Goal: Task Accomplishment & Management: Use online tool/utility

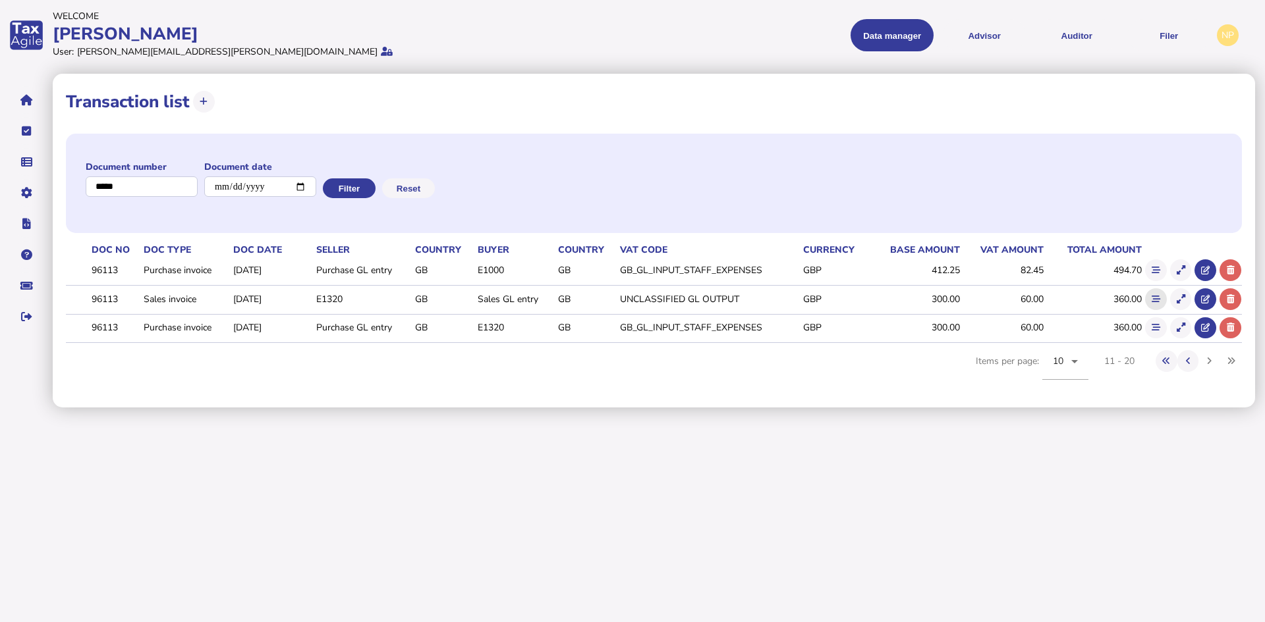
click at [1153, 300] on icon at bounding box center [1155, 299] width 9 height 9
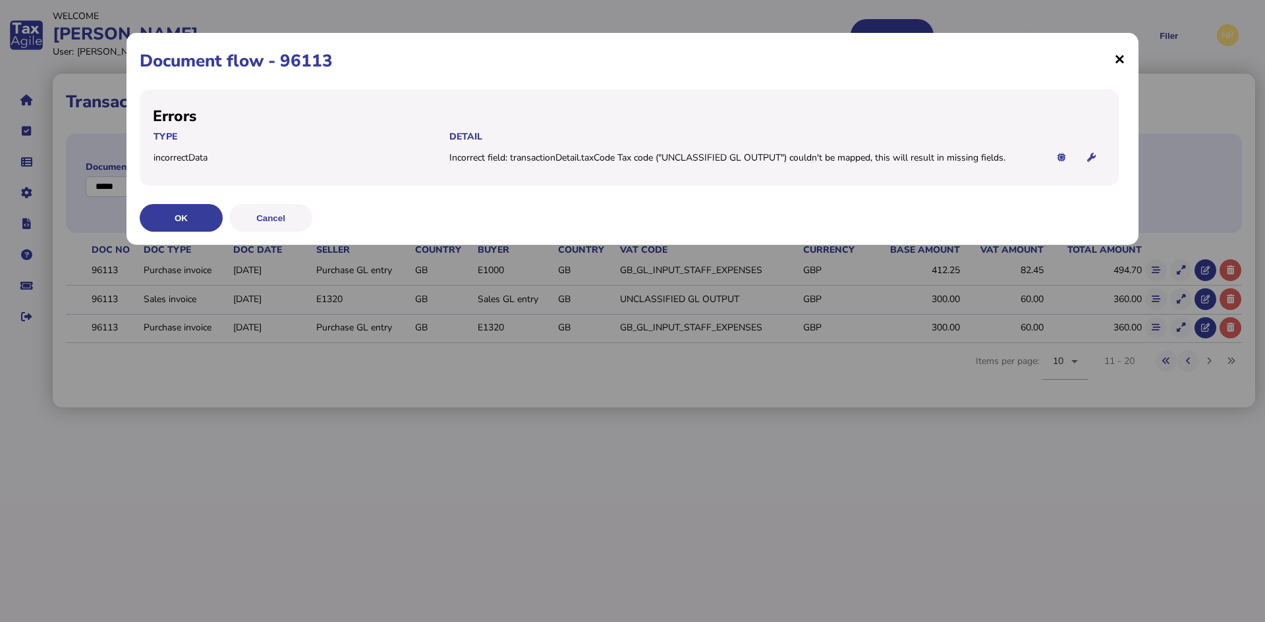
click at [1119, 61] on span "×" at bounding box center [1119, 58] width 11 height 25
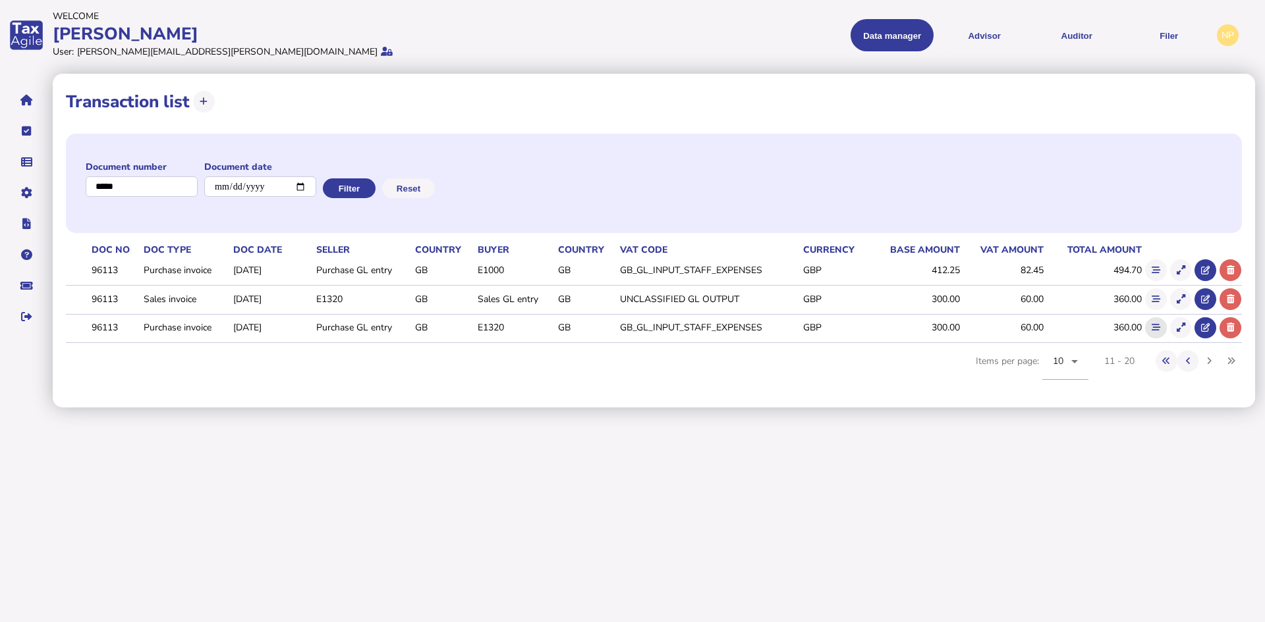
click at [1153, 331] on icon at bounding box center [1155, 327] width 9 height 9
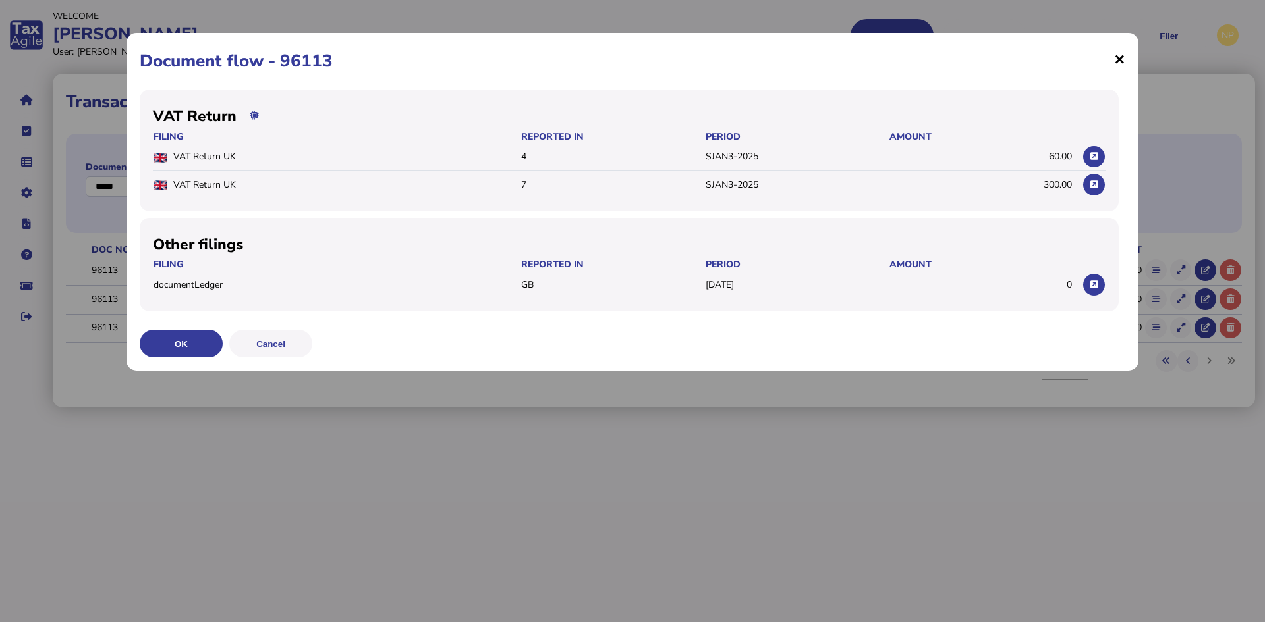
click at [1114, 63] on span "×" at bounding box center [1119, 58] width 11 height 25
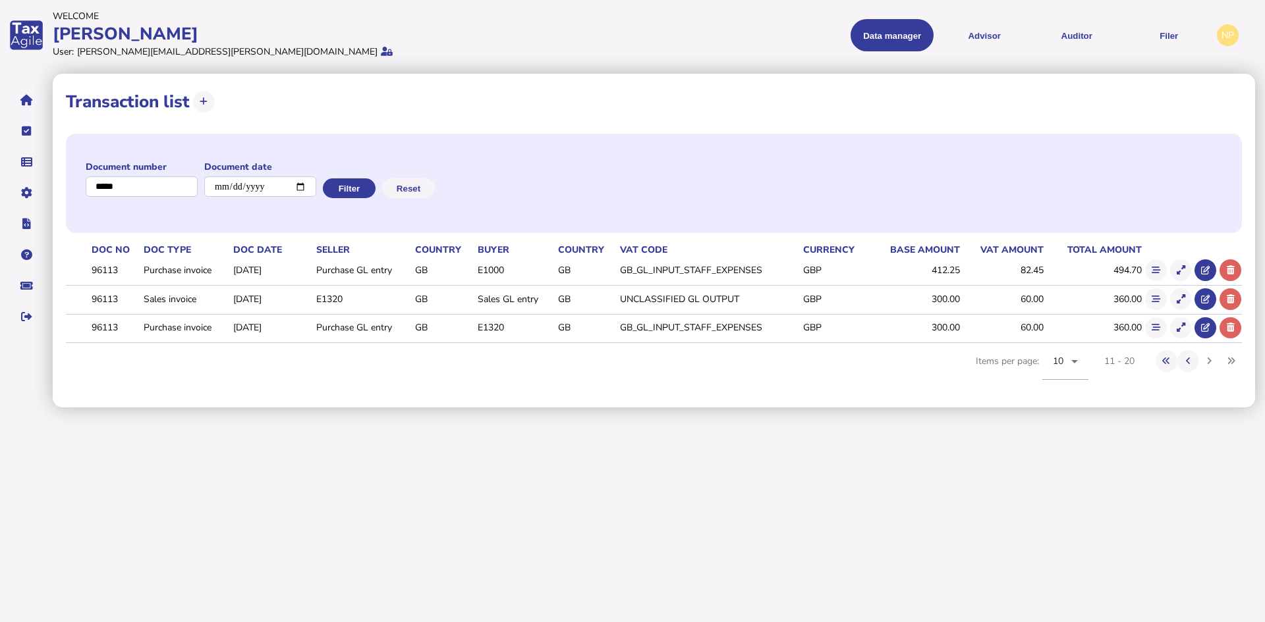
click at [193, 377] on div "Document number Document date Filter Reset Doc No Doc Type Doc Date Seller Coun…" at bounding box center [654, 262] width 1176 height 264
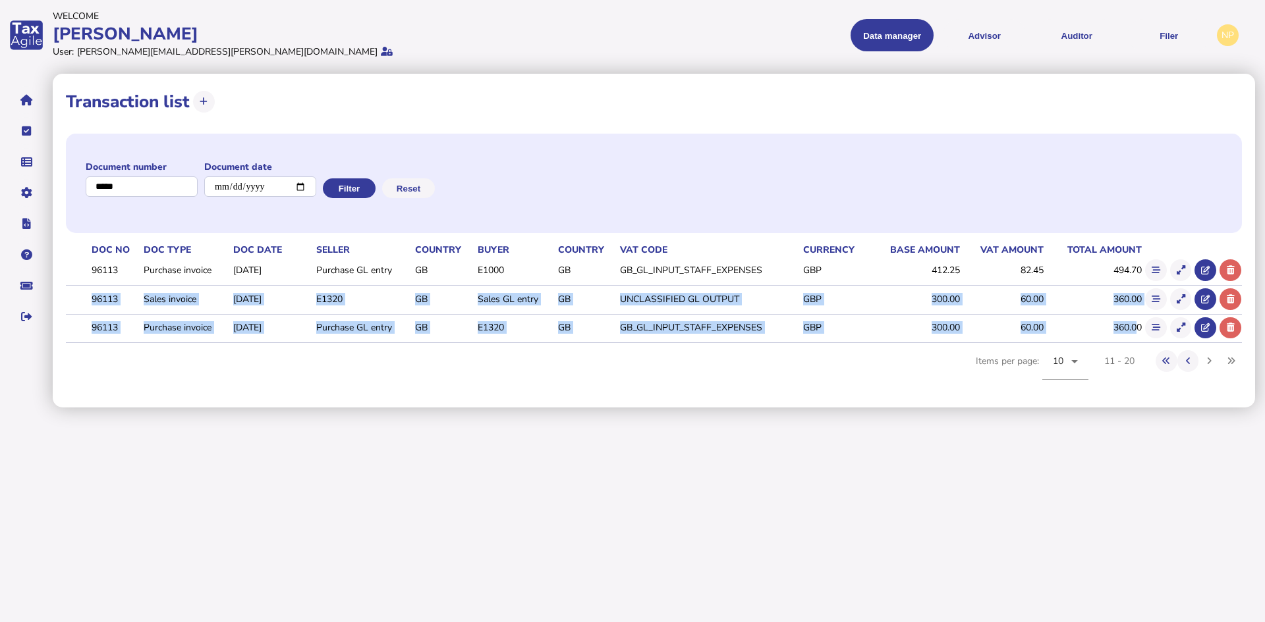
drag, startPoint x: 92, startPoint y: 296, endPoint x: 1138, endPoint y: 330, distance: 1047.1
click at [1138, 330] on tbody "96113 Purchase invoice [DATE] Purchase GL entry GB E1000 GB GB_GL_INPUT_STAFF_E…" at bounding box center [654, 300] width 1176 height 86
copy tbody "96113 Sales invoice [DATE] E1320 GB Sales GL entry GB UNCLASSIFIED GL OUTPUT GB…"
click at [1141, 327] on td "360.00" at bounding box center [1092, 327] width 97 height 27
copy tbody "96113 Sales invoice [DATE] E1320 GB Sales GL entry GB UNCLASSIFIED GL OUTPUT GB…"
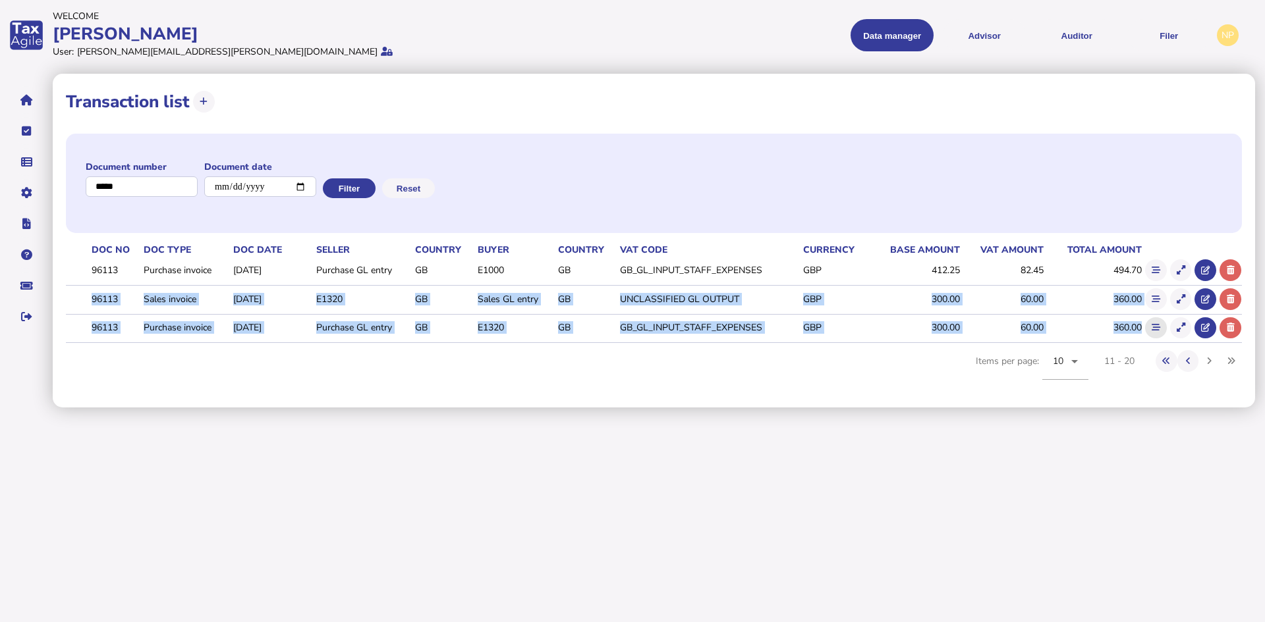
click at [1157, 328] on icon at bounding box center [1155, 327] width 9 height 9
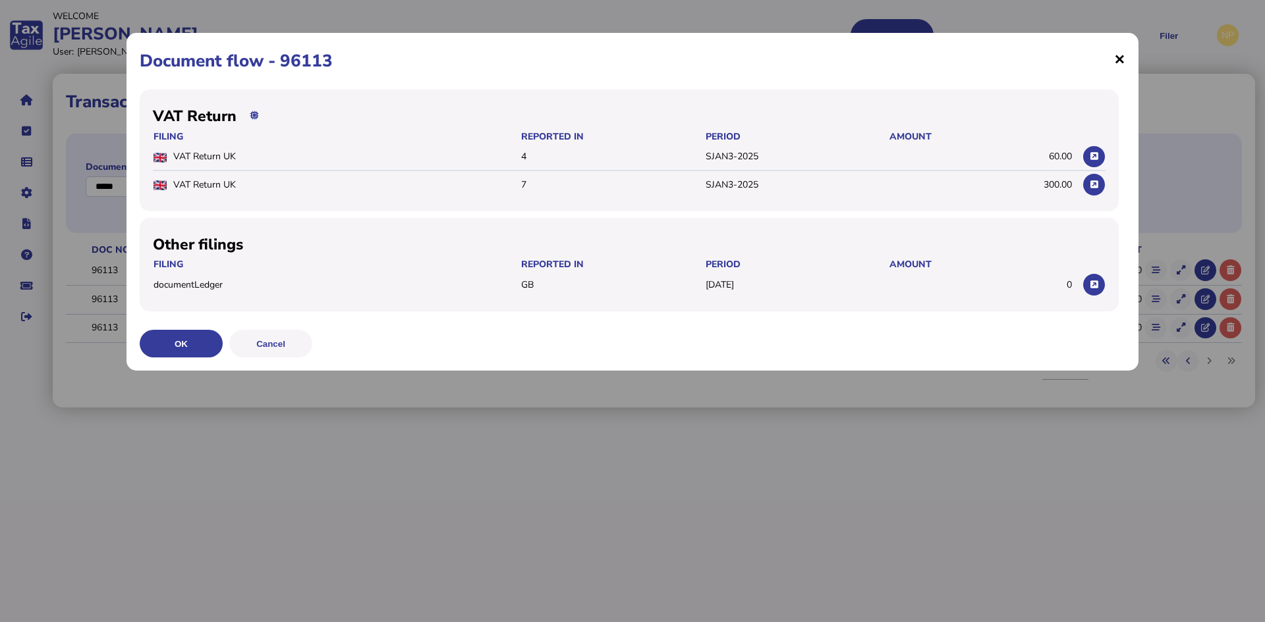
click at [1118, 62] on span "×" at bounding box center [1119, 58] width 11 height 25
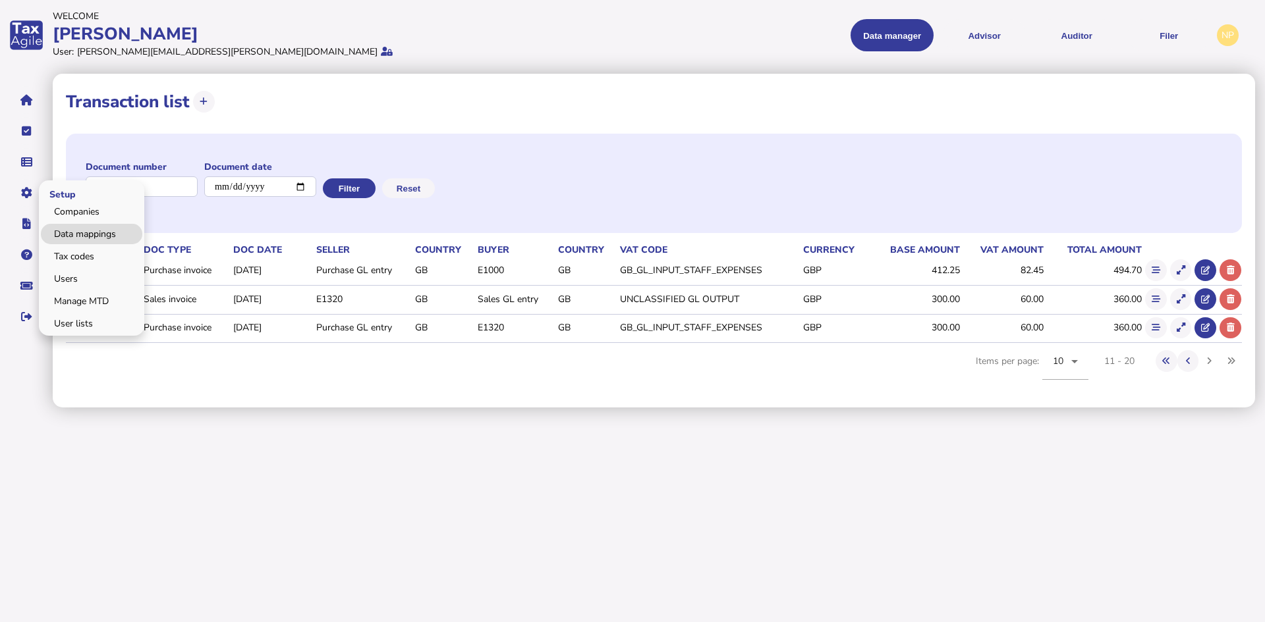
click at [72, 232] on link "Data mappings" at bounding box center [91, 234] width 101 height 20
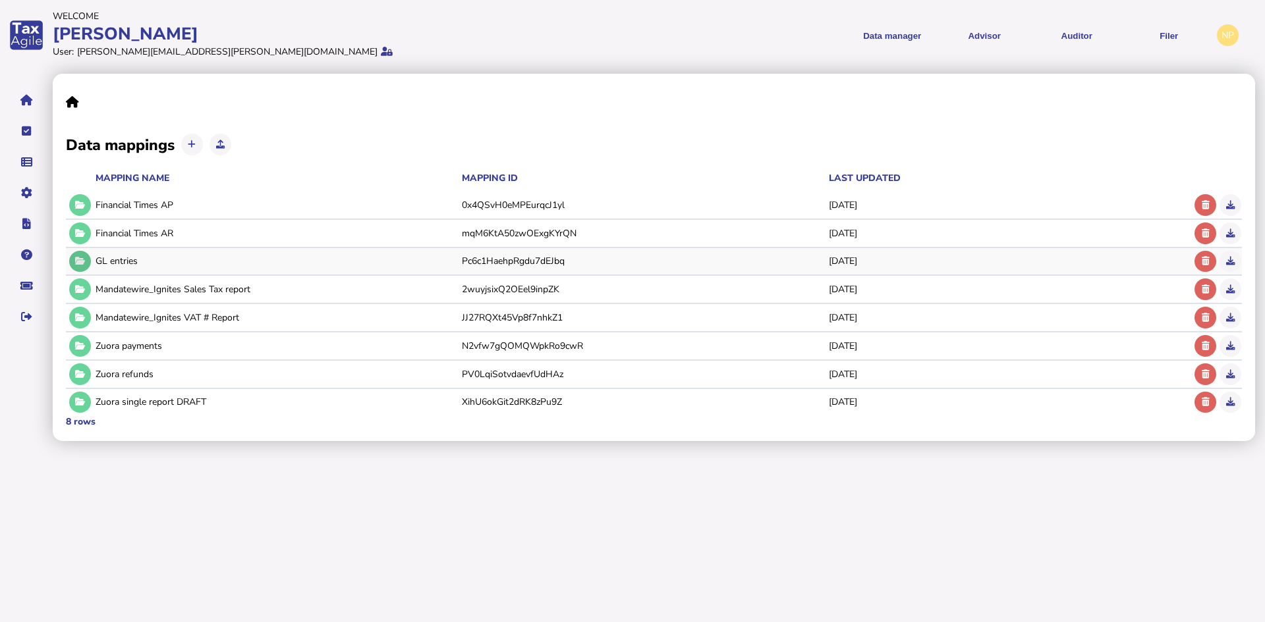
click at [78, 257] on icon at bounding box center [80, 261] width 10 height 9
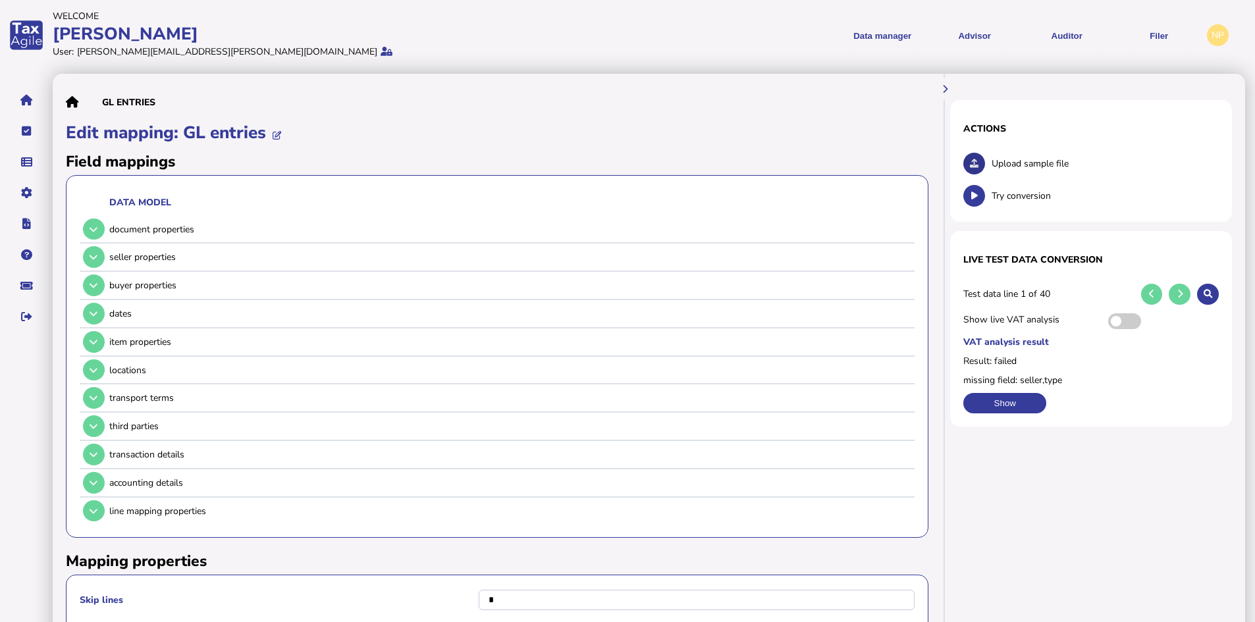
click at [973, 160] on icon at bounding box center [974, 163] width 9 height 9
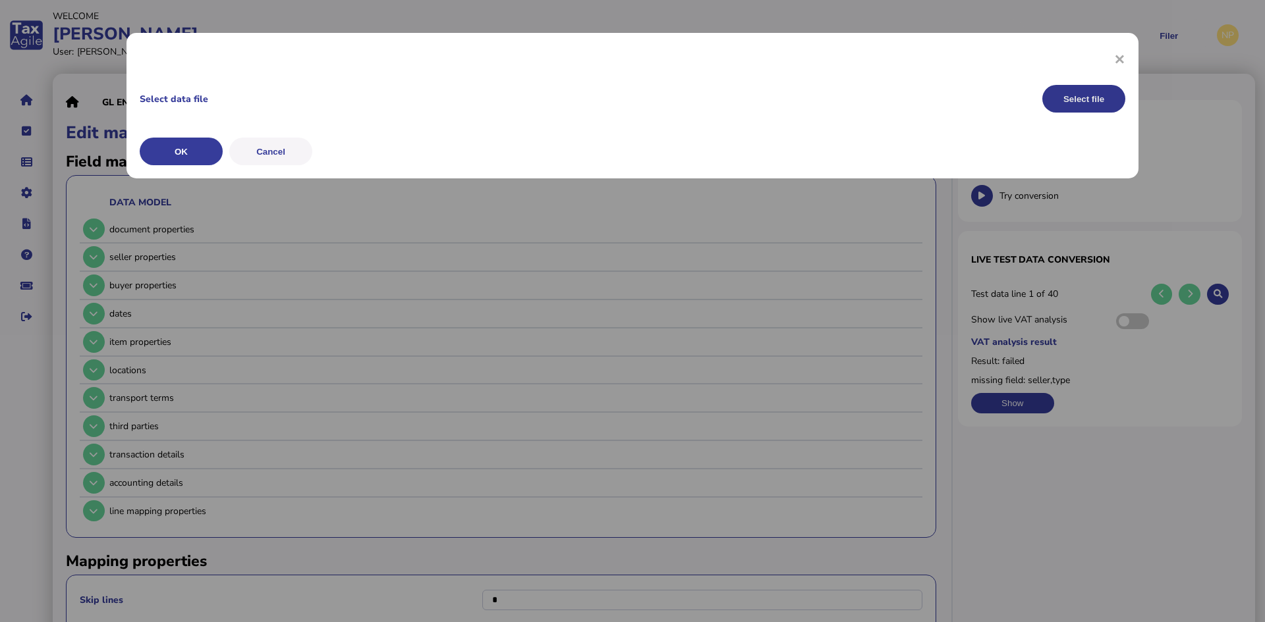
click at [1065, 95] on button "Select file" at bounding box center [1083, 99] width 83 height 28
click at [183, 148] on button "OK" at bounding box center [181, 152] width 83 height 28
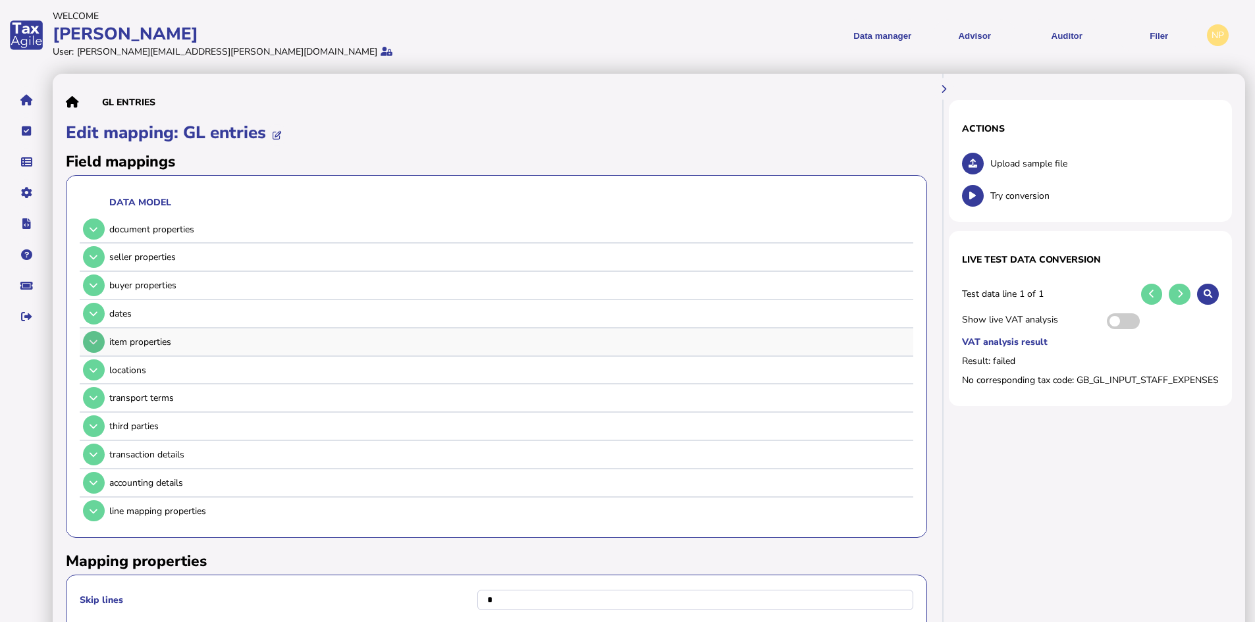
click at [92, 341] on icon at bounding box center [94, 342] width 8 height 9
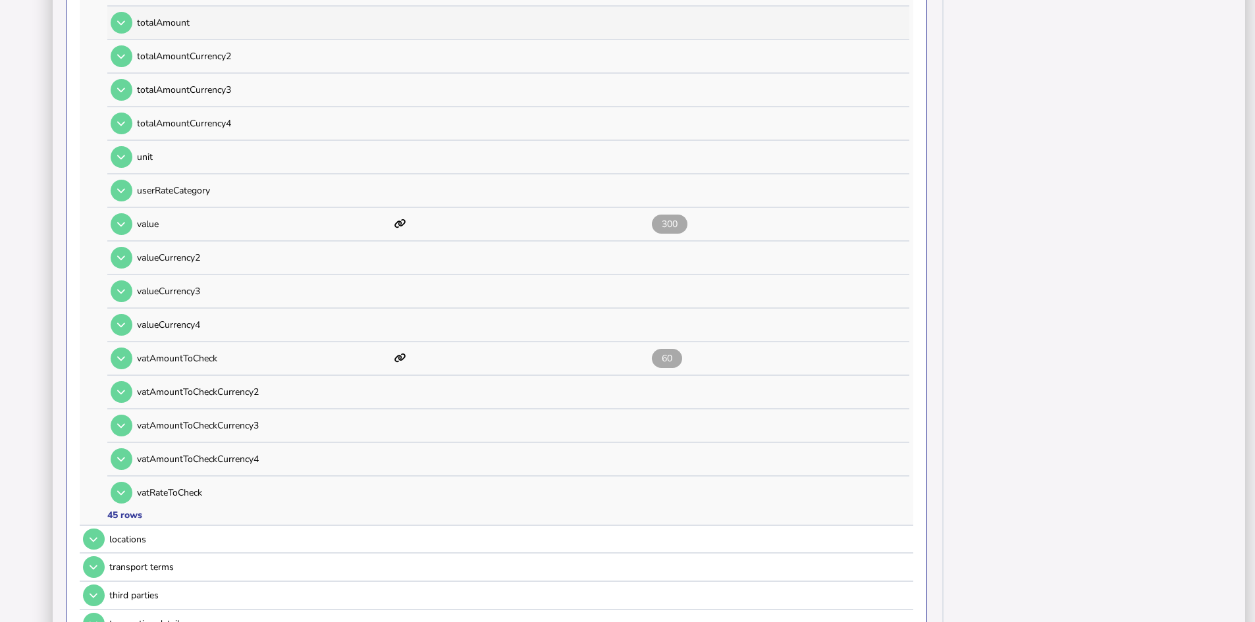
scroll to position [1383, 0]
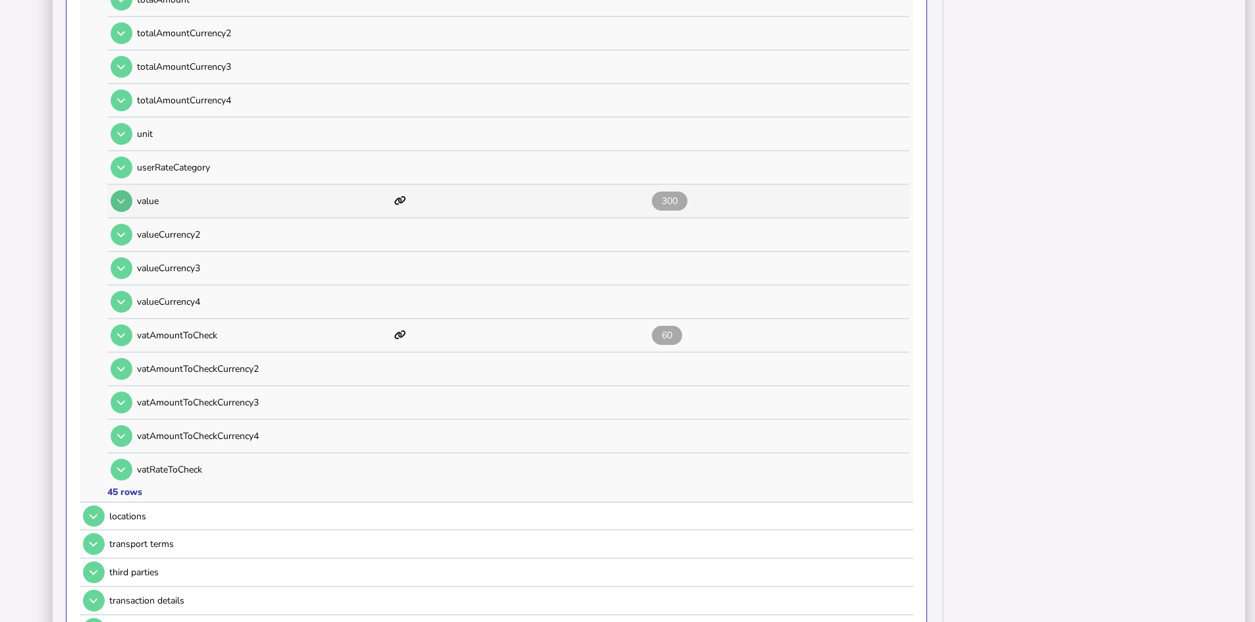
click at [123, 200] on icon at bounding box center [121, 201] width 8 height 9
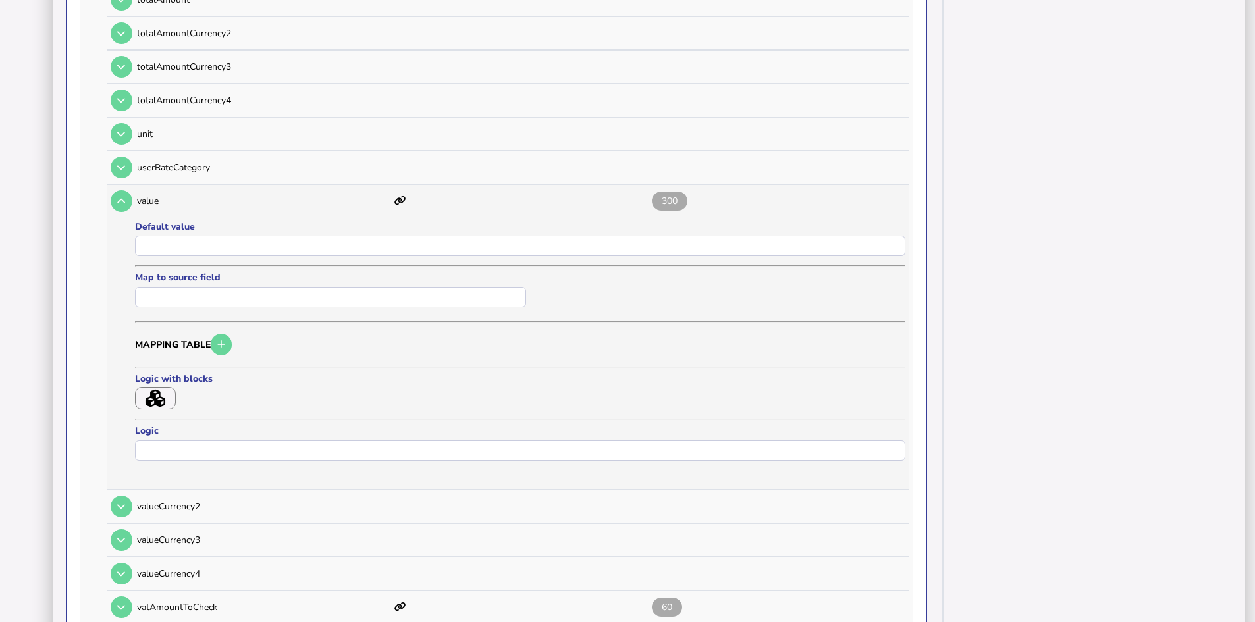
click at [157, 398] on icon "button" at bounding box center [156, 399] width 20 height 18
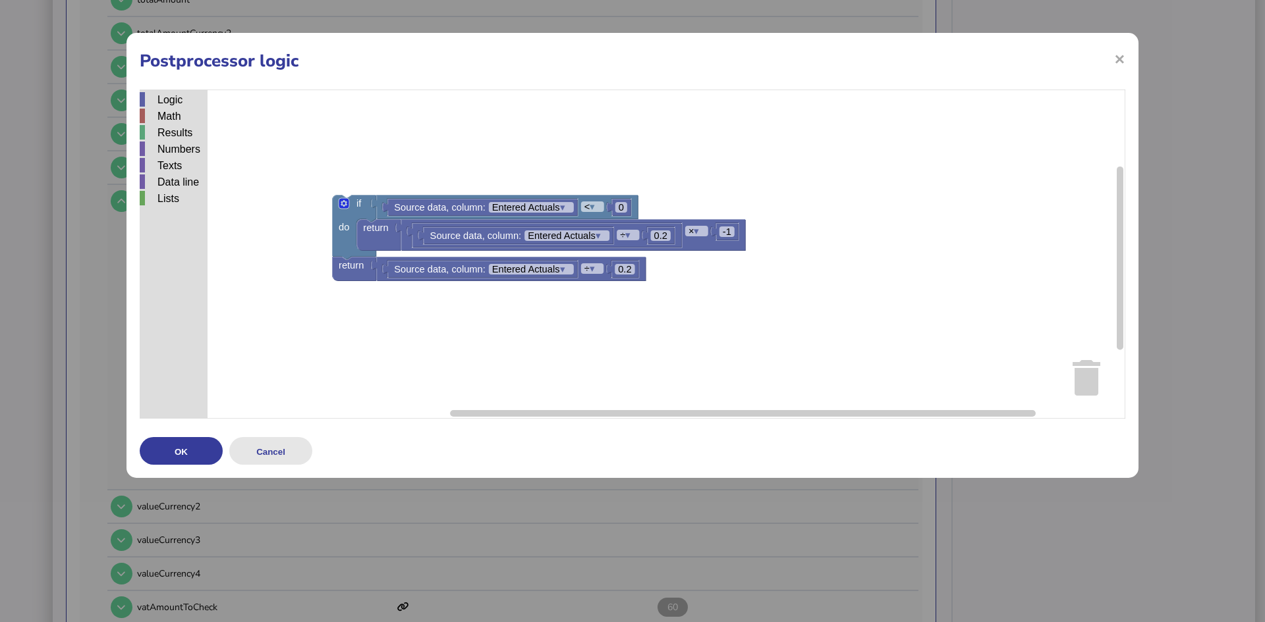
click at [285, 450] on button "Cancel" at bounding box center [270, 451] width 83 height 28
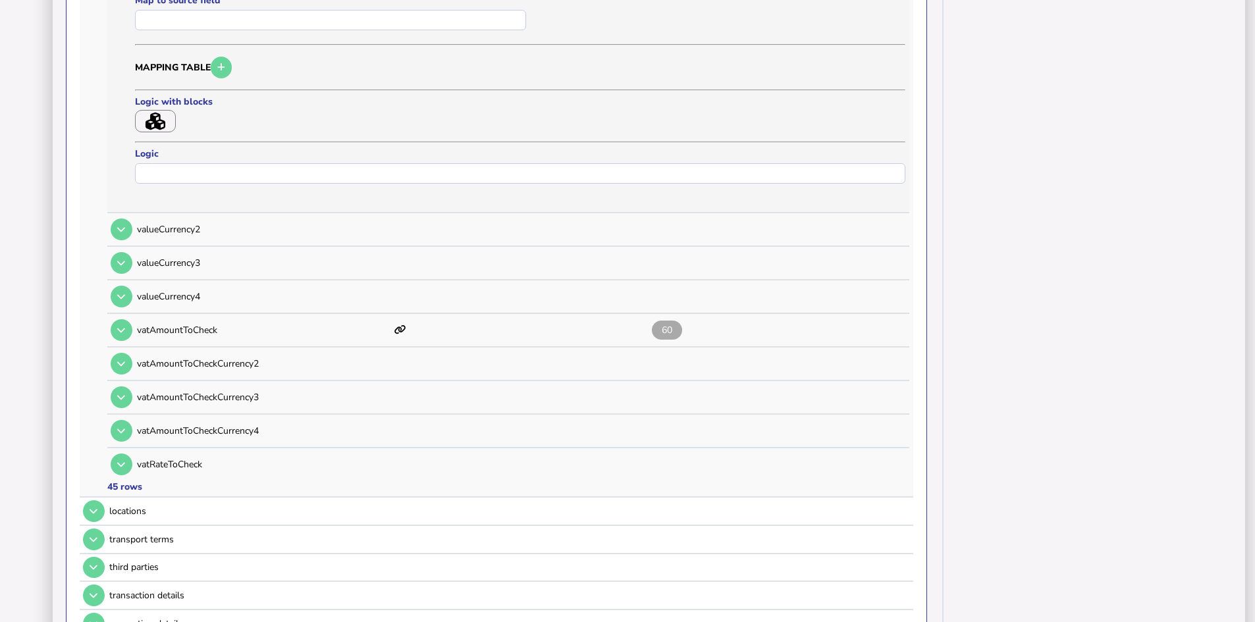
scroll to position [1712, 0]
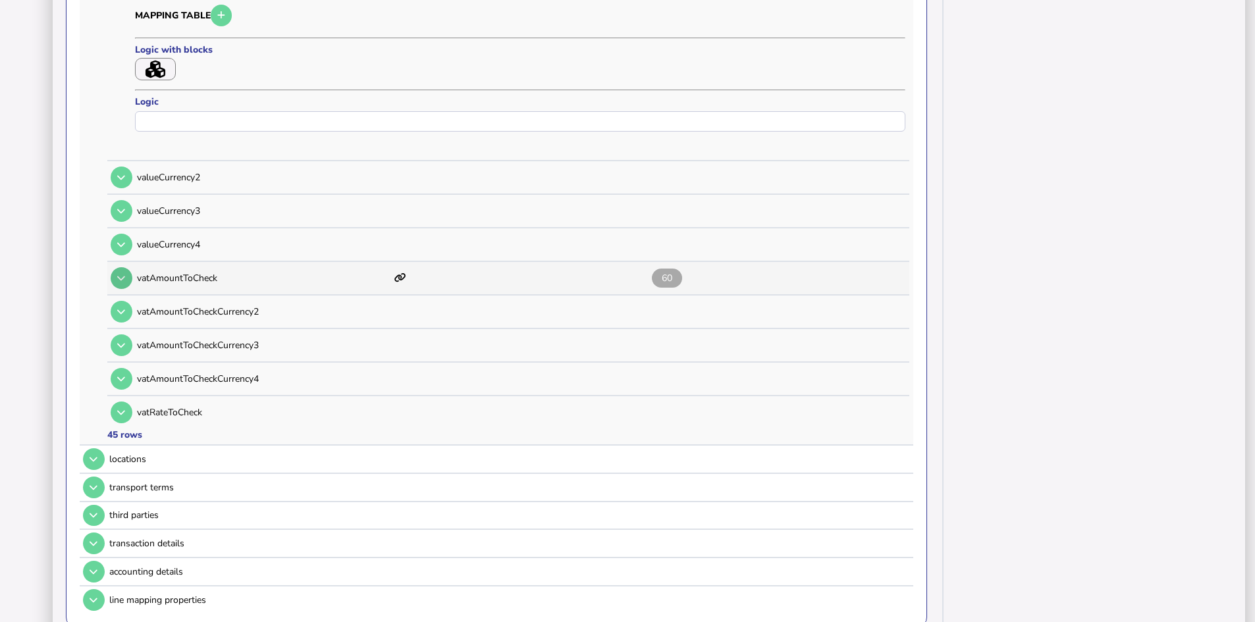
click at [128, 276] on button at bounding box center [122, 278] width 22 height 22
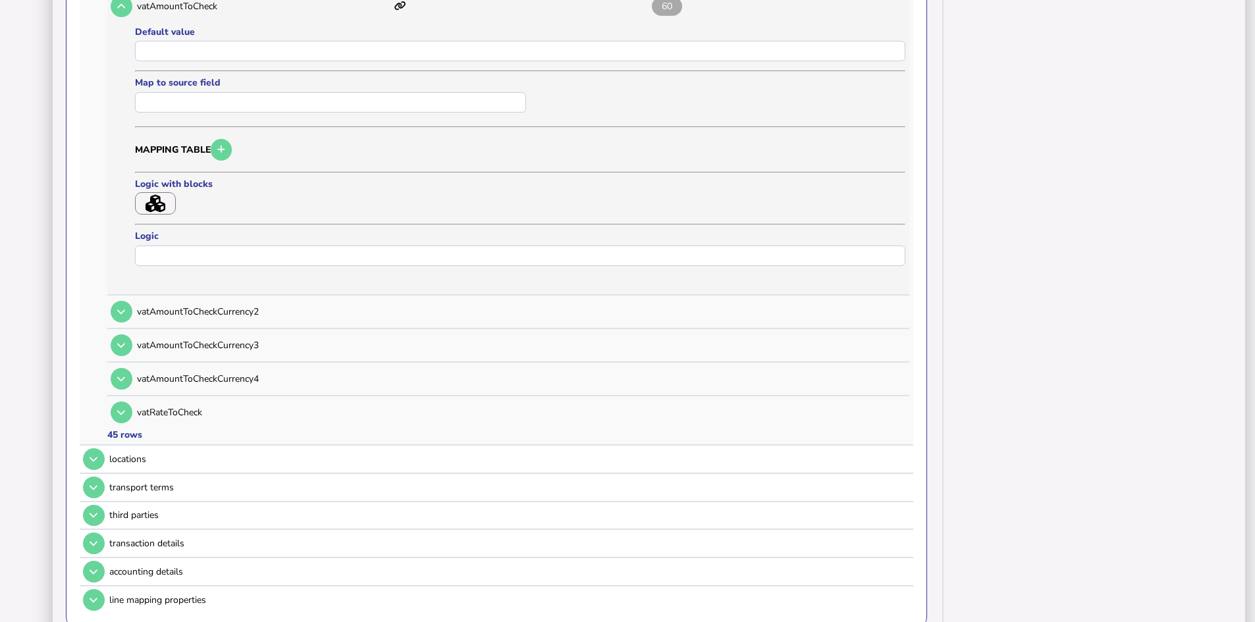
click at [158, 201] on icon "button" at bounding box center [156, 204] width 20 height 18
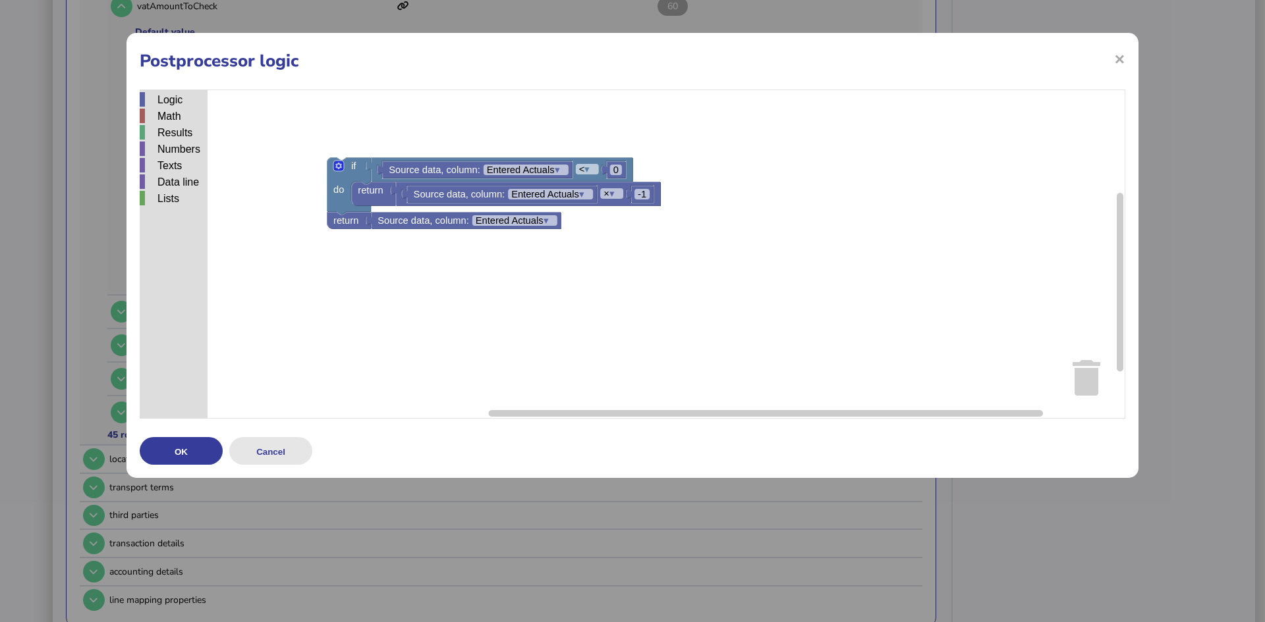
click at [272, 458] on button "Cancel" at bounding box center [270, 451] width 83 height 28
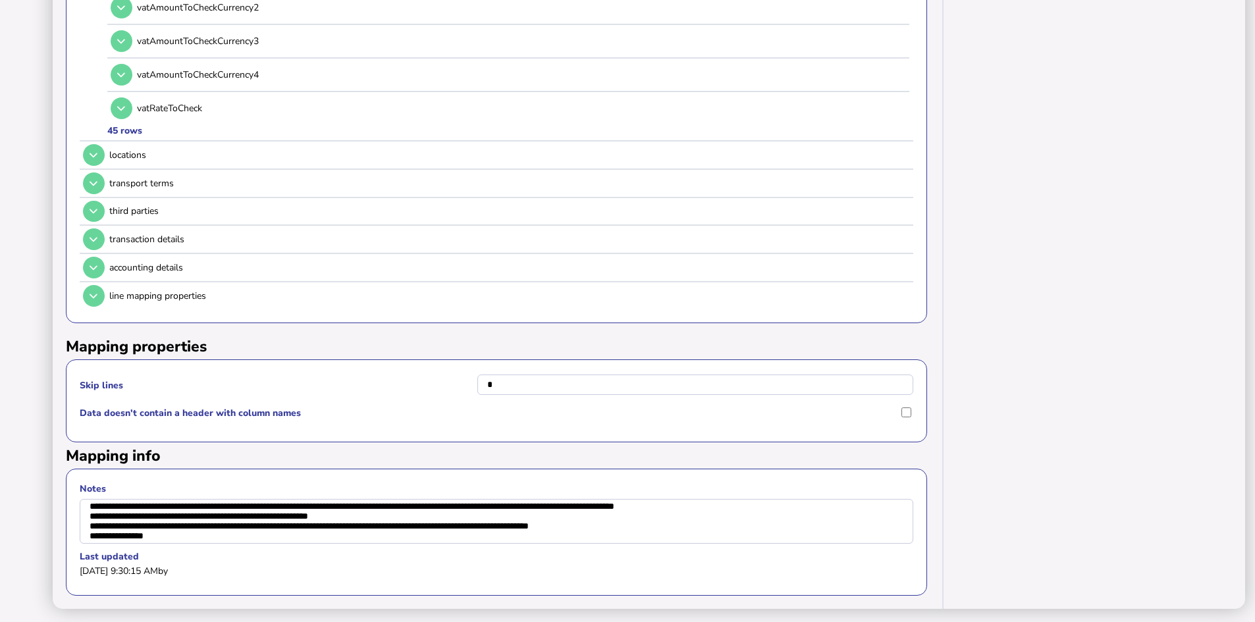
scroll to position [2027, 0]
click at [97, 292] on icon at bounding box center [94, 296] width 8 height 9
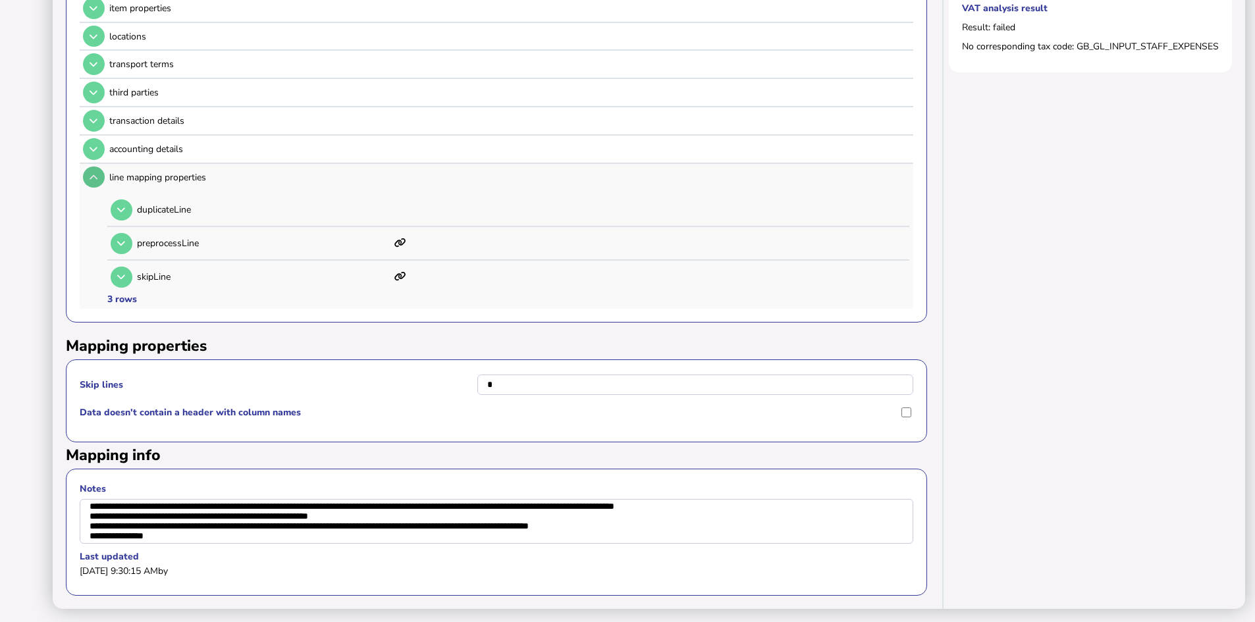
scroll to position [344, 0]
click at [123, 239] on icon at bounding box center [121, 243] width 8 height 9
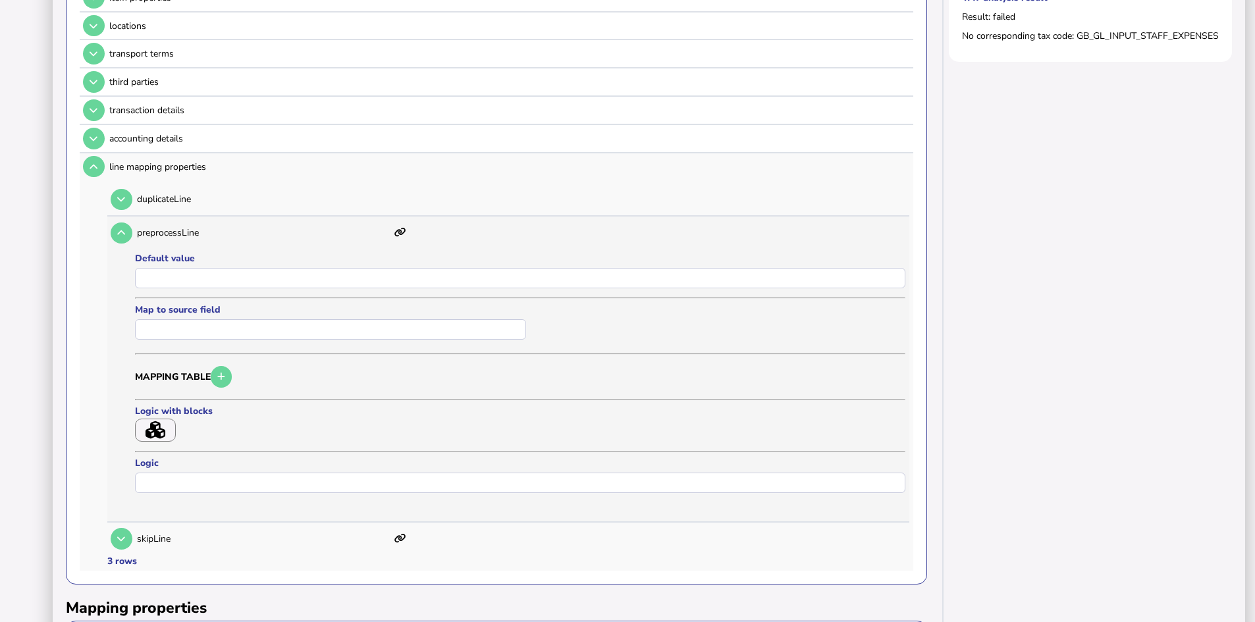
click at [151, 427] on icon "button" at bounding box center [156, 431] width 20 height 18
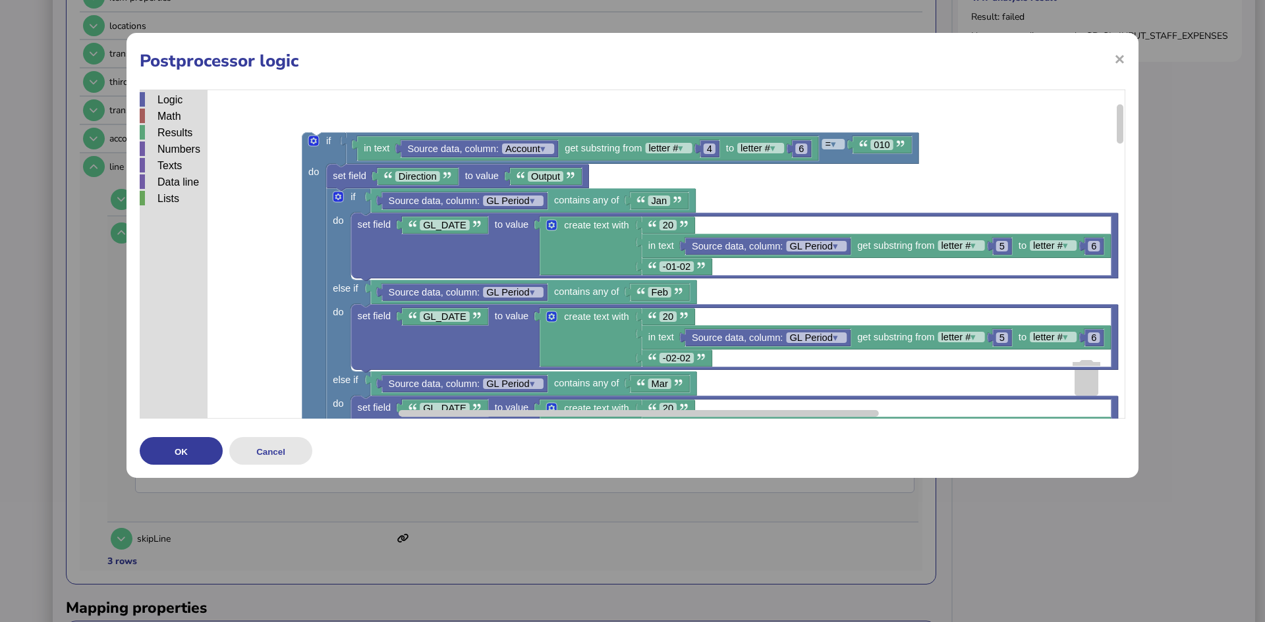
click at [273, 448] on button "Cancel" at bounding box center [270, 451] width 83 height 28
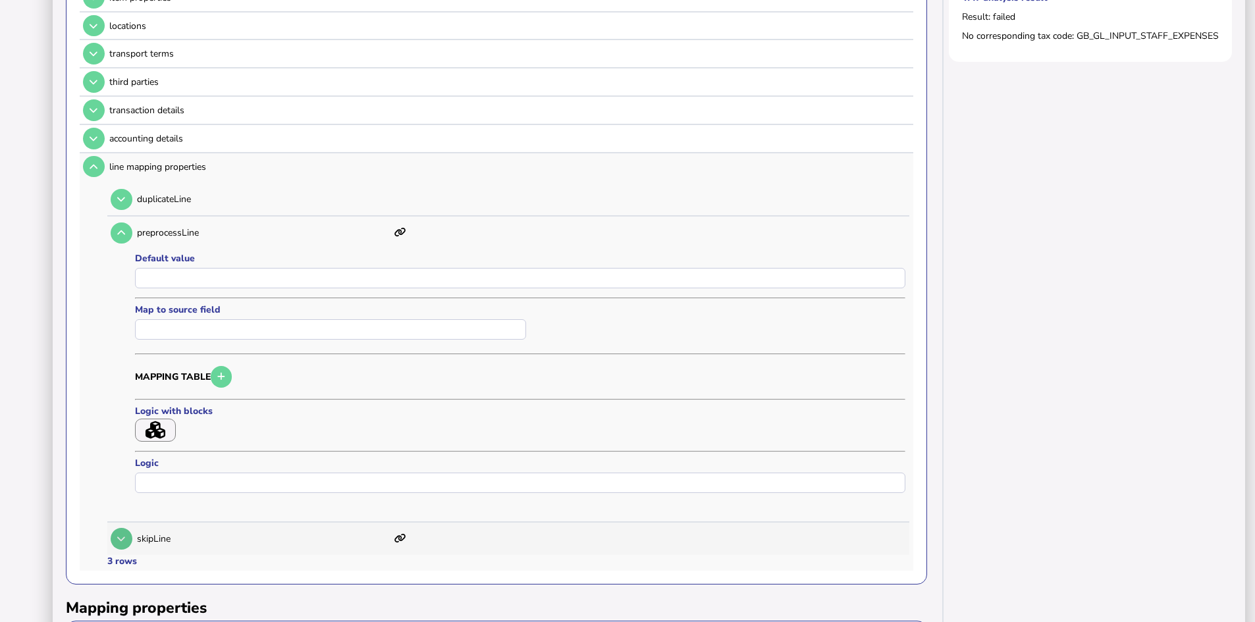
click at [124, 535] on icon at bounding box center [121, 539] width 8 height 9
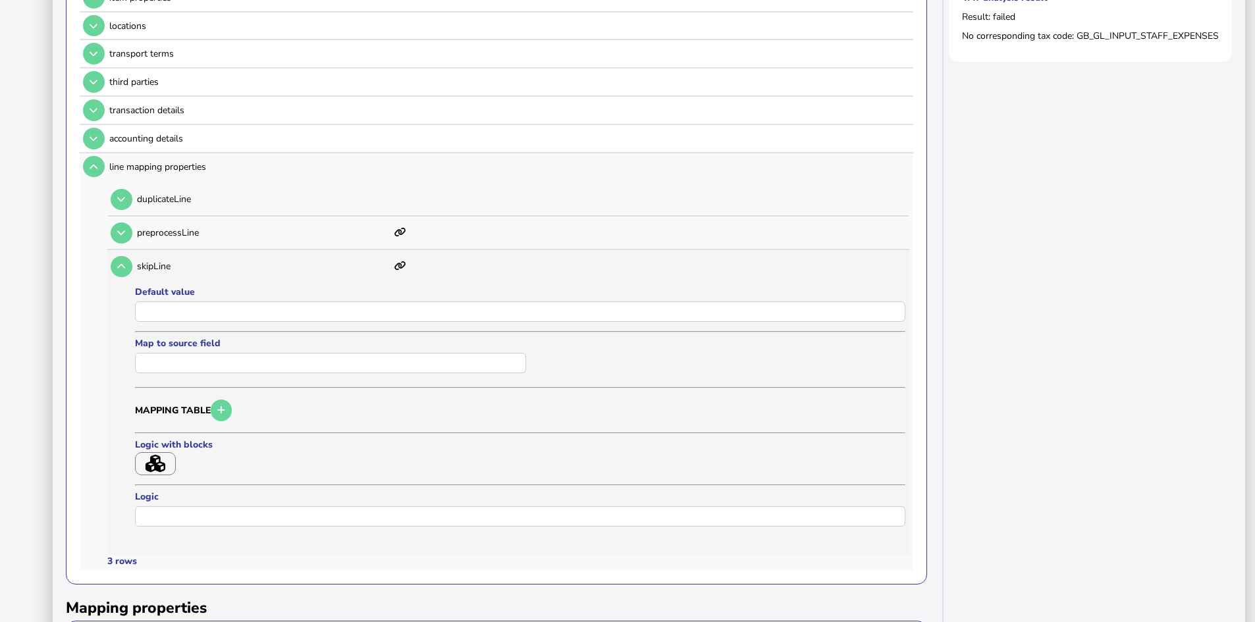
click at [156, 461] on icon "button" at bounding box center [156, 464] width 20 height 18
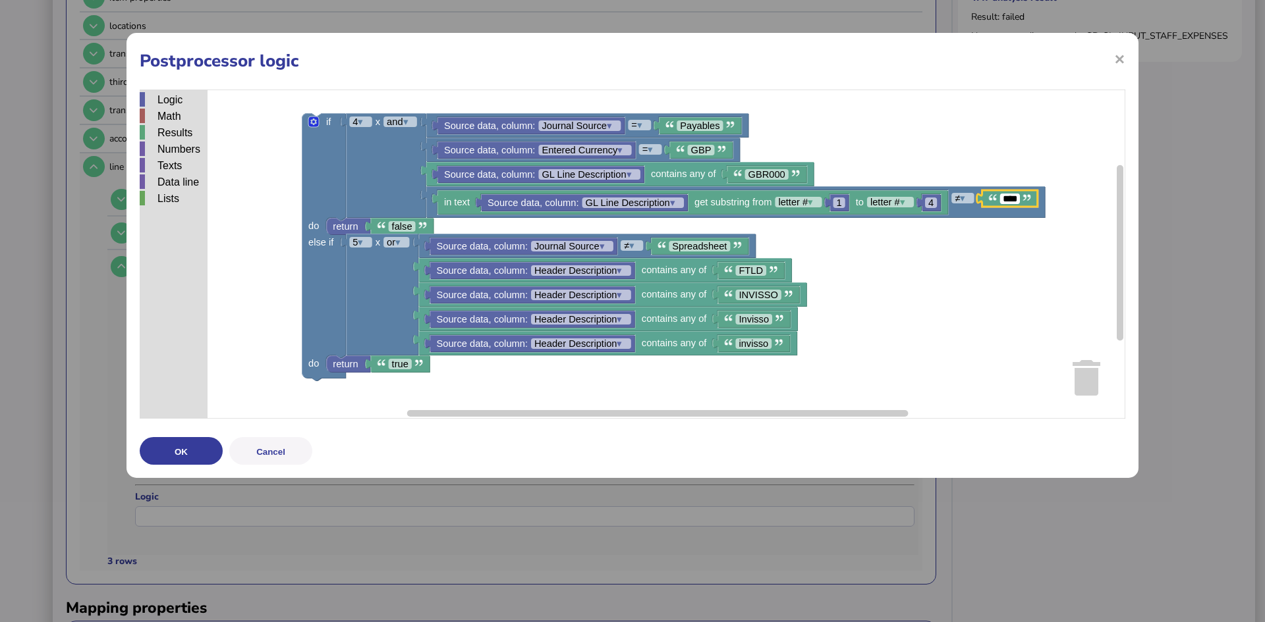
click at [1033, 159] on rect "Blockly Workspace" at bounding box center [632, 254] width 985 height 329
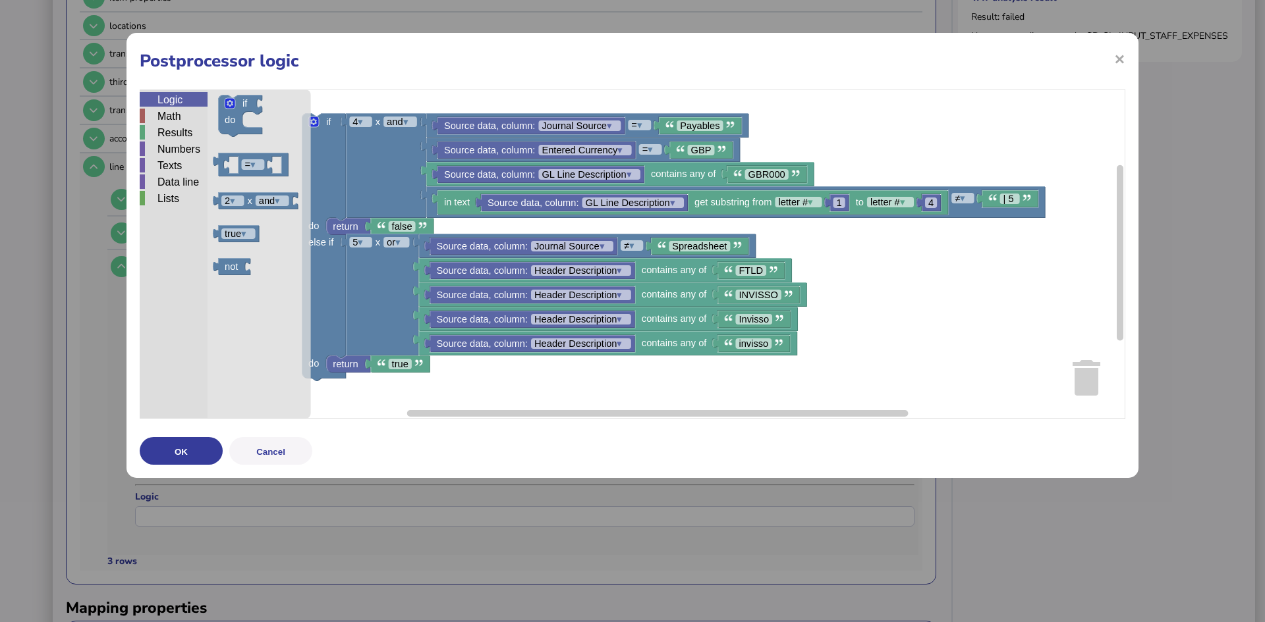
click at [180, 99] on div "Logic" at bounding box center [174, 99] width 68 height 14
click at [165, 167] on div "Texts" at bounding box center [174, 165] width 68 height 14
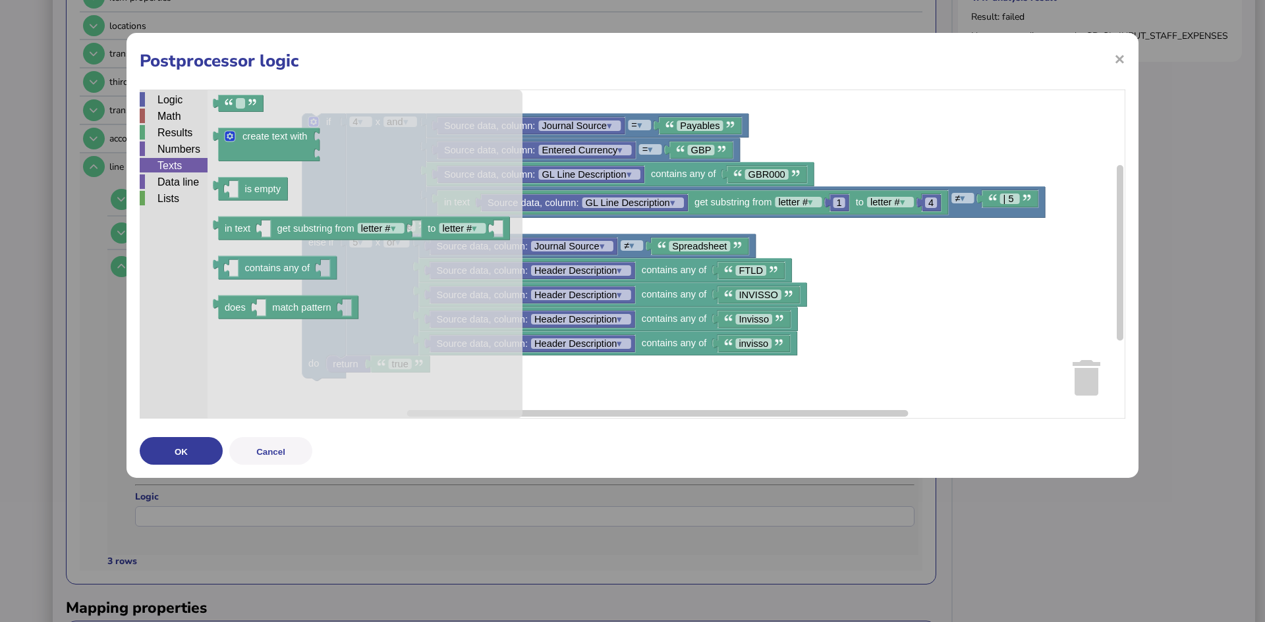
click at [941, 284] on rect "Blockly Workspace" at bounding box center [632, 254] width 985 height 329
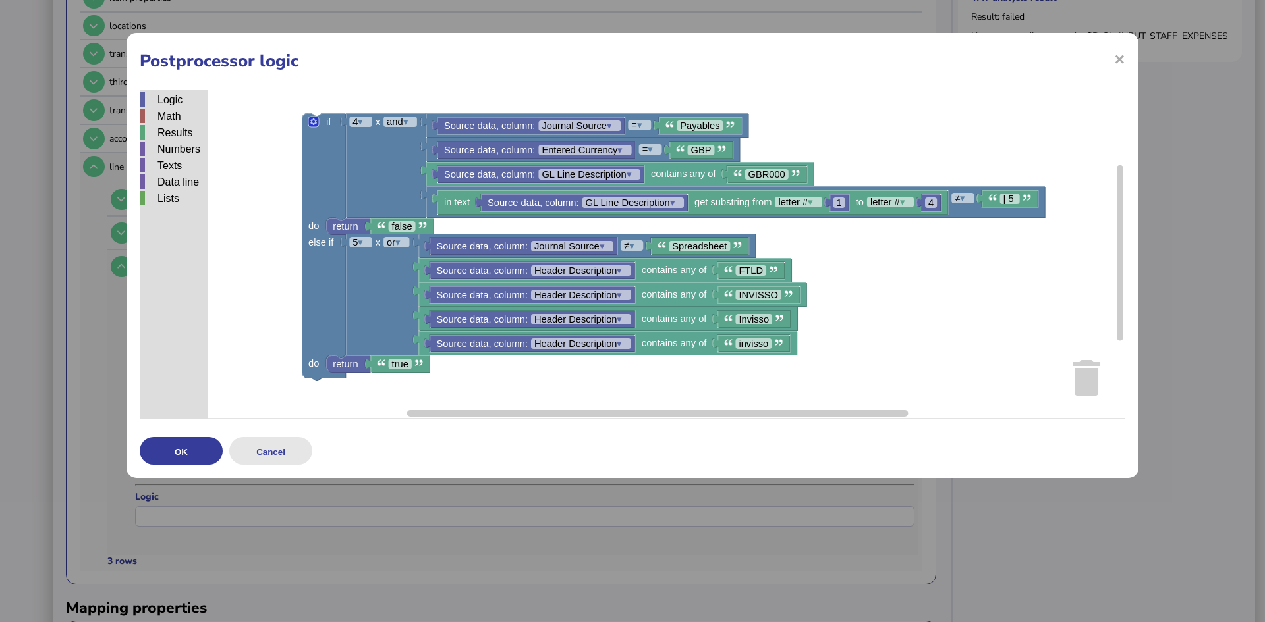
click at [275, 449] on button "Cancel" at bounding box center [270, 451] width 83 height 28
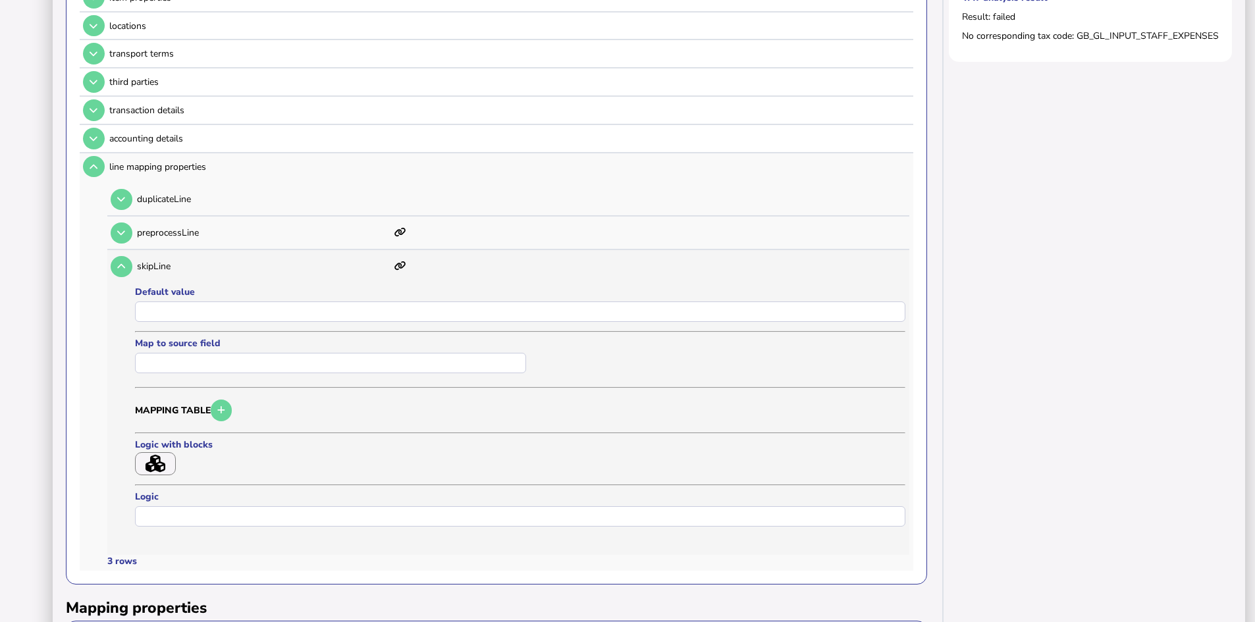
click at [160, 465] on icon "button" at bounding box center [156, 464] width 20 height 18
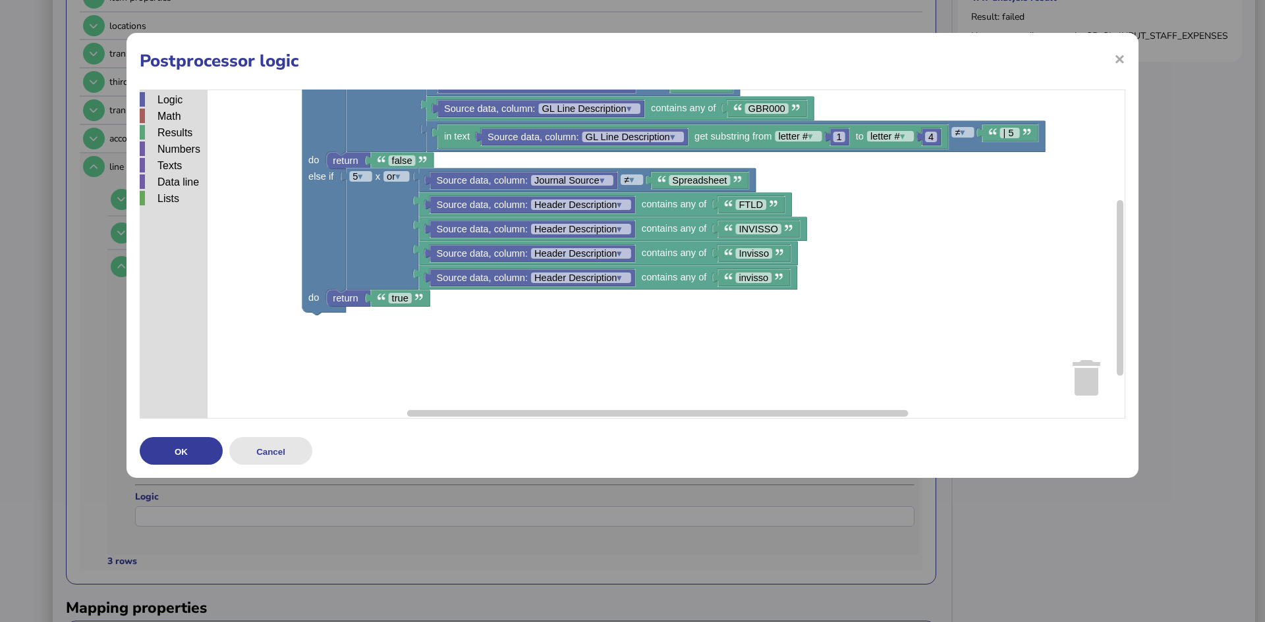
click at [273, 442] on button "Cancel" at bounding box center [270, 451] width 83 height 28
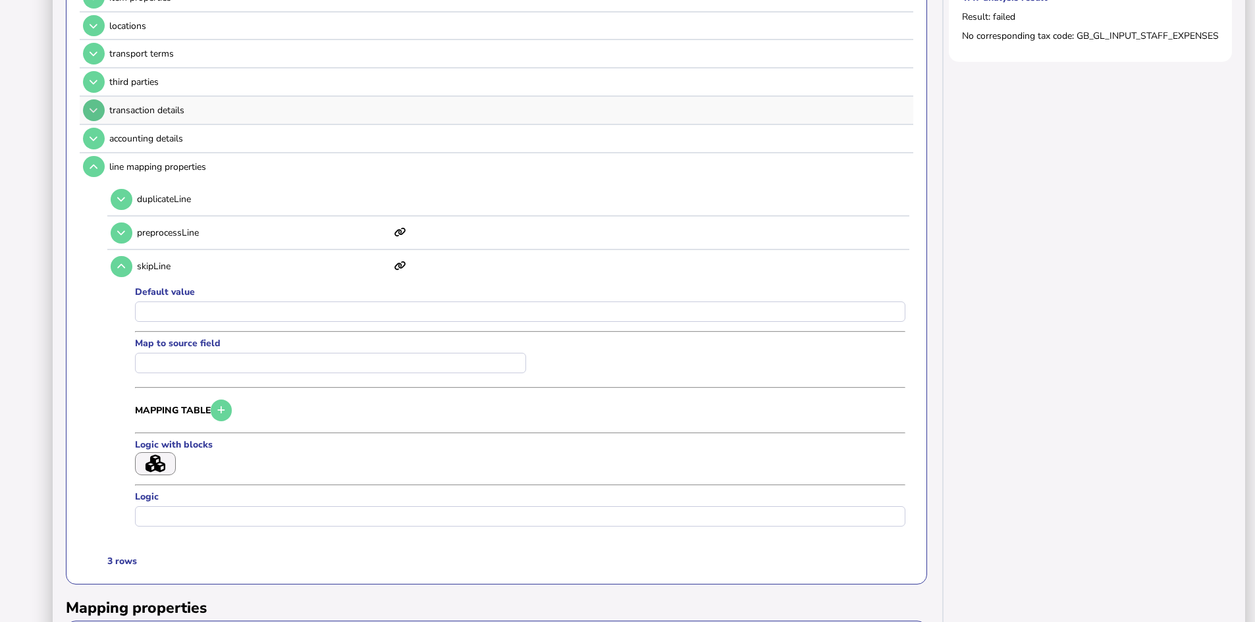
click at [88, 112] on button at bounding box center [94, 110] width 22 height 22
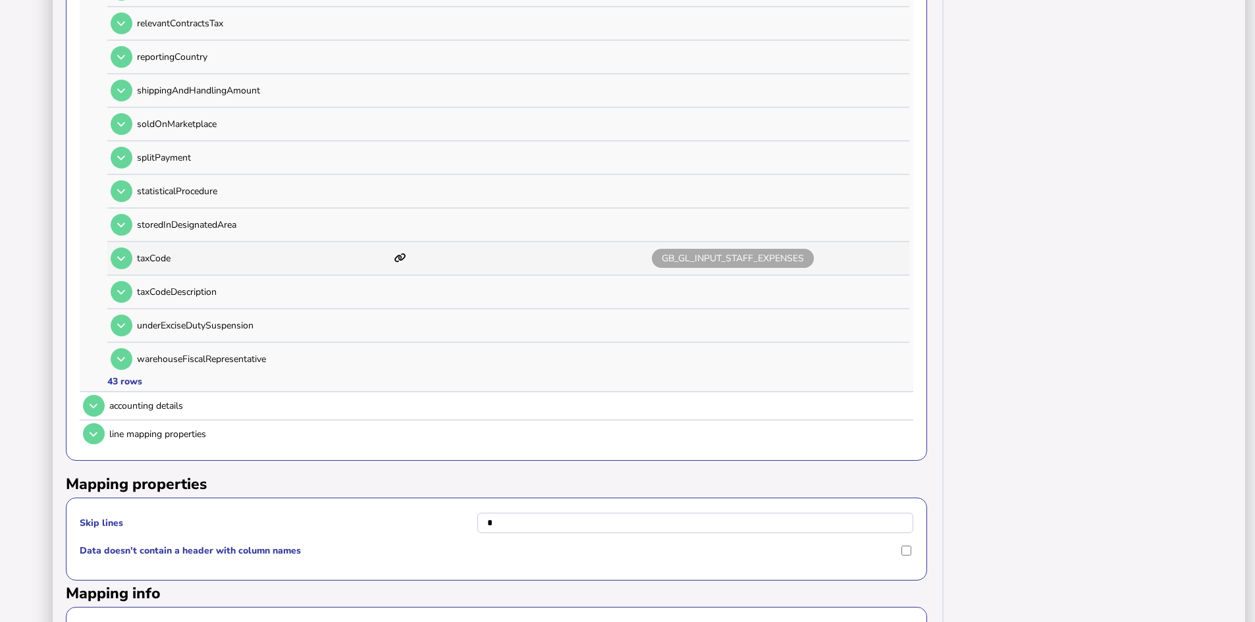
scroll to position [1596, 0]
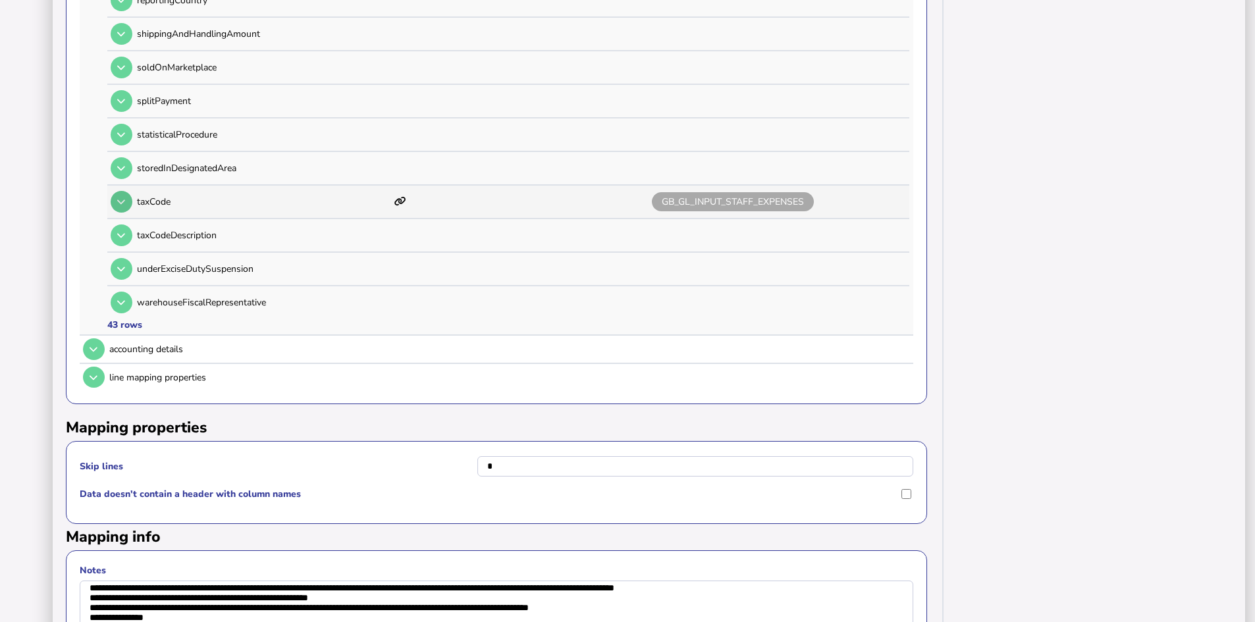
click at [123, 198] on icon at bounding box center [121, 202] width 8 height 9
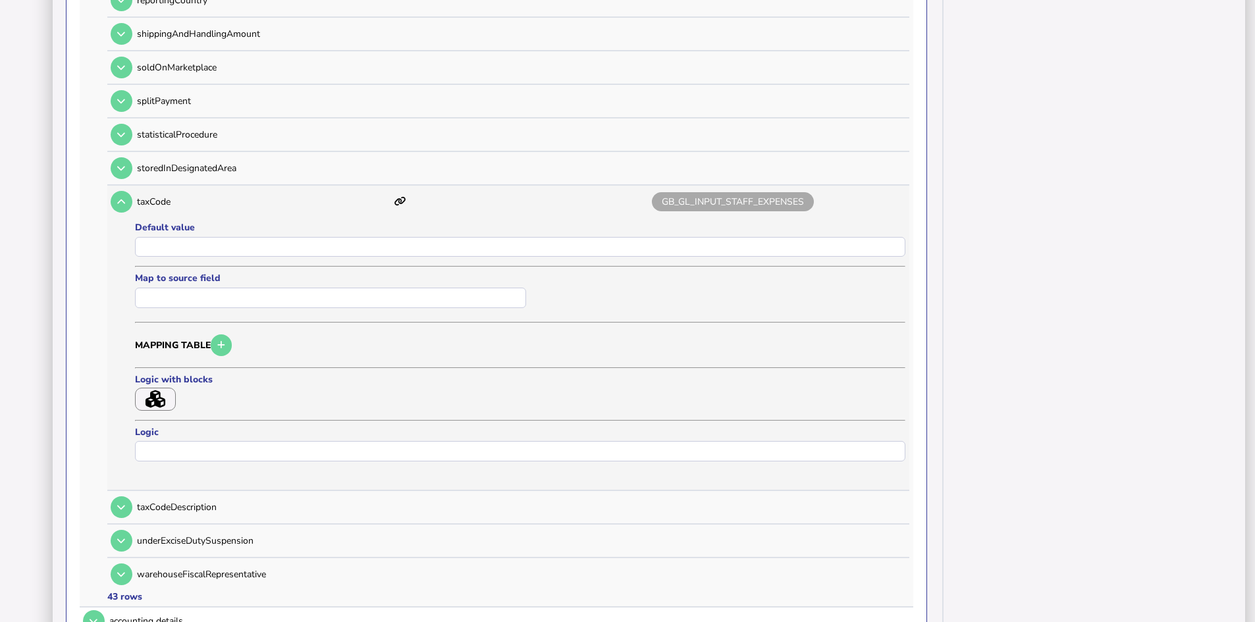
click at [161, 392] on icon "button" at bounding box center [156, 400] width 20 height 18
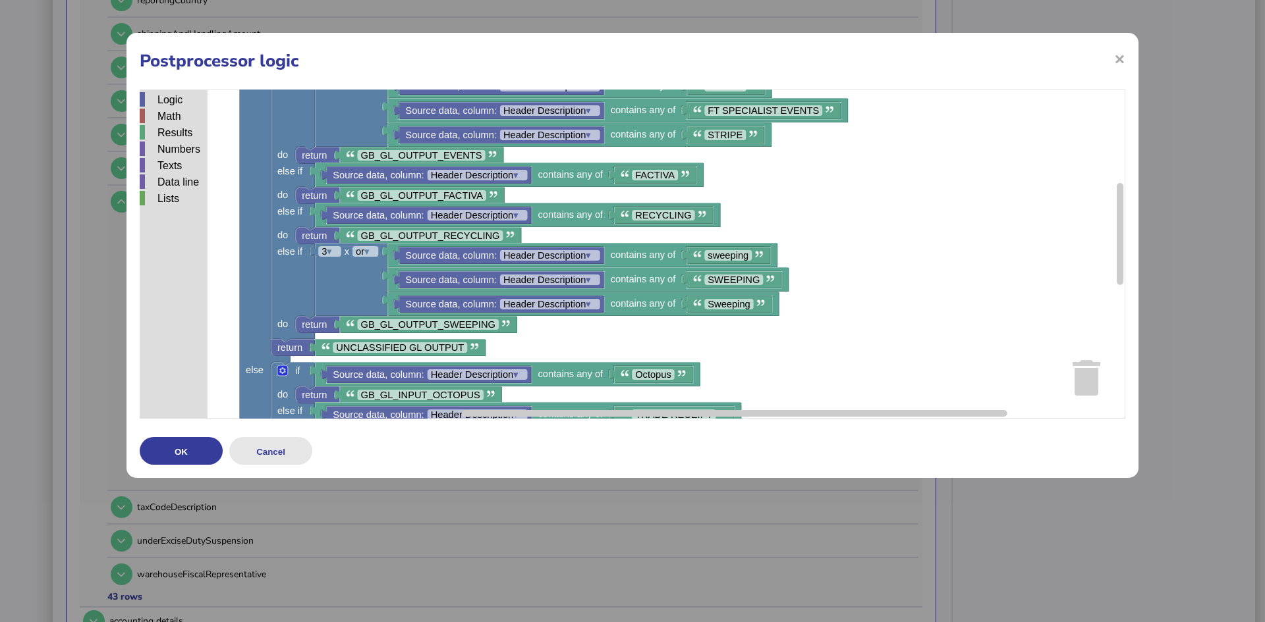
click at [279, 454] on button "Cancel" at bounding box center [270, 451] width 83 height 28
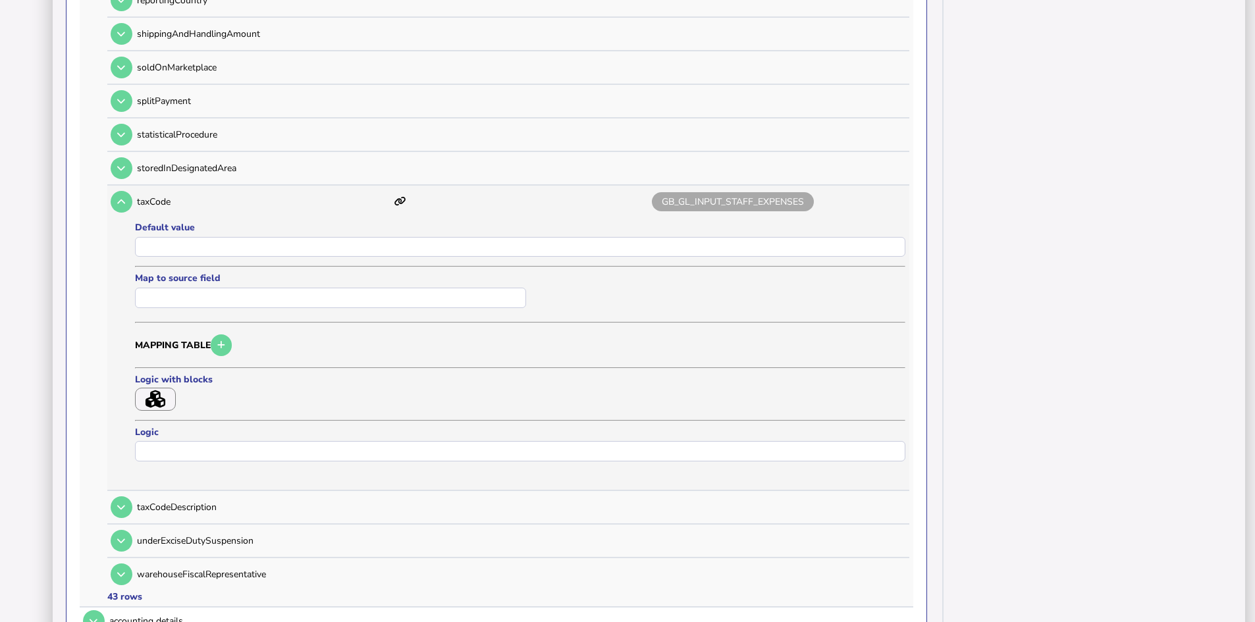
click at [156, 396] on icon "button" at bounding box center [156, 400] width 20 height 18
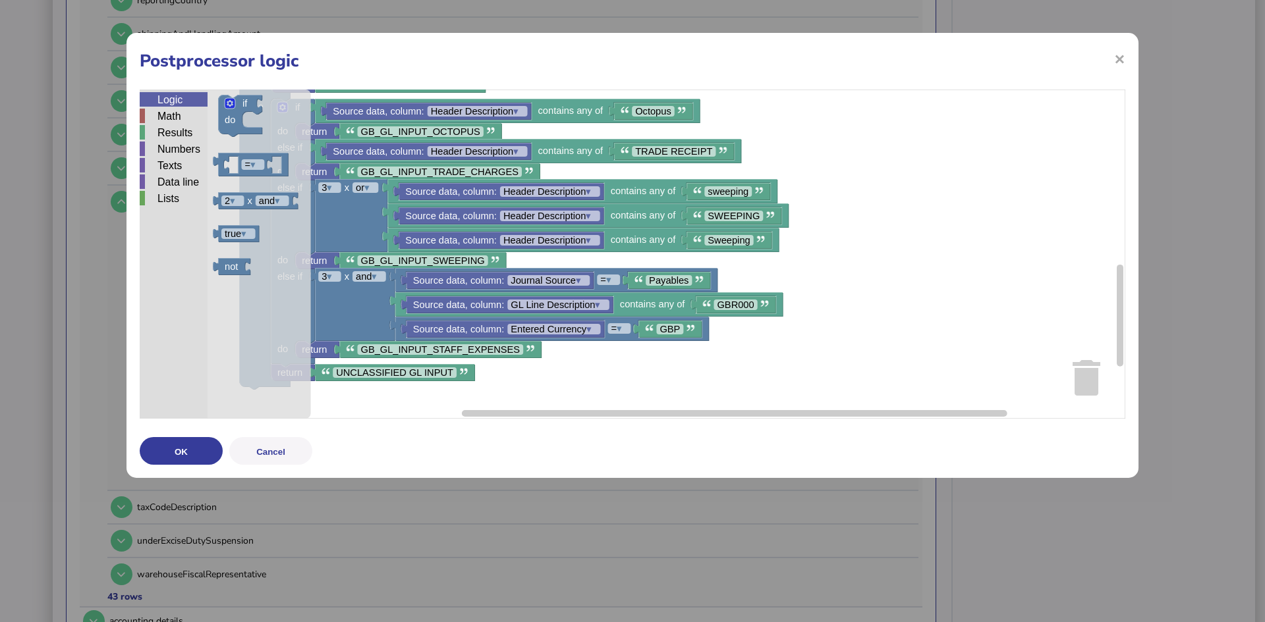
click at [171, 101] on div "Logic" at bounding box center [174, 99] width 68 height 14
click at [167, 167] on div "Texts" at bounding box center [174, 165] width 68 height 14
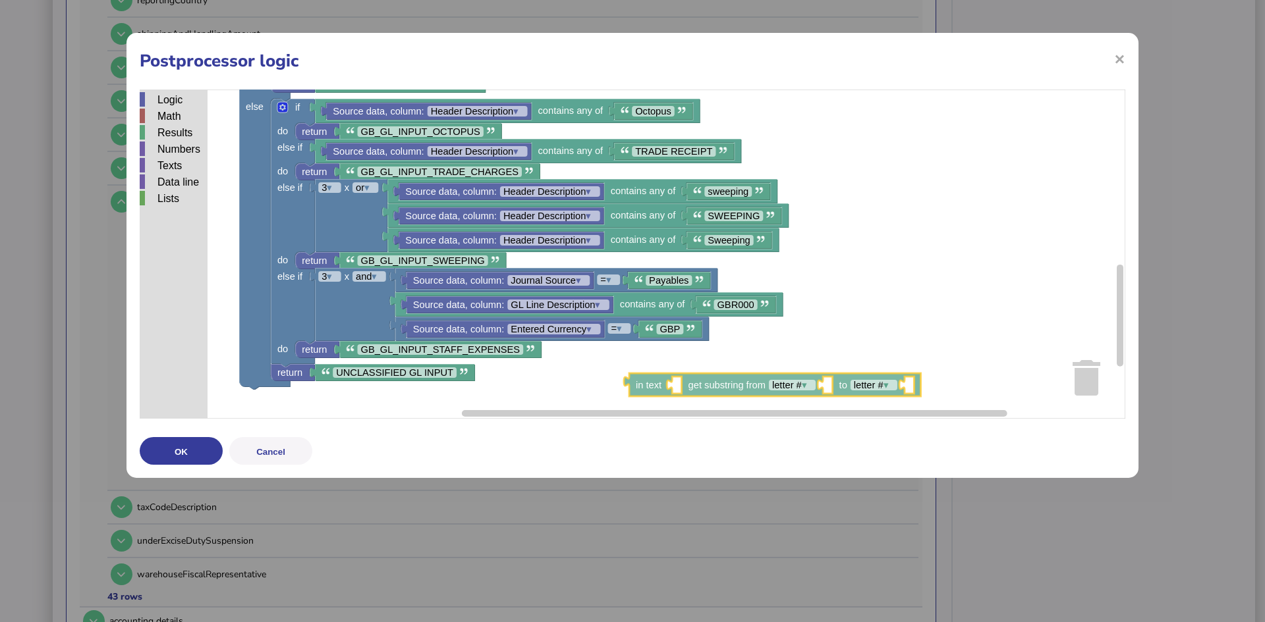
click at [651, 386] on div "Logic Math Results Numbers Texts Data line Lists Direction get field Output = ▾…" at bounding box center [632, 254] width 985 height 329
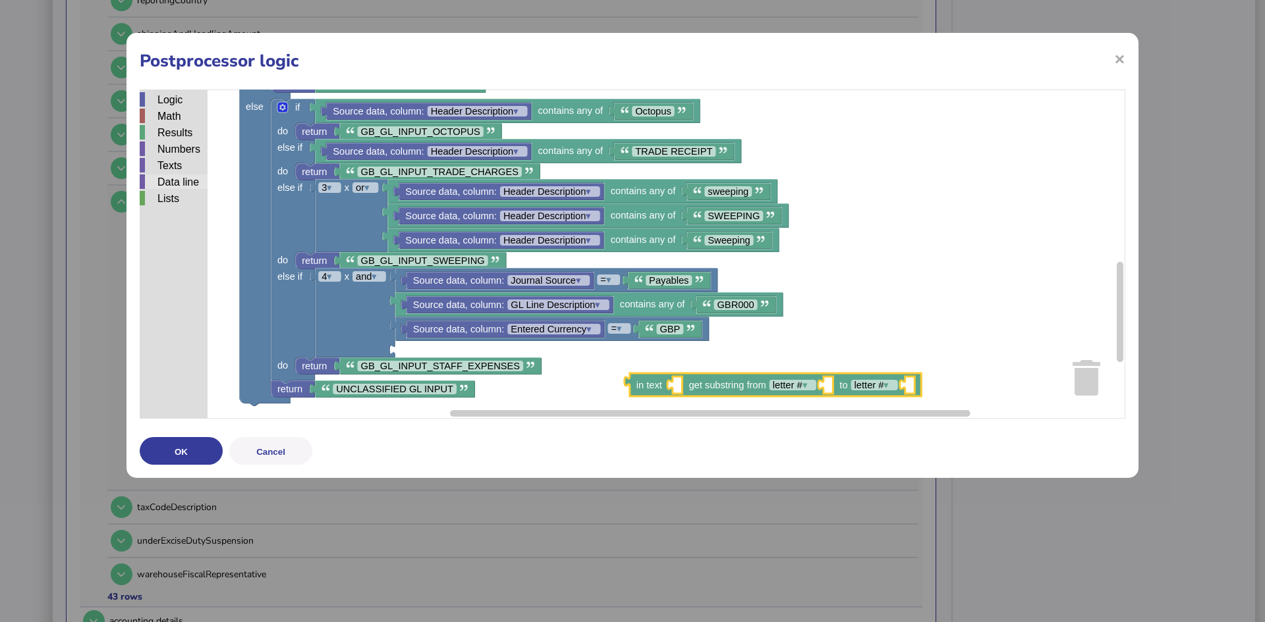
click at [166, 179] on div "Data line" at bounding box center [174, 182] width 68 height 14
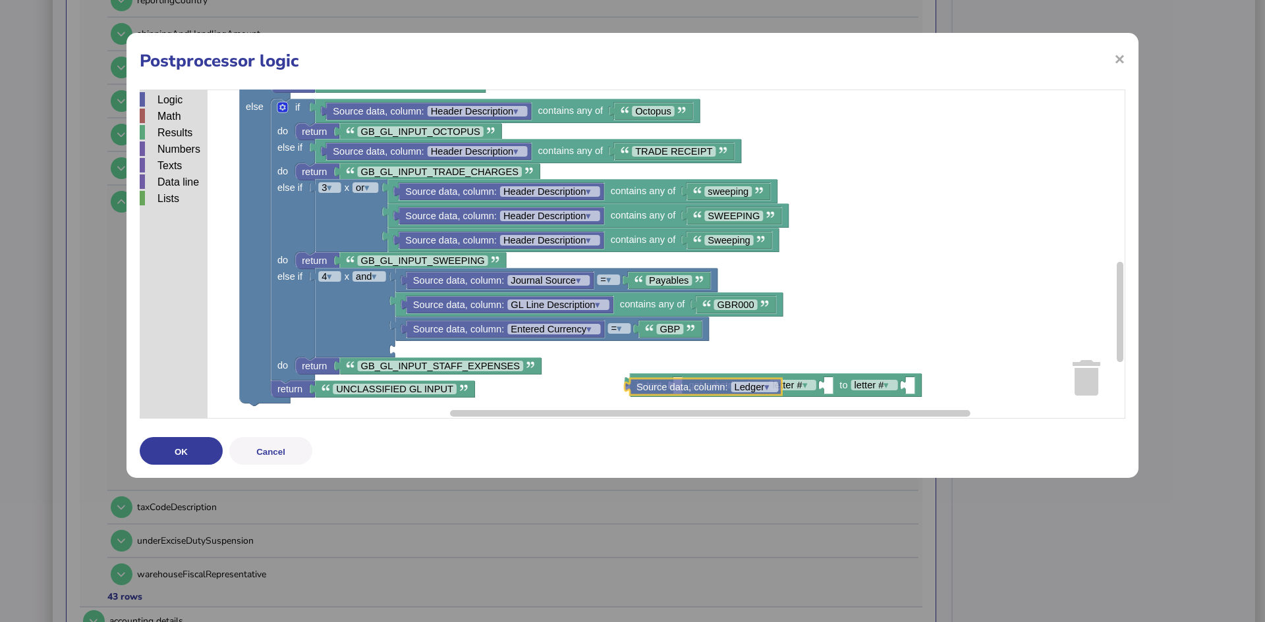
click at [678, 388] on div "Logic Math Results Numbers Texts Data line Lists Direction get field Output = ▾…" at bounding box center [632, 254] width 985 height 329
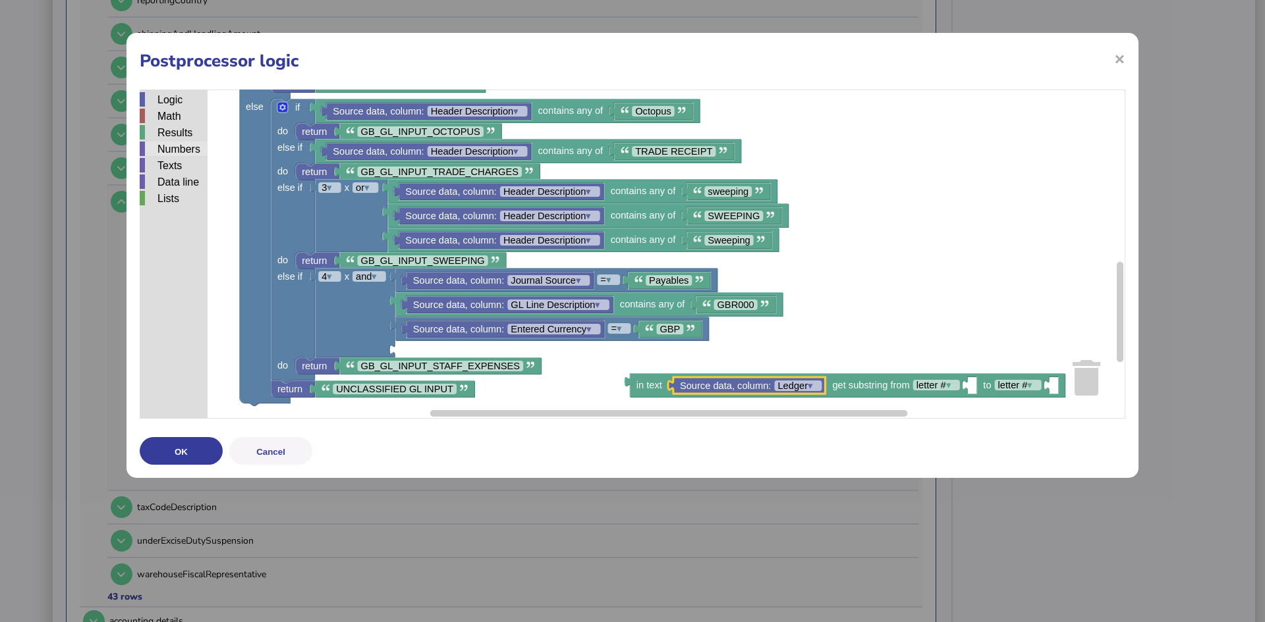
click at [168, 150] on div "Numbers" at bounding box center [174, 149] width 68 height 14
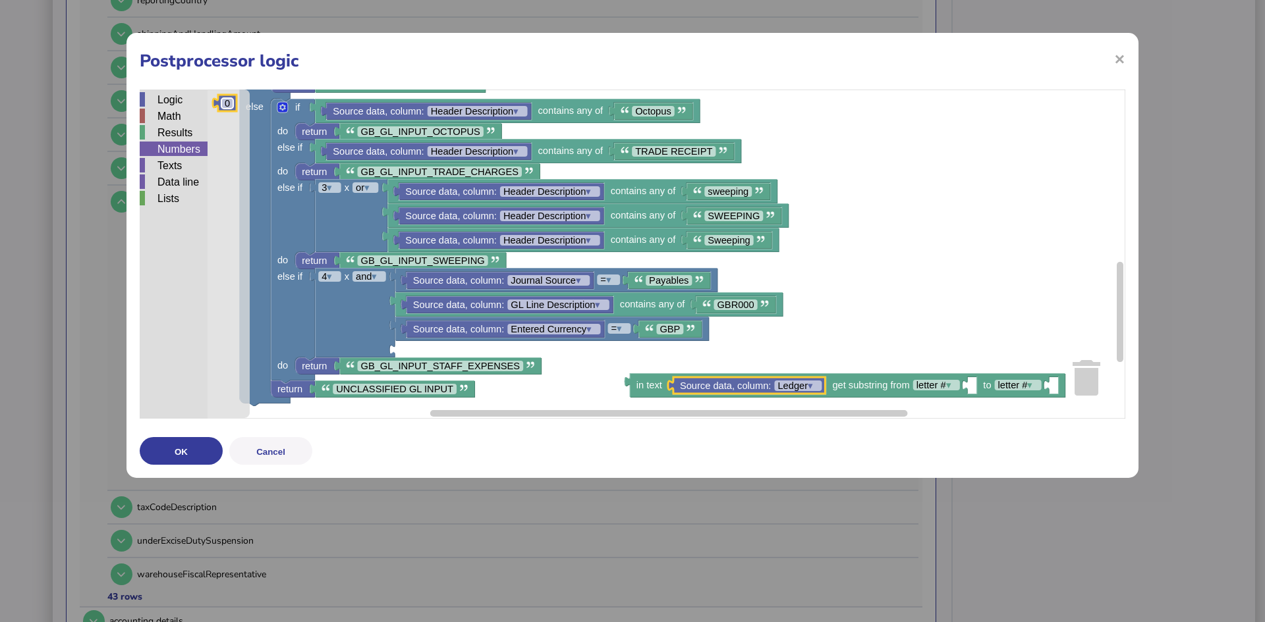
click at [229, 102] on text "0" at bounding box center [227, 103] width 5 height 11
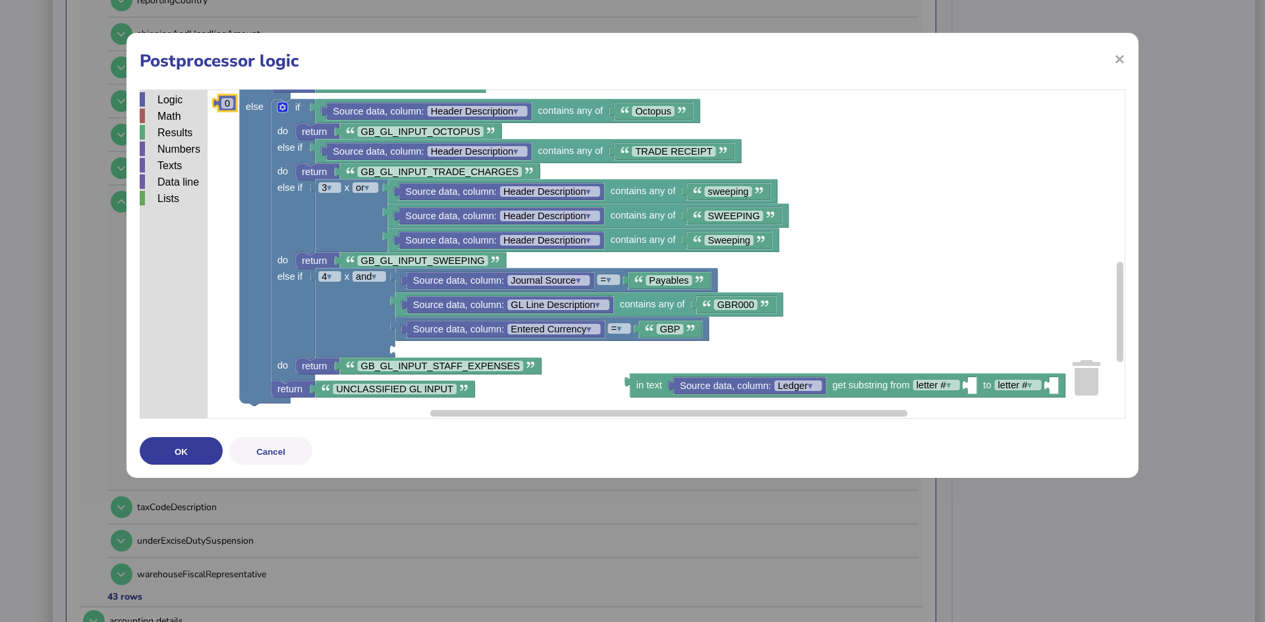
click at [229, 102] on text "0" at bounding box center [227, 103] width 5 height 11
click at [978, 386] on text "0" at bounding box center [976, 386] width 5 height 11
type input "*"
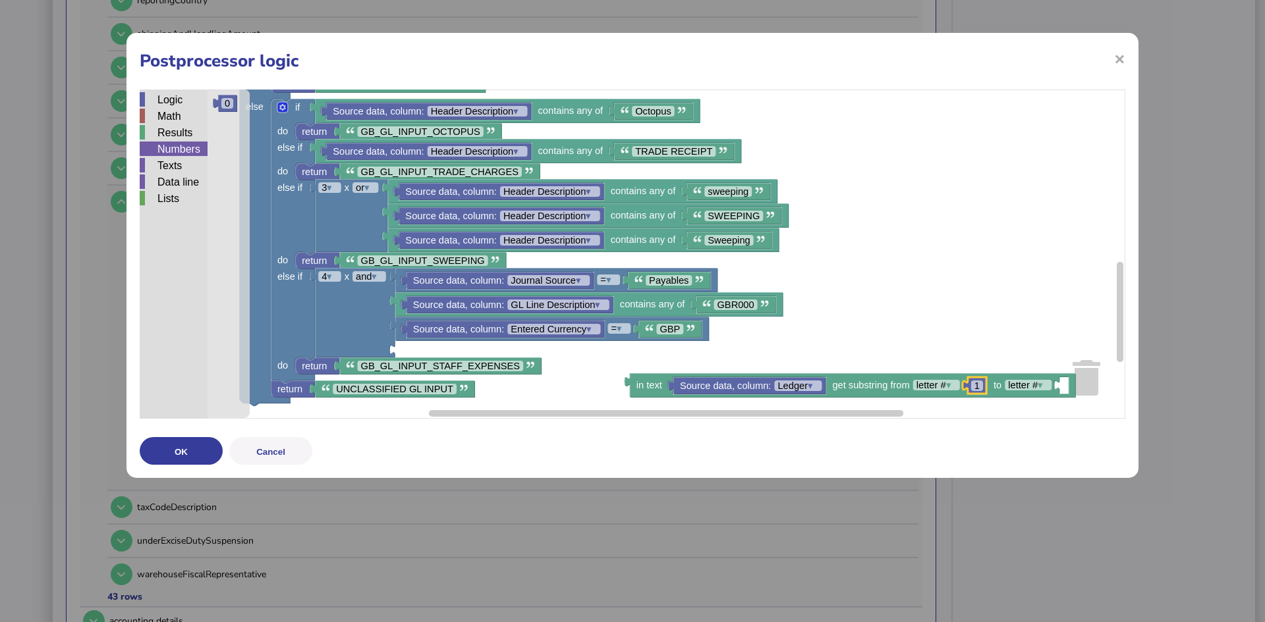
click at [169, 146] on div "Numbers" at bounding box center [174, 149] width 68 height 14
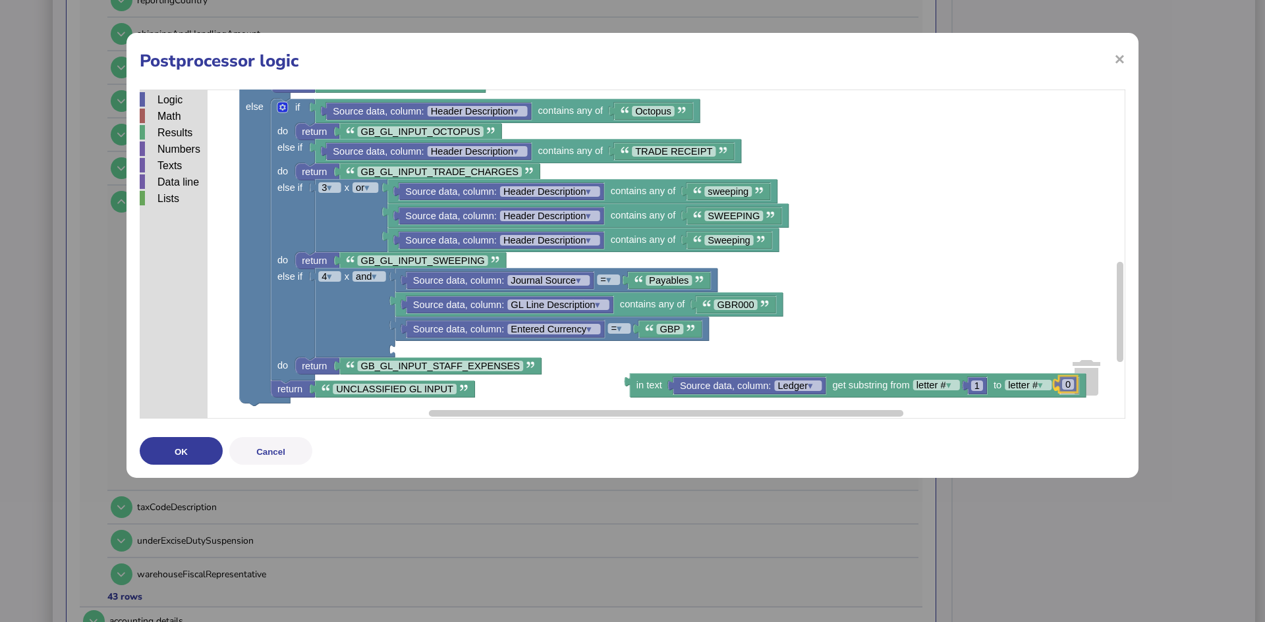
click at [1059, 385] on div "Logic Math Results Numbers Texts Data line Lists Direction get field Output = ▾…" at bounding box center [632, 254] width 985 height 329
click at [1072, 389] on rect "Blockly Workspace" at bounding box center [1068, 386] width 12 height 11
type input "*"
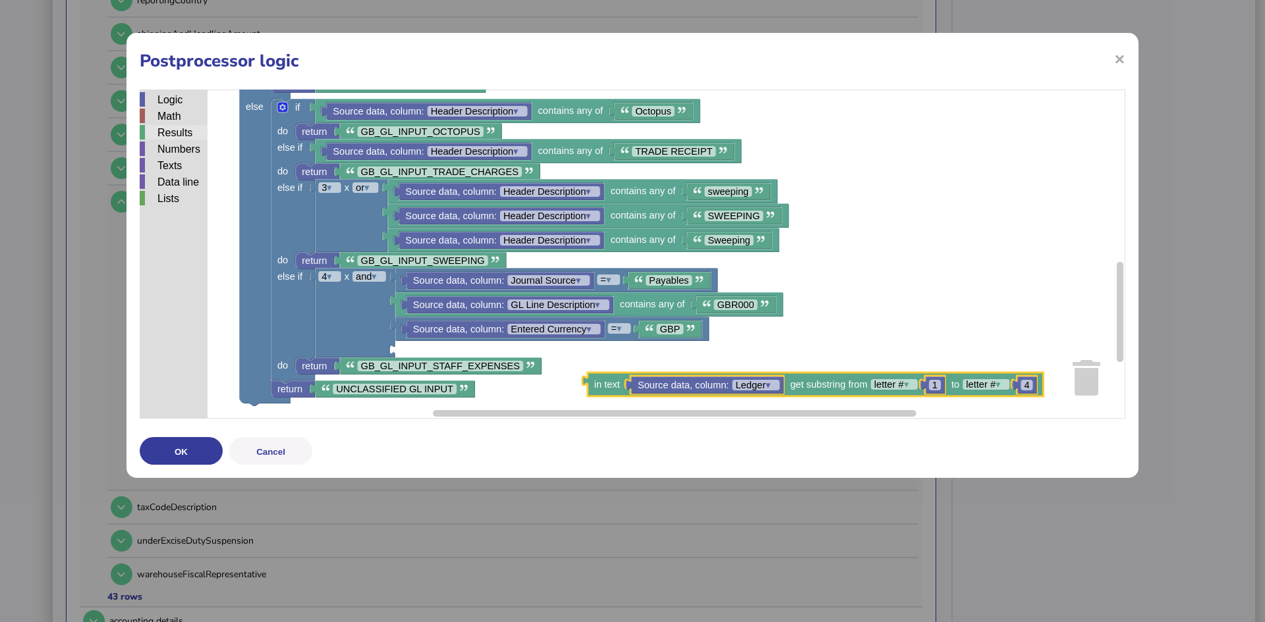
click at [170, 126] on div "Results" at bounding box center [174, 132] width 68 height 14
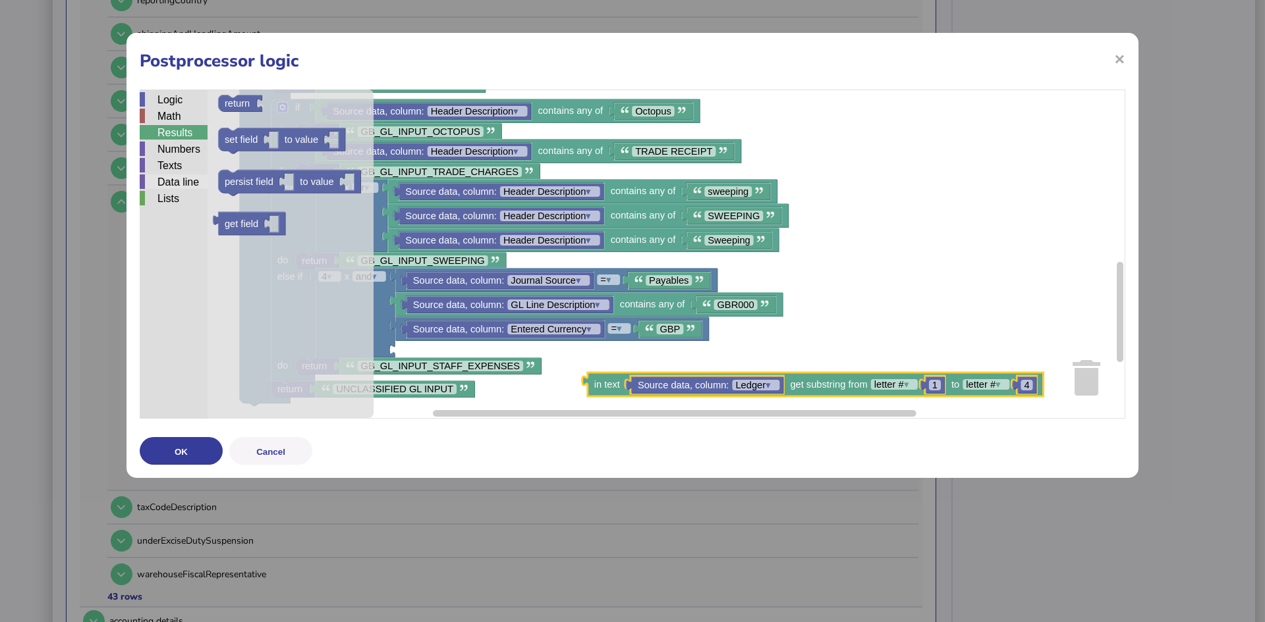
click at [169, 182] on div "Data line" at bounding box center [174, 182] width 68 height 14
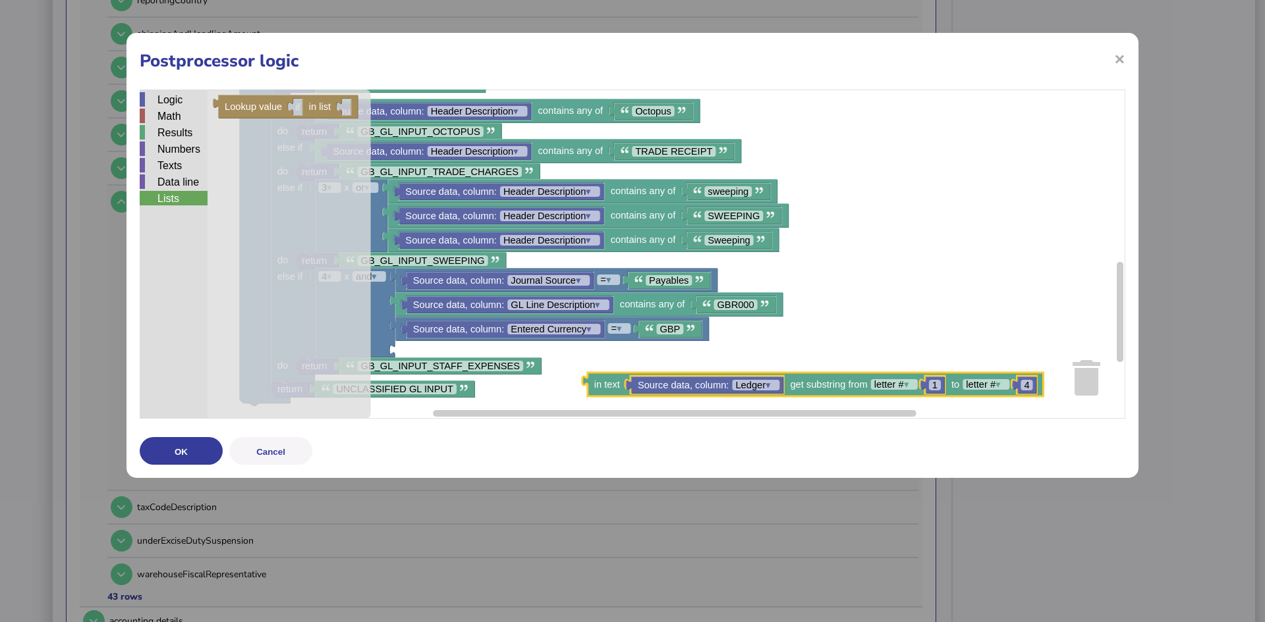
click at [168, 196] on div "Lists" at bounding box center [174, 198] width 68 height 14
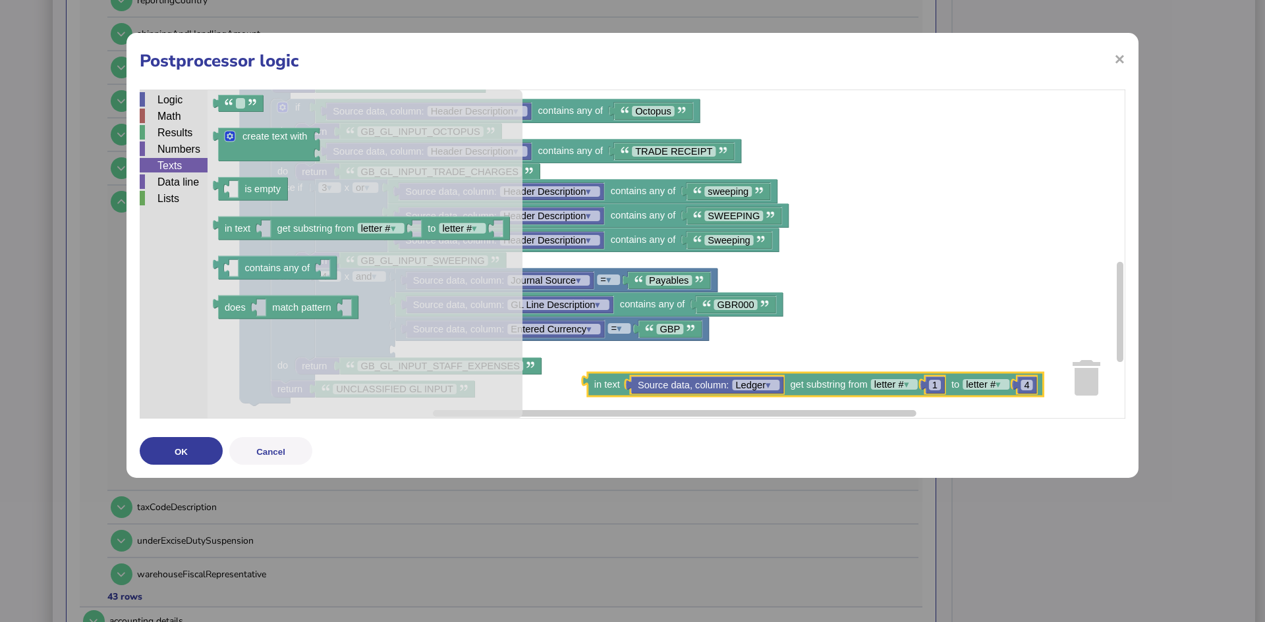
click at [163, 160] on div "Texts" at bounding box center [174, 165] width 68 height 14
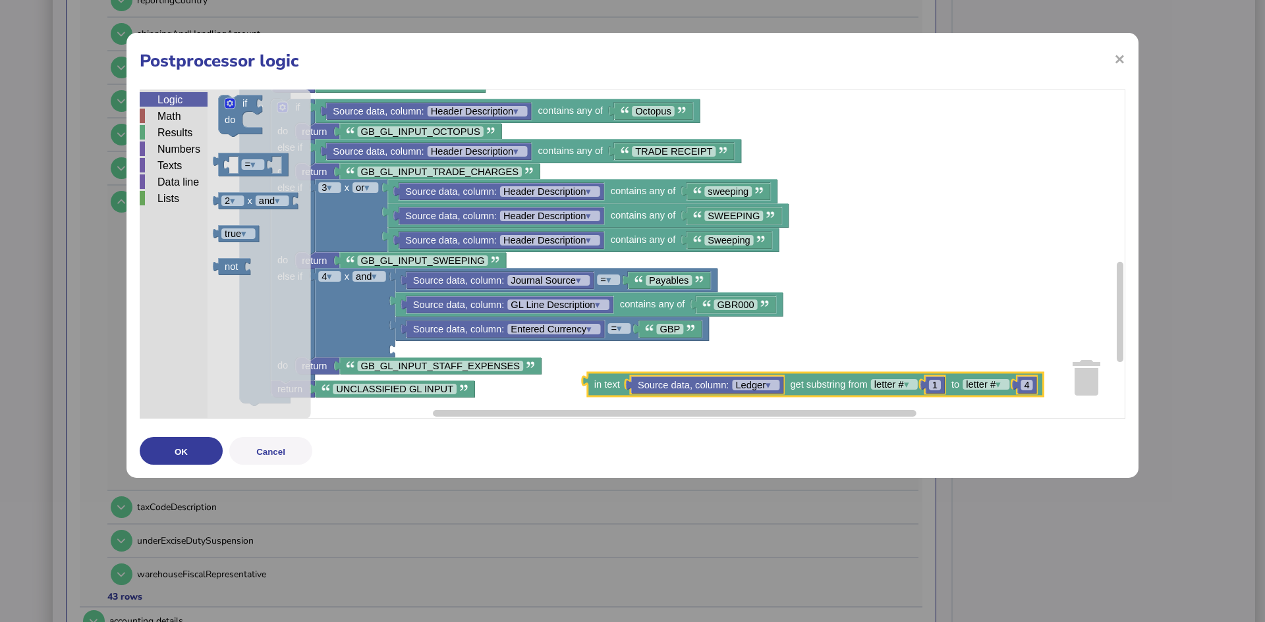
click at [173, 97] on div "Logic" at bounding box center [174, 99] width 68 height 14
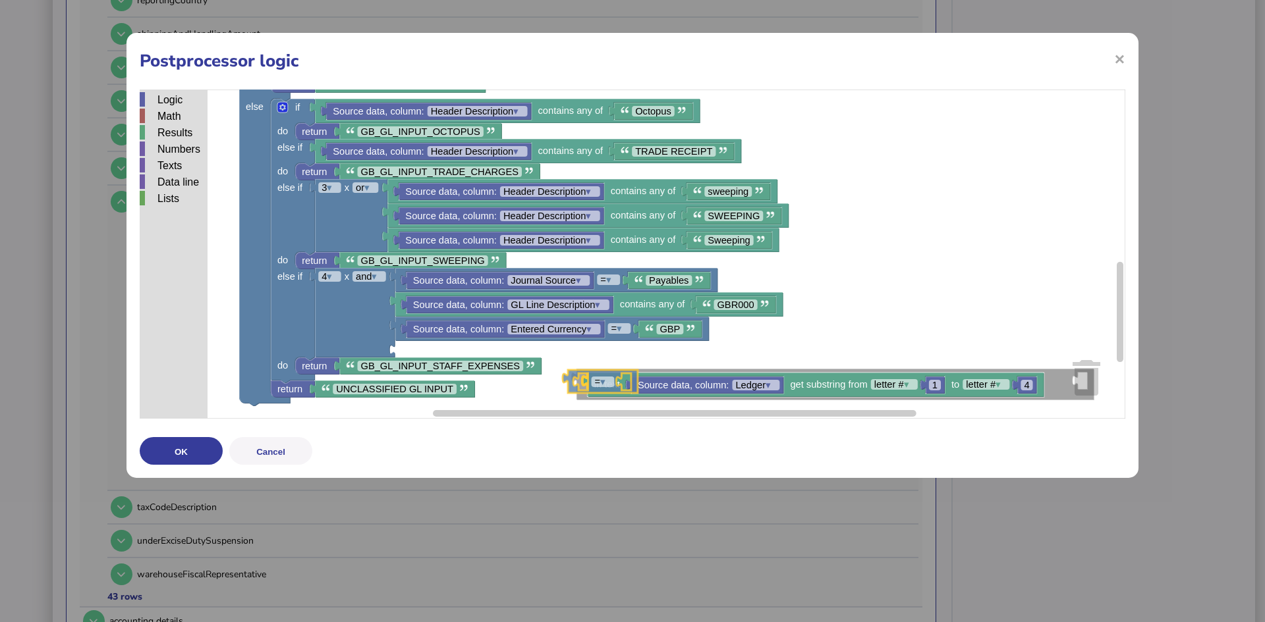
click at [601, 375] on div "Logic Math Results Numbers Texts Data line Lists Direction get field Output = ▾…" at bounding box center [632, 254] width 985 height 329
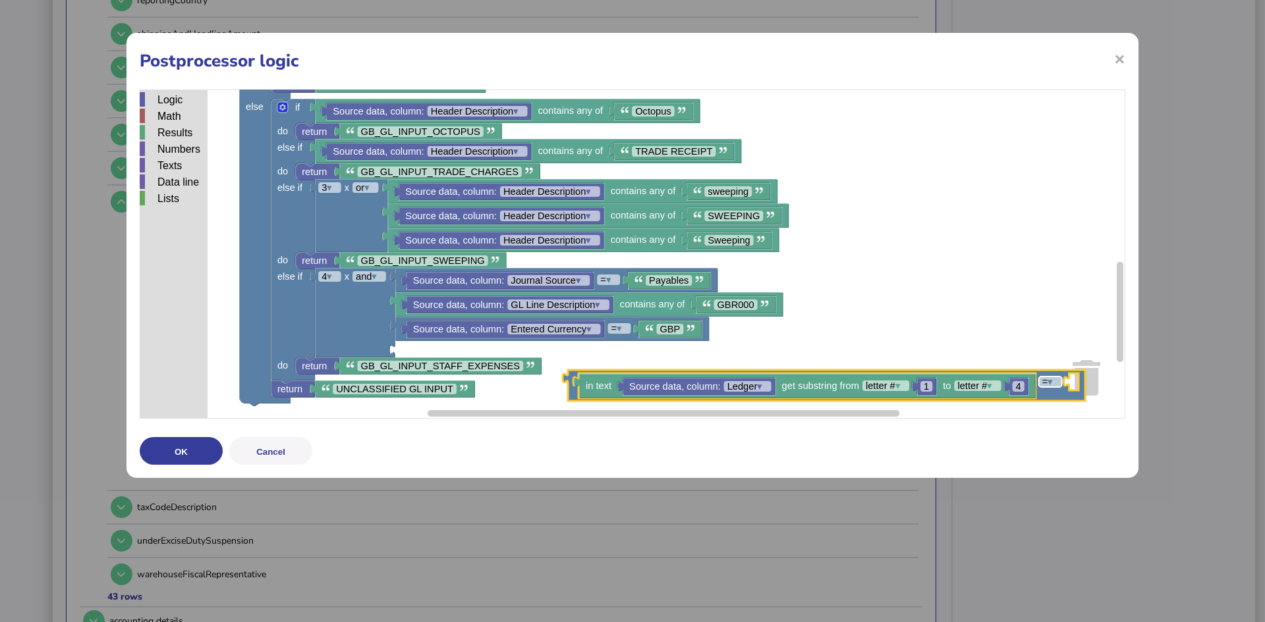
click at [1053, 382] on tspan "▾" at bounding box center [1049, 382] width 5 height 11
click at [1071, 381] on image "Blockly Workspace" at bounding box center [1102, 376] width 63 height 82
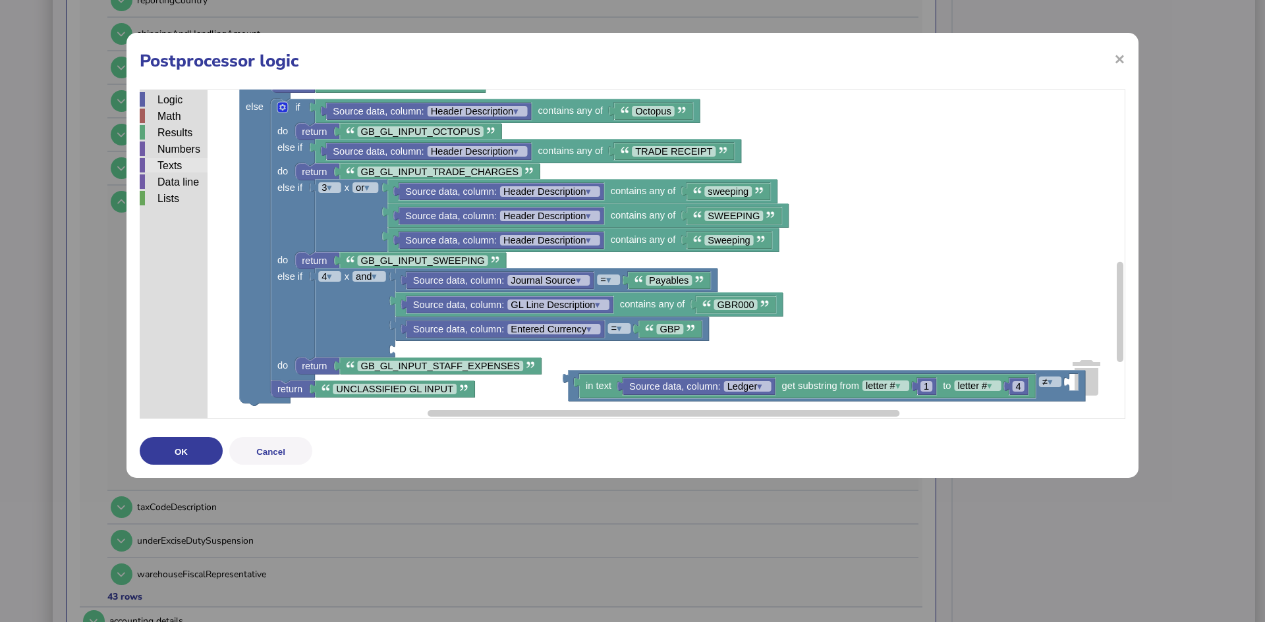
click at [168, 166] on div "Texts" at bounding box center [174, 165] width 68 height 14
click at [1087, 387] on div "Logic Math Results Numbers Texts Data line Lists Direction get field Output = ▾…" at bounding box center [632, 254] width 985 height 329
click at [1093, 385] on g "Blockly Workspace" at bounding box center [1091, 382] width 9 height 11
type input "***"
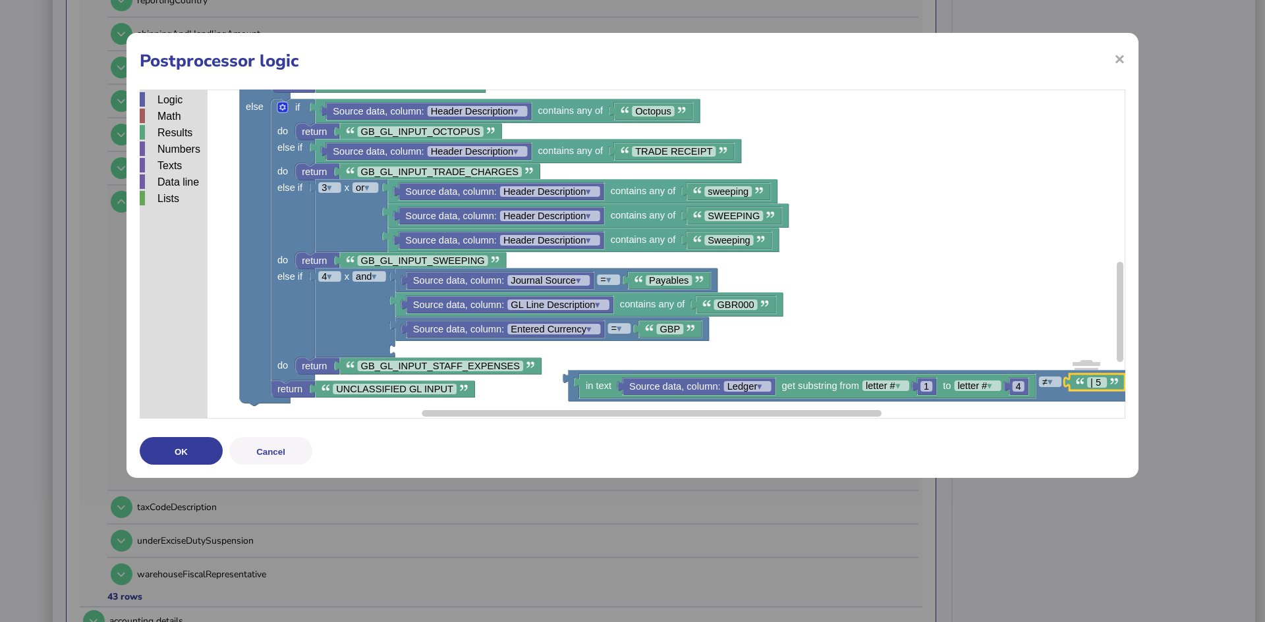
click at [987, 278] on rect "Blockly Workspace" at bounding box center [632, 254] width 985 height 329
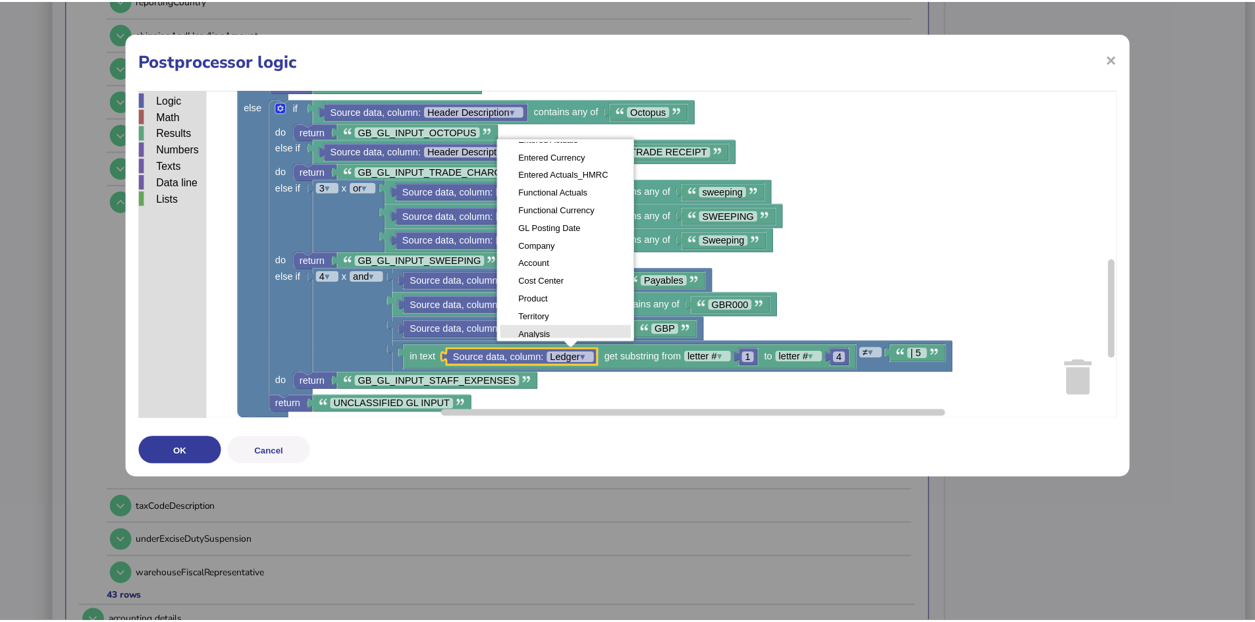
scroll to position [247, 0]
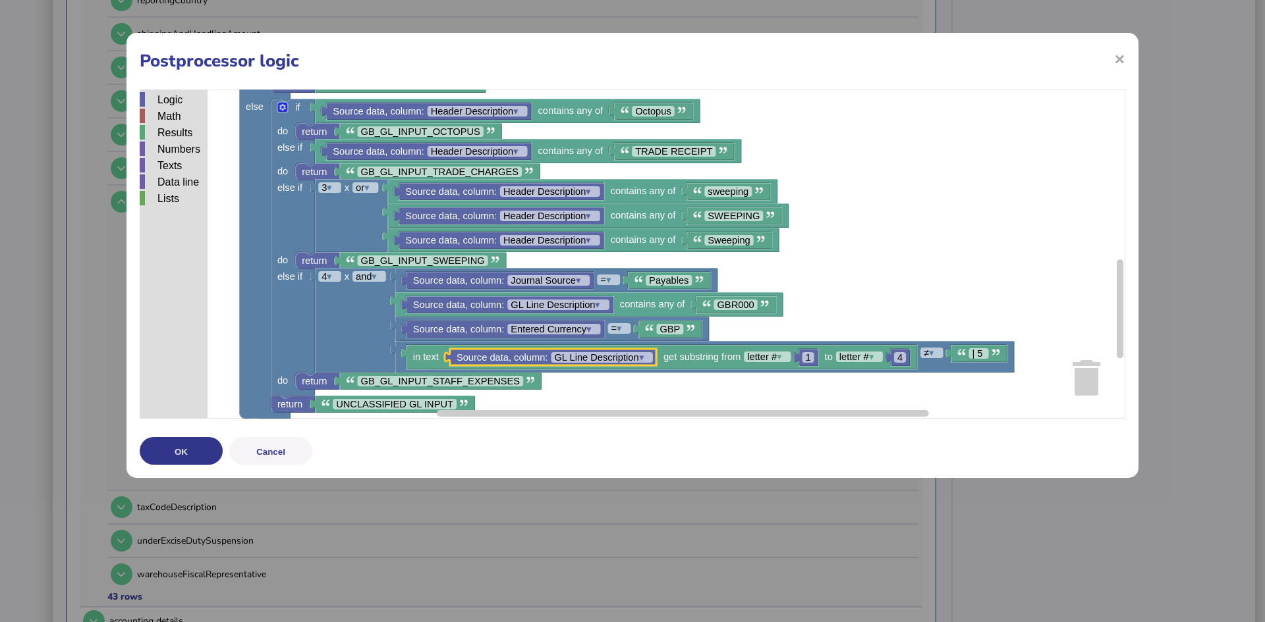
click at [179, 449] on button "OK" at bounding box center [181, 451] width 83 height 28
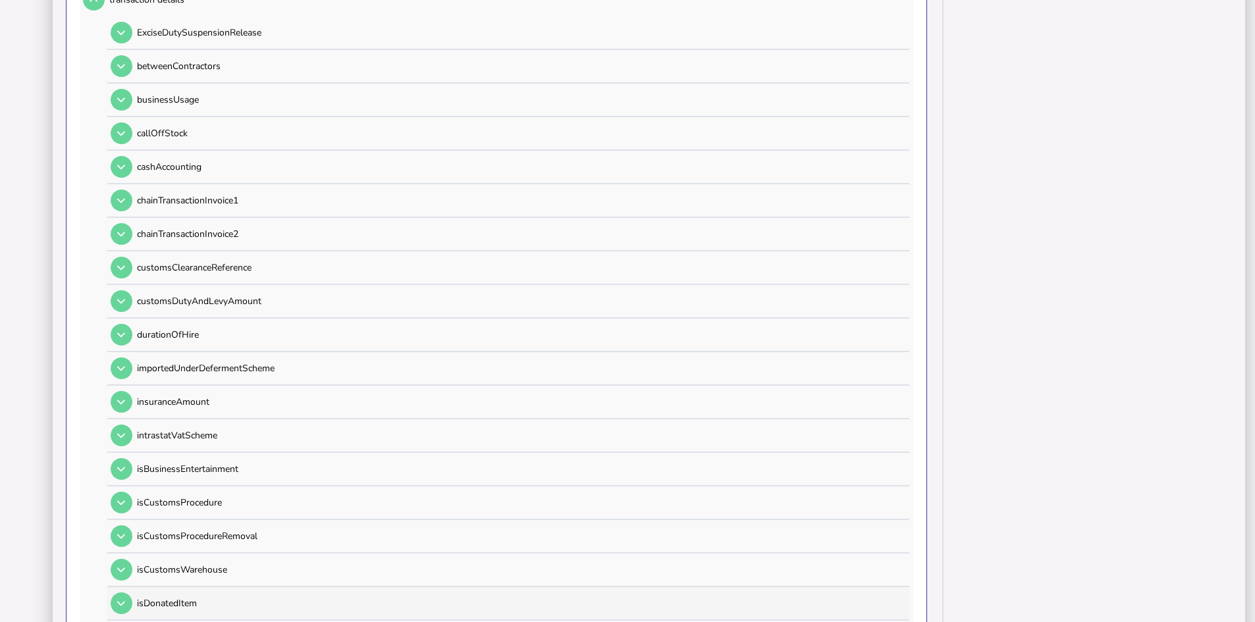
scroll to position [0, 0]
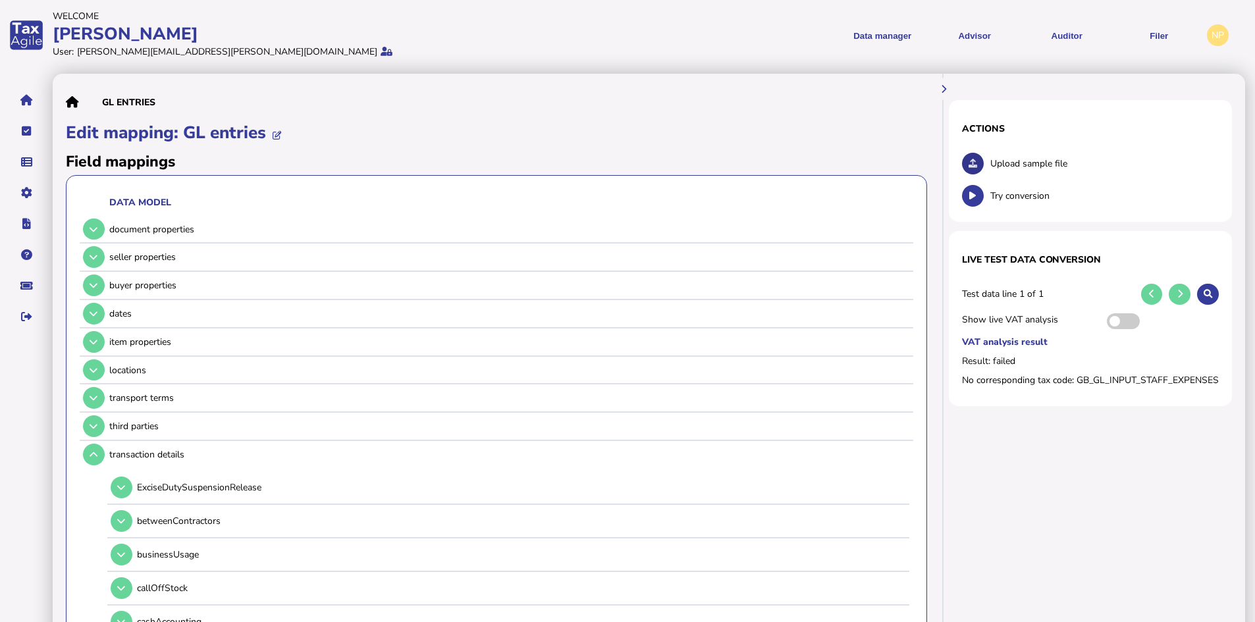
click at [969, 160] on icon at bounding box center [973, 163] width 9 height 9
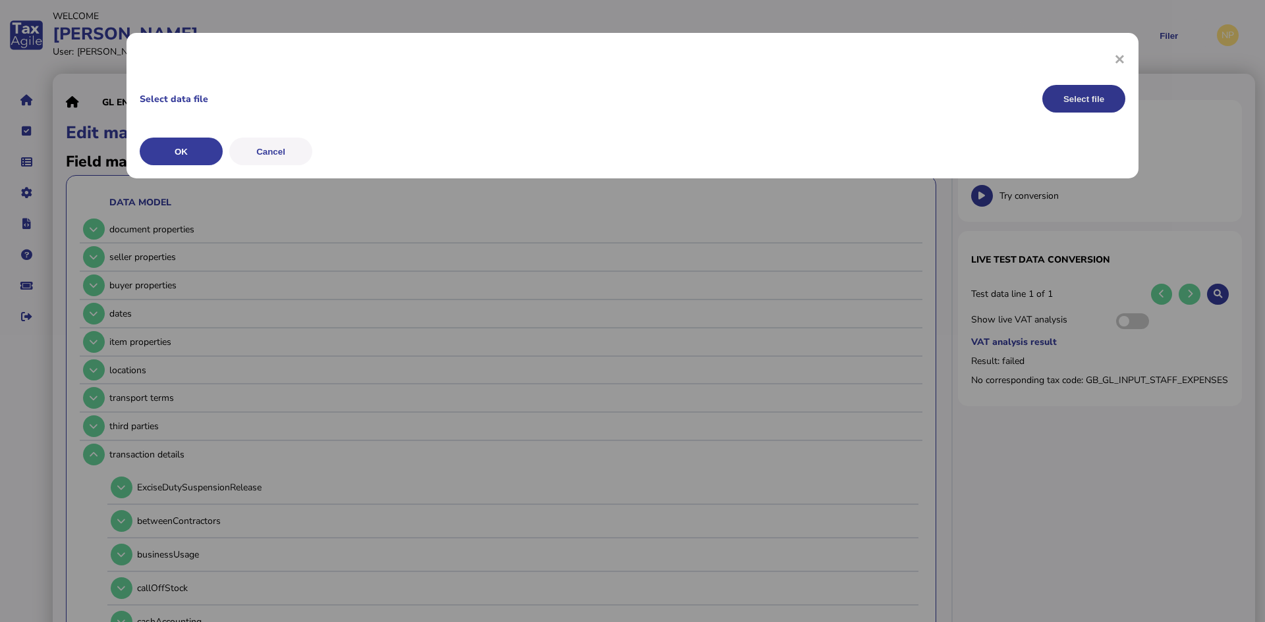
click at [1081, 97] on button "Select file" at bounding box center [1083, 99] width 83 height 28
click at [169, 150] on button "OK" at bounding box center [181, 152] width 83 height 28
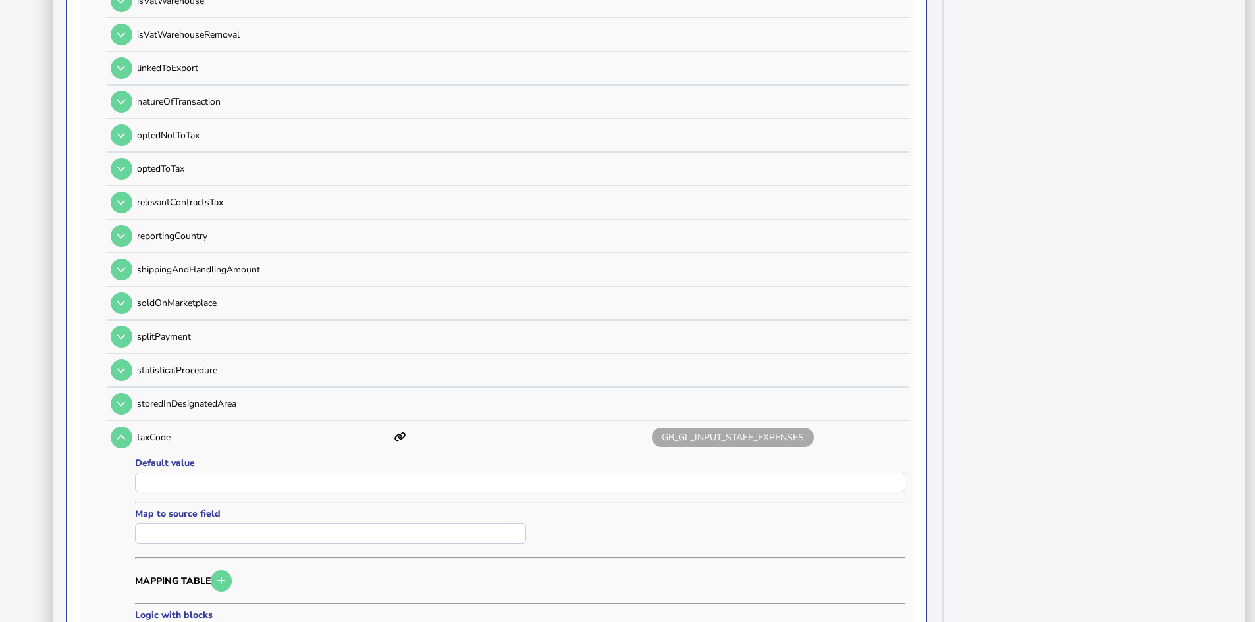
scroll to position [1449, 0]
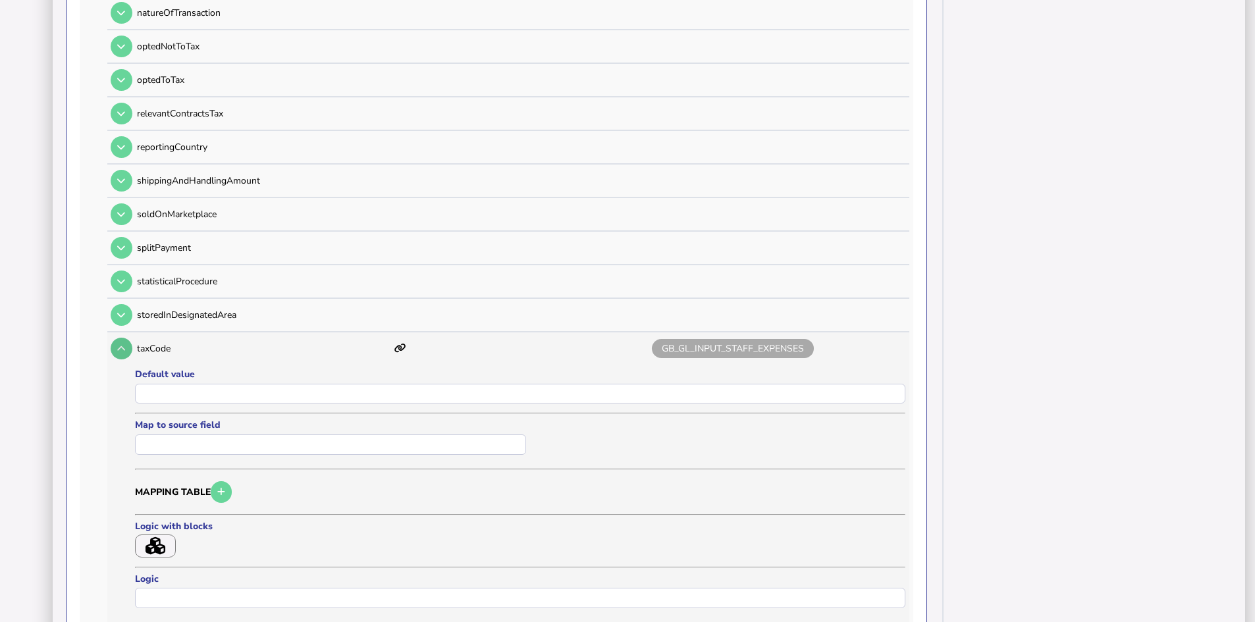
click at [123, 346] on icon at bounding box center [121, 348] width 8 height 9
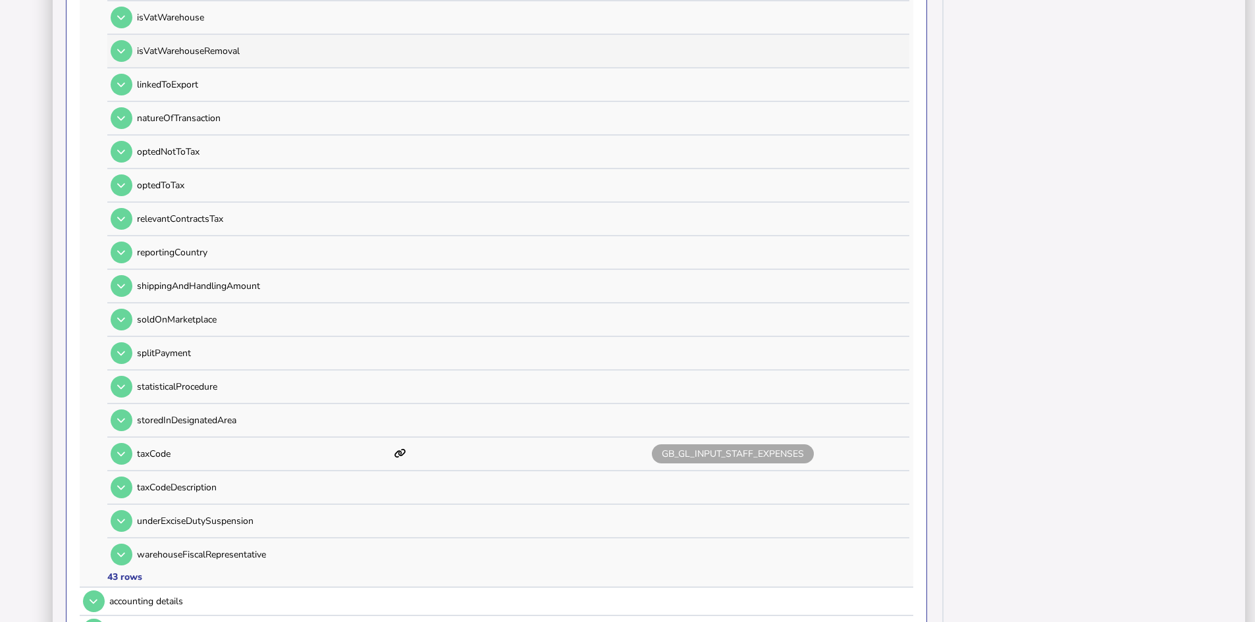
scroll to position [1647, 0]
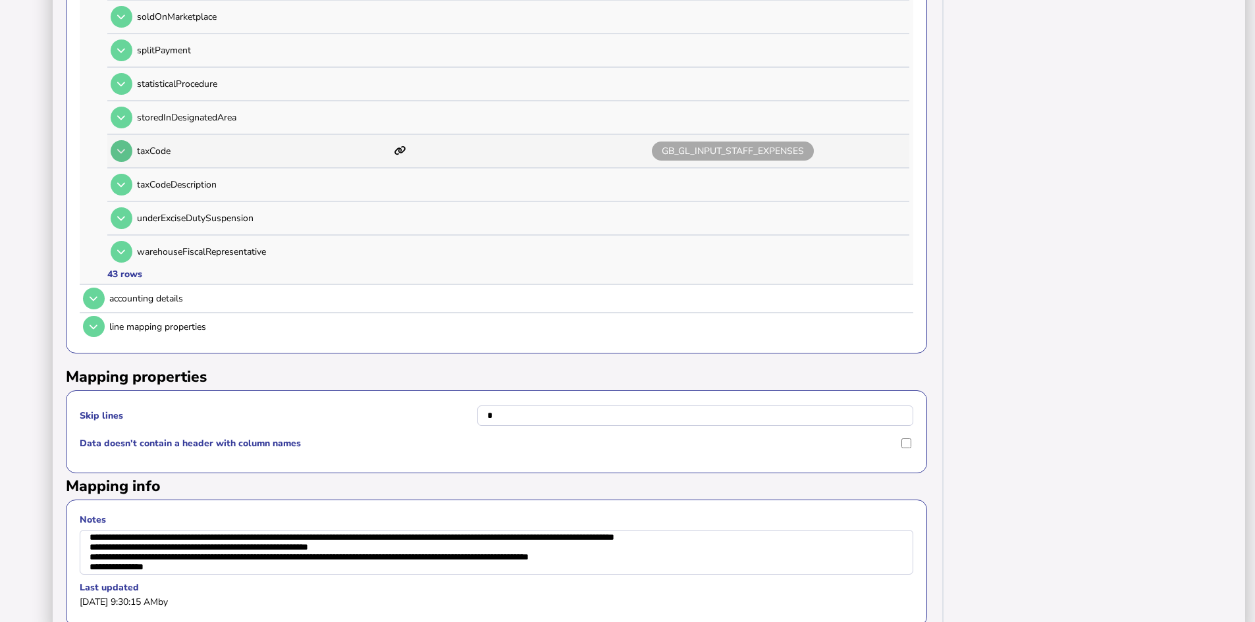
click at [121, 155] on icon at bounding box center [121, 151] width 8 height 9
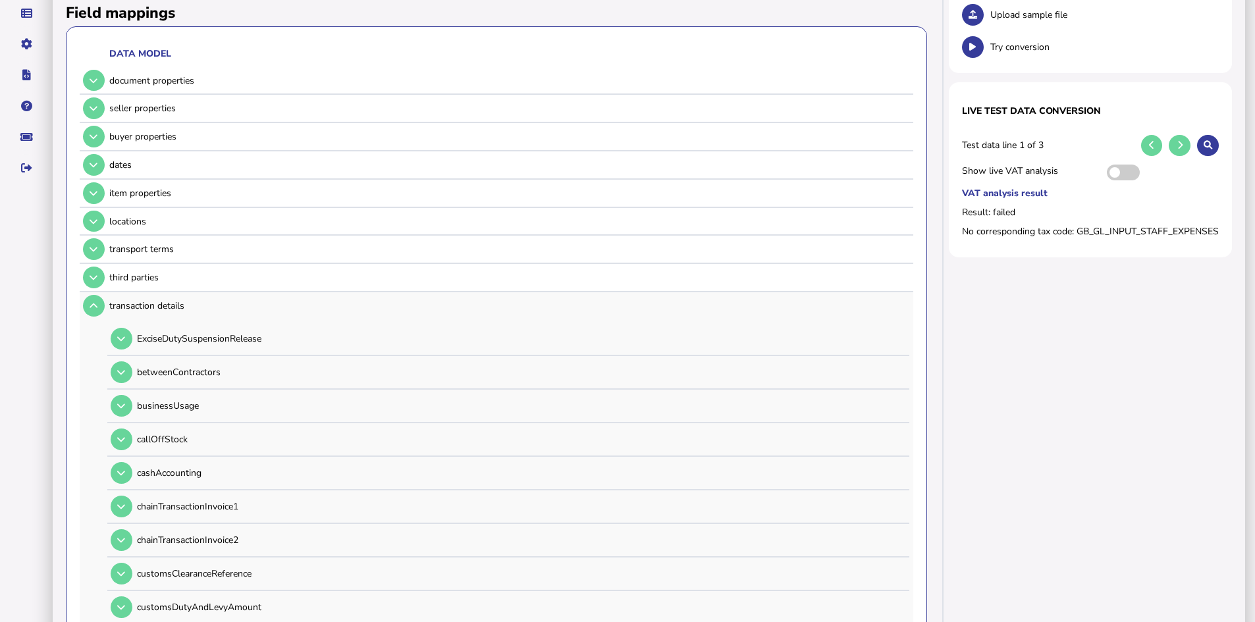
scroll to position [0, 0]
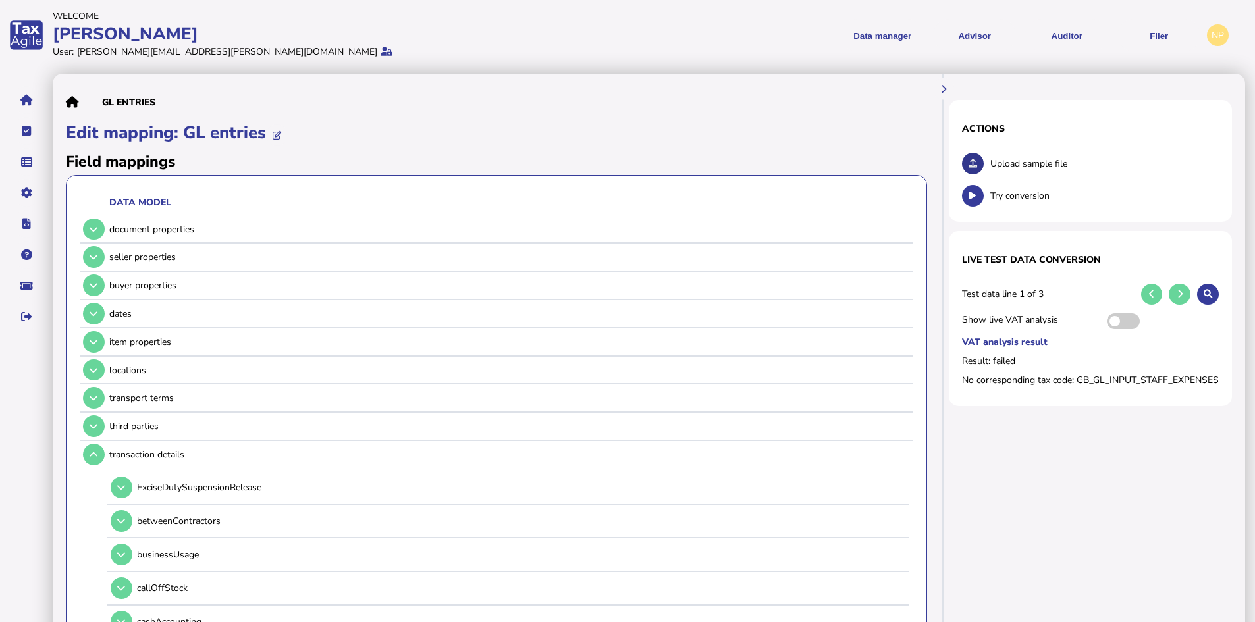
click at [971, 162] on icon at bounding box center [973, 163] width 9 height 9
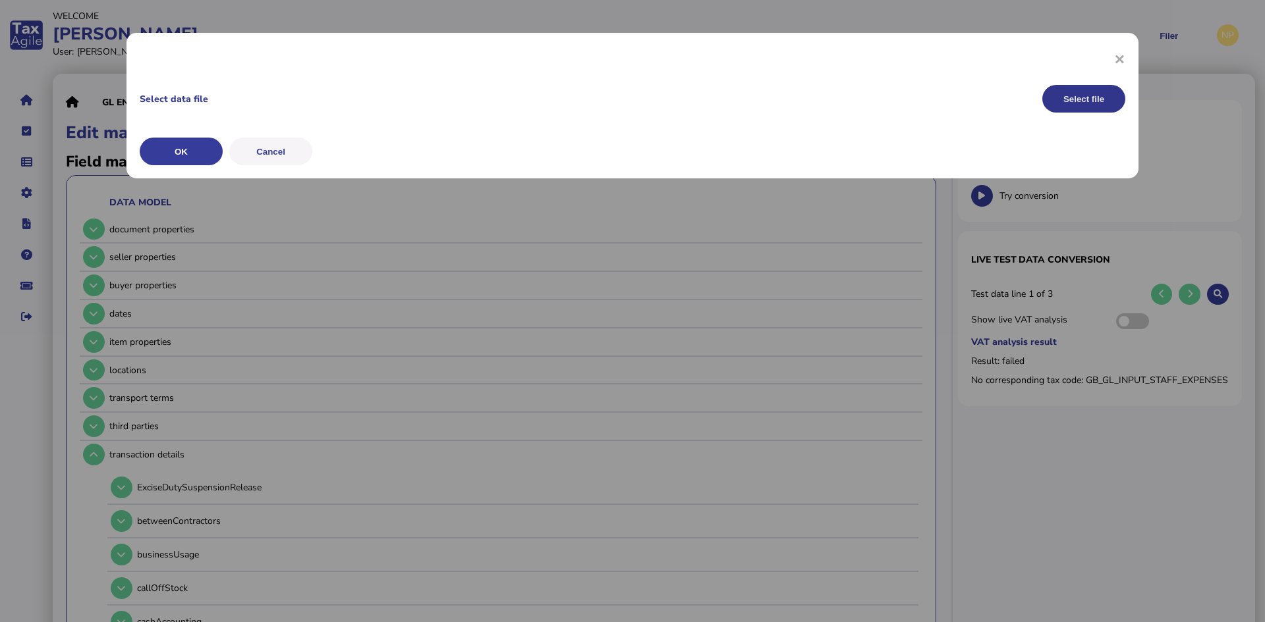
click at [1073, 100] on button "Select file" at bounding box center [1083, 99] width 83 height 28
click at [174, 146] on button "OK" at bounding box center [181, 152] width 83 height 28
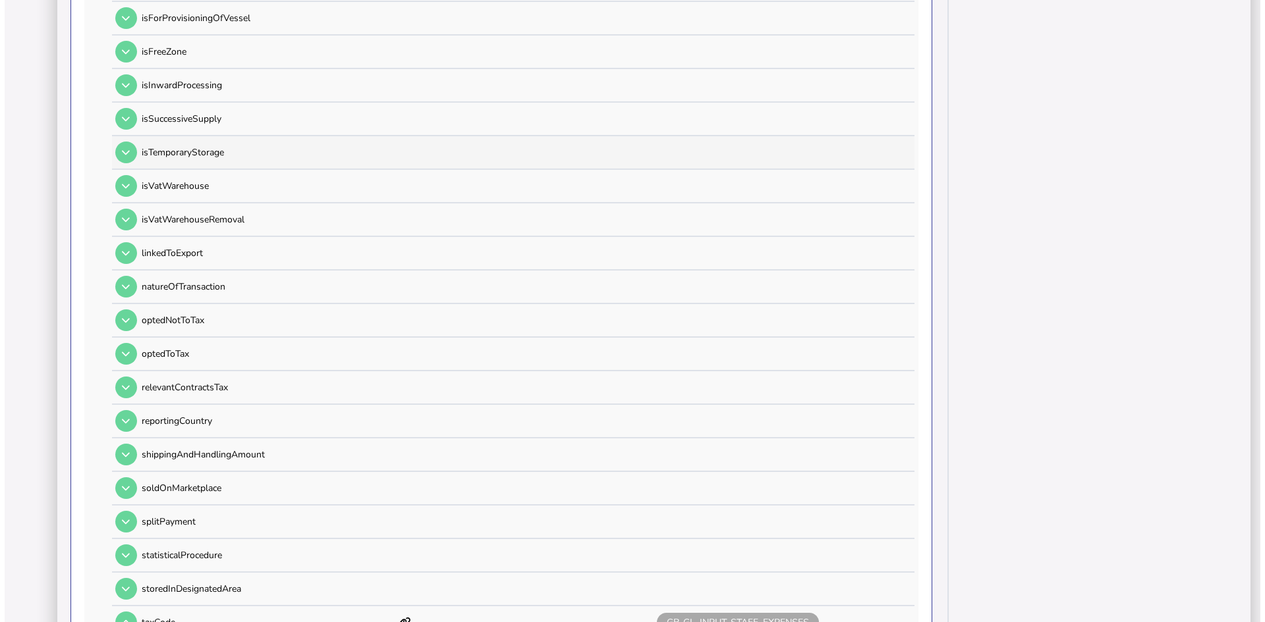
scroll to position [1581, 0]
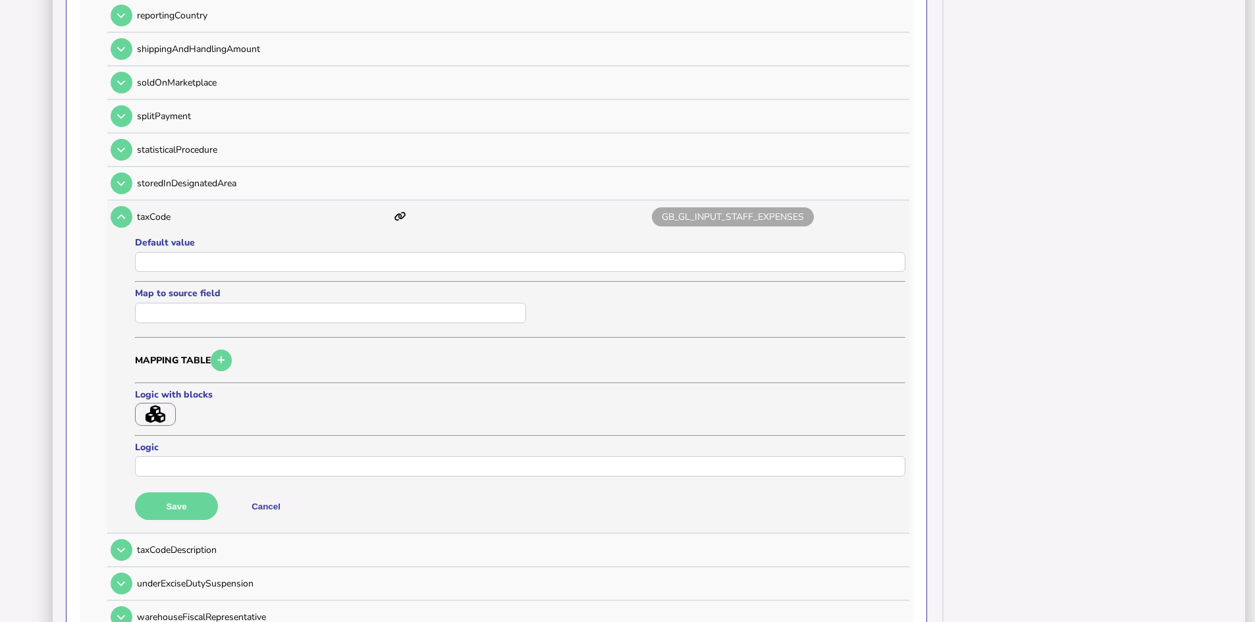
click at [154, 409] on icon "button" at bounding box center [156, 415] width 20 height 18
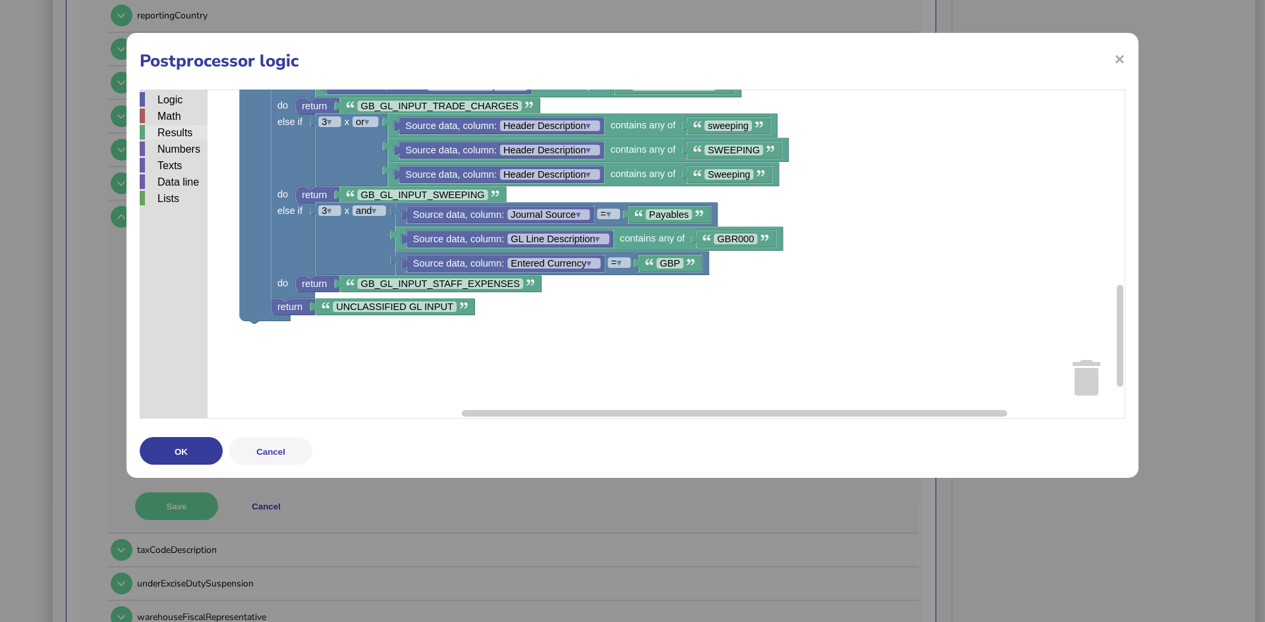
click at [165, 128] on div "Results" at bounding box center [174, 132] width 68 height 14
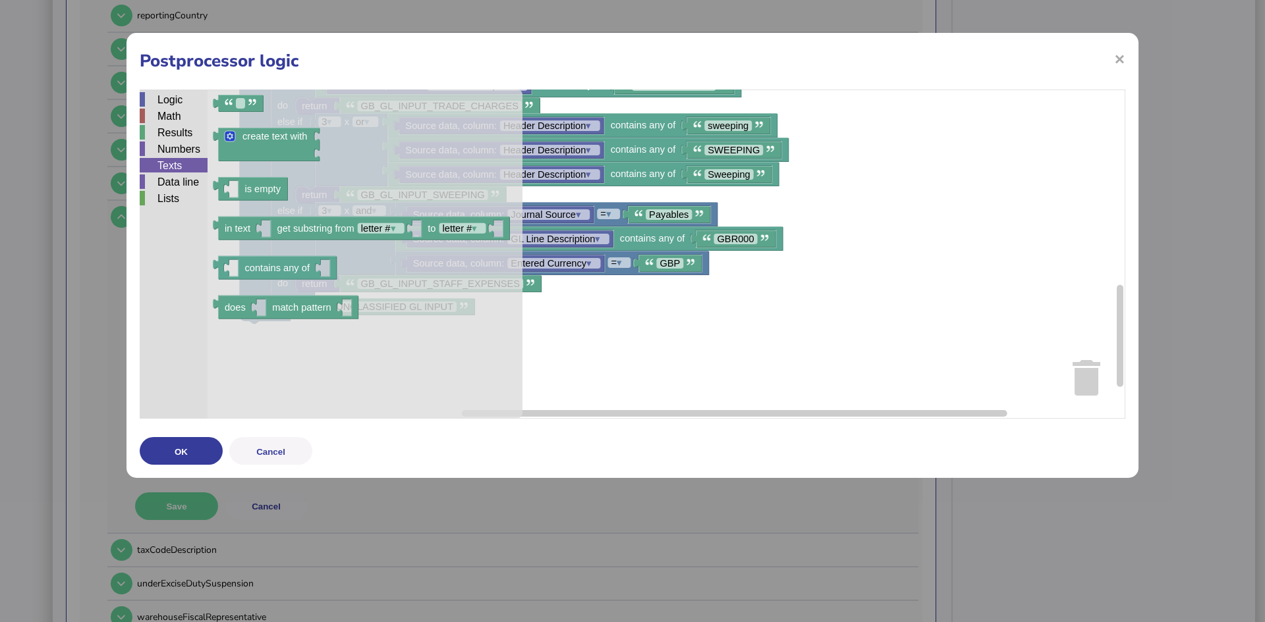
click at [163, 167] on div "Texts" at bounding box center [174, 165] width 68 height 14
click at [169, 102] on div "Logic" at bounding box center [174, 99] width 68 height 14
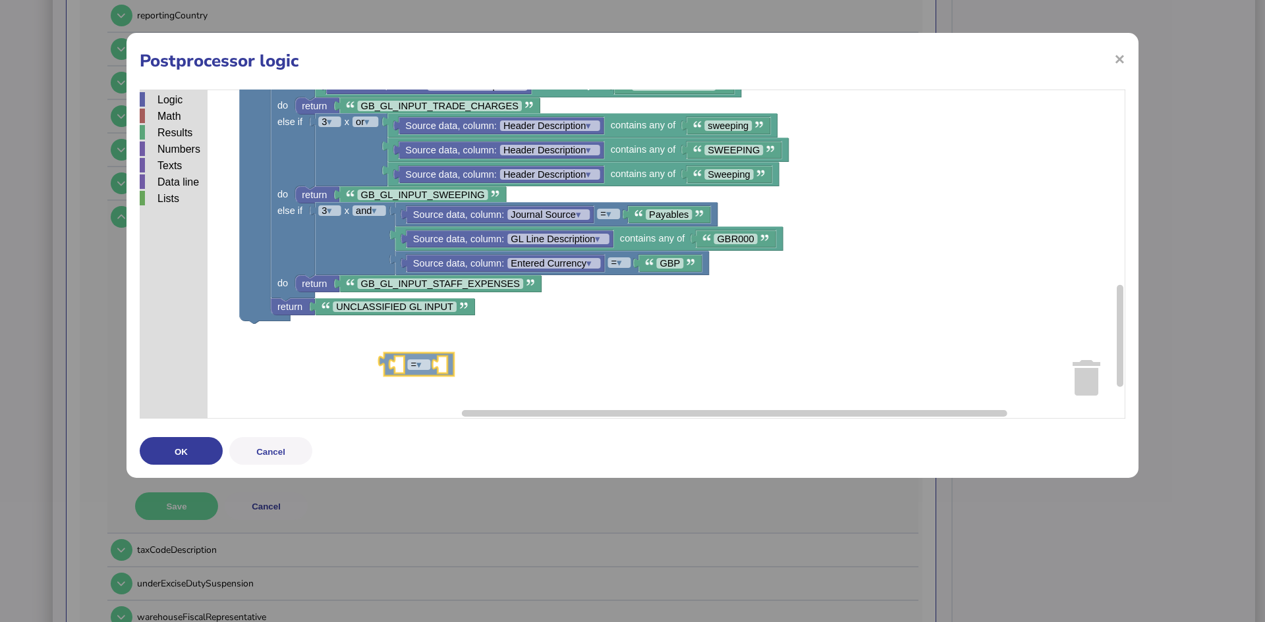
click at [389, 360] on div "Logic Math Results Numbers Texts Data line Lists Direction get field Output = ▾…" at bounding box center [632, 254] width 985 height 329
click at [176, 168] on div "Texts" at bounding box center [174, 165] width 68 height 14
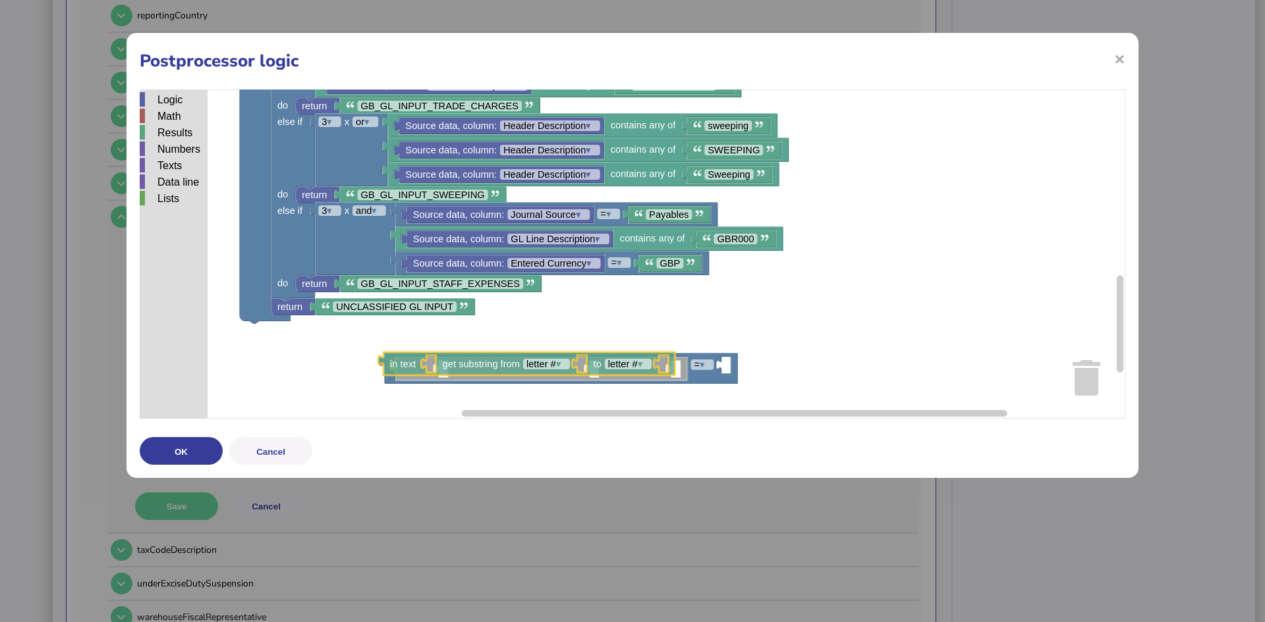
click at [399, 363] on div "Logic Math Results Numbers Texts Data line Lists Direction get field Output = ▾…" at bounding box center [632, 254] width 985 height 329
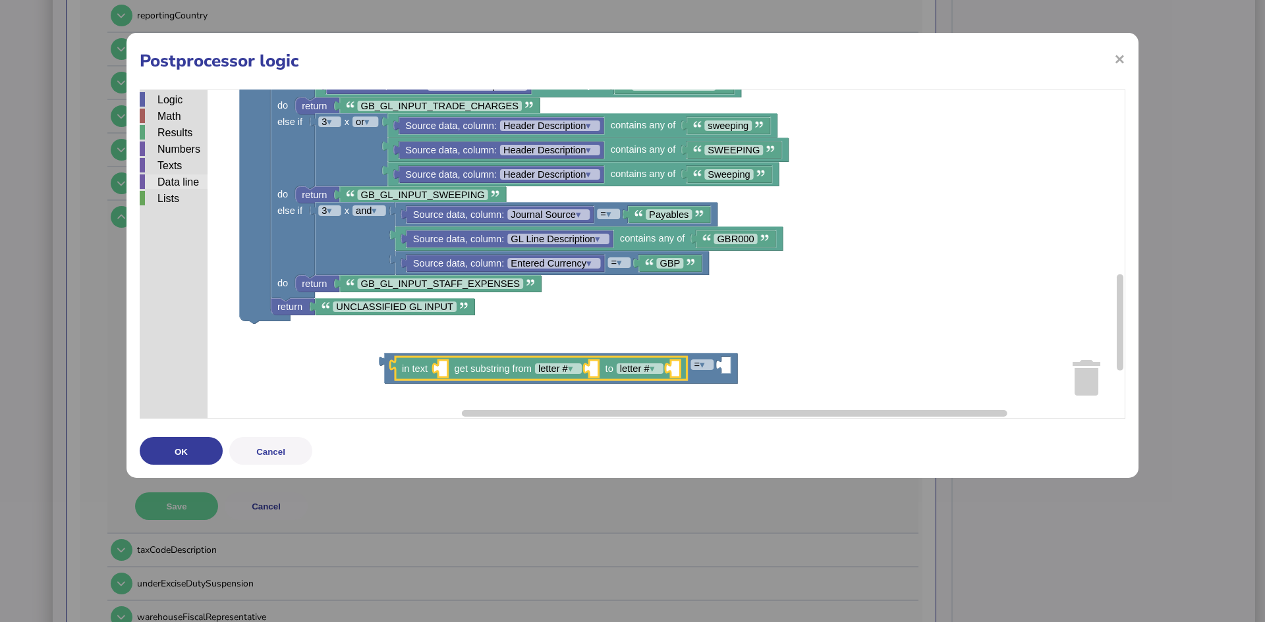
click at [174, 184] on div "Data line" at bounding box center [174, 182] width 68 height 14
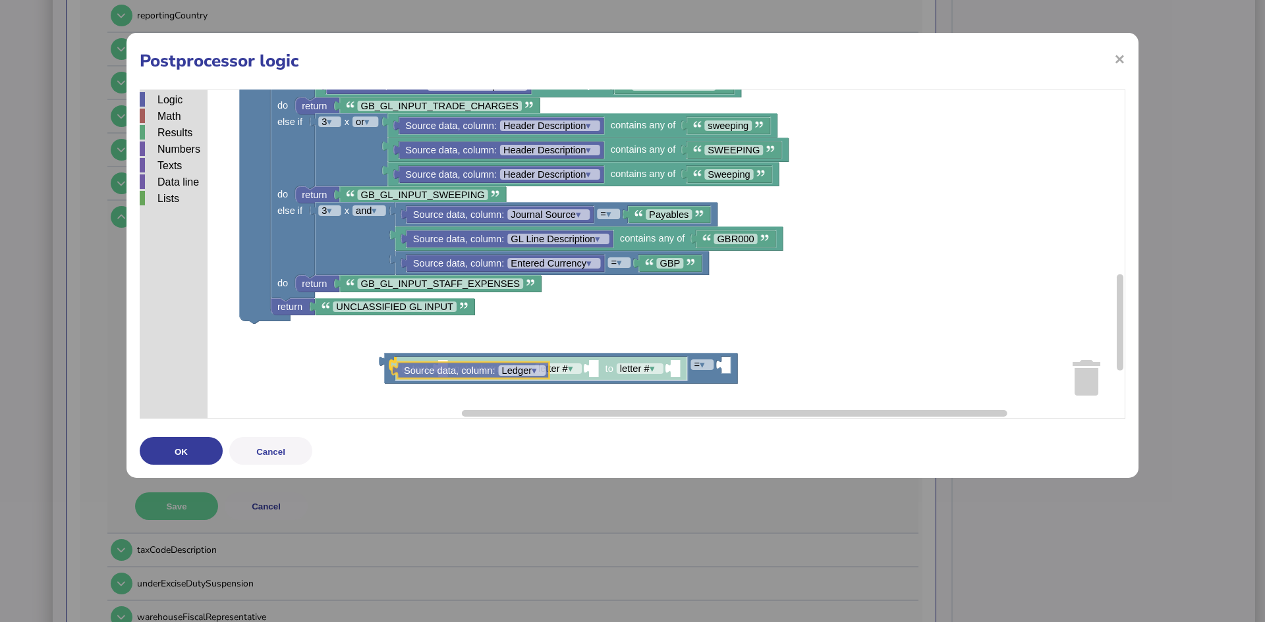
click at [459, 372] on div "Logic Math Results Numbers Texts Data line Lists Direction get field Output = ▾…" at bounding box center [632, 254] width 985 height 329
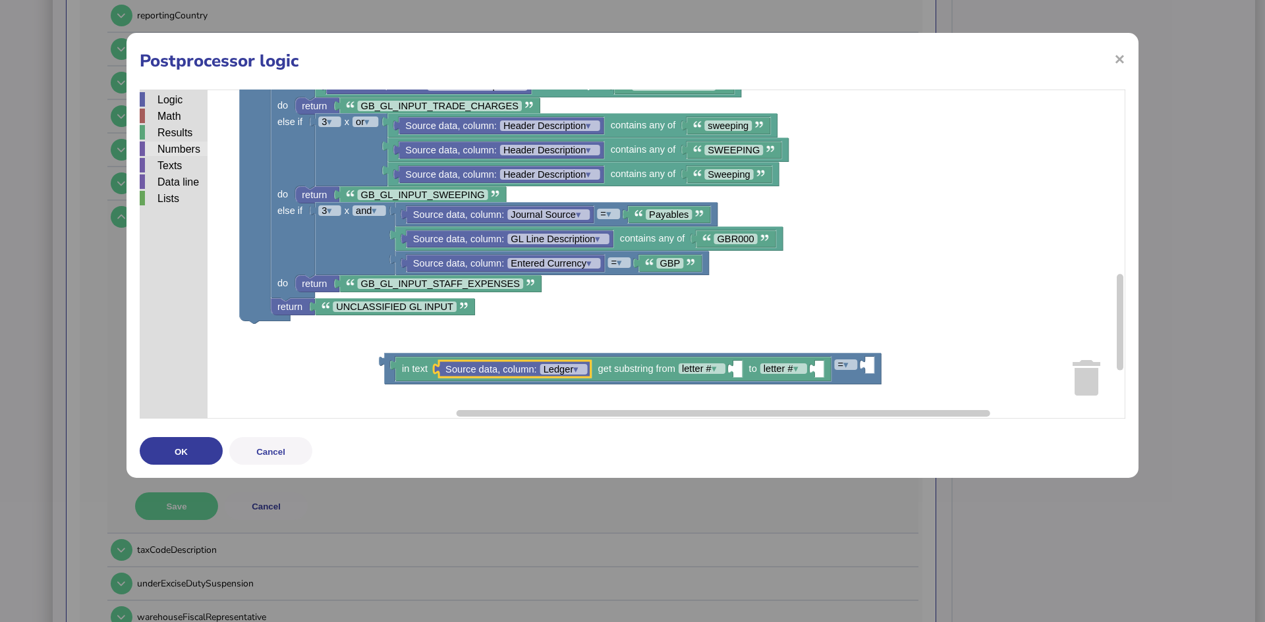
click at [184, 143] on div "Numbers" at bounding box center [174, 149] width 68 height 14
click at [735, 367] on div "Logic Math Results Numbers Texts Data line Lists Direction get field Output = ▾…" at bounding box center [632, 254] width 985 height 329
click at [745, 368] on text "0" at bounding box center [742, 369] width 5 height 11
type input "*"
click at [173, 146] on div "Numbers" at bounding box center [174, 149] width 68 height 14
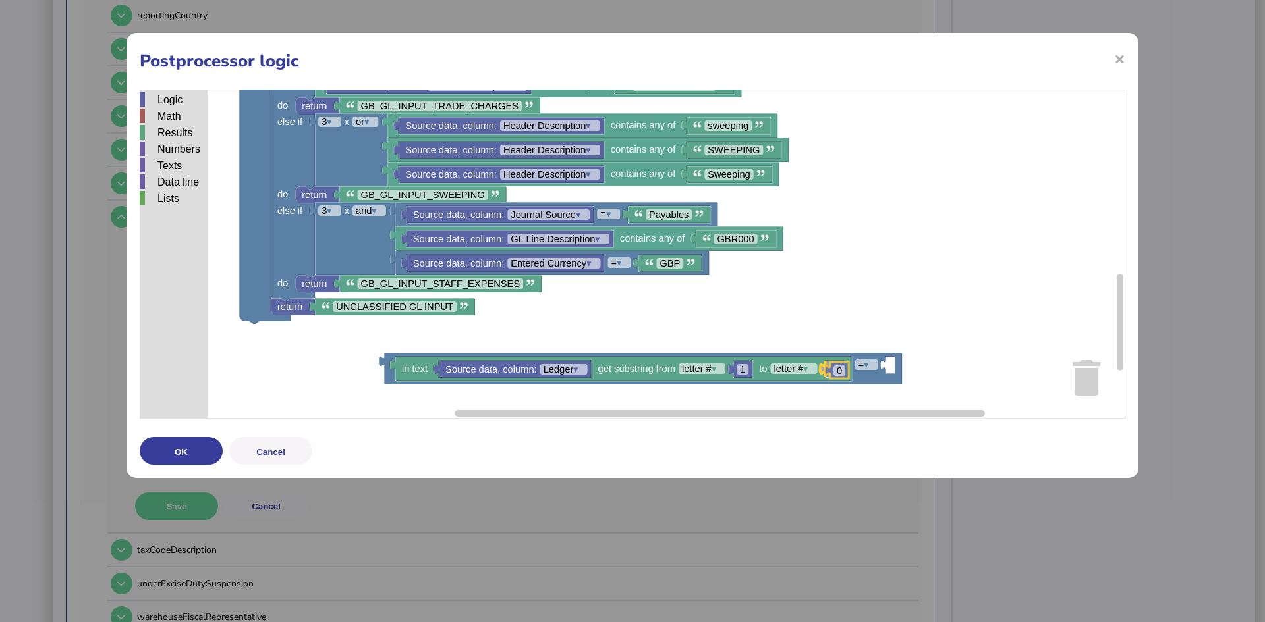
click at [829, 371] on div "Logic Math Results Numbers Texts Data line Lists Direction get field Output = ▾…" at bounding box center [632, 254] width 985 height 329
click at [840, 368] on rect "Blockly Workspace" at bounding box center [835, 369] width 12 height 11
type input "*"
click at [875, 368] on rect "Blockly Workspace" at bounding box center [866, 365] width 23 height 11
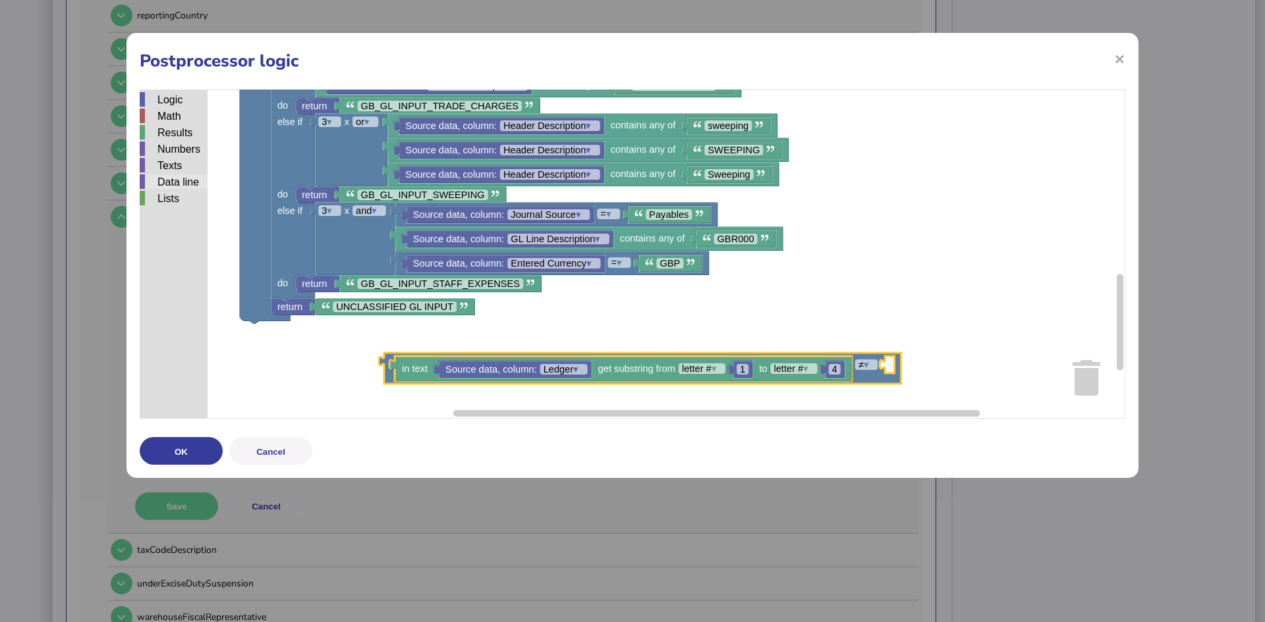
click at [164, 182] on div "Data line" at bounding box center [174, 182] width 68 height 14
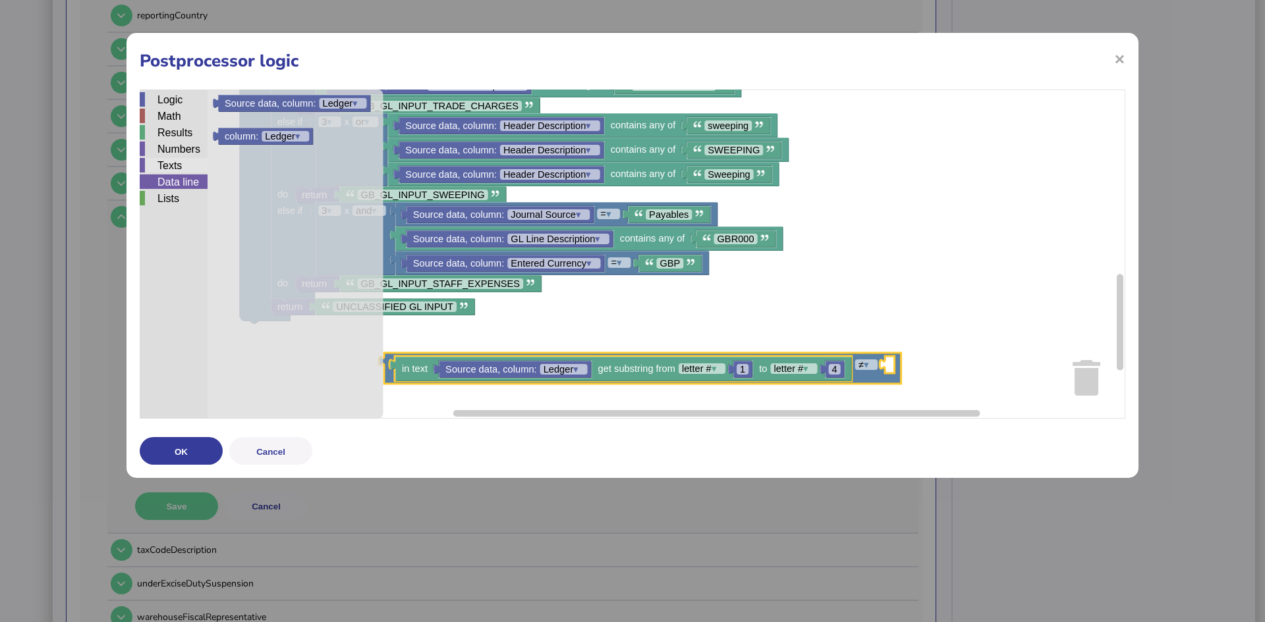
click at [167, 166] on div "Texts" at bounding box center [174, 165] width 68 height 14
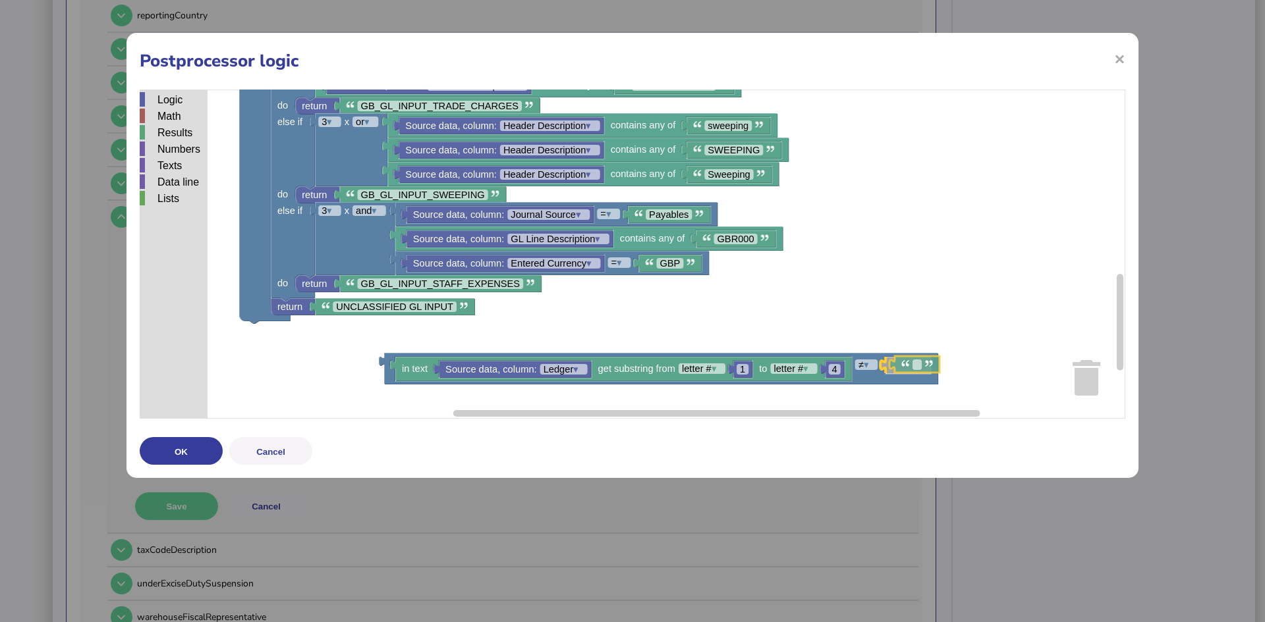
click at [896, 360] on div "Logic Math Results Numbers Texts Data line Lists Direction get field Output = ▾…" at bounding box center [632, 254] width 985 height 329
click at [910, 368] on rect "Blockly Workspace" at bounding box center [907, 365] width 9 height 11
type input "***"
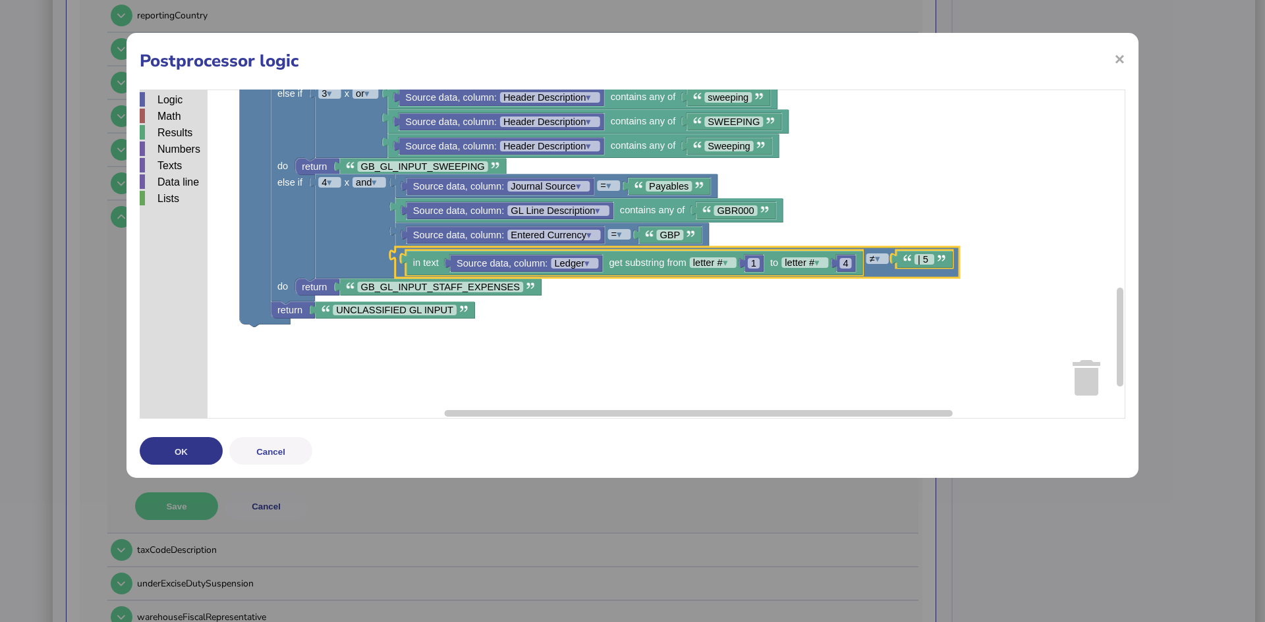
click at [179, 447] on button "OK" at bounding box center [181, 451] width 83 height 28
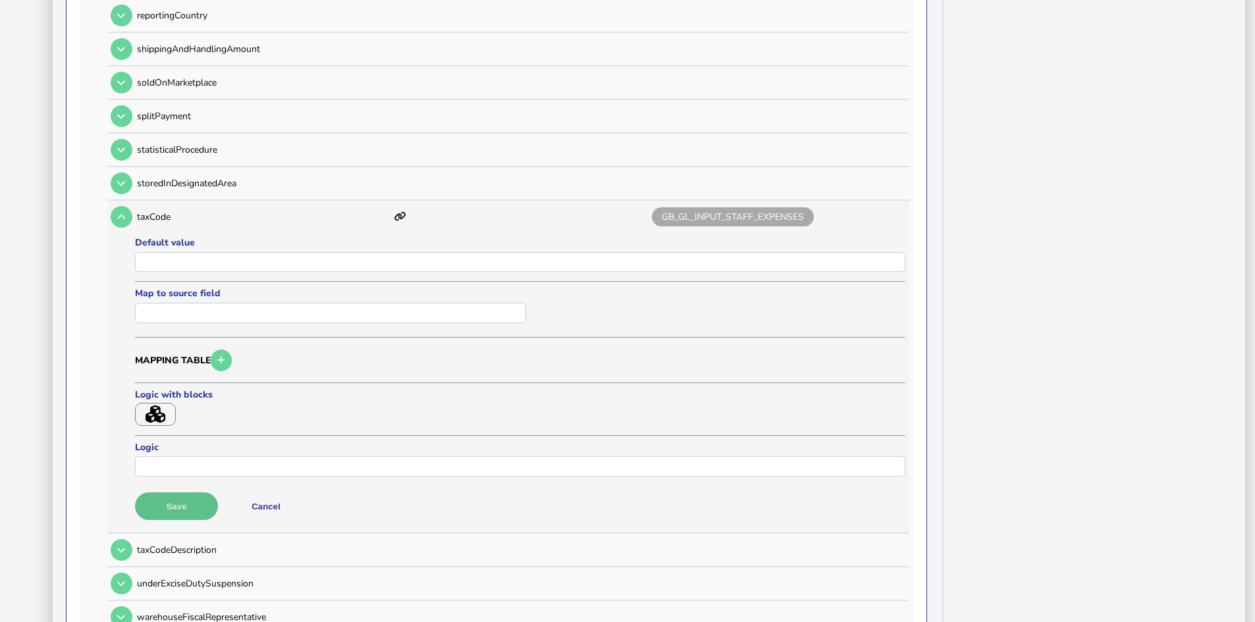
click at [161, 503] on button "Save" at bounding box center [176, 507] width 83 height 28
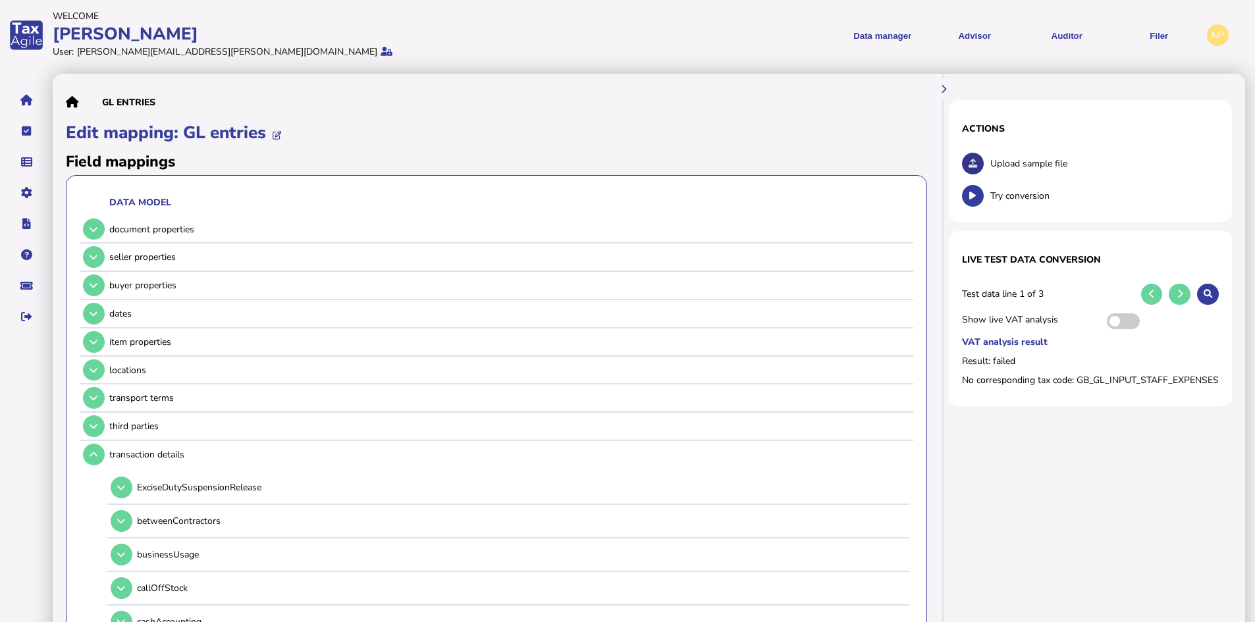
click at [974, 163] on icon at bounding box center [973, 163] width 9 height 9
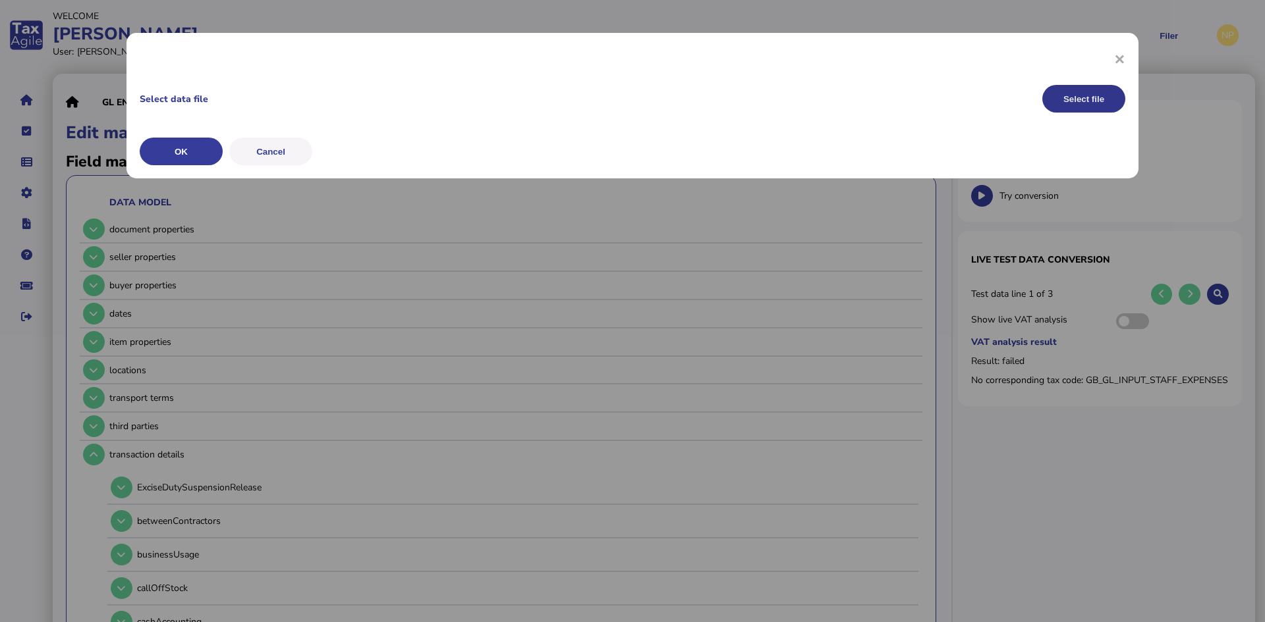
click at [1078, 92] on button "Select file" at bounding box center [1083, 99] width 83 height 28
click at [178, 146] on button "OK" at bounding box center [181, 152] width 83 height 28
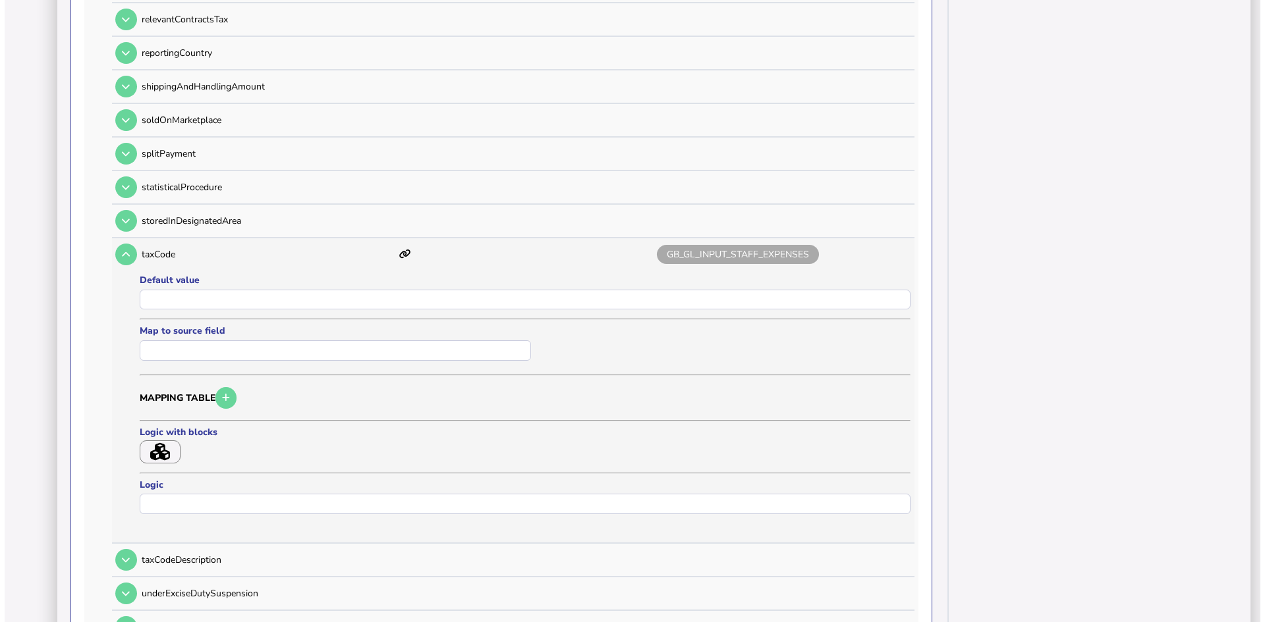
scroll to position [1581, 0]
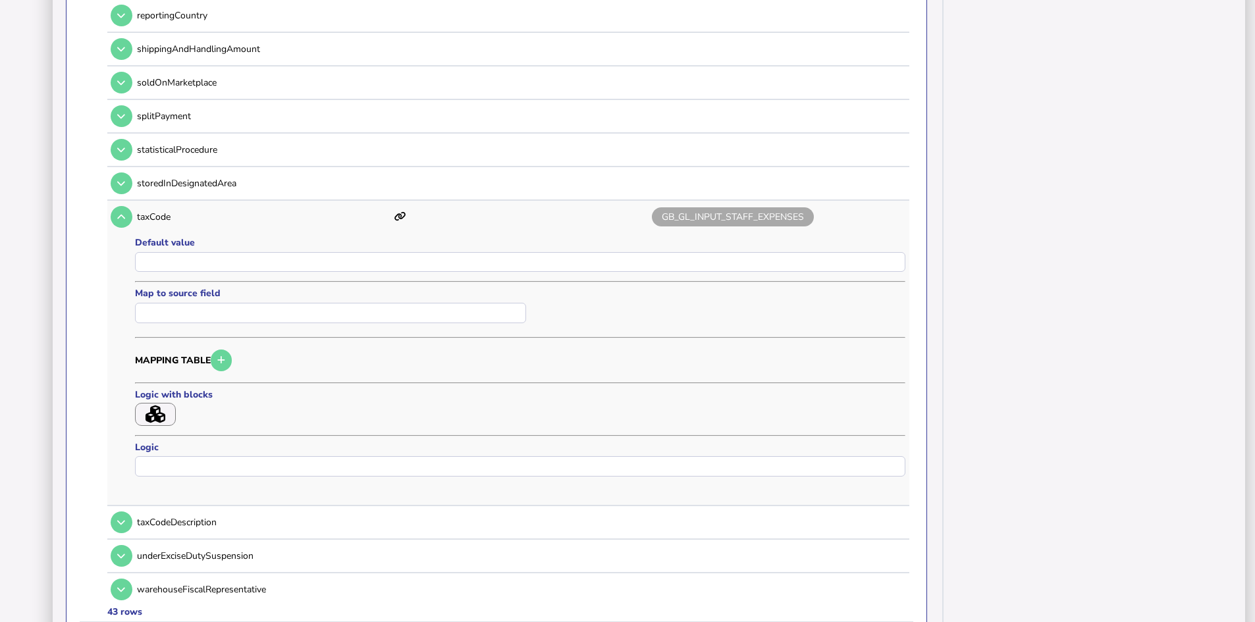
click at [153, 411] on icon "button" at bounding box center [156, 415] width 20 height 18
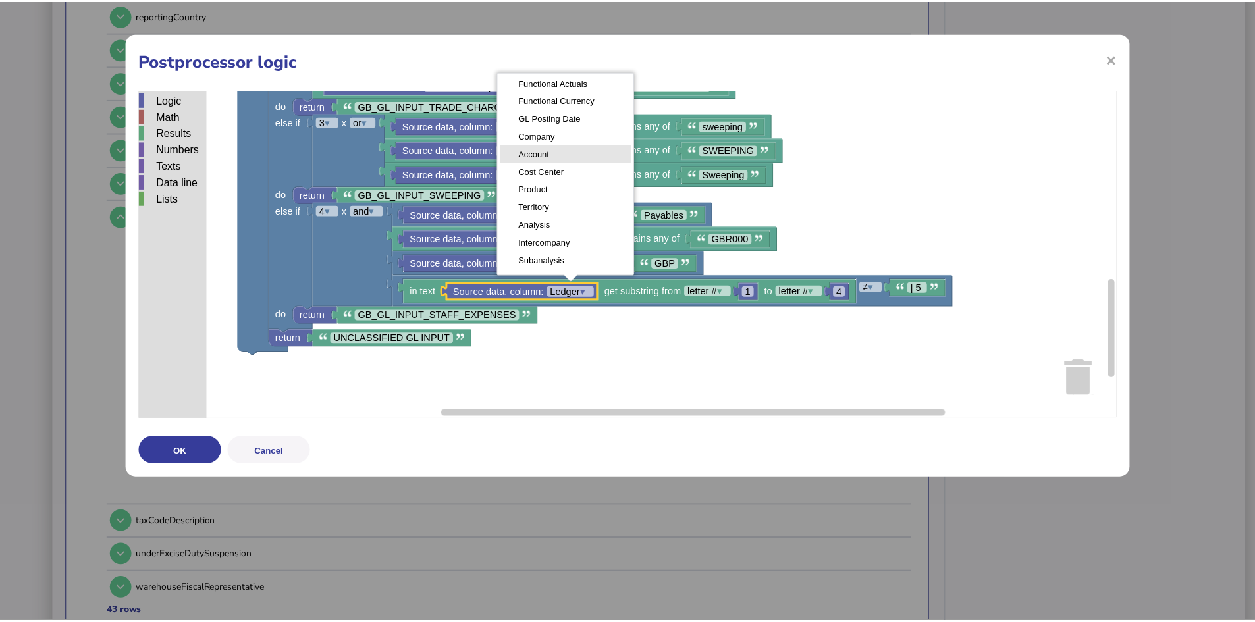
scroll to position [247, 0]
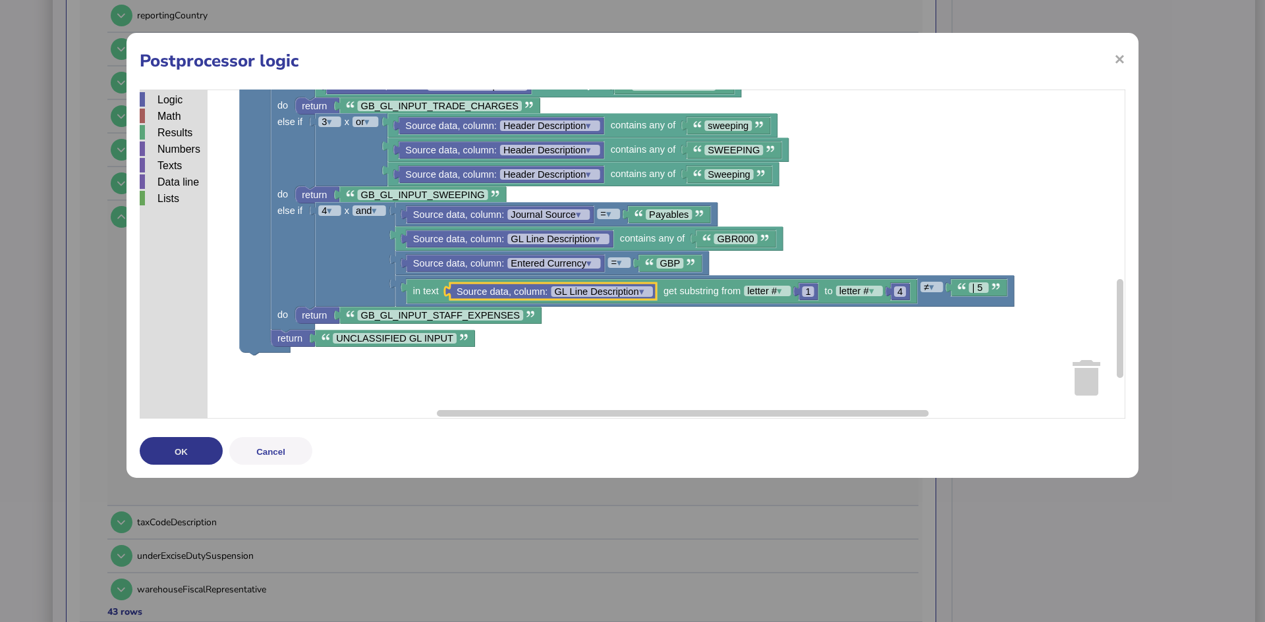
click at [177, 447] on button "OK" at bounding box center [181, 451] width 83 height 28
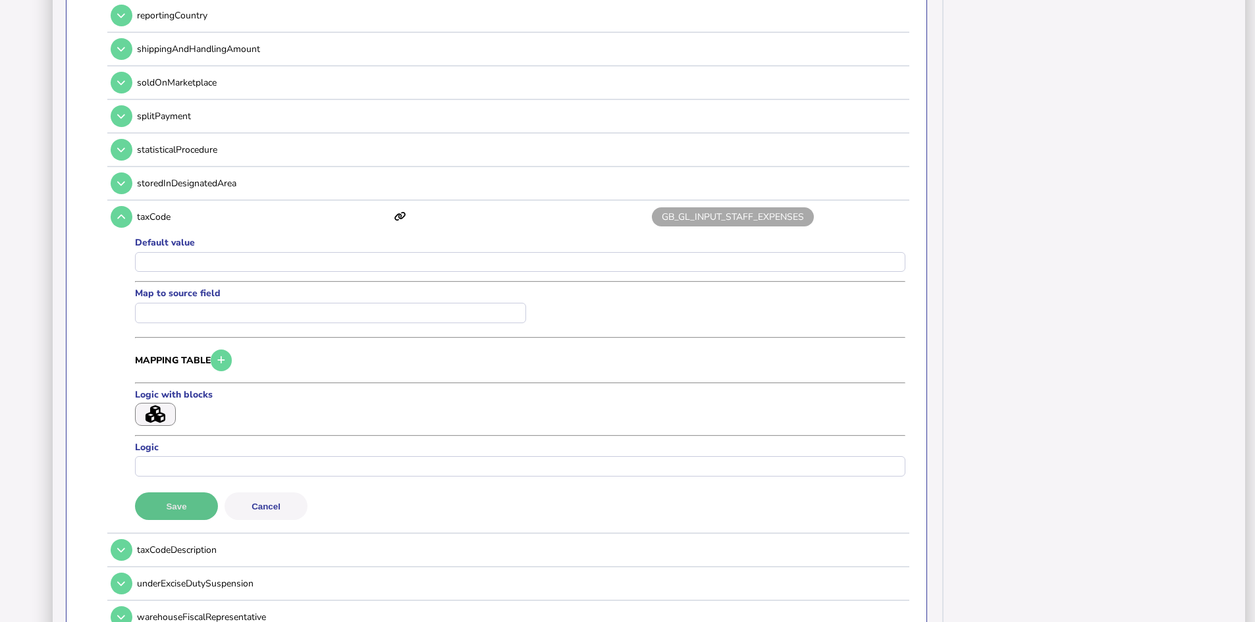
click at [169, 503] on button "Save" at bounding box center [176, 507] width 83 height 28
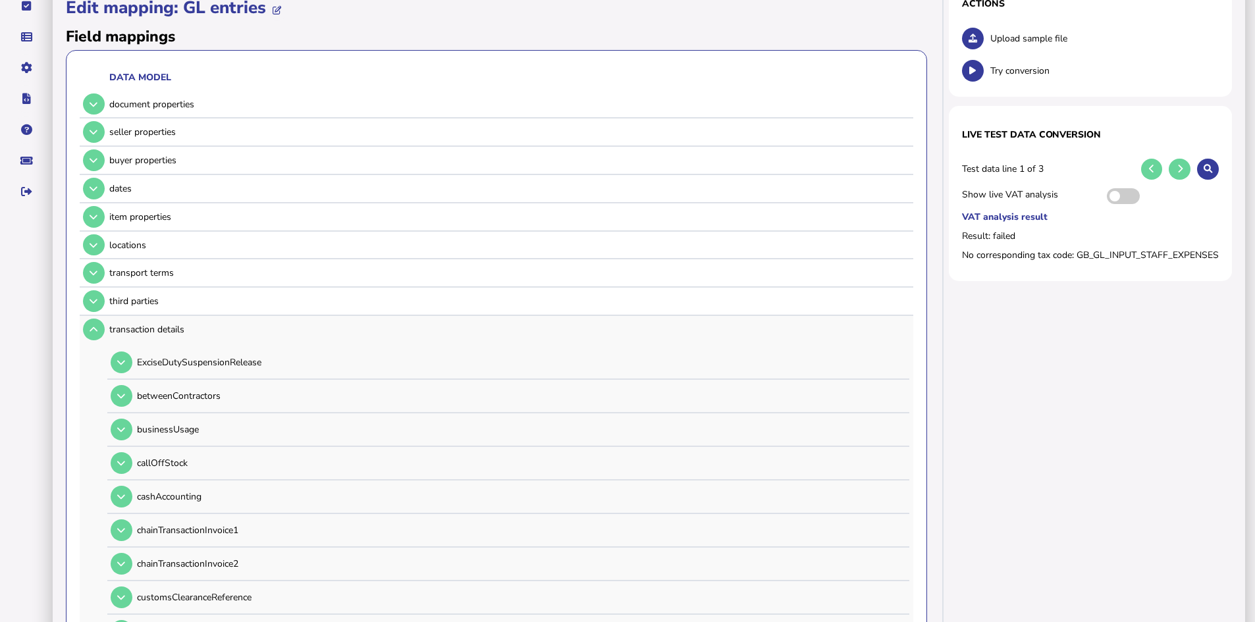
scroll to position [0, 0]
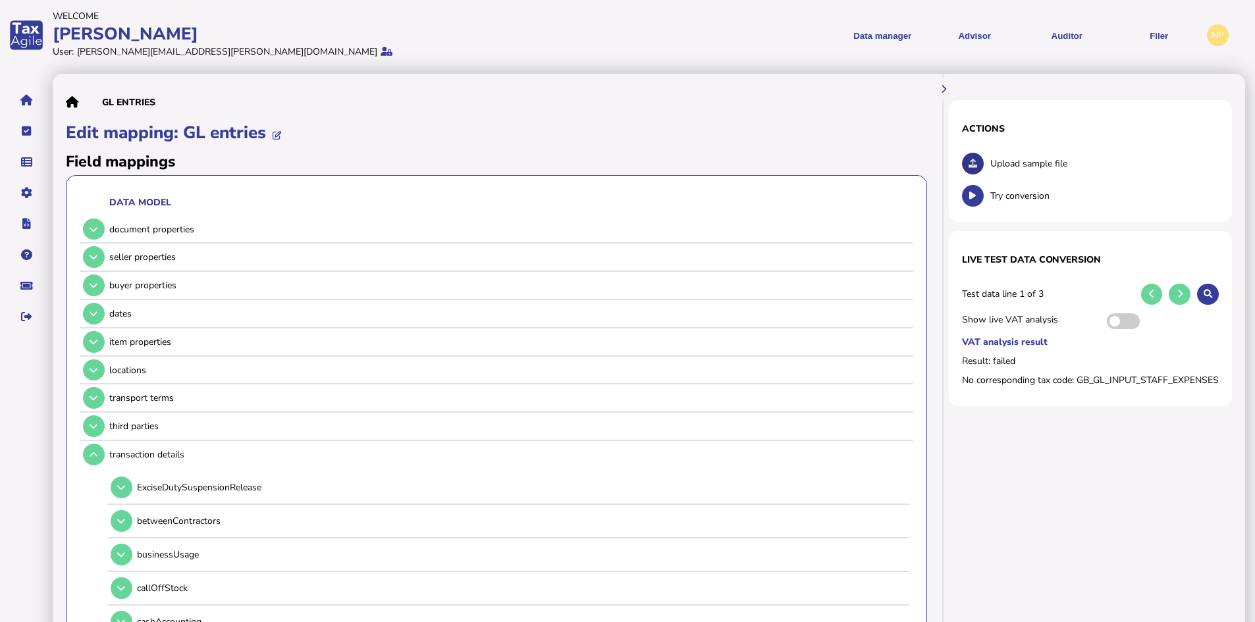
click at [969, 161] on icon at bounding box center [973, 163] width 9 height 9
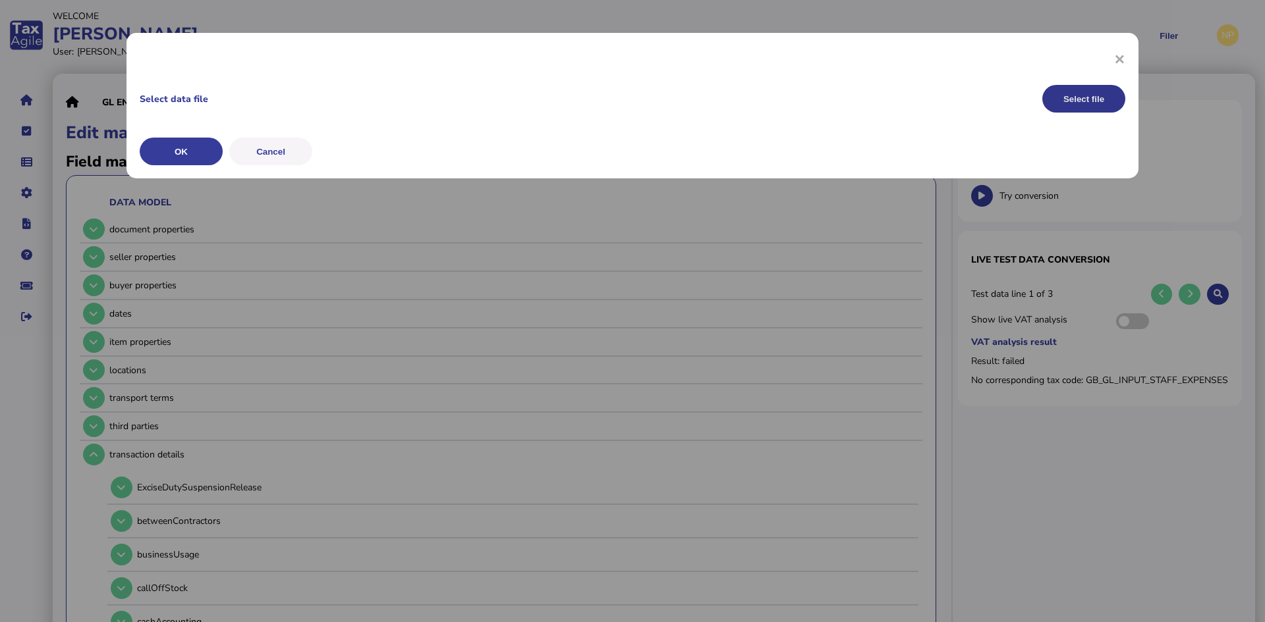
click at [1075, 103] on button "Select file" at bounding box center [1083, 99] width 83 height 28
click at [180, 151] on button "OK" at bounding box center [181, 152] width 83 height 28
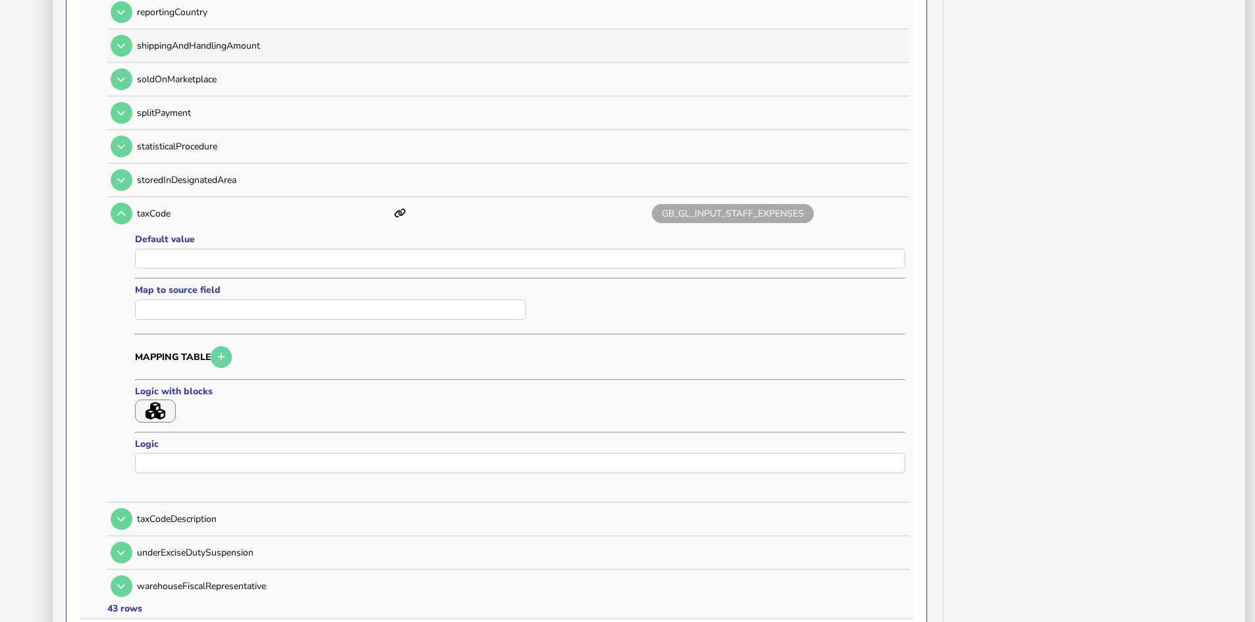
scroll to position [1647, 0]
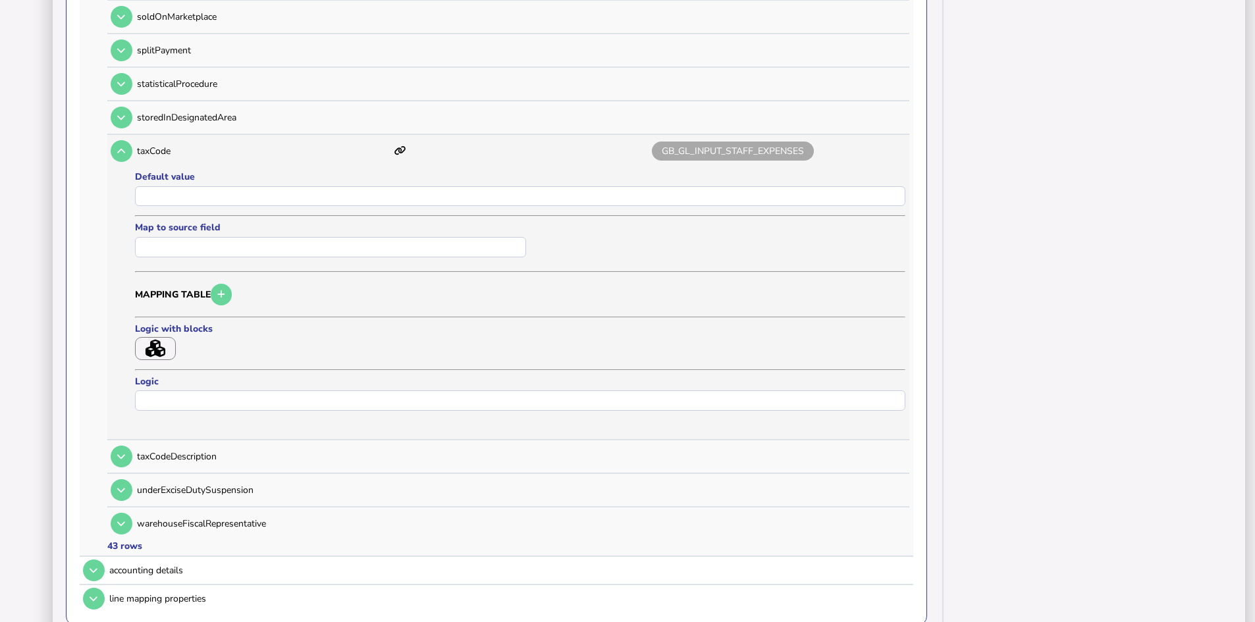
click at [159, 344] on icon "button" at bounding box center [156, 349] width 20 height 18
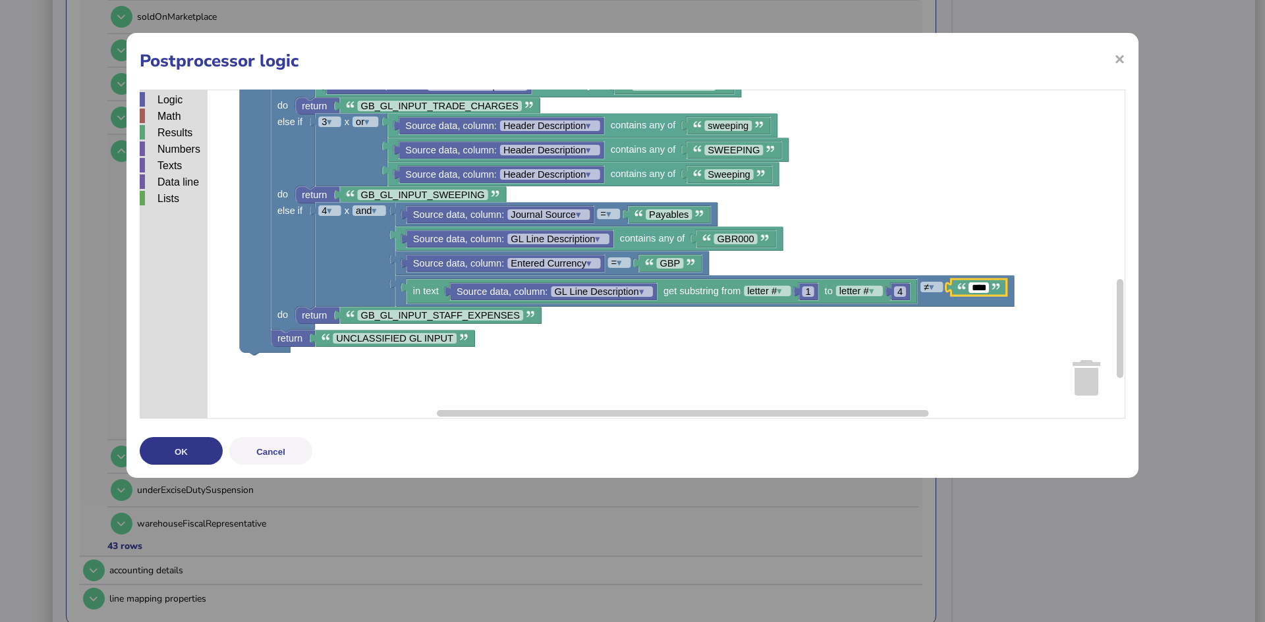
click at [182, 450] on button "OK" at bounding box center [181, 451] width 83 height 28
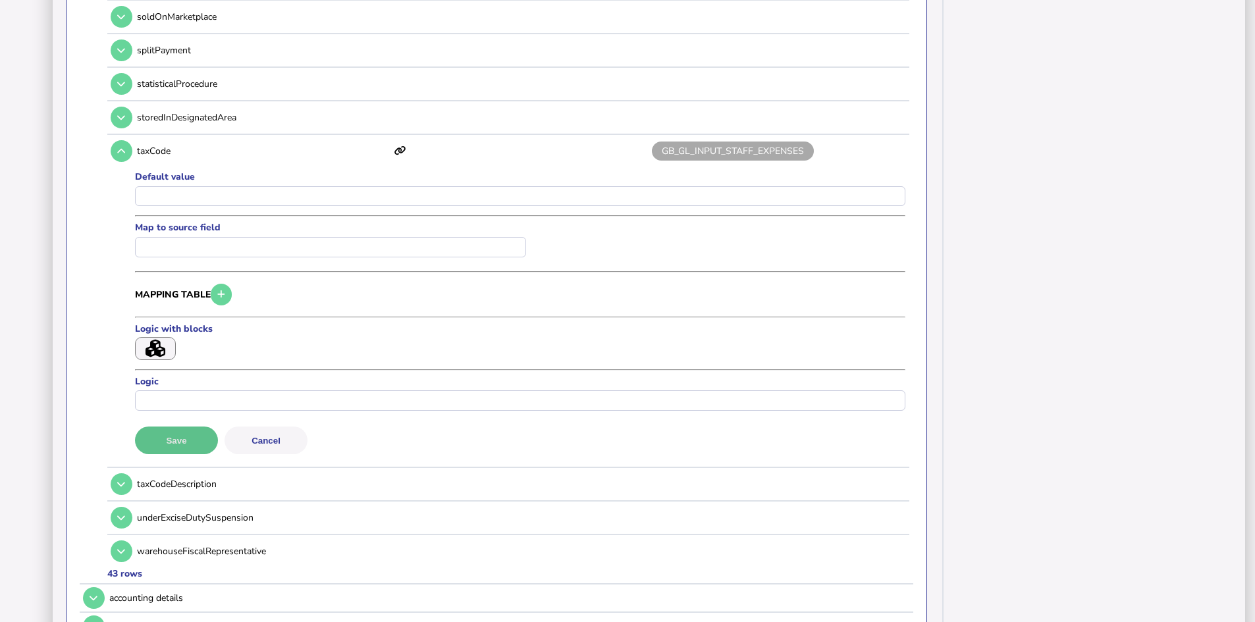
click at [174, 436] on button "Save" at bounding box center [176, 441] width 83 height 28
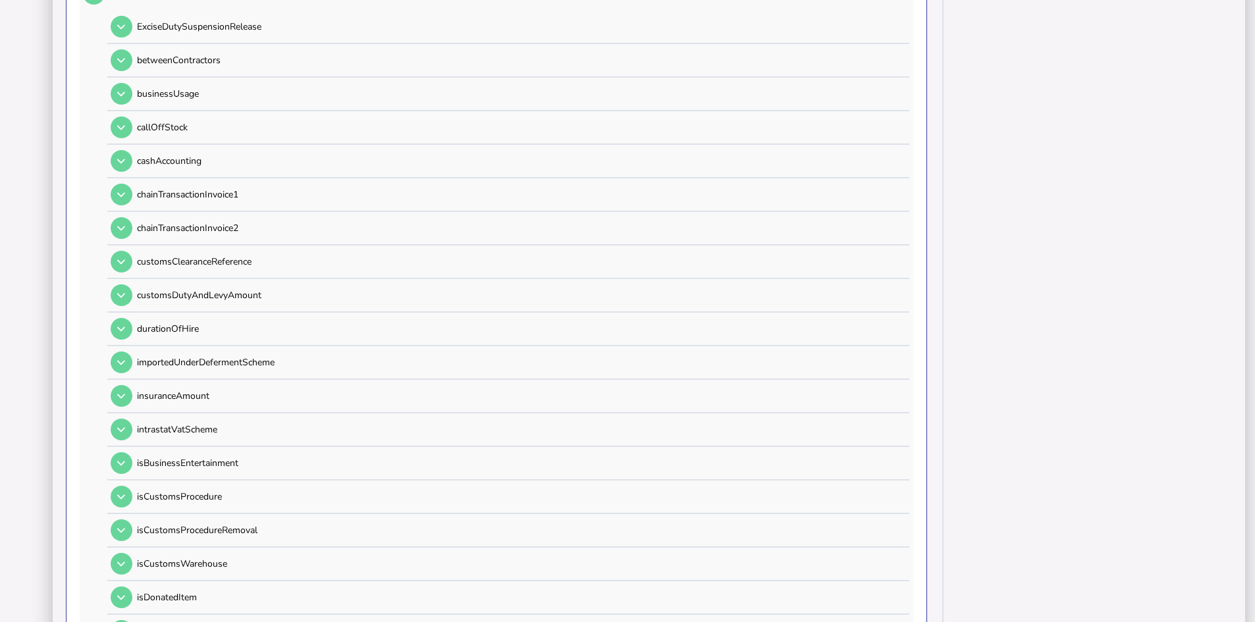
scroll to position [0, 0]
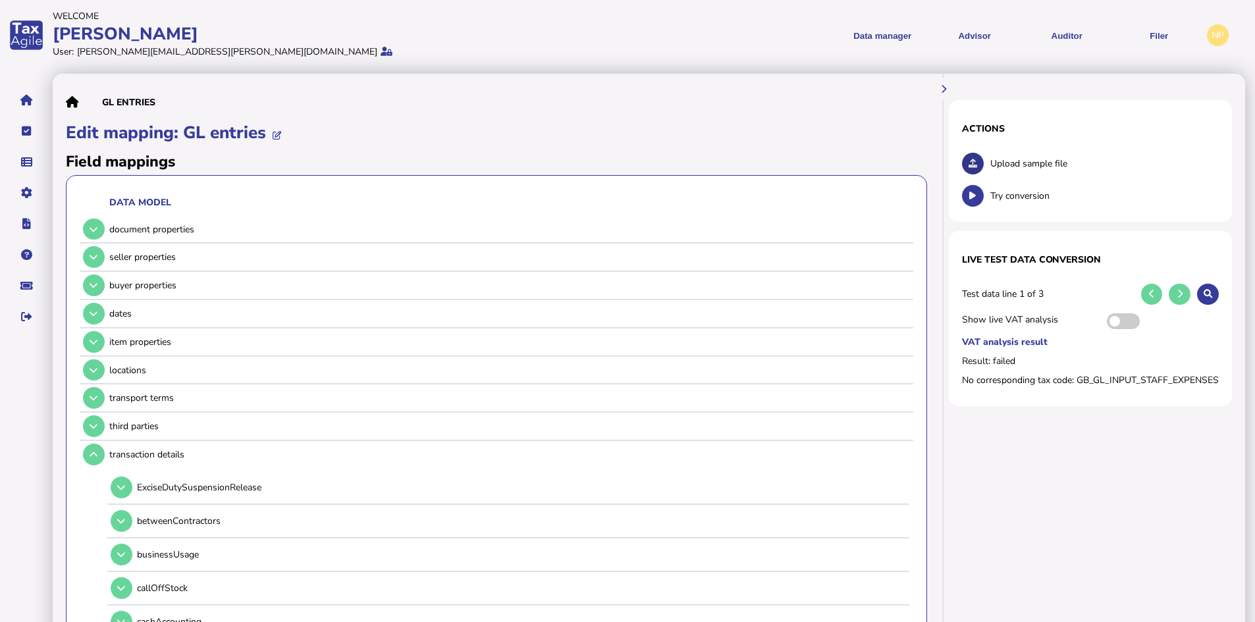
click at [971, 158] on button at bounding box center [973, 164] width 22 height 22
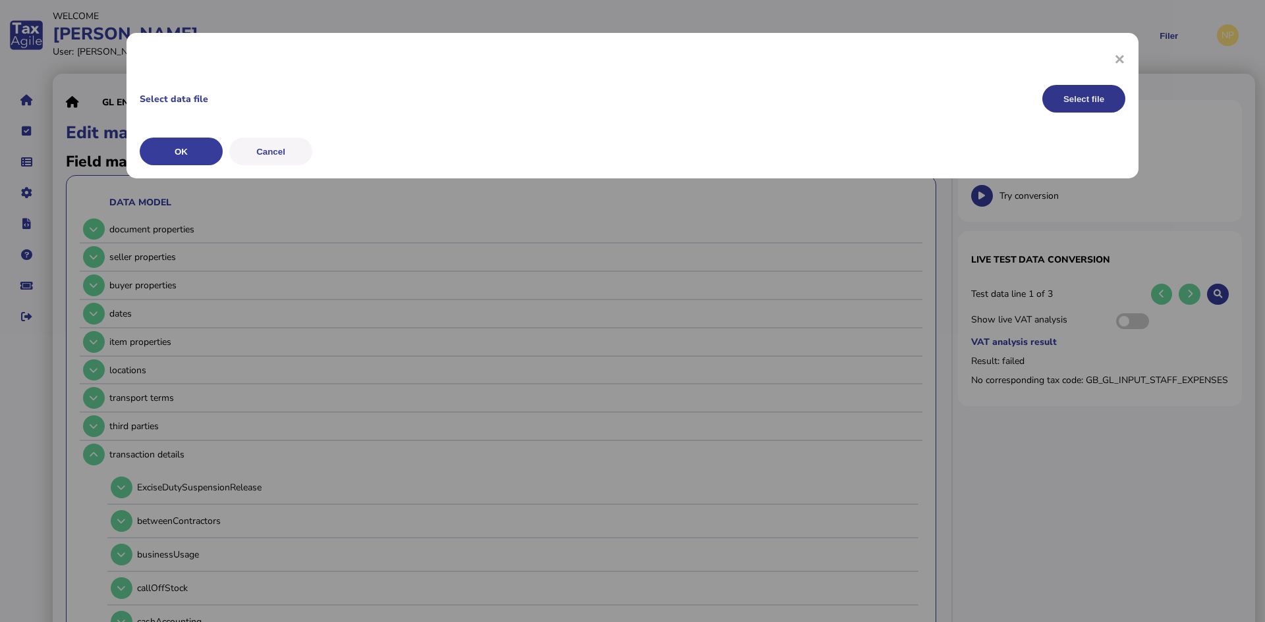
click at [1084, 97] on button "Select file" at bounding box center [1083, 99] width 83 height 28
click at [180, 148] on button "OK" at bounding box center [181, 152] width 83 height 28
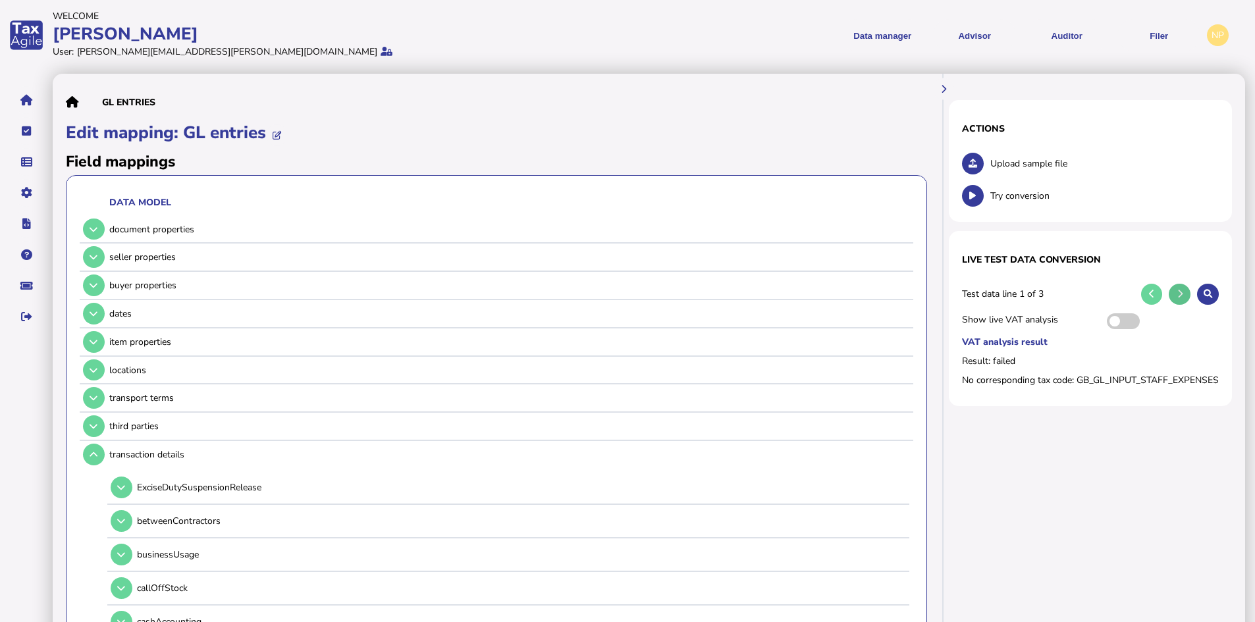
click at [1176, 292] on button at bounding box center [1180, 295] width 22 height 22
click at [1181, 291] on icon at bounding box center [1180, 294] width 5 height 9
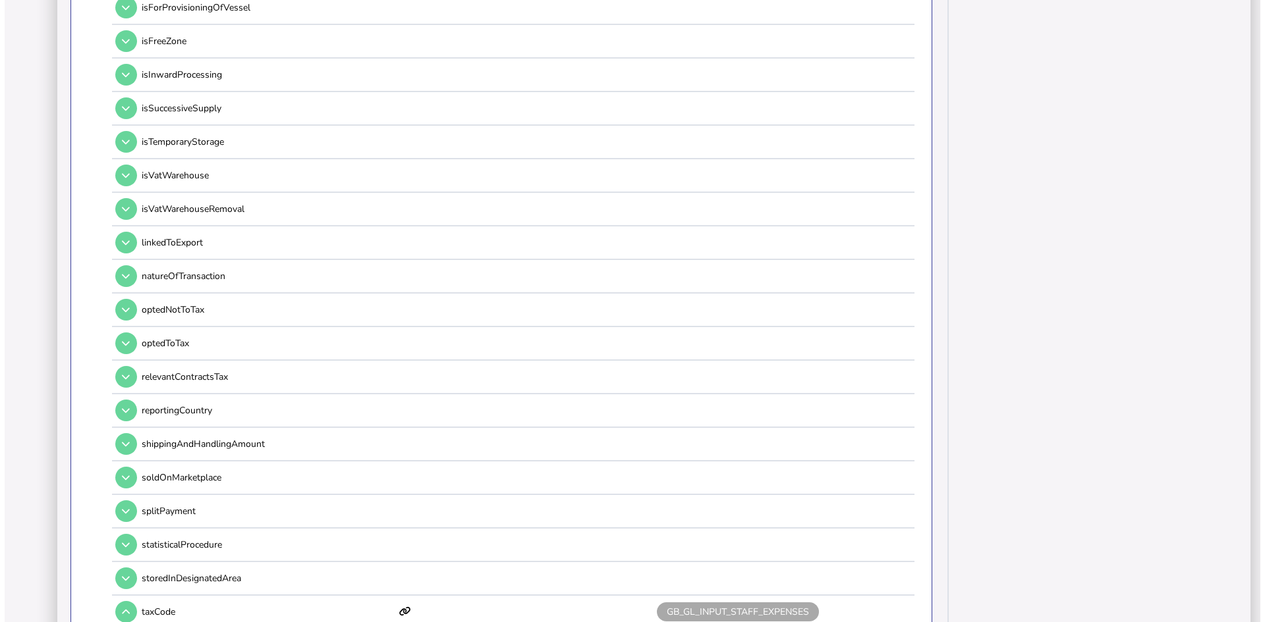
scroll to position [1647, 0]
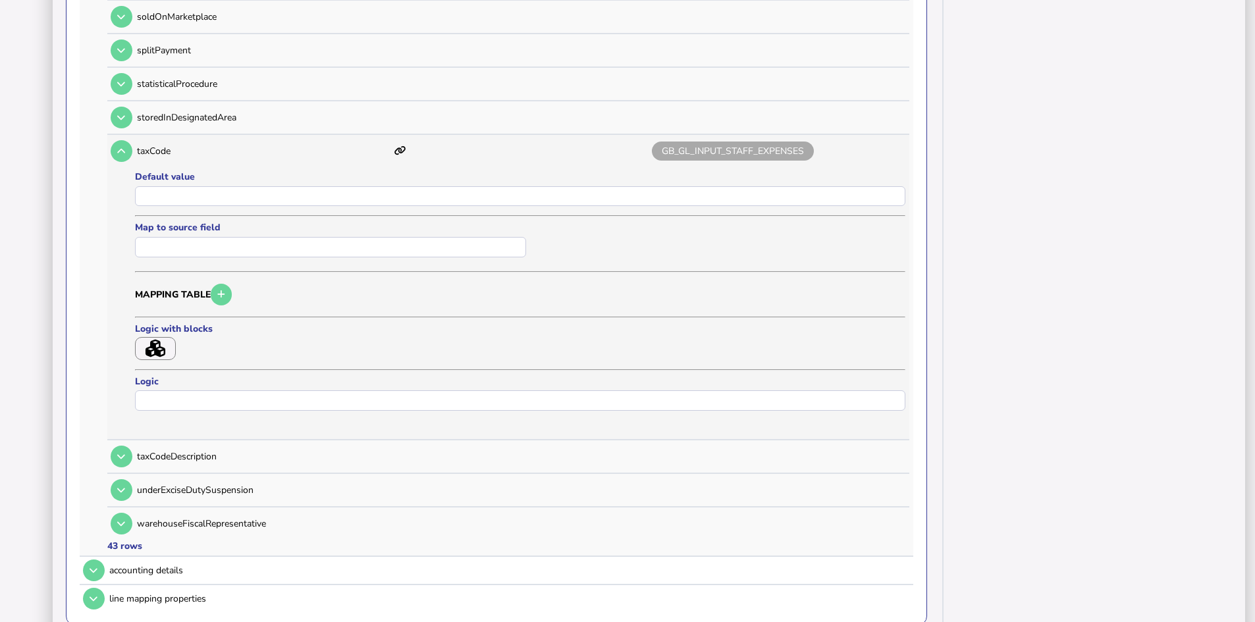
click at [154, 346] on icon "button" at bounding box center [156, 349] width 20 height 18
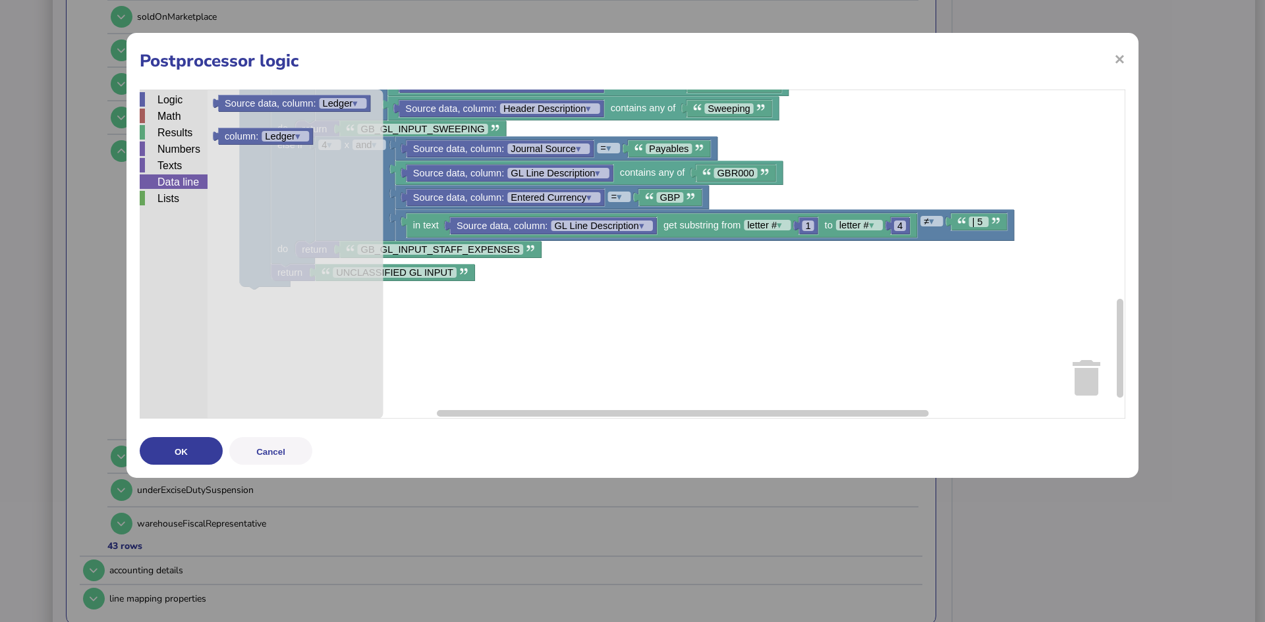
click at [161, 180] on div "Data line" at bounding box center [174, 182] width 68 height 14
click at [163, 165] on div "Texts" at bounding box center [174, 165] width 68 height 14
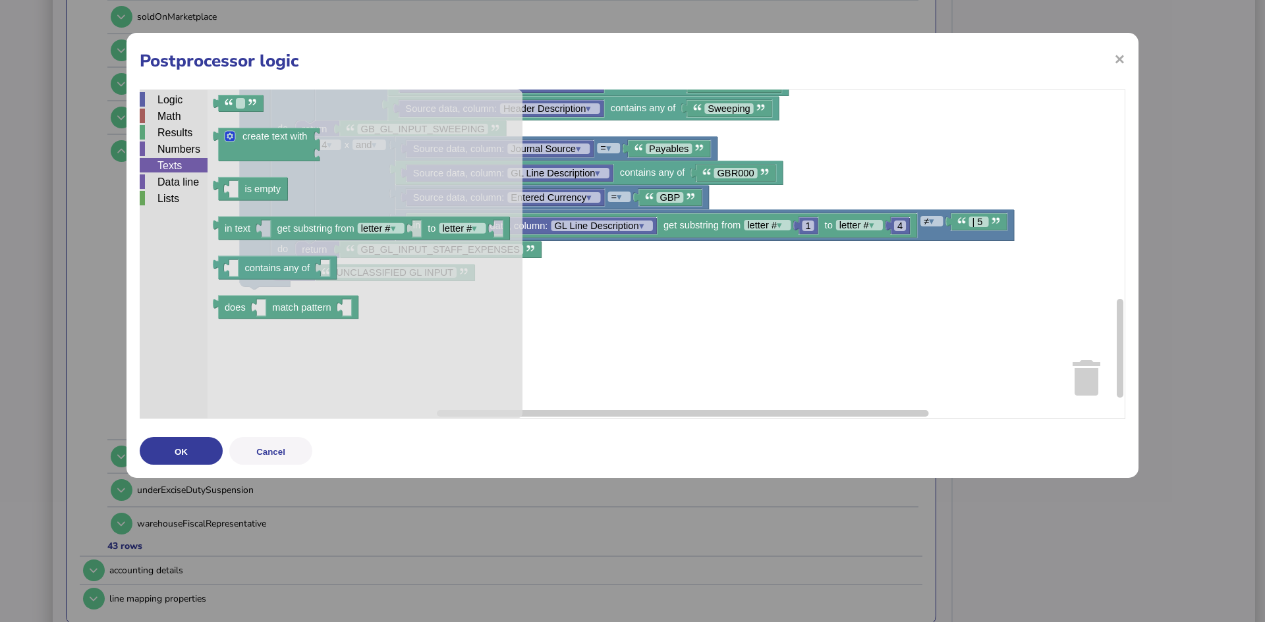
click at [748, 315] on rect "Blockly Workspace" at bounding box center [632, 254] width 985 height 329
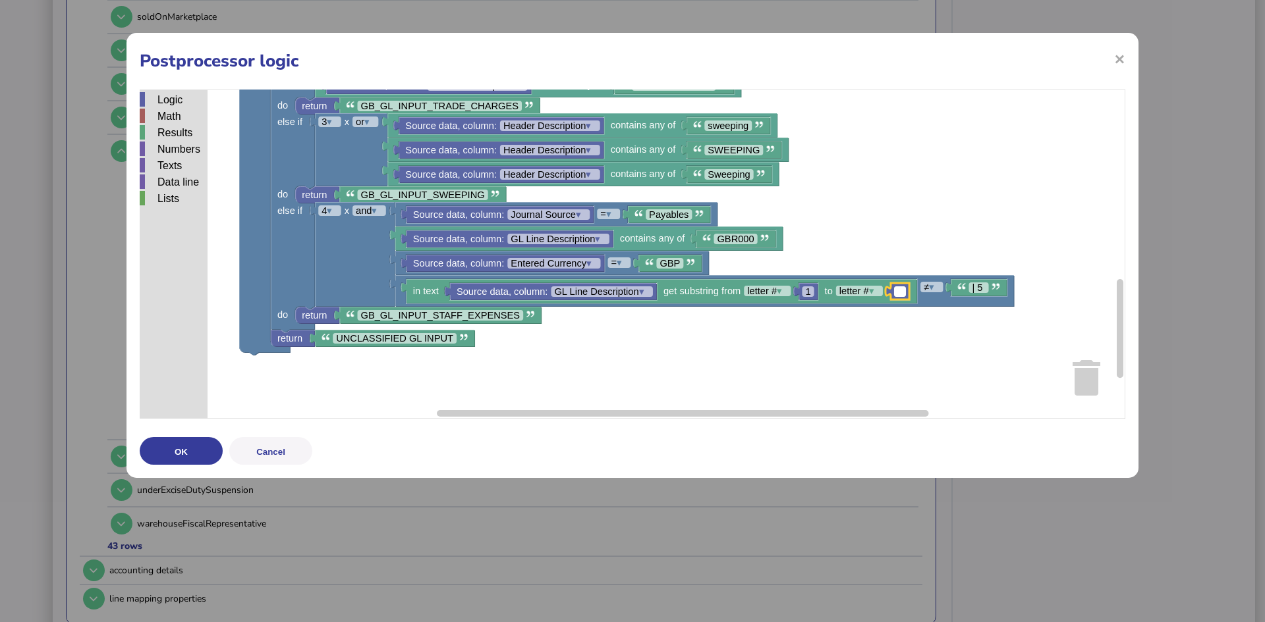
type input "*"
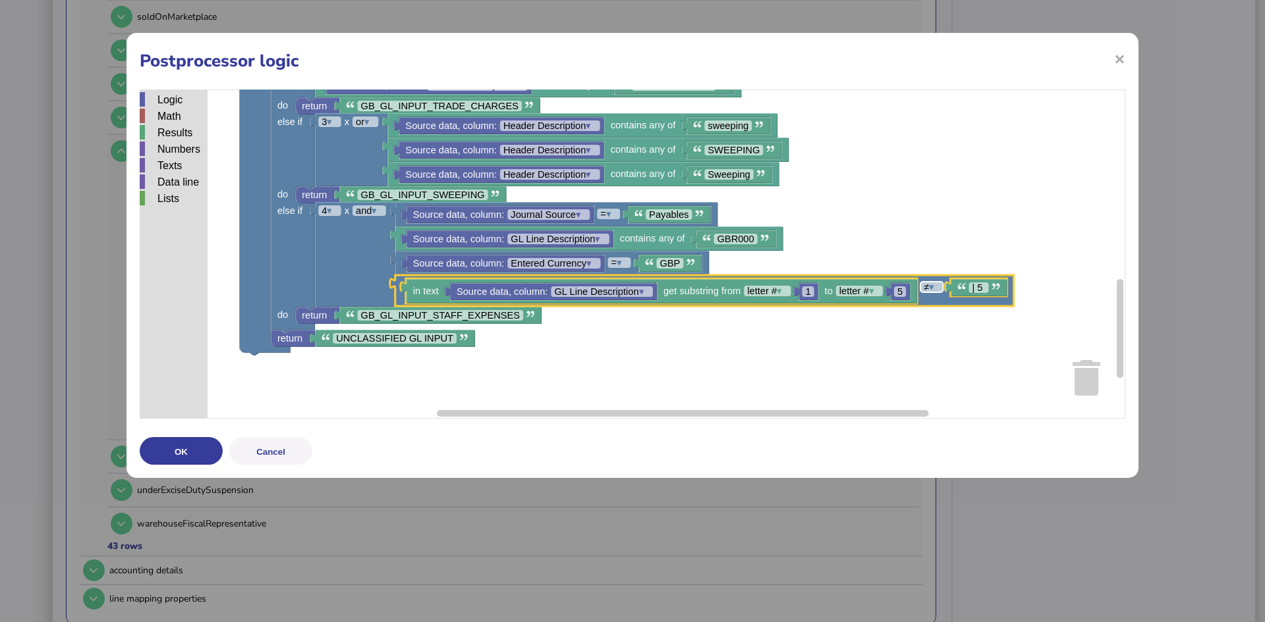
click at [934, 292] on tspan "▾" at bounding box center [931, 287] width 5 height 11
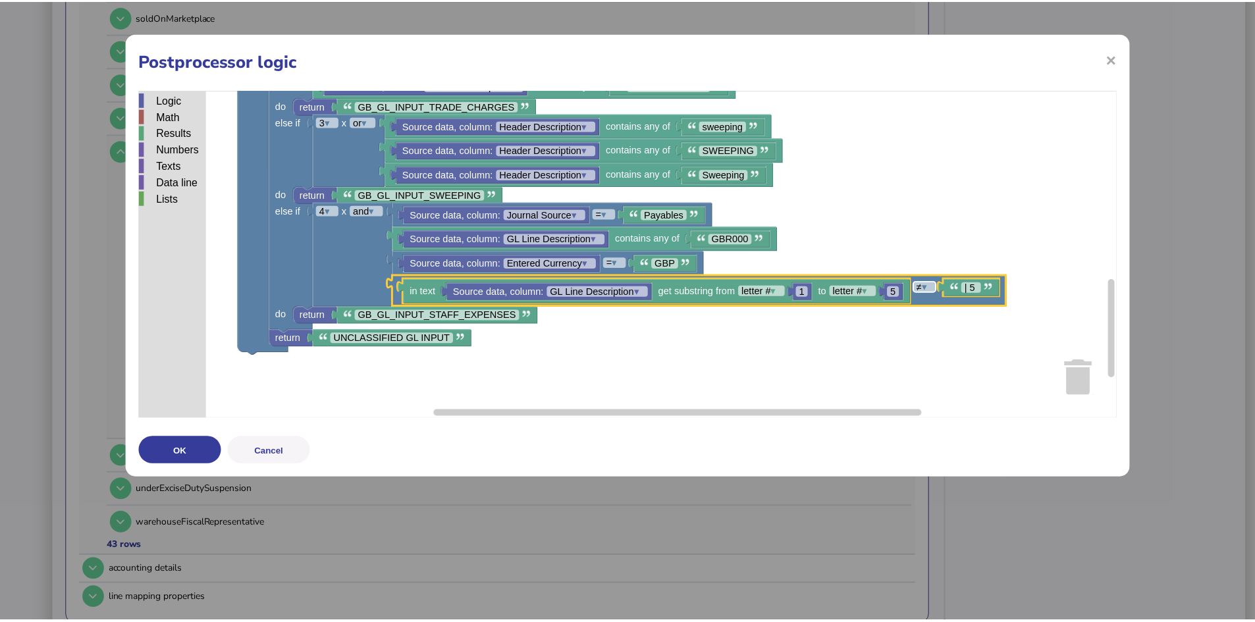
scroll to position [0, 0]
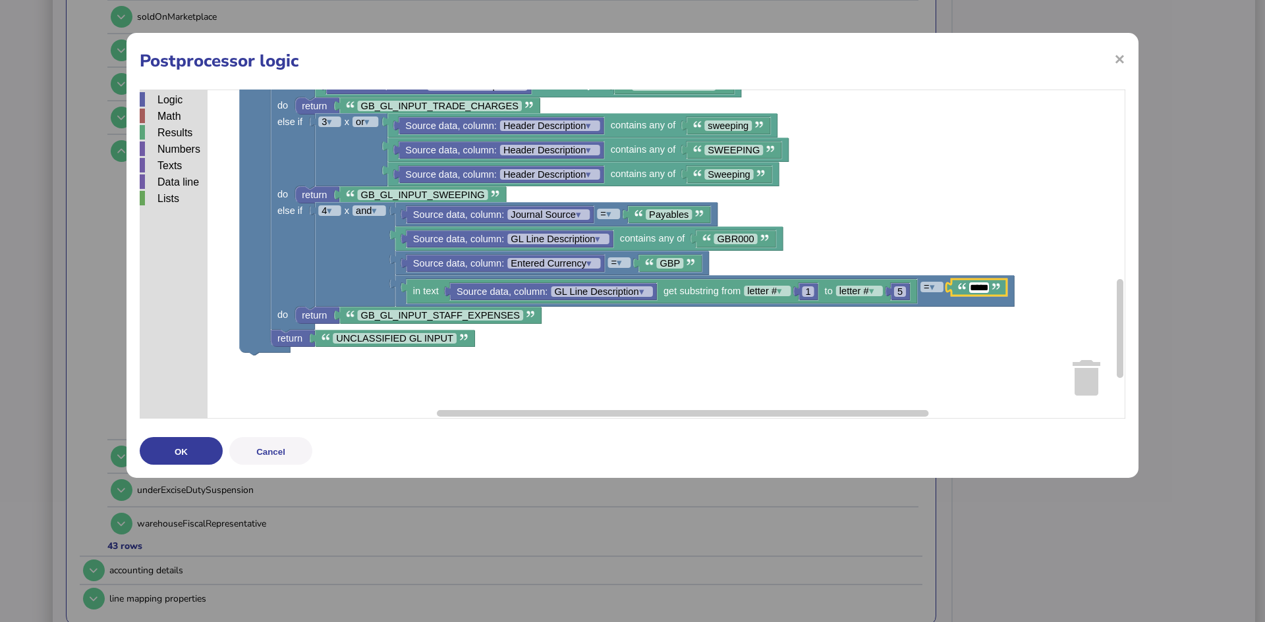
click at [971, 289] on input "****" at bounding box center [979, 288] width 20 height 11
type input "****"
click at [184, 449] on button "OK" at bounding box center [181, 451] width 83 height 28
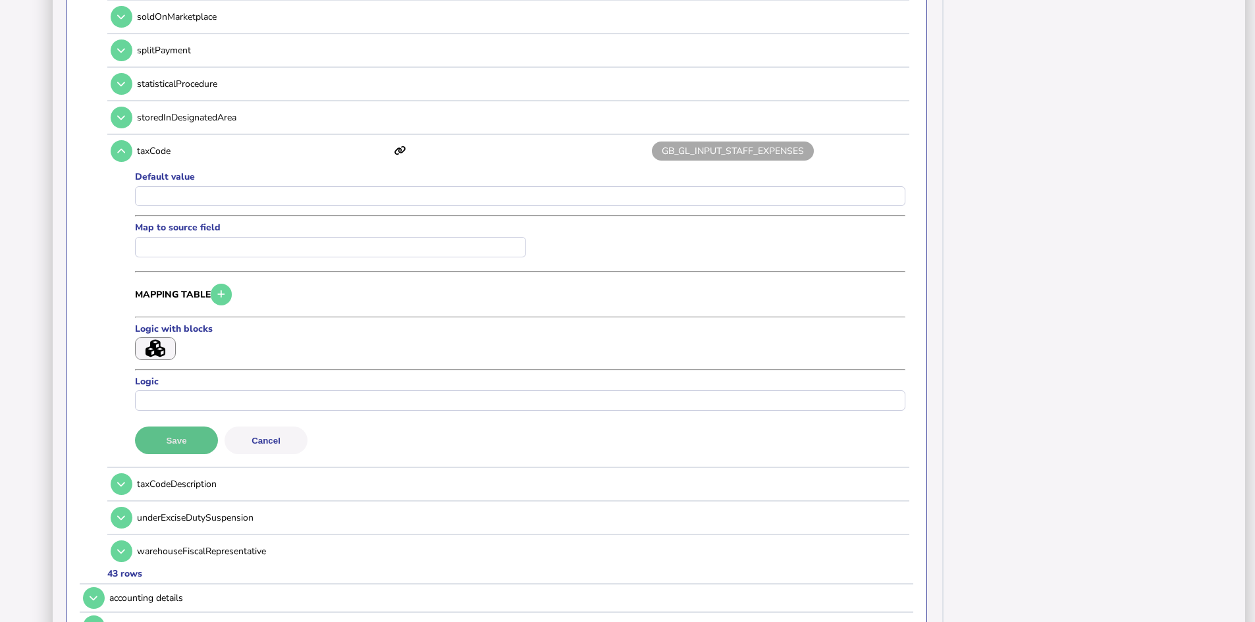
click at [168, 437] on button "Save" at bounding box center [176, 441] width 83 height 28
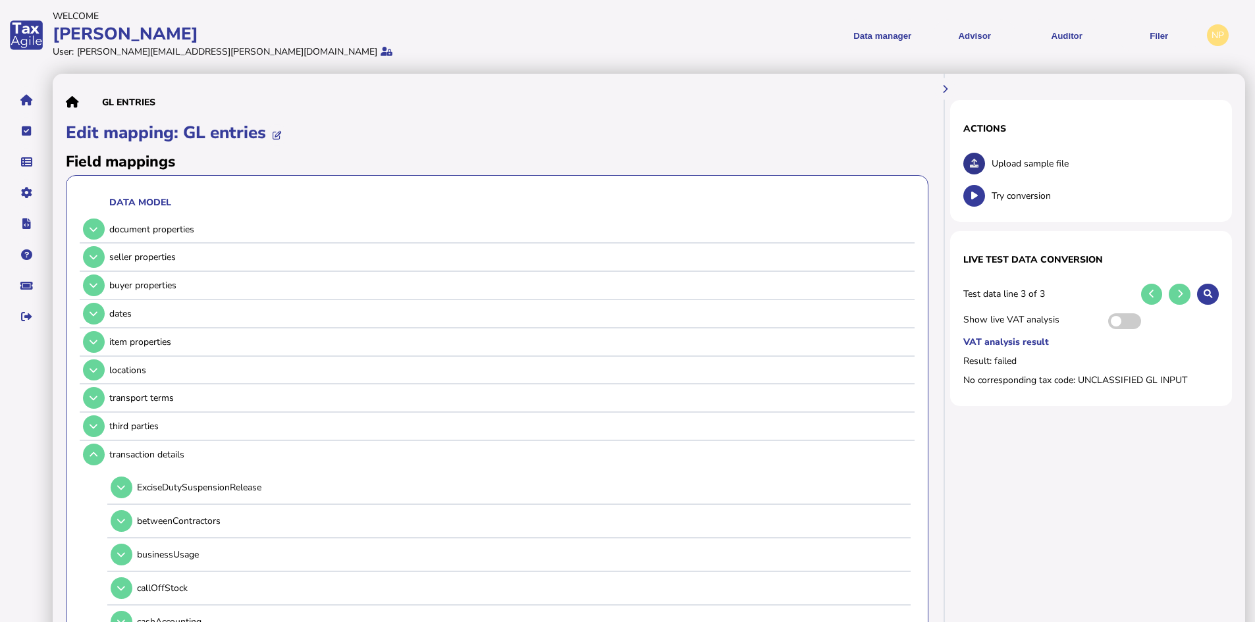
click at [968, 163] on button at bounding box center [975, 164] width 22 height 22
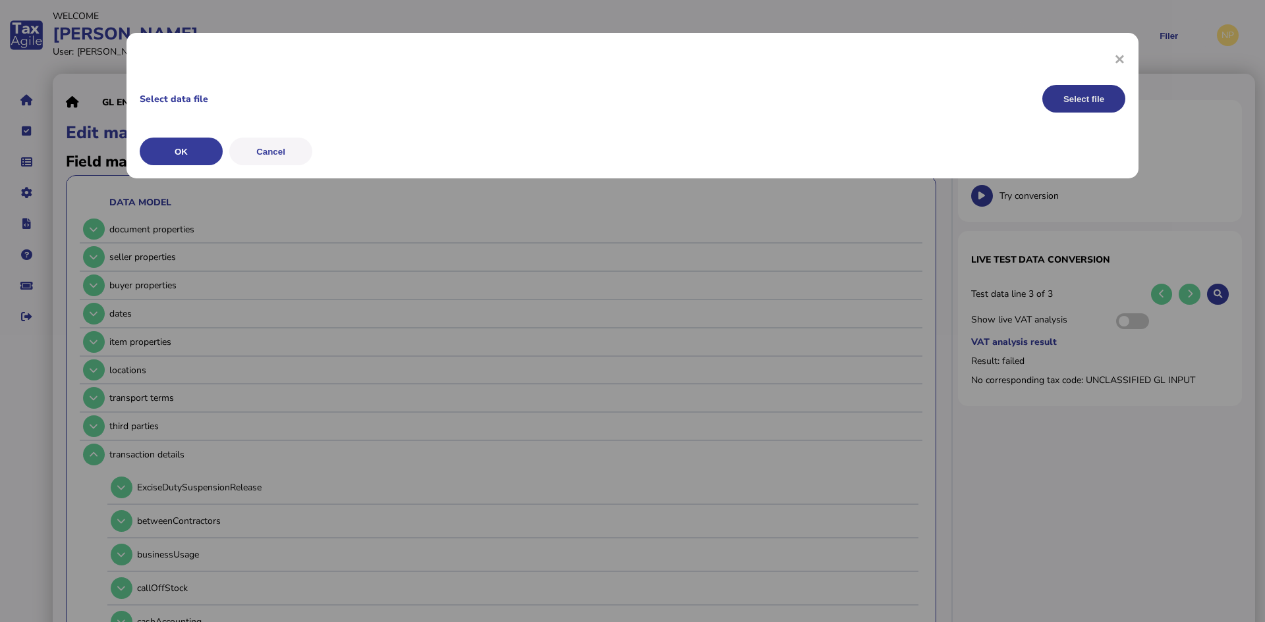
click at [1085, 95] on button "Select file" at bounding box center [1083, 99] width 83 height 28
click at [180, 145] on button "OK" at bounding box center [181, 152] width 83 height 28
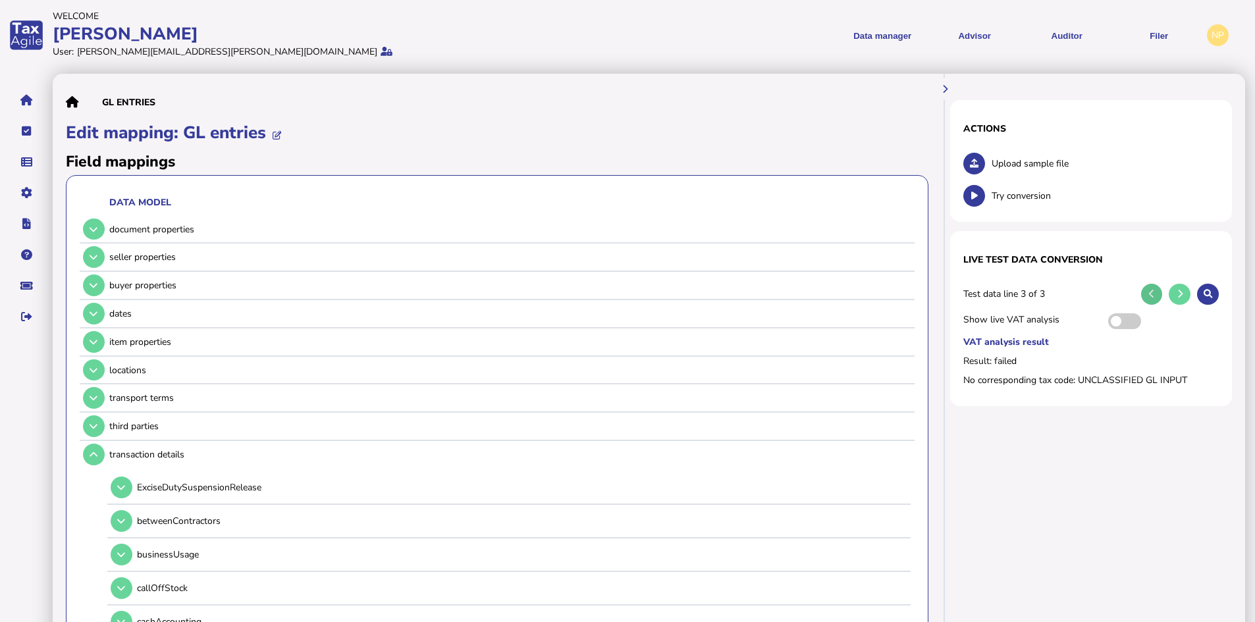
click at [1152, 296] on icon at bounding box center [1151, 294] width 5 height 9
click at [1151, 294] on icon at bounding box center [1151, 294] width 5 height 9
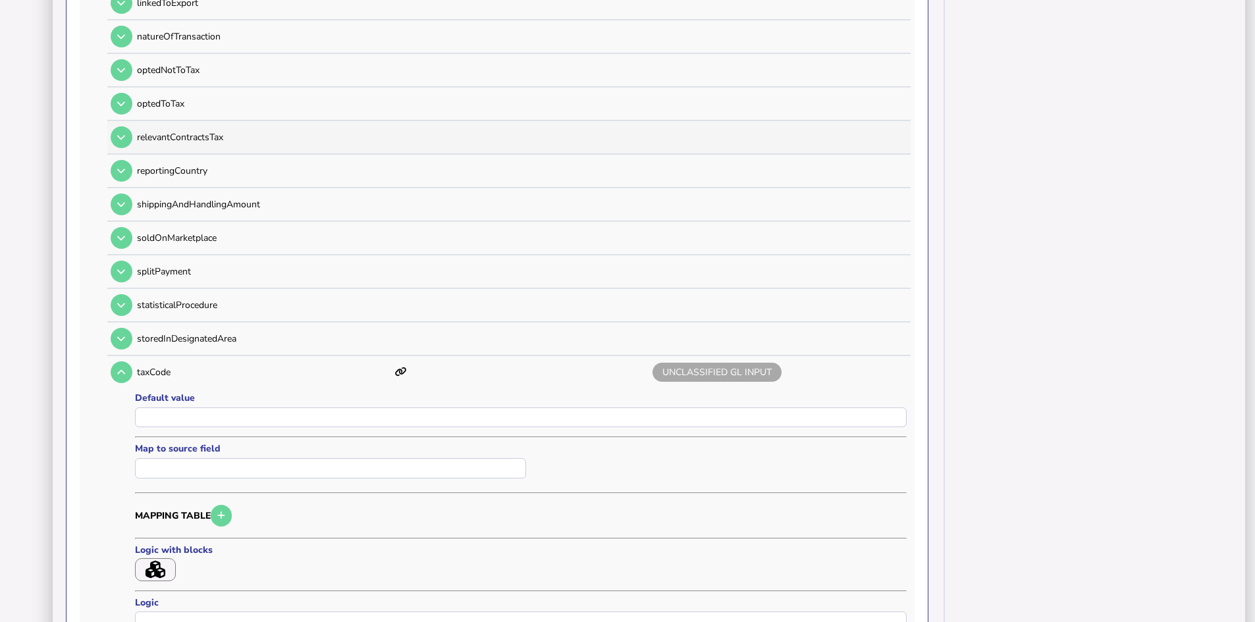
scroll to position [1712, 0]
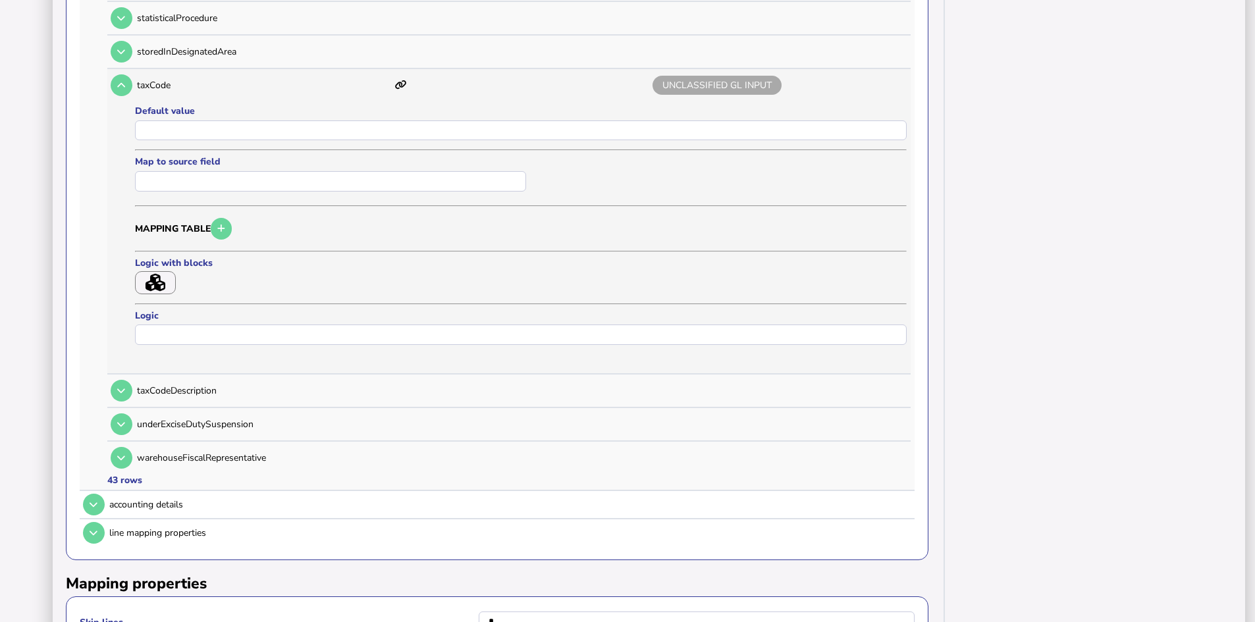
click at [161, 284] on icon "button" at bounding box center [156, 283] width 20 height 18
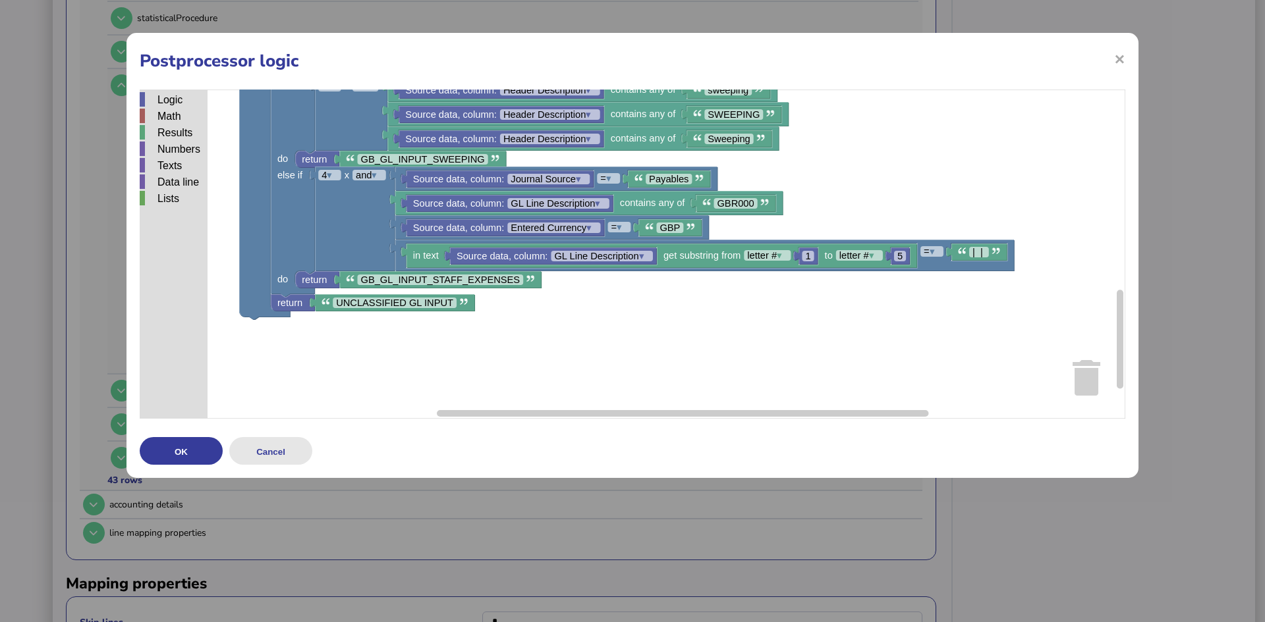
click at [271, 454] on button "Cancel" at bounding box center [270, 451] width 83 height 28
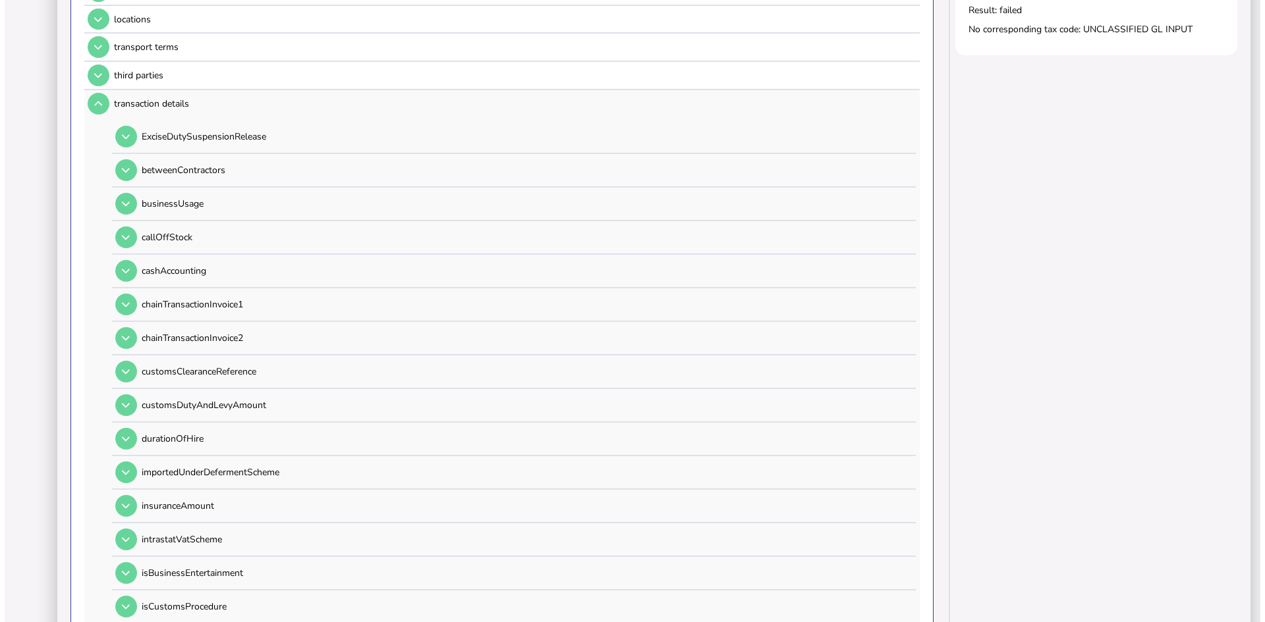
scroll to position [0, 0]
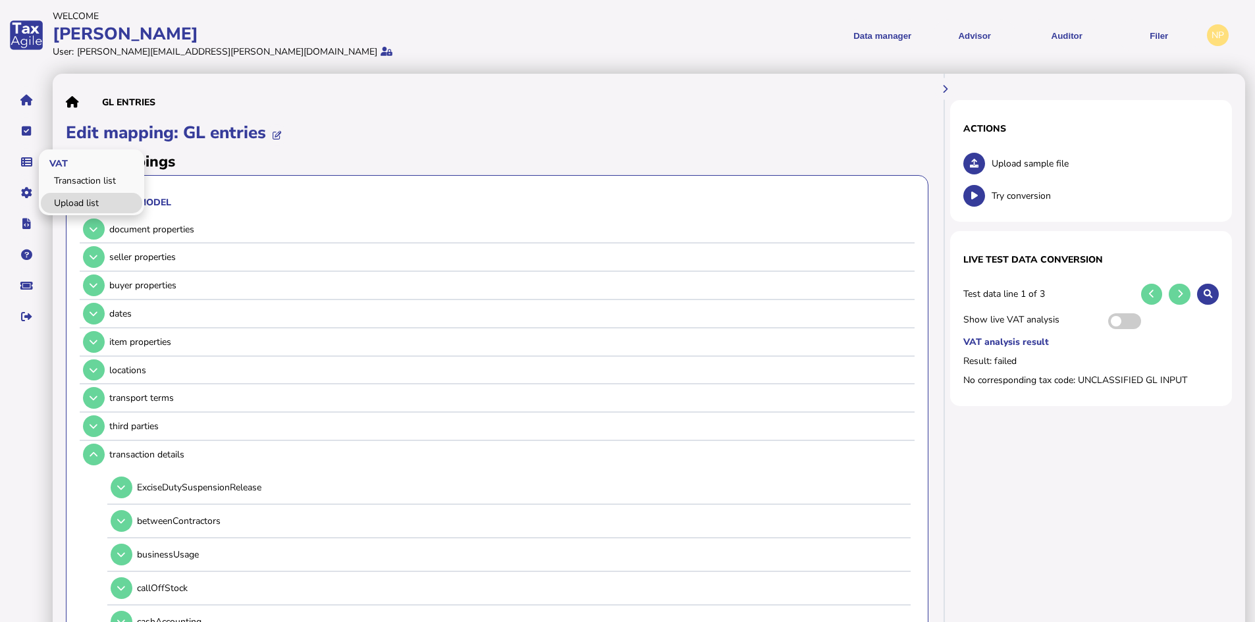
click at [65, 203] on link "Upload list" at bounding box center [91, 203] width 101 height 20
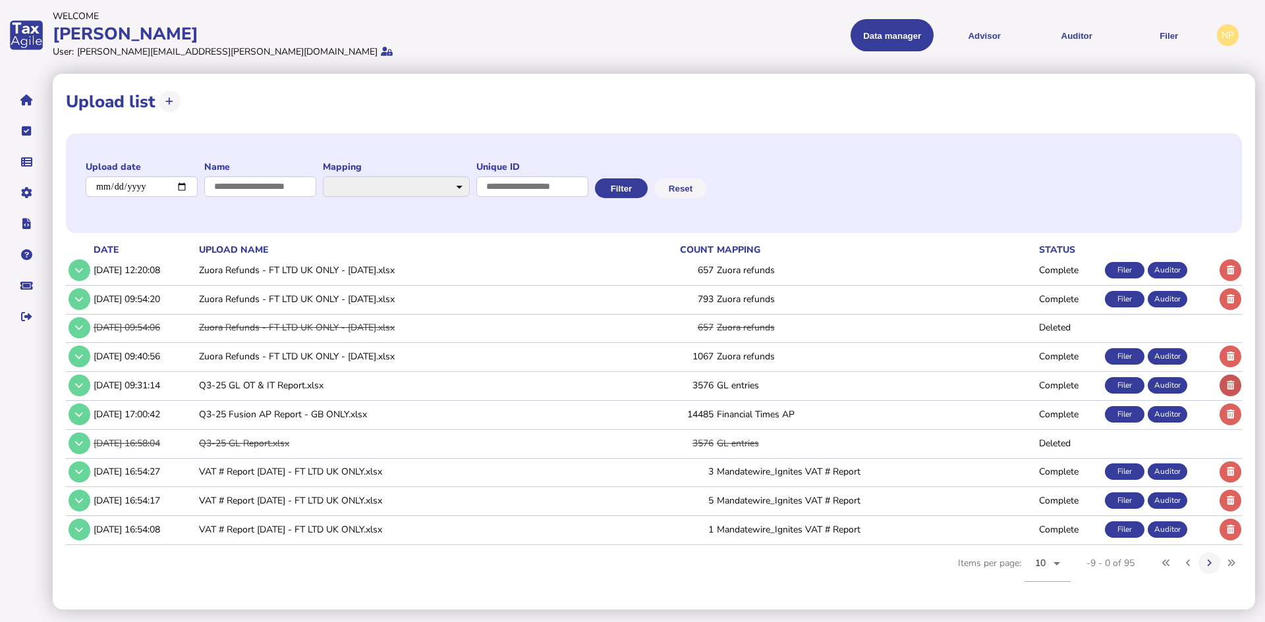
click at [1230, 384] on icon at bounding box center [1230, 385] width 8 height 9
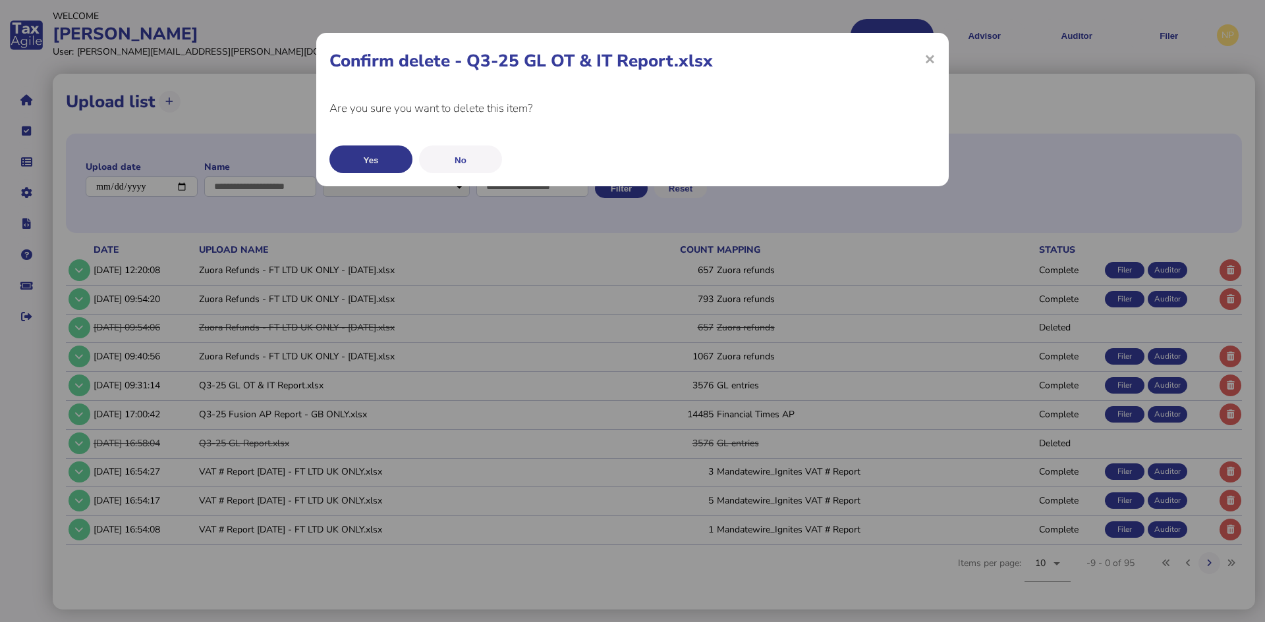
click at [365, 157] on button "Yes" at bounding box center [370, 160] width 83 height 28
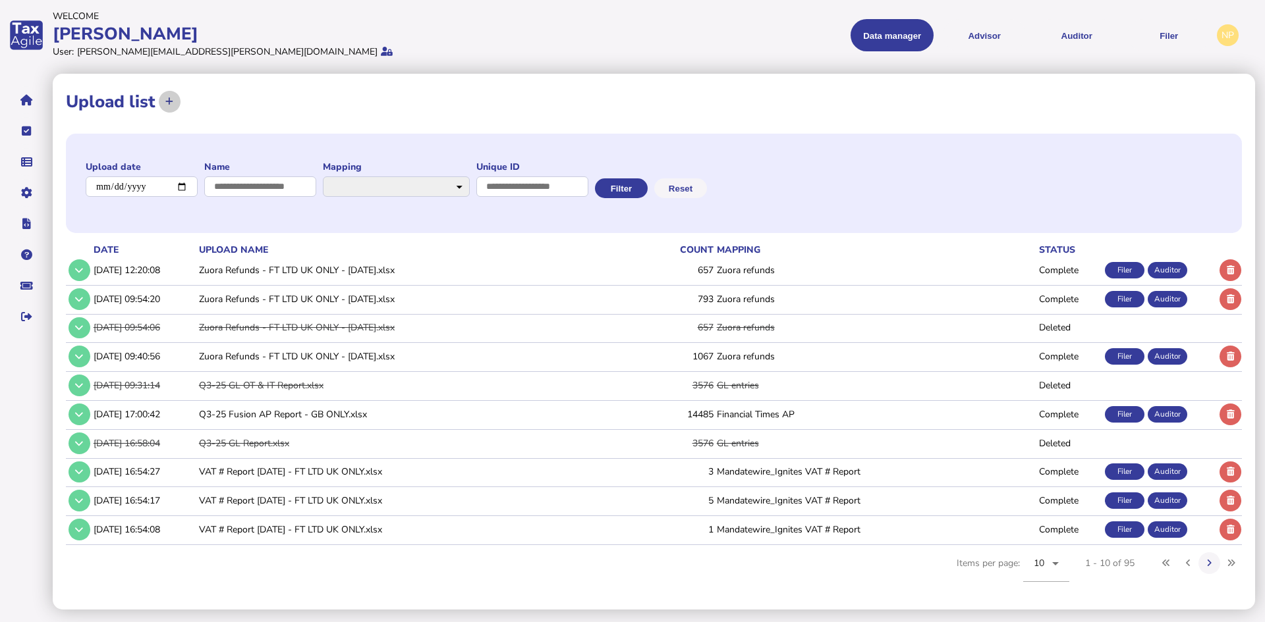
click at [170, 100] on icon at bounding box center [169, 101] width 8 height 9
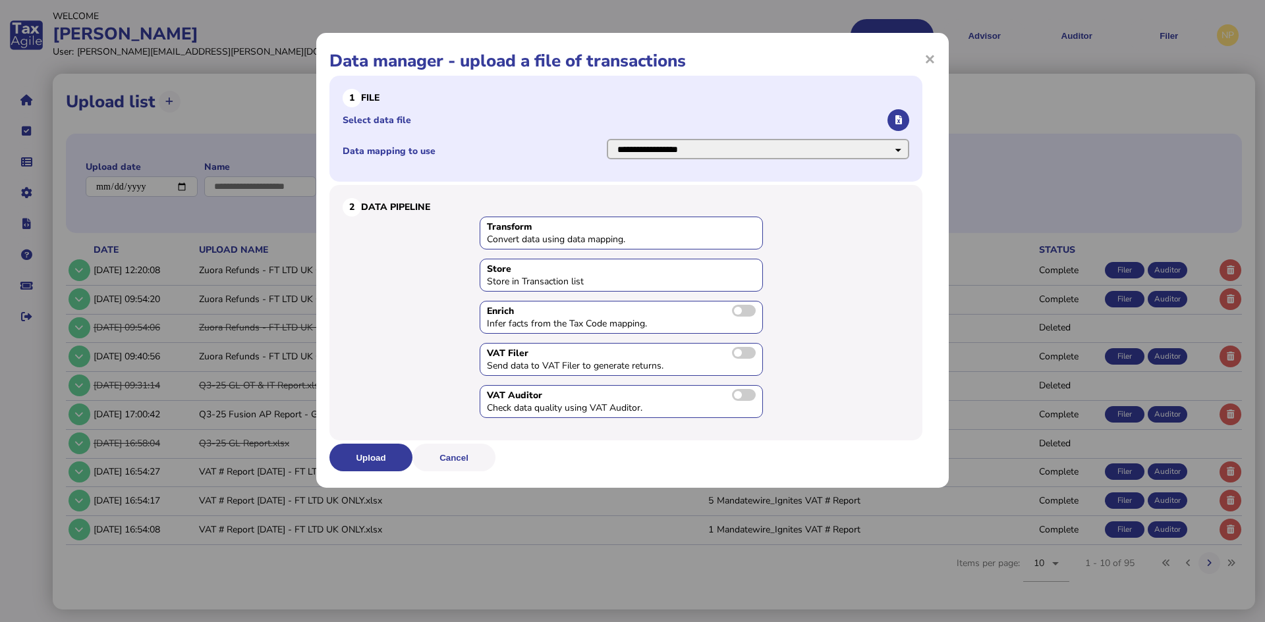
click at [870, 150] on select "**********" at bounding box center [758, 149] width 302 height 20
select select "**********"
click at [607, 139] on select "**********" at bounding box center [758, 149] width 302 height 20
click at [896, 119] on icon "button" at bounding box center [898, 120] width 7 height 9
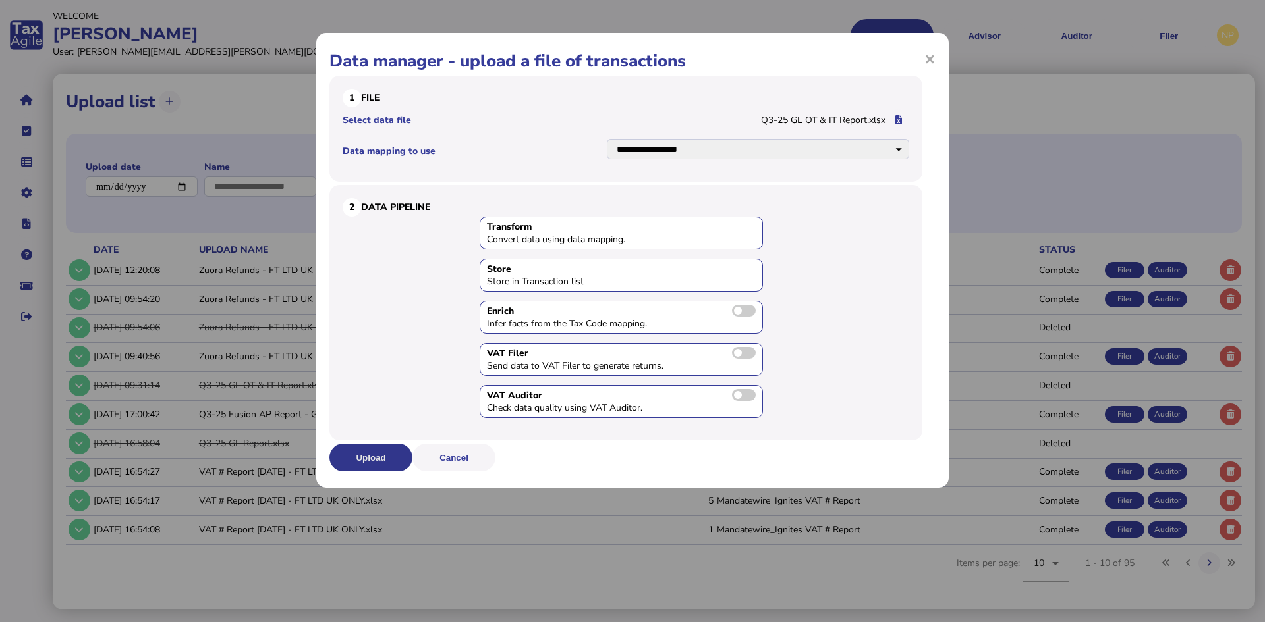
click at [358, 455] on button "Upload" at bounding box center [370, 458] width 83 height 28
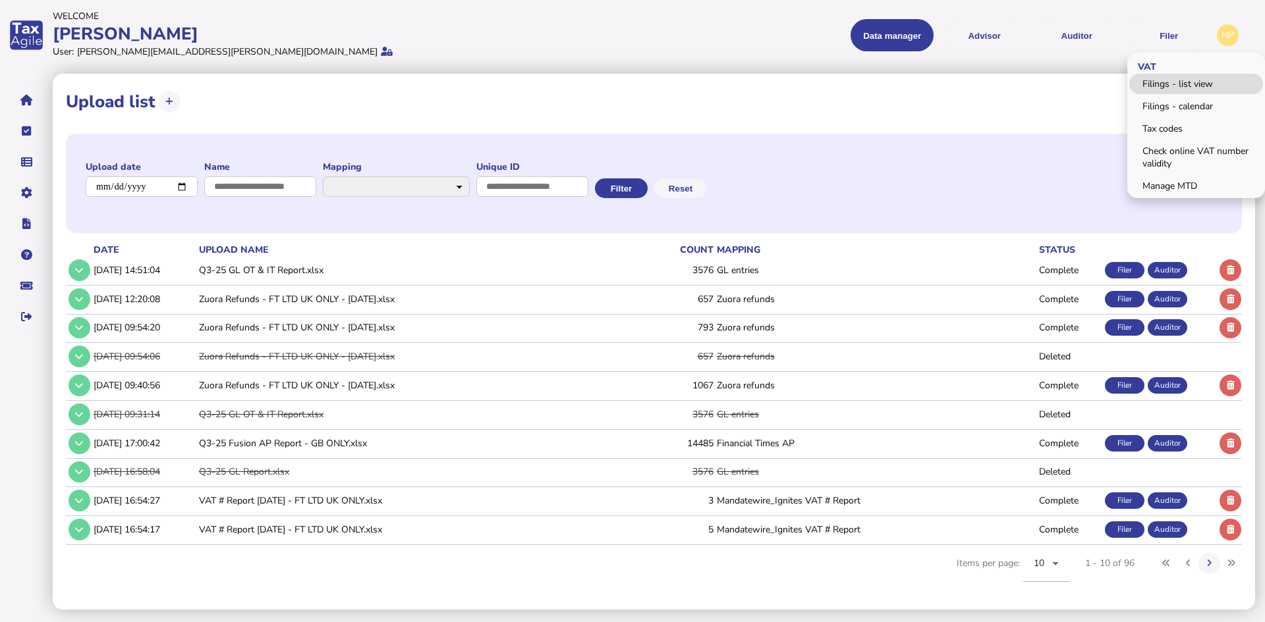
click at [1153, 82] on link "Filings - list view" at bounding box center [1196, 84] width 134 height 20
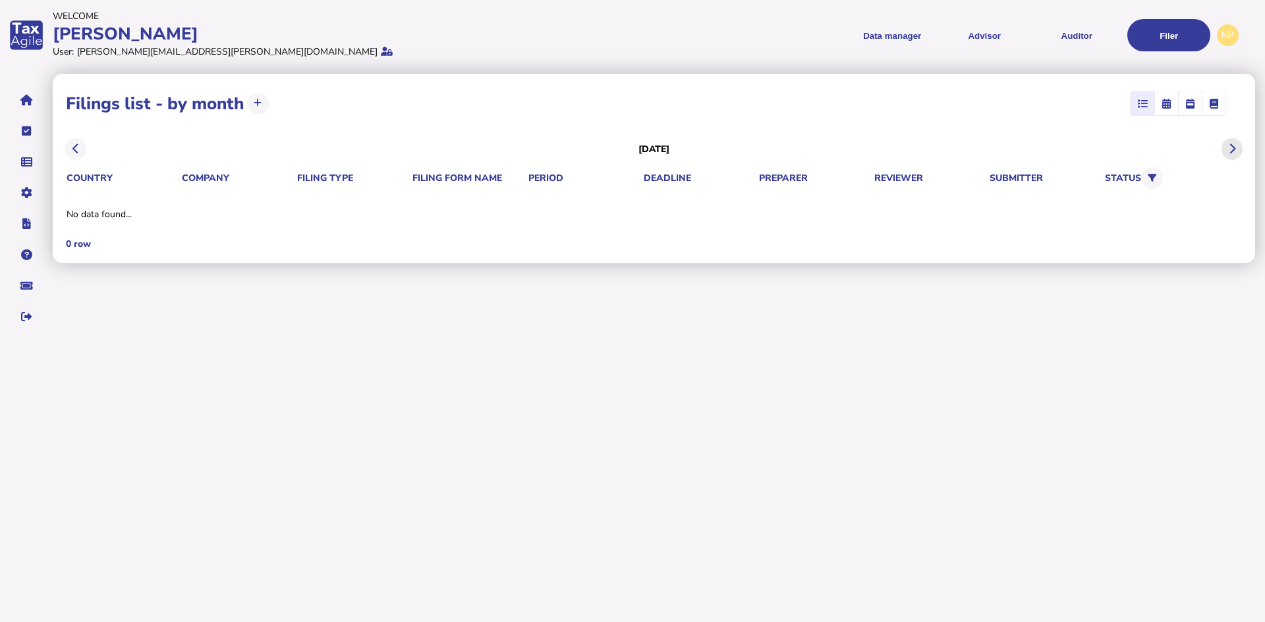
click at [1231, 149] on icon at bounding box center [1231, 149] width 7 height 1
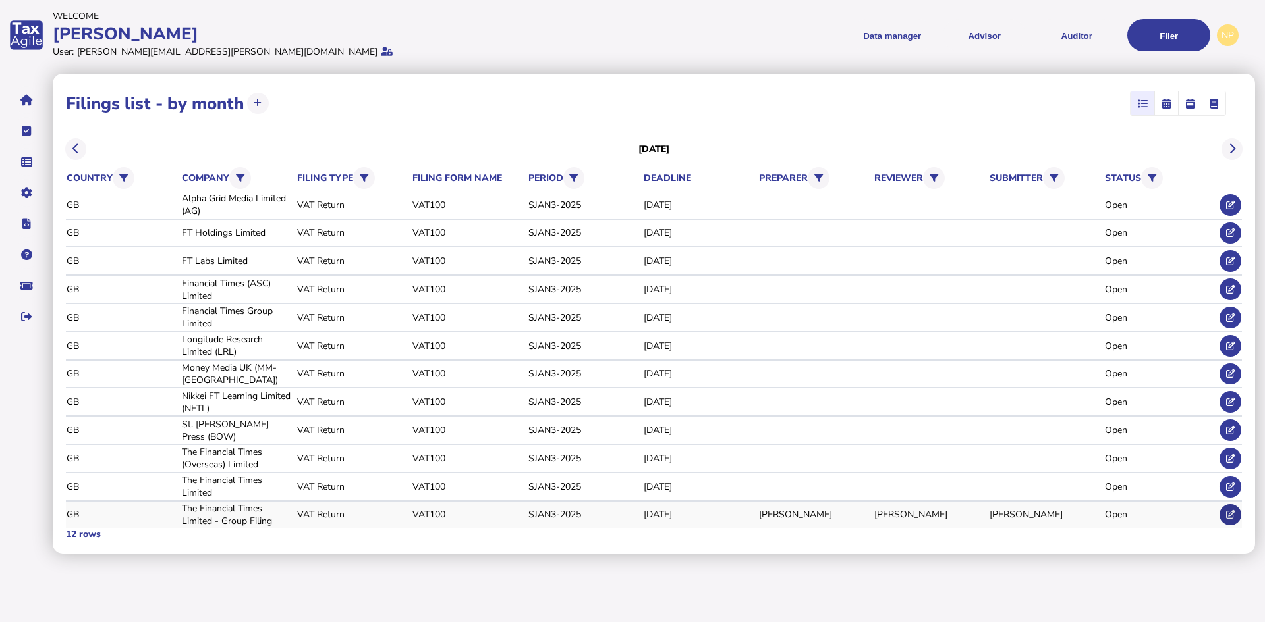
click at [1228, 515] on icon at bounding box center [1230, 514] width 9 height 9
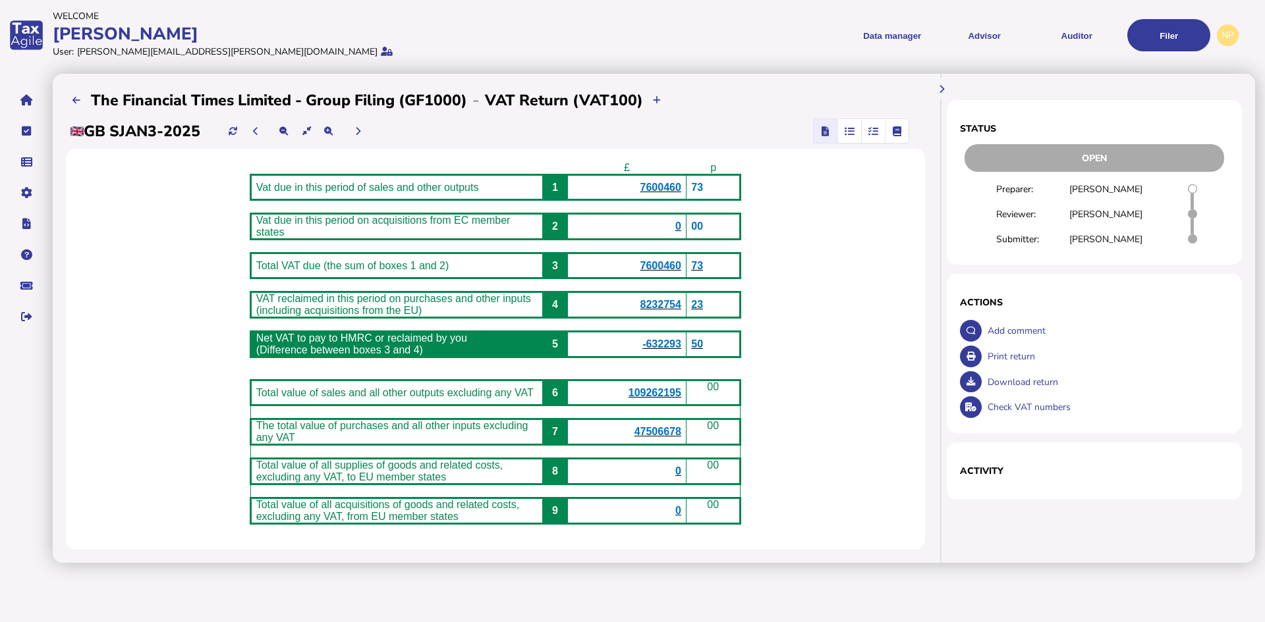
click at [878, 132] on icon "button" at bounding box center [873, 131] width 10 height 1
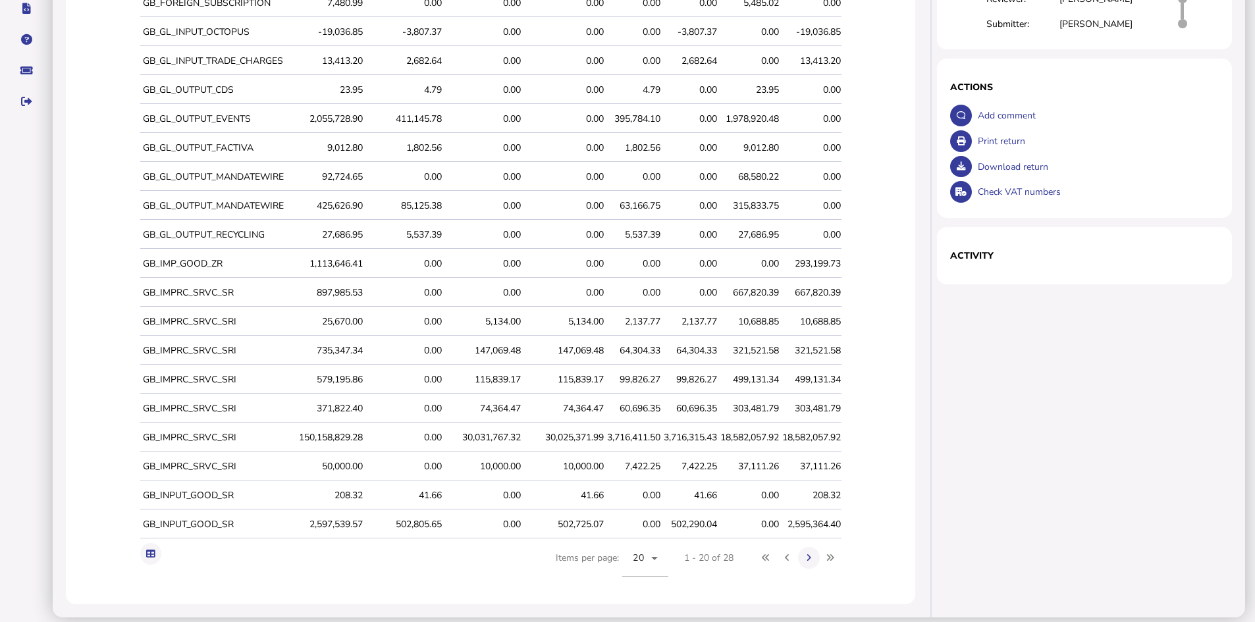
scroll to position [224, 0]
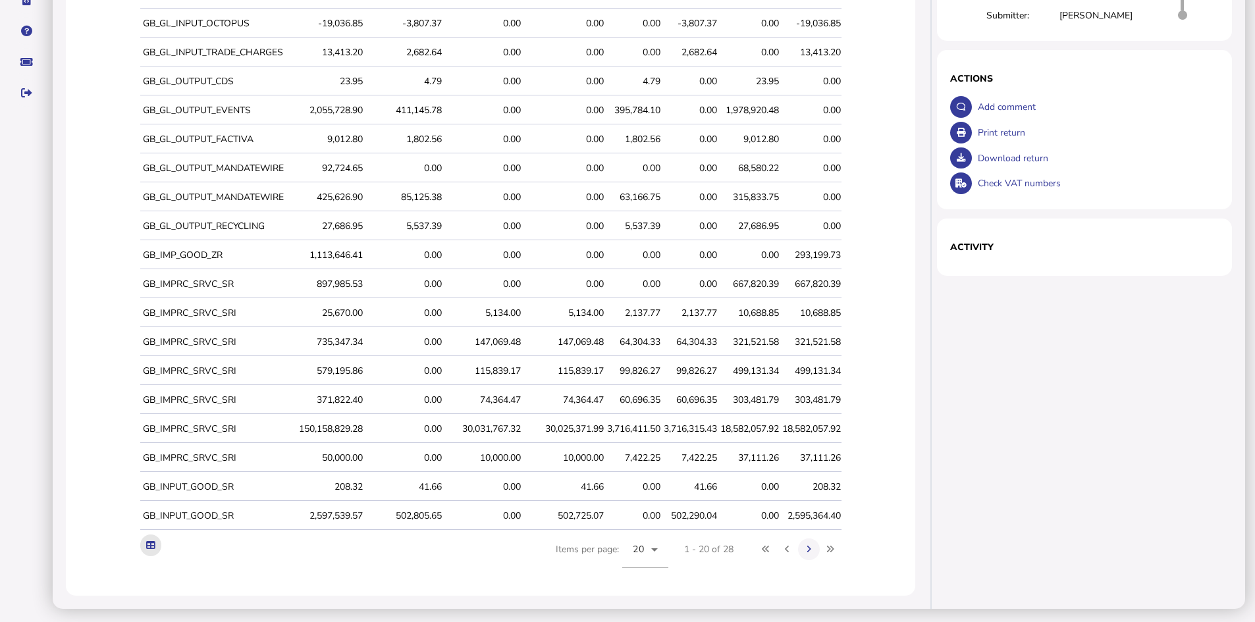
click at [150, 546] on icon at bounding box center [150, 545] width 9 height 9
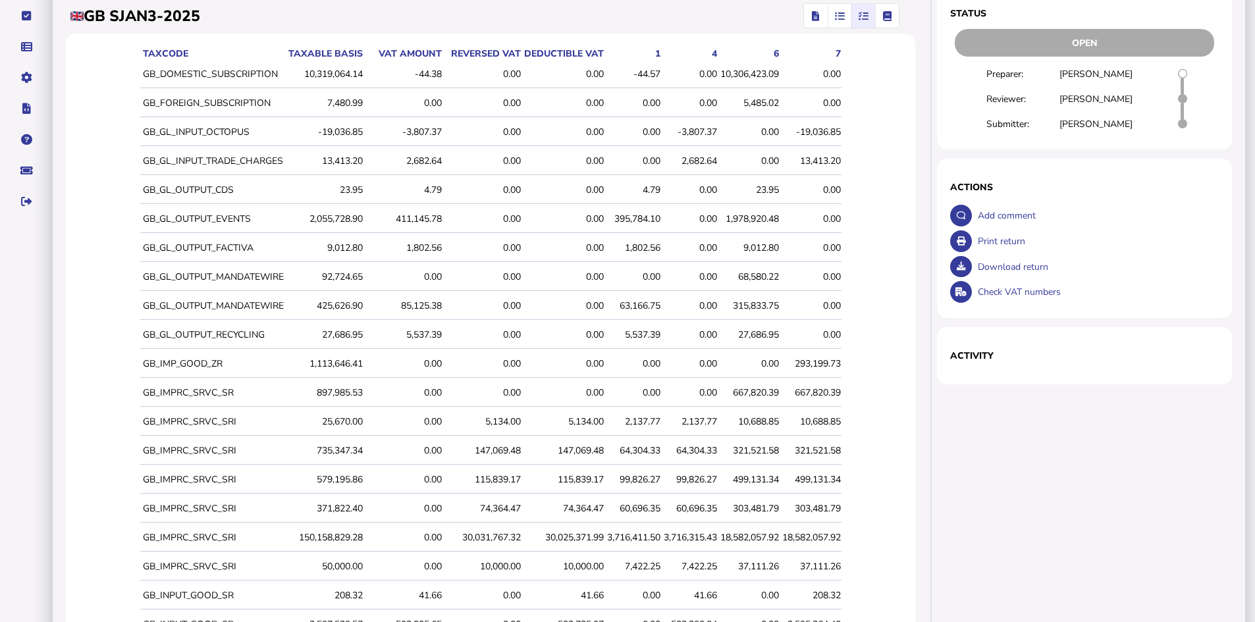
scroll to position [0, 0]
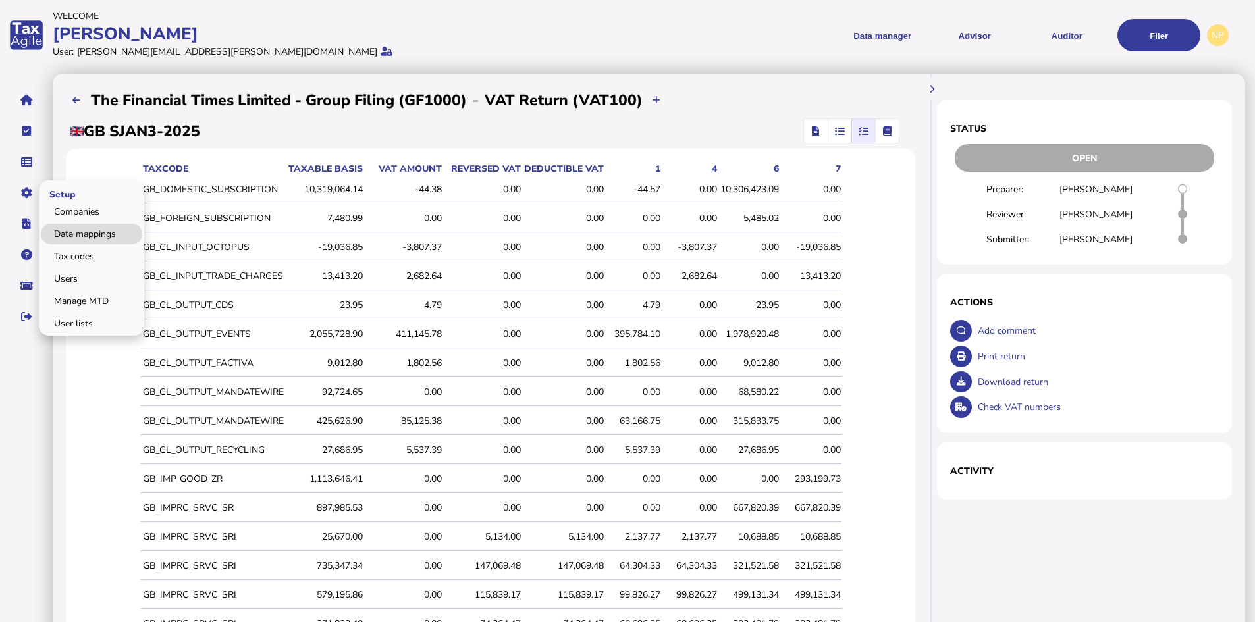
click at [94, 233] on link "Data mappings" at bounding box center [91, 234] width 101 height 20
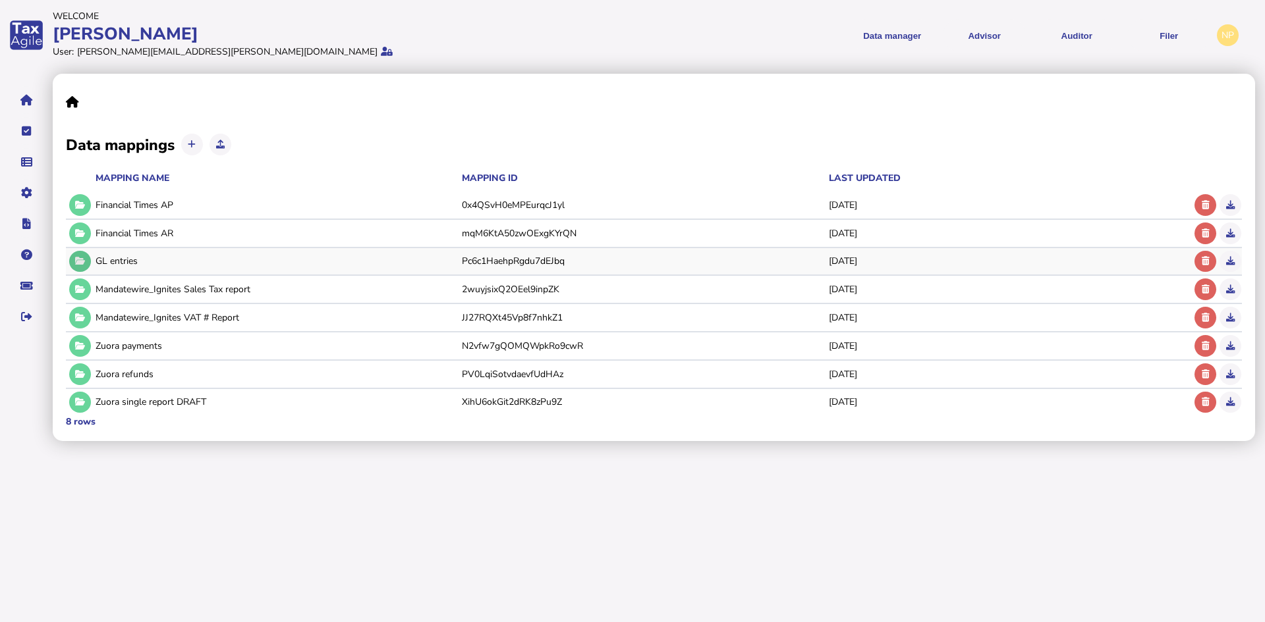
click at [83, 262] on icon at bounding box center [80, 261] width 10 height 9
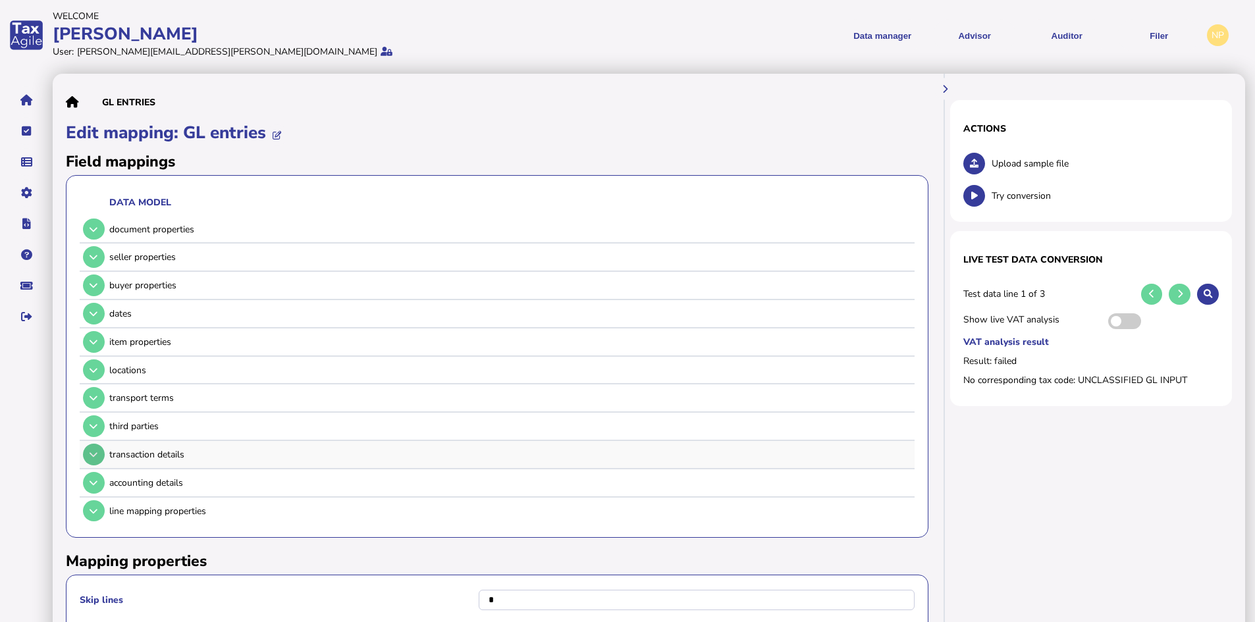
click at [90, 456] on icon at bounding box center [94, 455] width 8 height 9
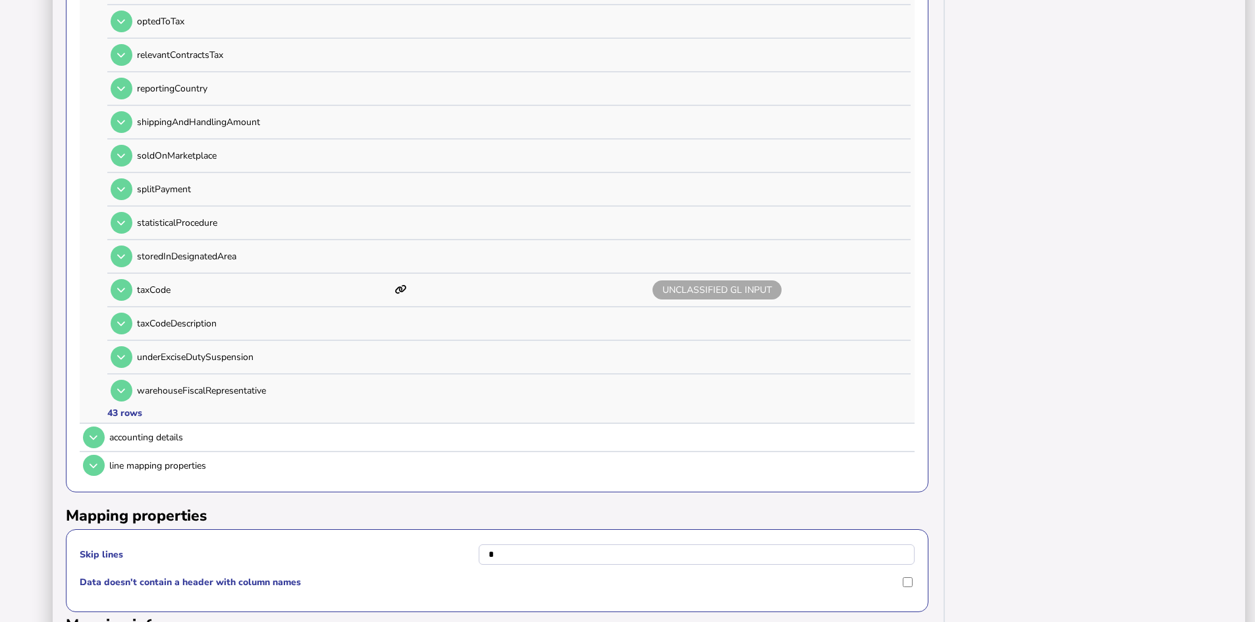
scroll to position [1515, 0]
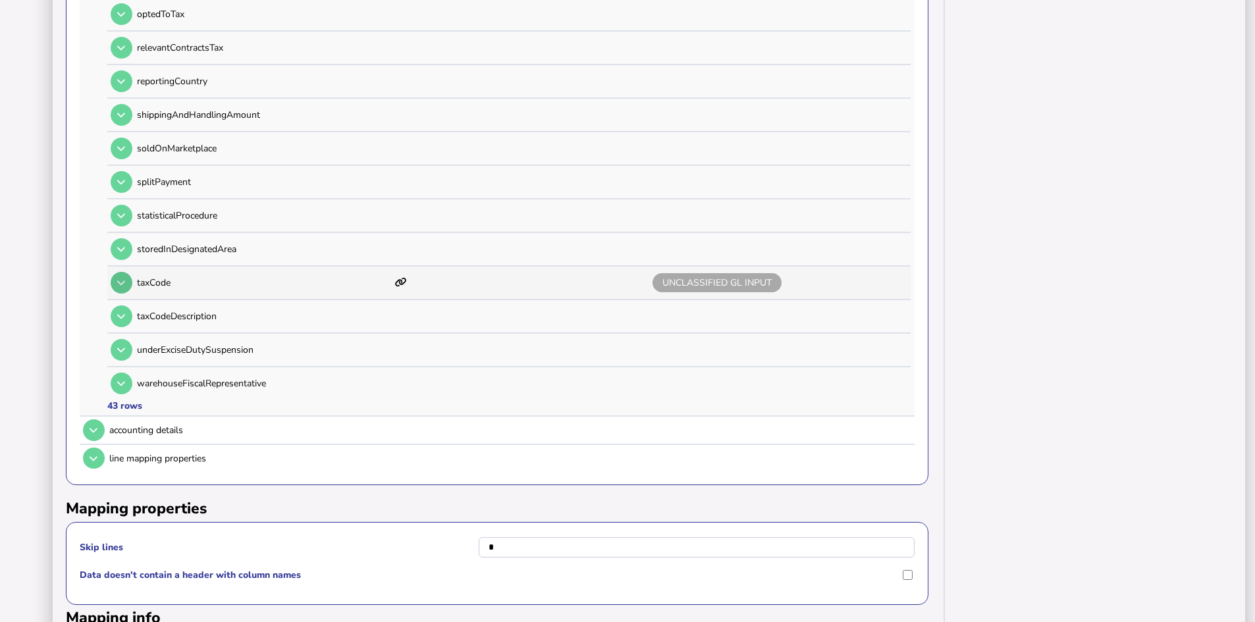
click at [121, 279] on icon at bounding box center [121, 283] width 8 height 9
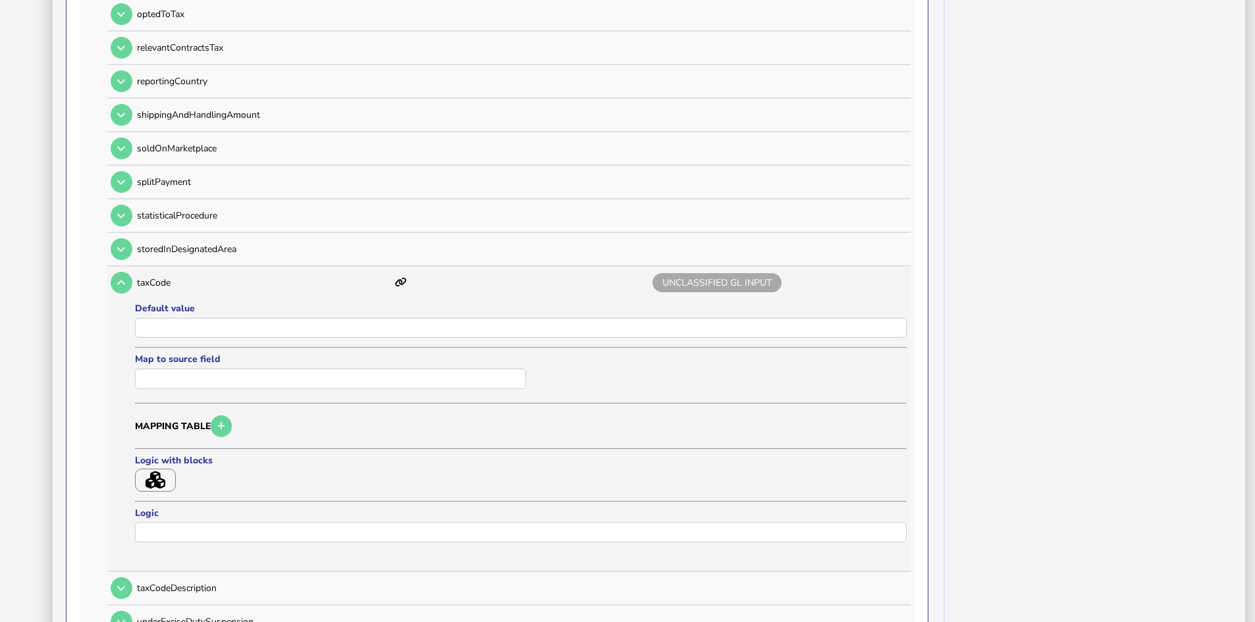
click at [153, 480] on icon "button" at bounding box center [156, 481] width 20 height 18
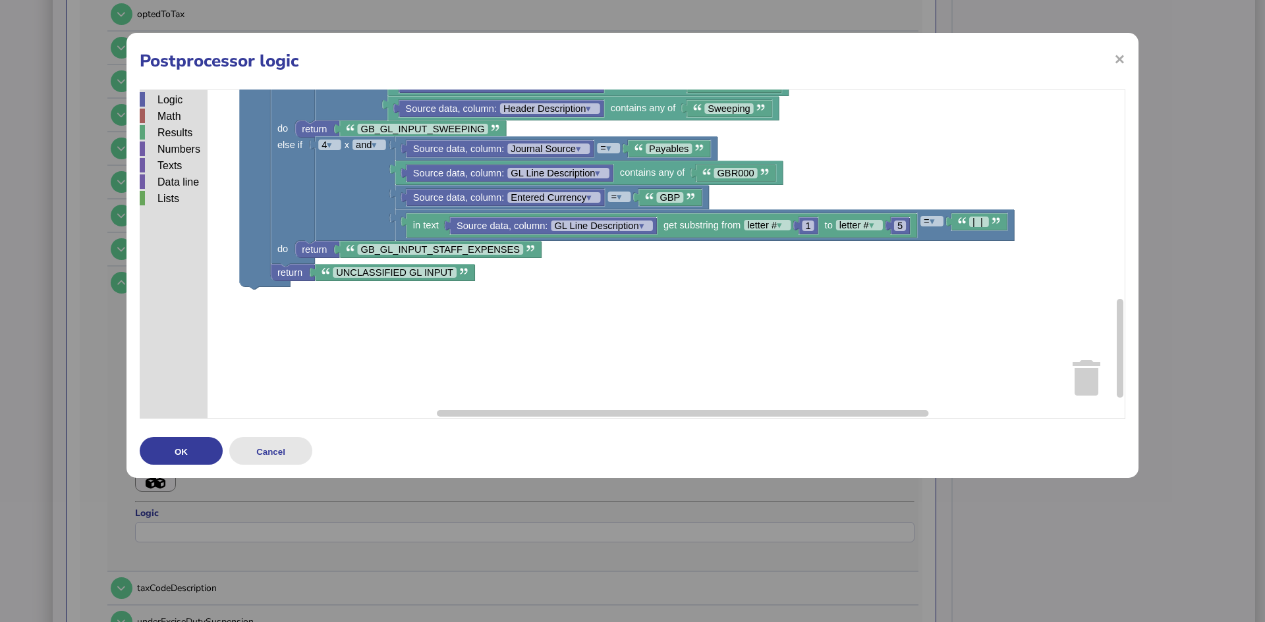
click at [261, 449] on button "Cancel" at bounding box center [270, 451] width 83 height 28
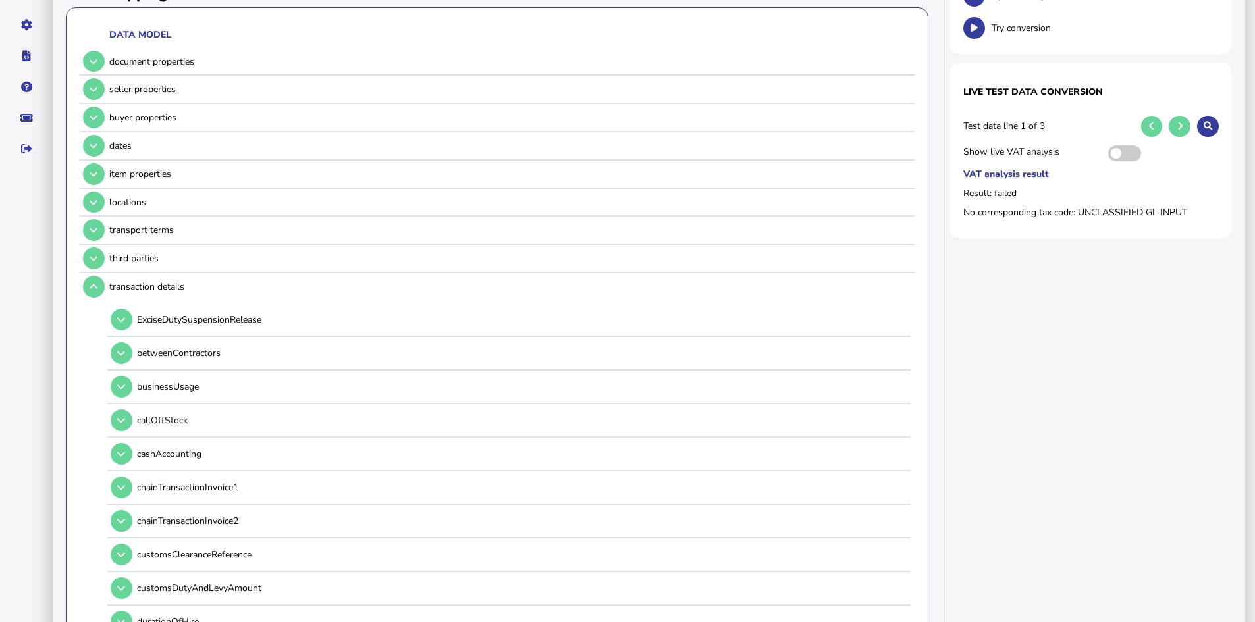
scroll to position [0, 0]
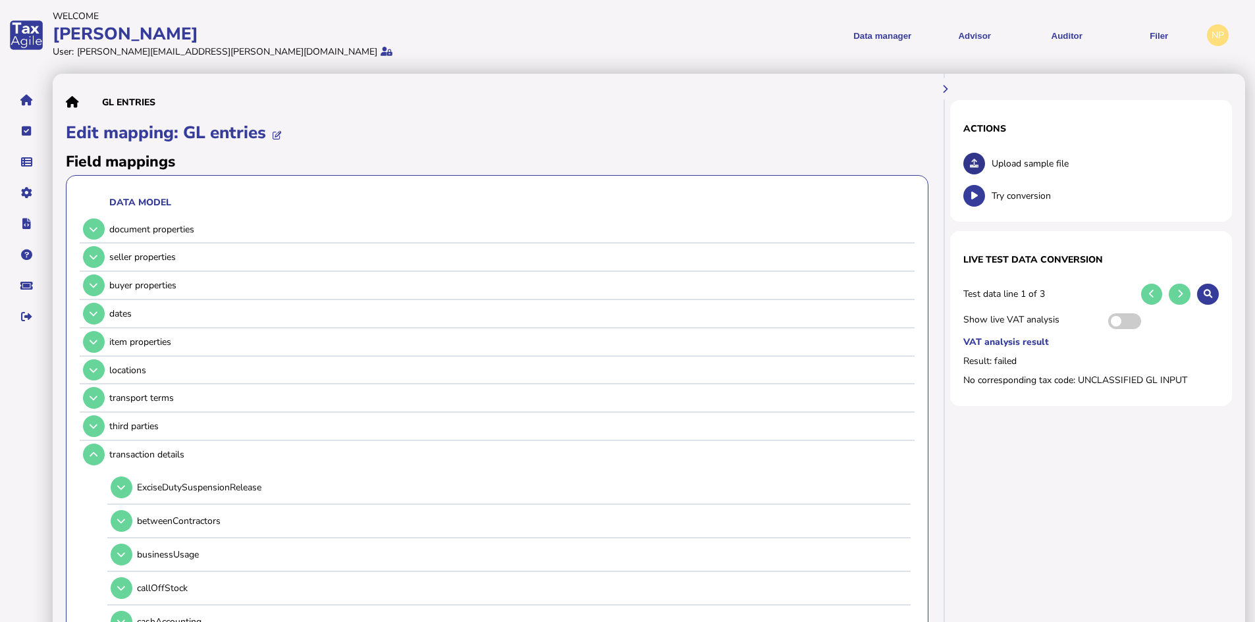
click at [979, 161] on icon at bounding box center [974, 163] width 9 height 9
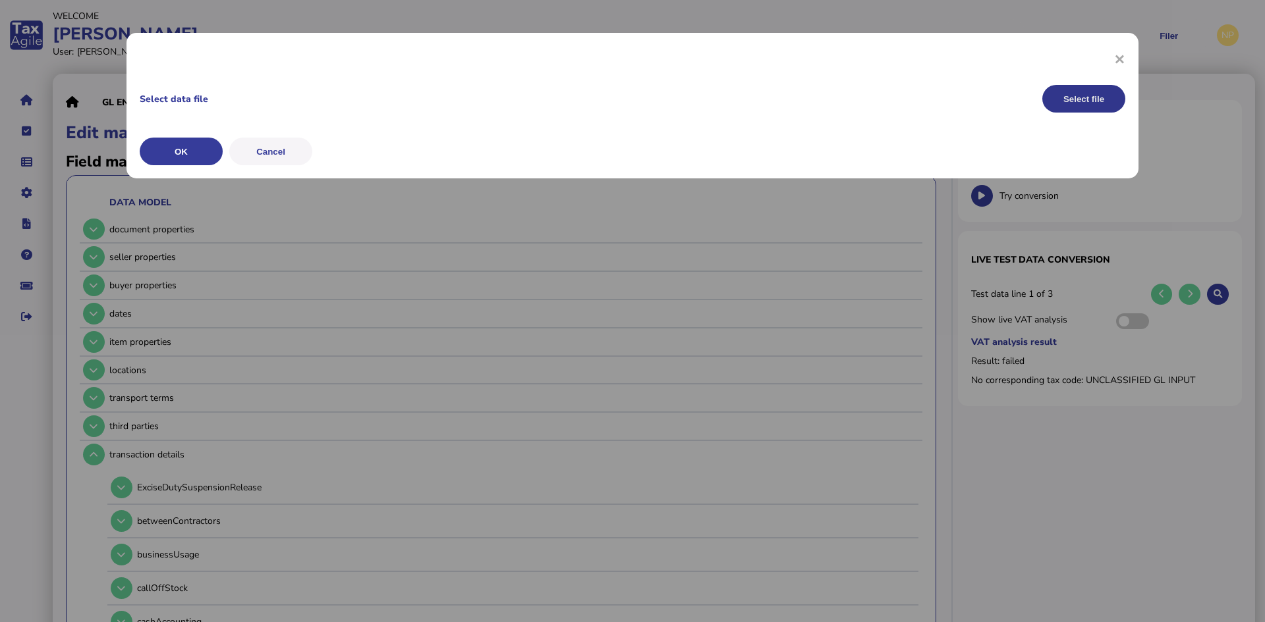
click at [1080, 102] on button "Select file" at bounding box center [1083, 99] width 83 height 28
click at [1082, 99] on button "Select file" at bounding box center [1083, 99] width 83 height 28
click at [180, 150] on button "OK" at bounding box center [181, 152] width 83 height 28
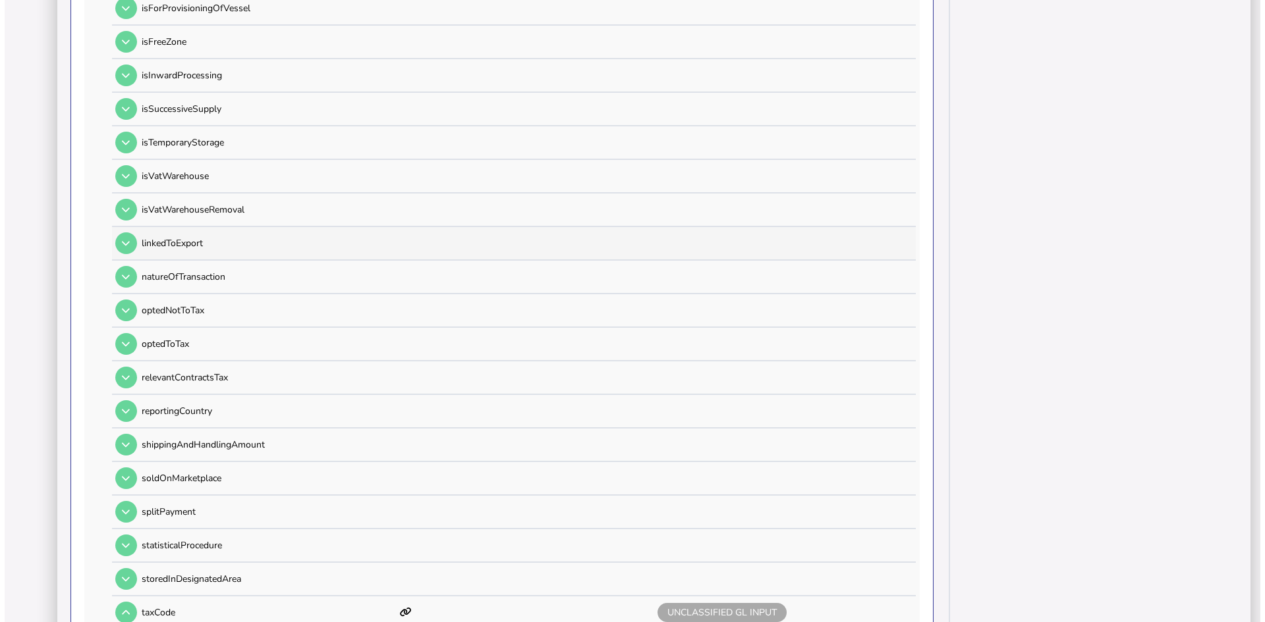
scroll to position [1581, 0]
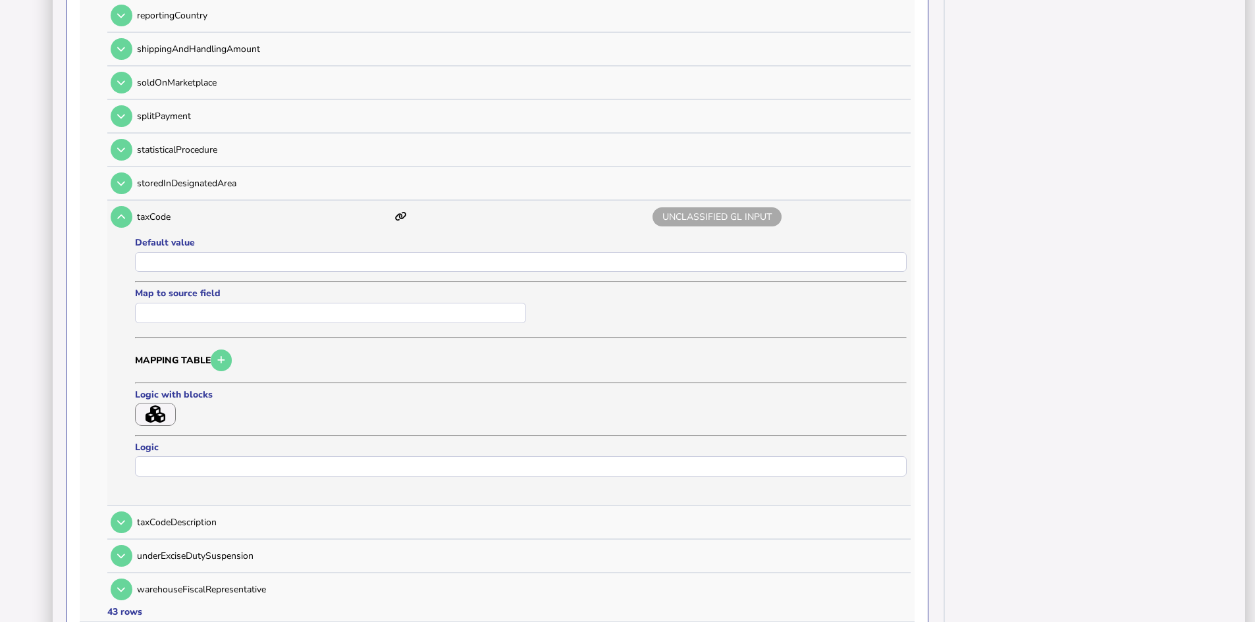
click at [155, 410] on icon "button" at bounding box center [156, 415] width 20 height 18
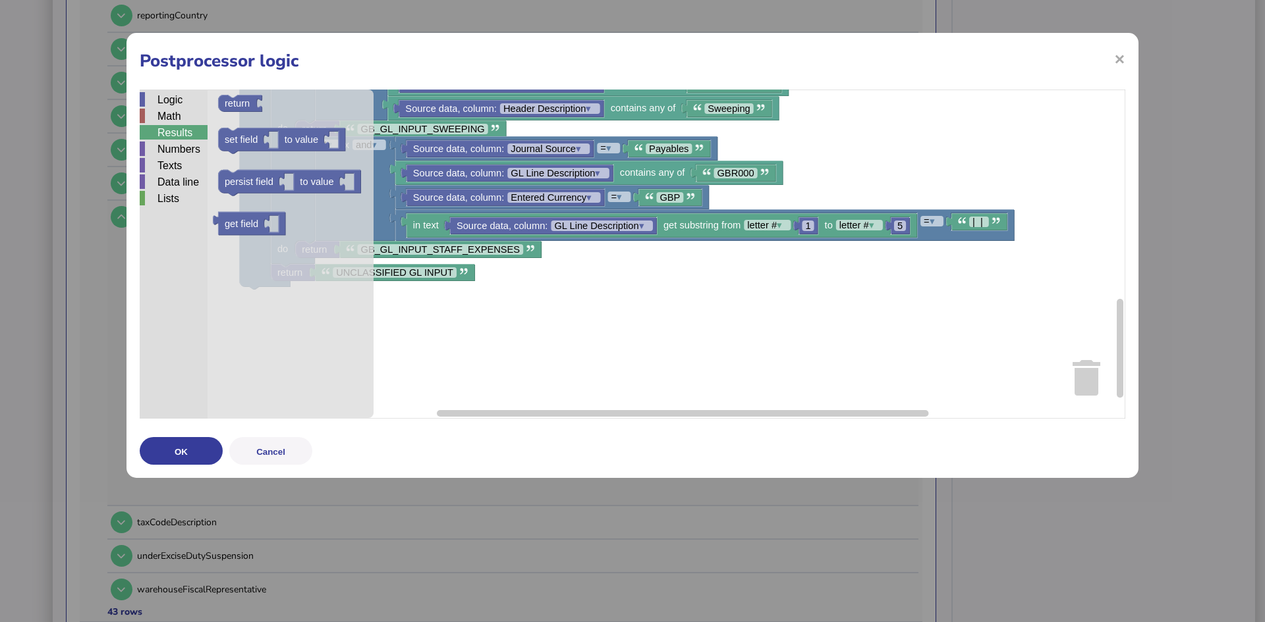
click at [167, 132] on div "Results" at bounding box center [174, 132] width 68 height 14
click at [171, 99] on div "Logic" at bounding box center [174, 99] width 68 height 14
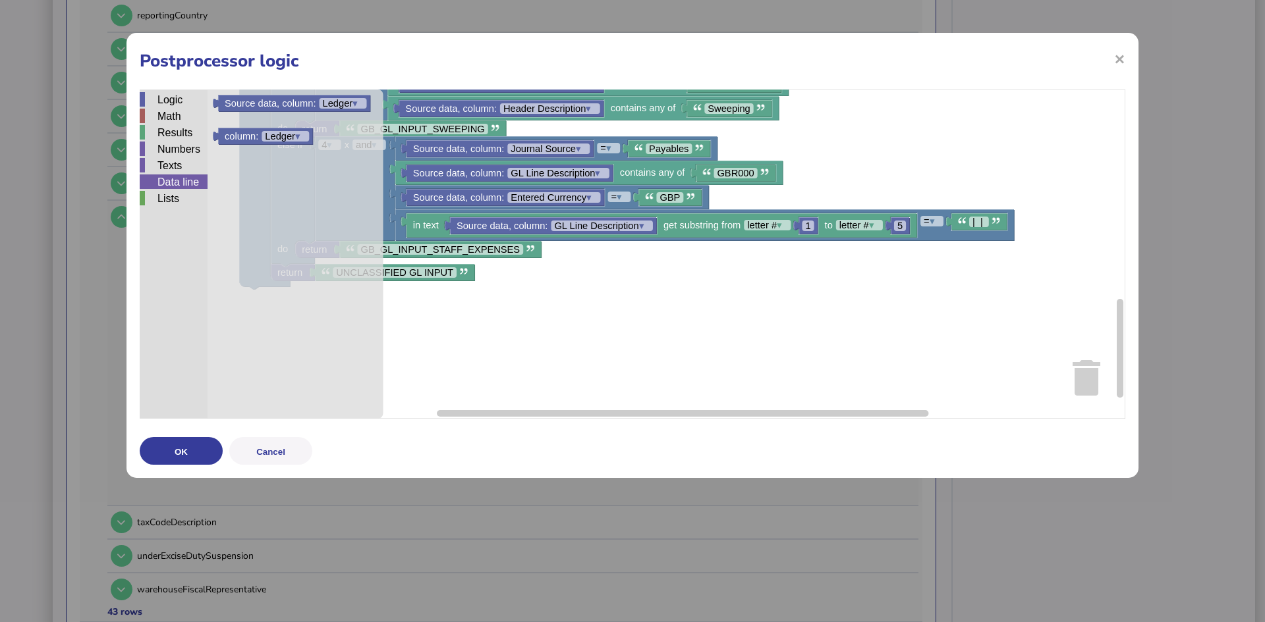
click at [163, 181] on div "Data line" at bounding box center [174, 182] width 68 height 14
click at [161, 197] on div "Lists" at bounding box center [174, 198] width 68 height 14
click at [165, 179] on div "Data line" at bounding box center [174, 182] width 68 height 14
click at [166, 163] on div "Texts" at bounding box center [174, 165] width 68 height 14
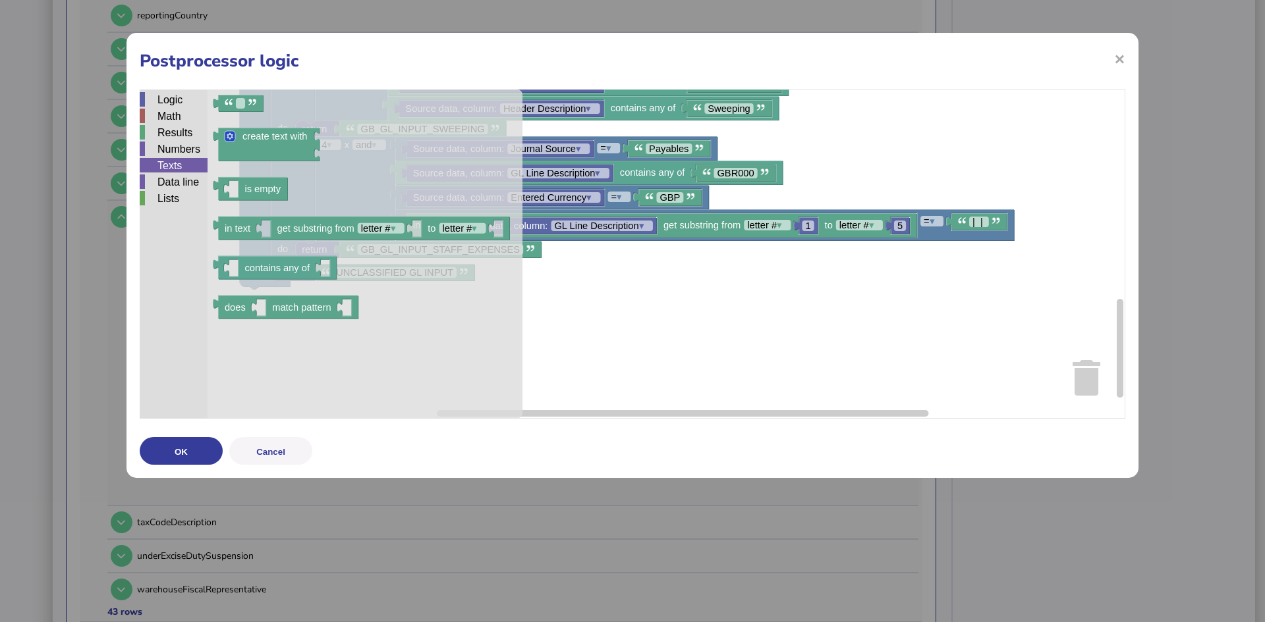
click at [634, 333] on rect "Blockly Workspace" at bounding box center [632, 254] width 985 height 329
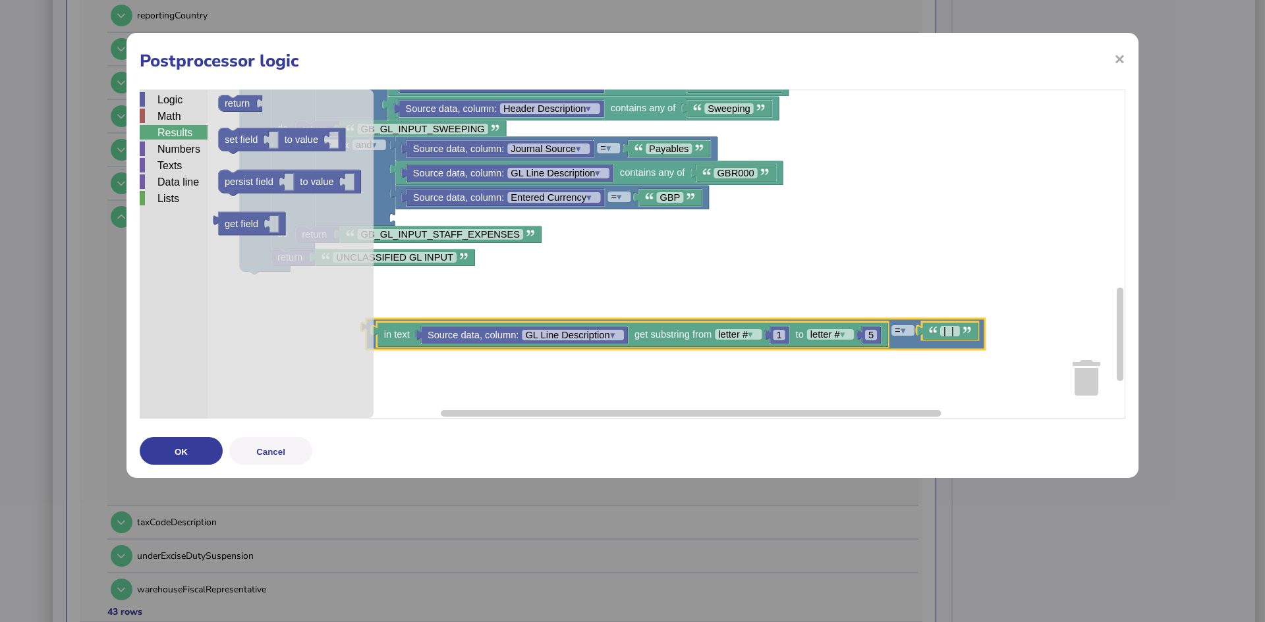
click at [173, 134] on div "Results" at bounding box center [174, 132] width 68 height 14
click at [167, 185] on div "Data line" at bounding box center [174, 182] width 68 height 14
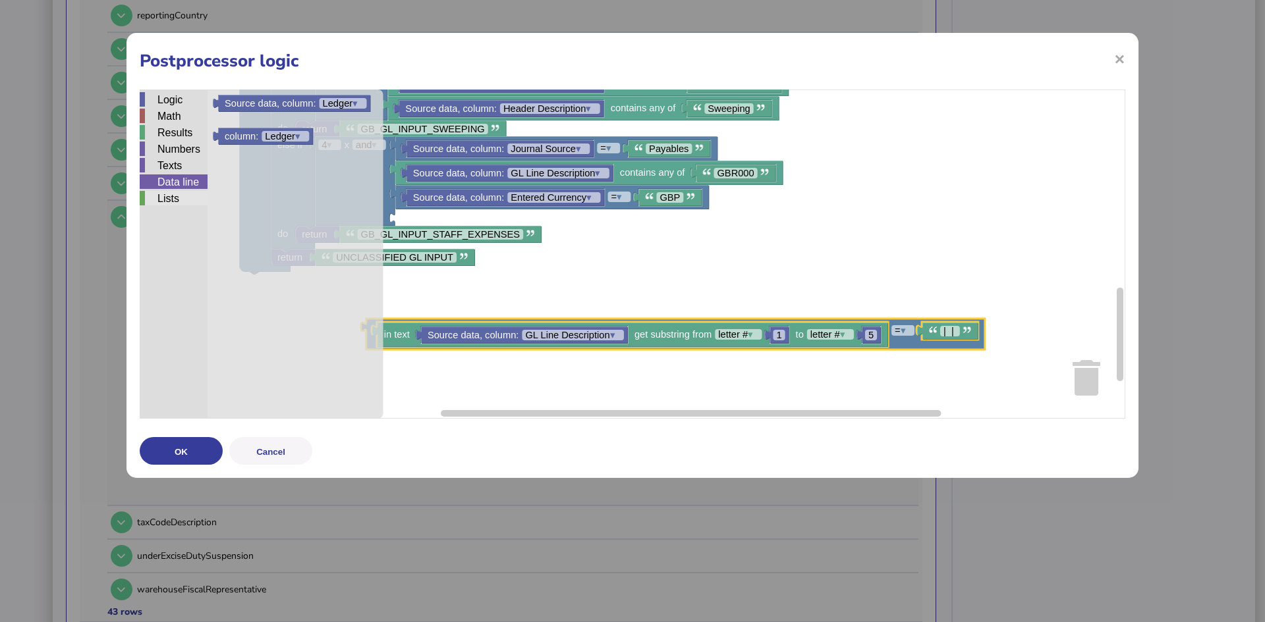
click at [165, 195] on div "Lists" at bounding box center [174, 198] width 68 height 14
click at [160, 180] on div "Data line" at bounding box center [174, 182] width 68 height 14
click at [161, 128] on div "Results" at bounding box center [174, 132] width 68 height 14
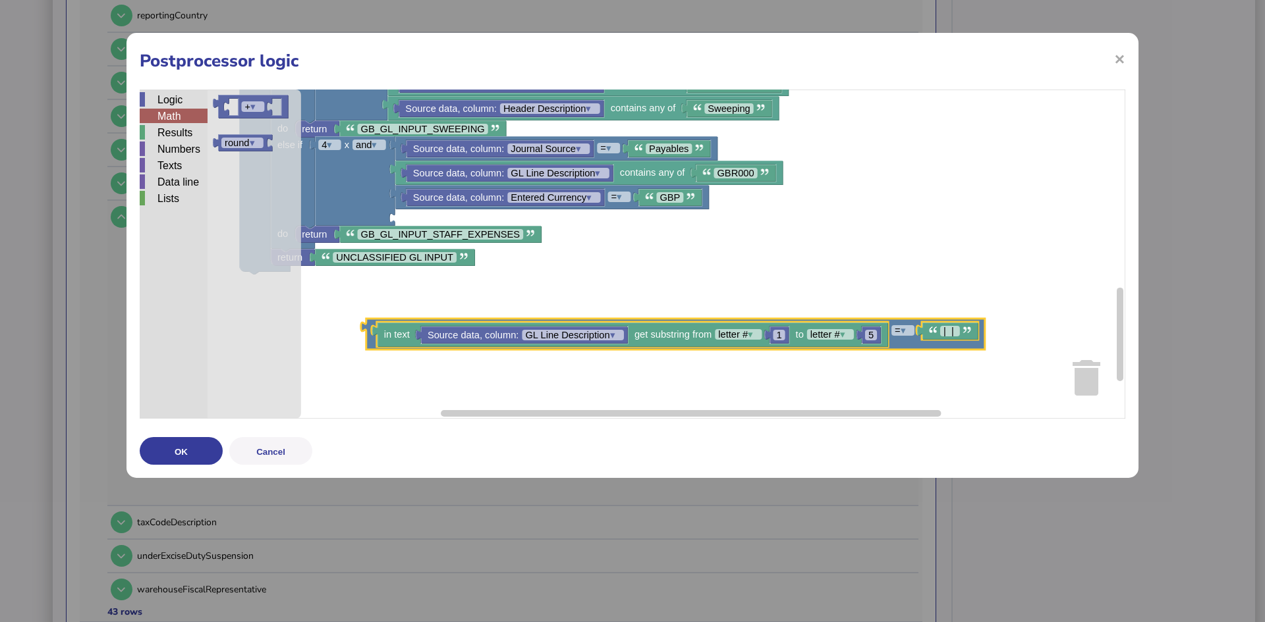
click at [169, 114] on div "Math" at bounding box center [174, 116] width 68 height 14
click at [175, 101] on div "Logic" at bounding box center [174, 99] width 68 height 14
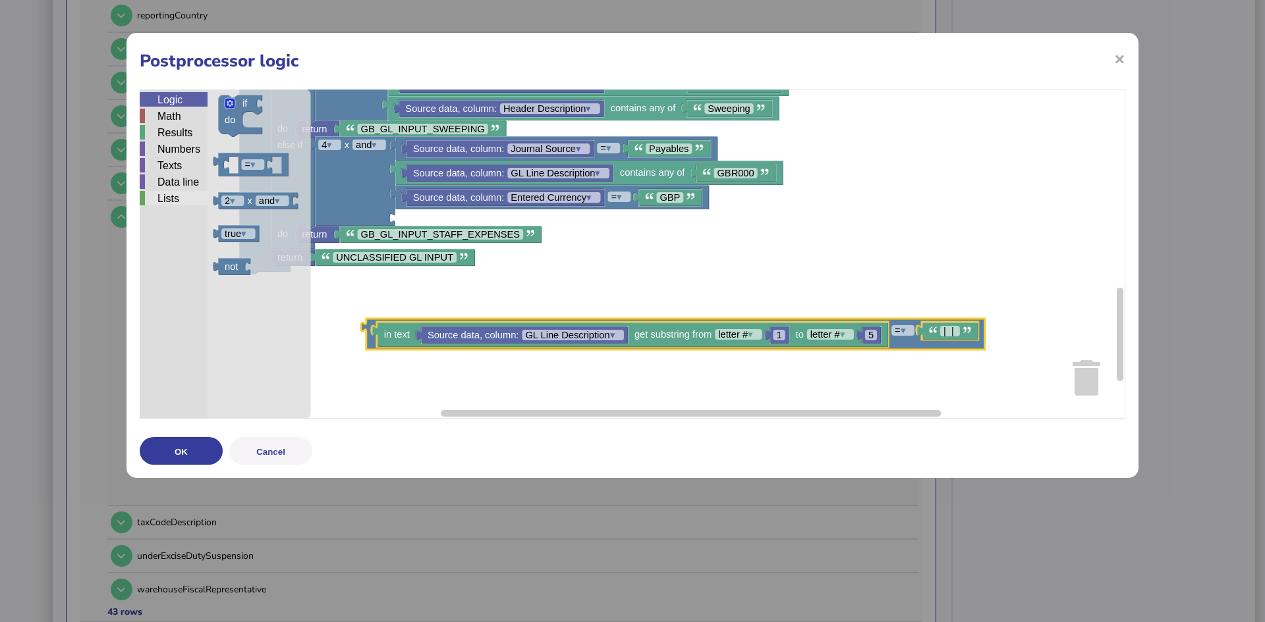
click at [161, 196] on div "Lists" at bounding box center [174, 198] width 68 height 14
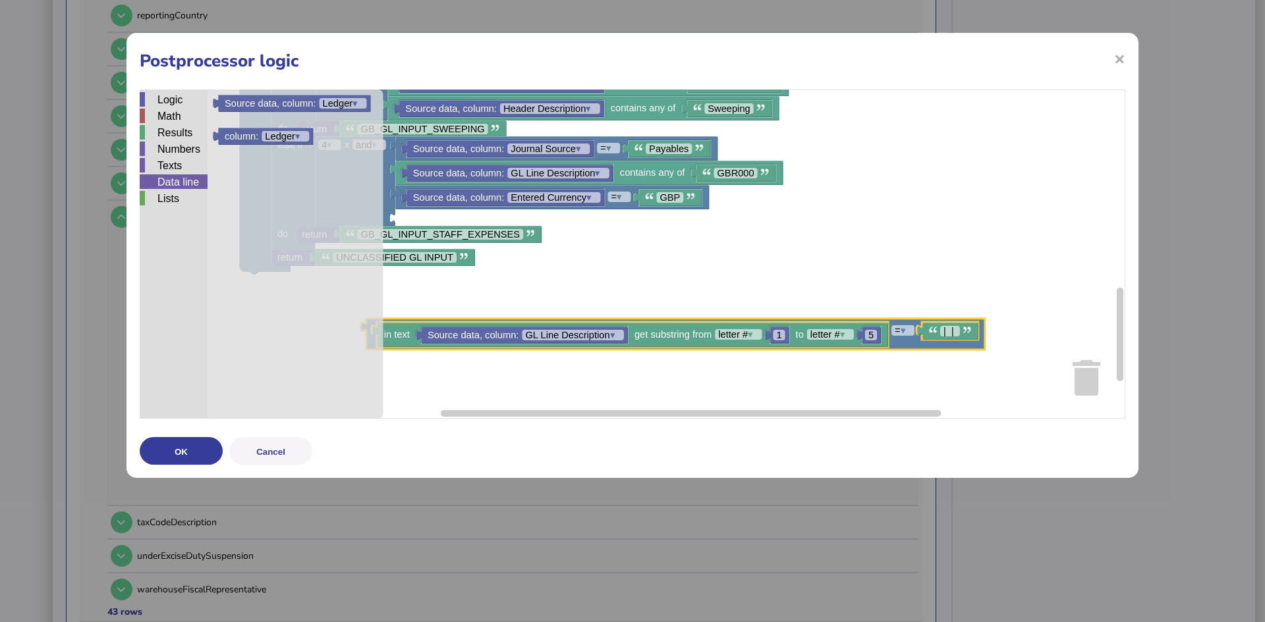
click at [161, 182] on div "Data line" at bounding box center [174, 182] width 68 height 14
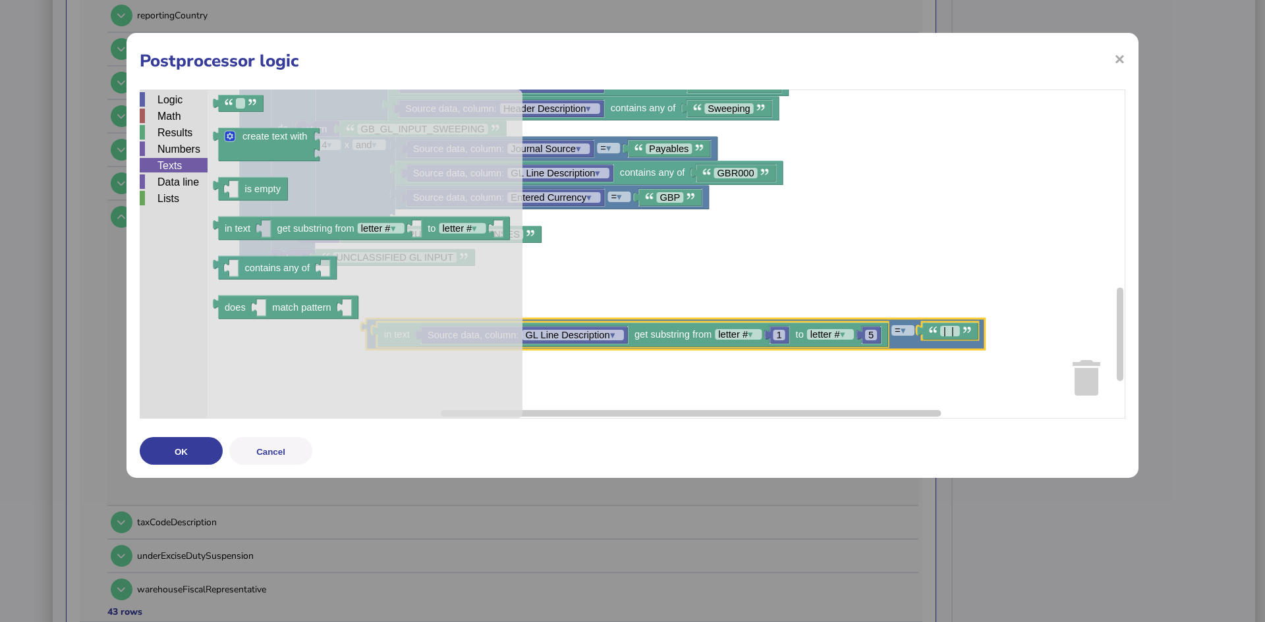
click at [168, 164] on div "Texts" at bounding box center [174, 165] width 68 height 14
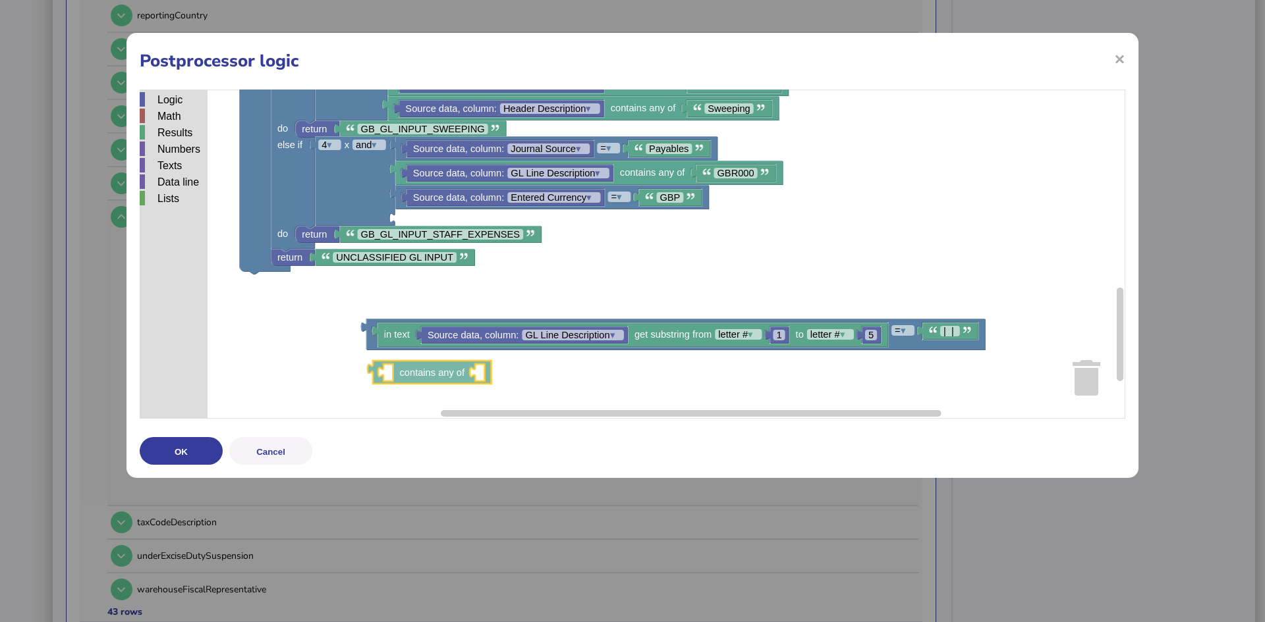
click at [412, 373] on div "Logic Math Results Numbers Texts Data line Lists Direction get field Output = ▾…" at bounding box center [632, 254] width 985 height 329
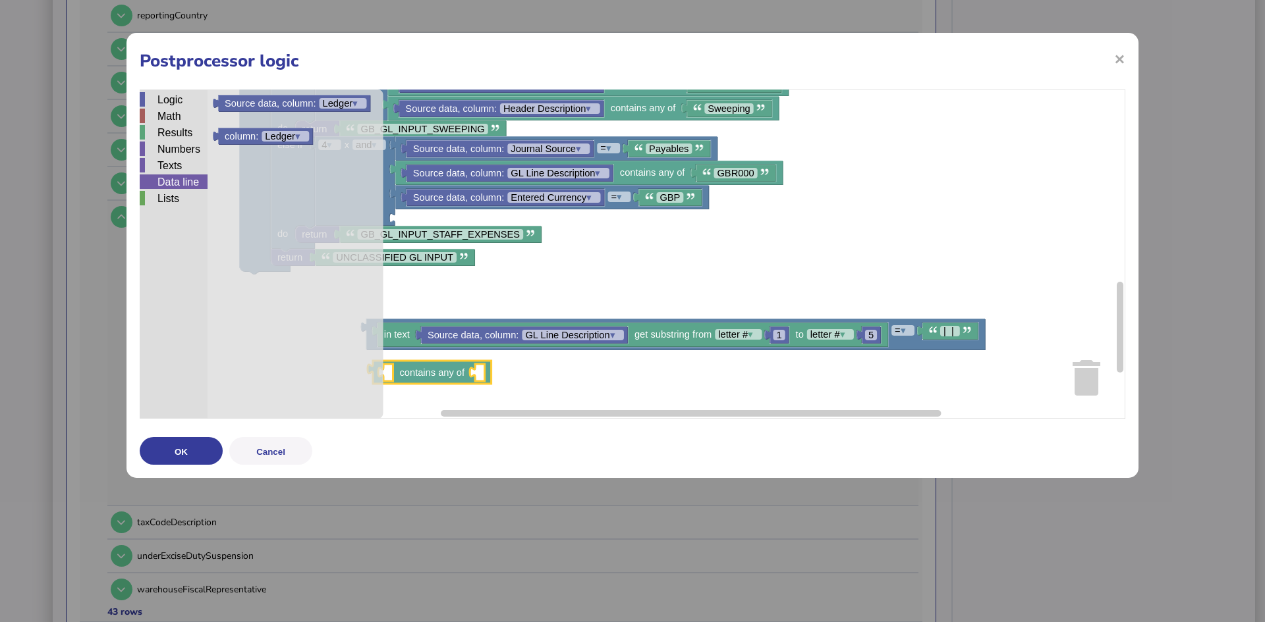
click at [167, 180] on div "Data line" at bounding box center [174, 182] width 68 height 14
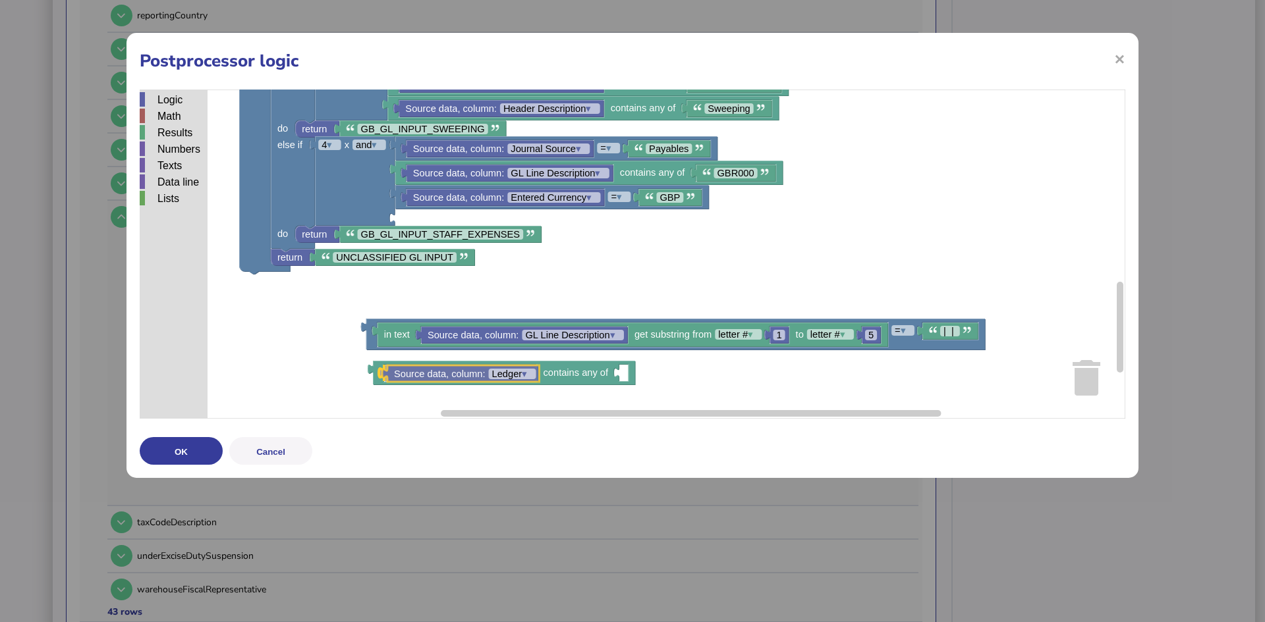
click at [421, 373] on div "Logic Math Results Numbers Texts Data line Lists Direction get field Output = ▾…" at bounding box center [632, 254] width 985 height 329
click at [522, 373] on tspan "▾" at bounding box center [520, 373] width 5 height 11
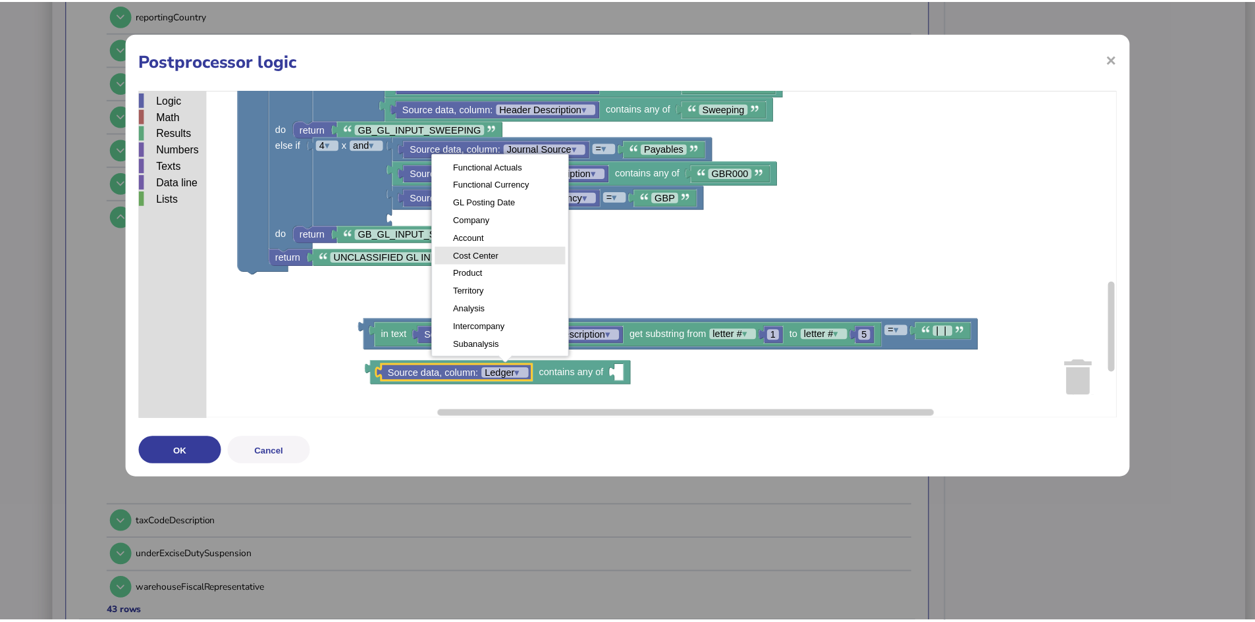
scroll to position [247, 0]
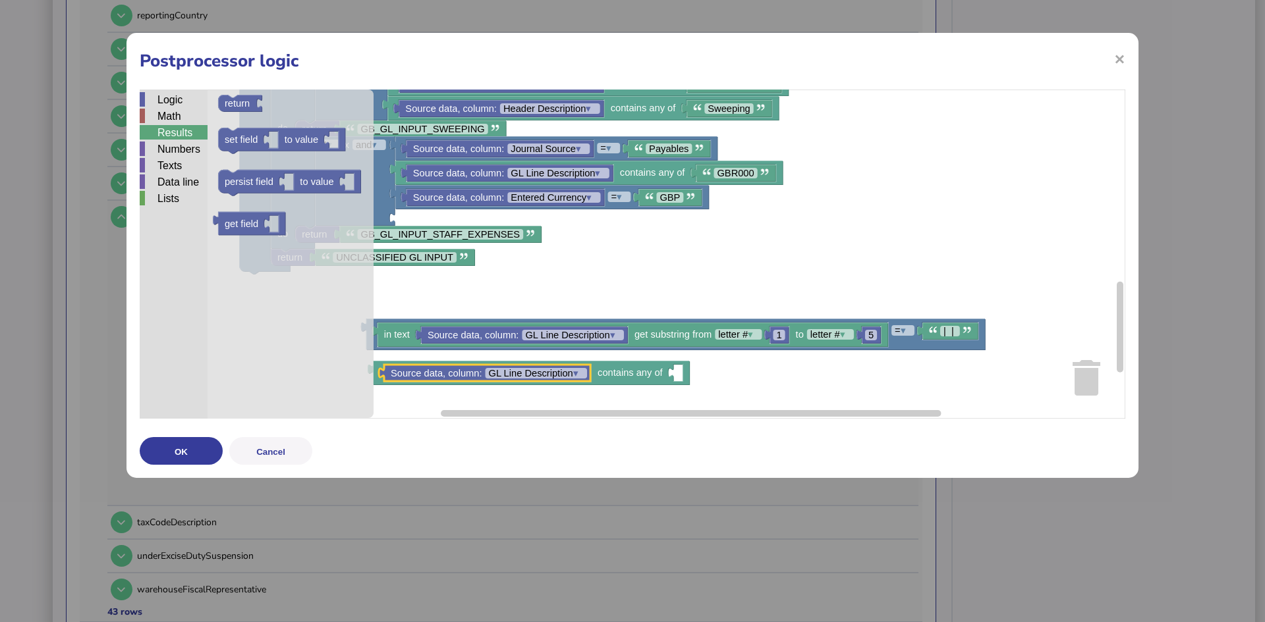
click at [165, 130] on div "Results" at bounding box center [174, 132] width 68 height 14
click at [167, 161] on div "Texts" at bounding box center [174, 165] width 68 height 14
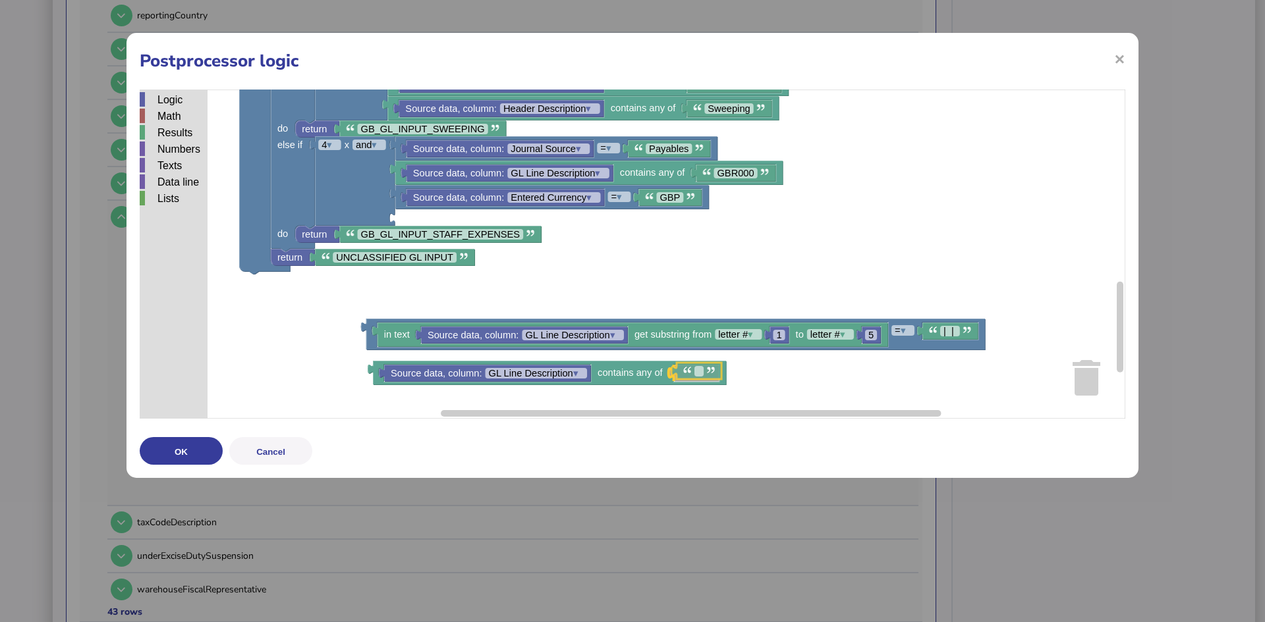
click at [684, 371] on div "Logic Math Results Numbers Texts Data line Lists Direction get field Output = ▾…" at bounding box center [632, 254] width 985 height 329
click at [696, 379] on text "Blockly Workspace" at bounding box center [696, 373] width 3 height 11
type input "****"
click at [815, 372] on rect "Blockly Workspace" at bounding box center [632, 254] width 985 height 329
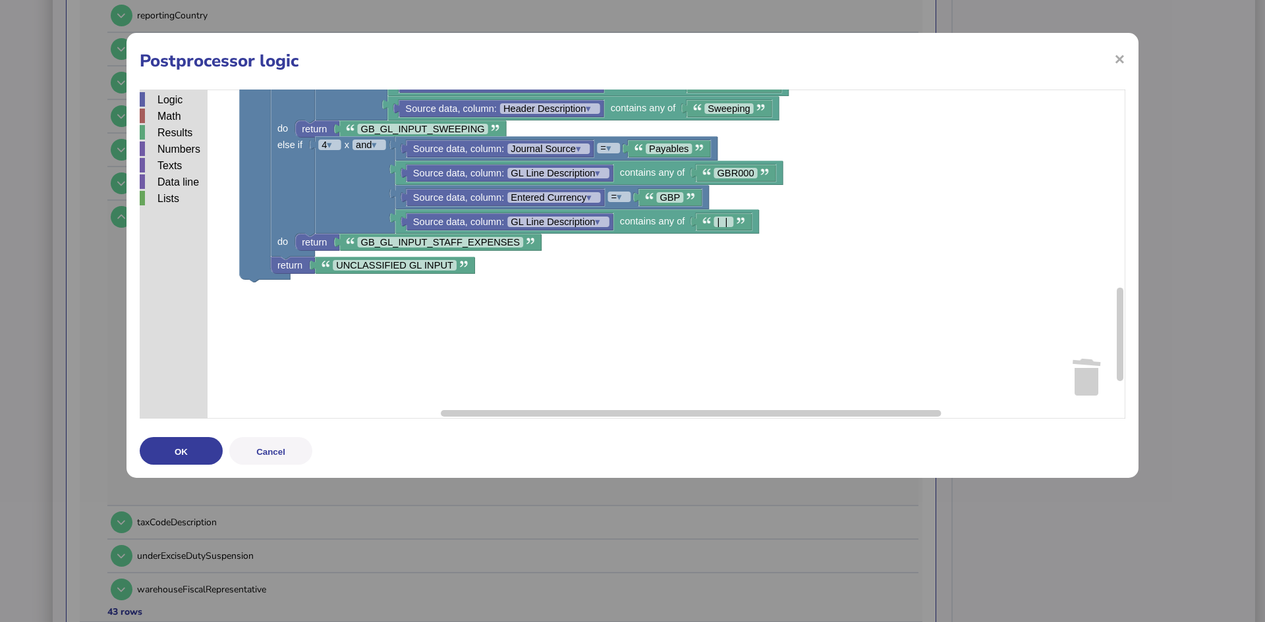
click at [177, 447] on button "OK" at bounding box center [181, 451] width 83 height 28
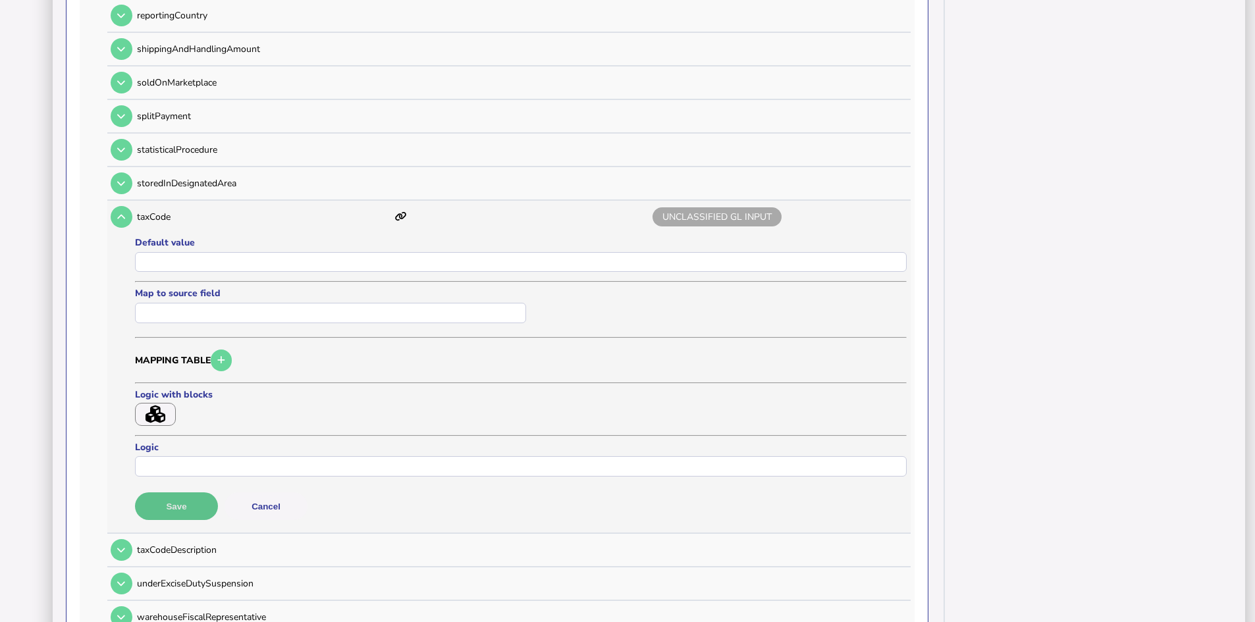
click at [166, 501] on button "Save" at bounding box center [176, 507] width 83 height 28
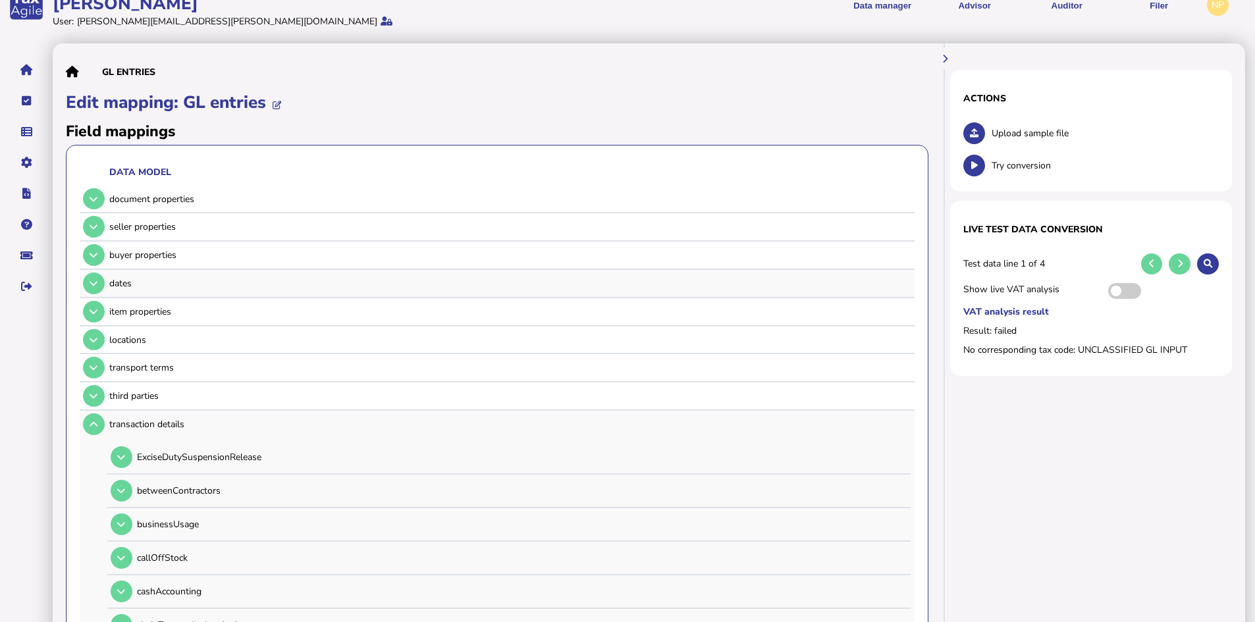
scroll to position [0, 0]
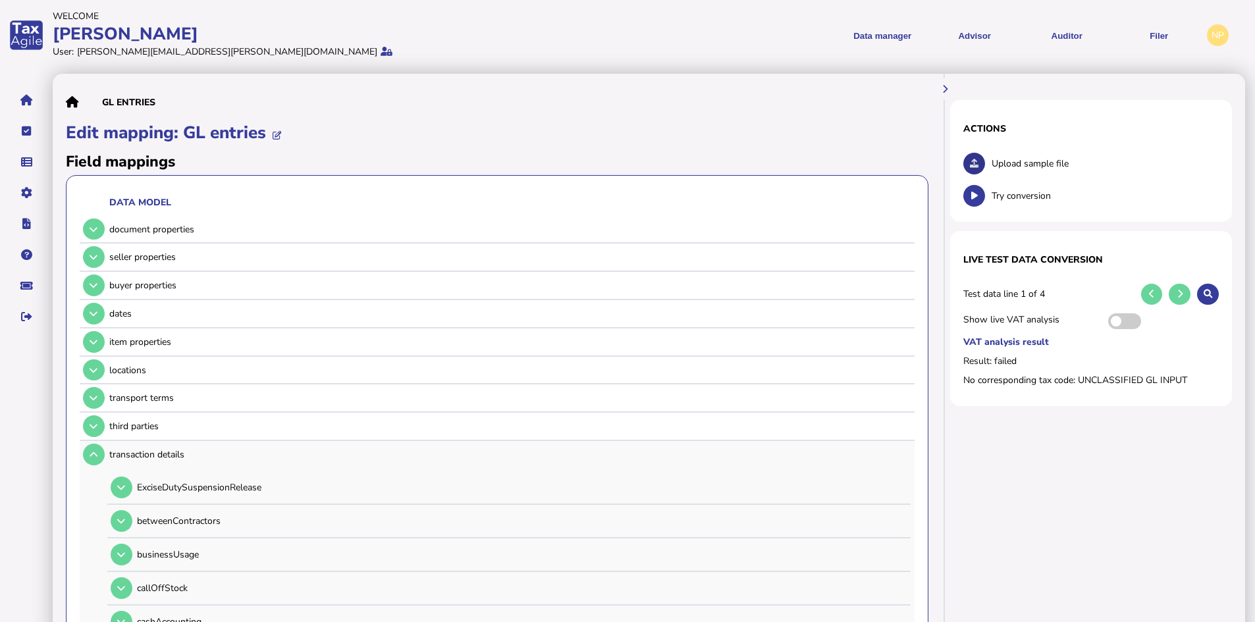
click at [975, 161] on icon at bounding box center [974, 163] width 9 height 9
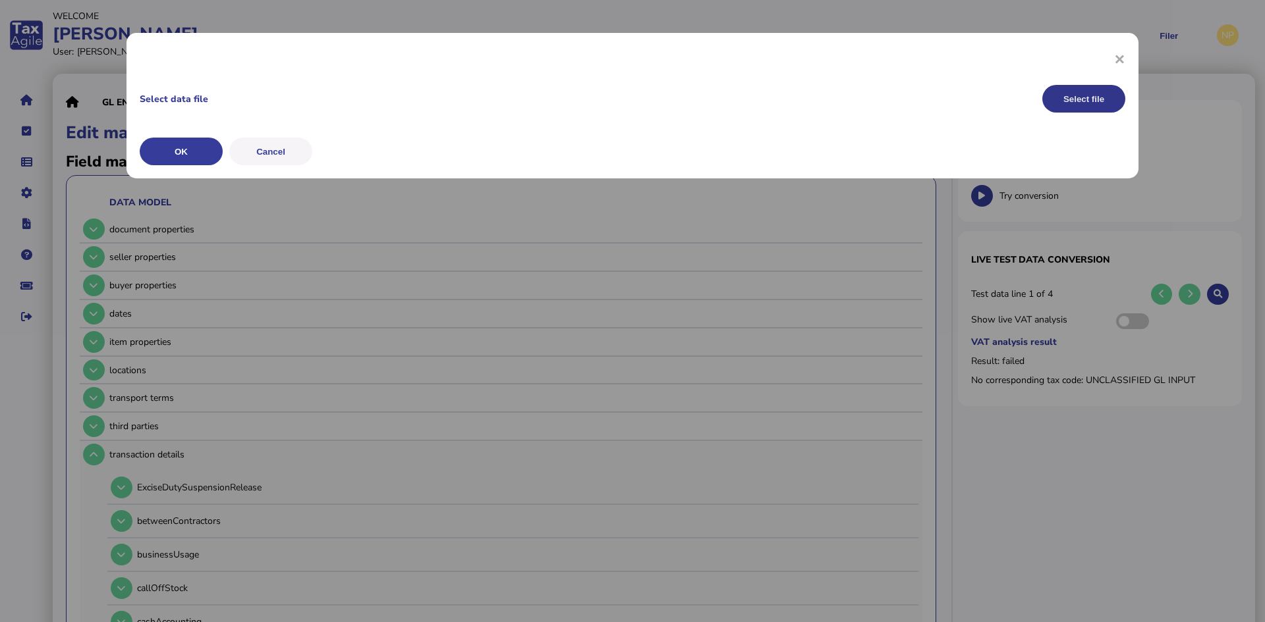
click at [1082, 96] on button "Select file" at bounding box center [1083, 99] width 83 height 28
click at [166, 150] on button "OK" at bounding box center [181, 152] width 83 height 28
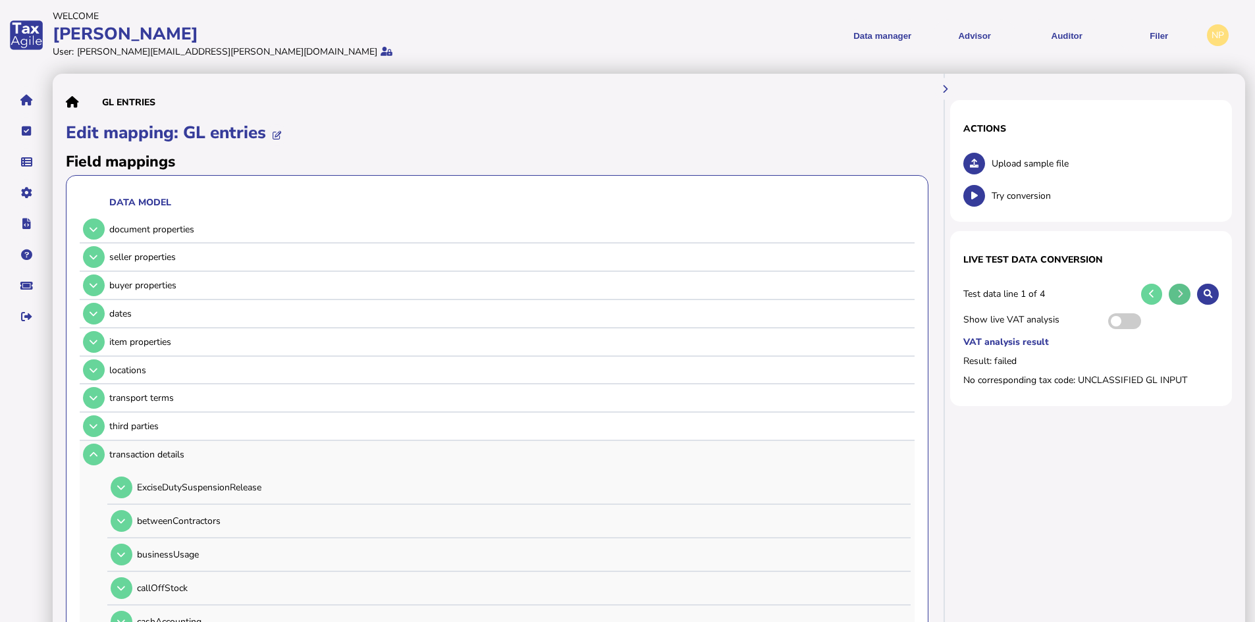
click at [1180, 290] on icon at bounding box center [1180, 294] width 5 height 9
click at [1149, 291] on icon at bounding box center [1151, 294] width 5 height 9
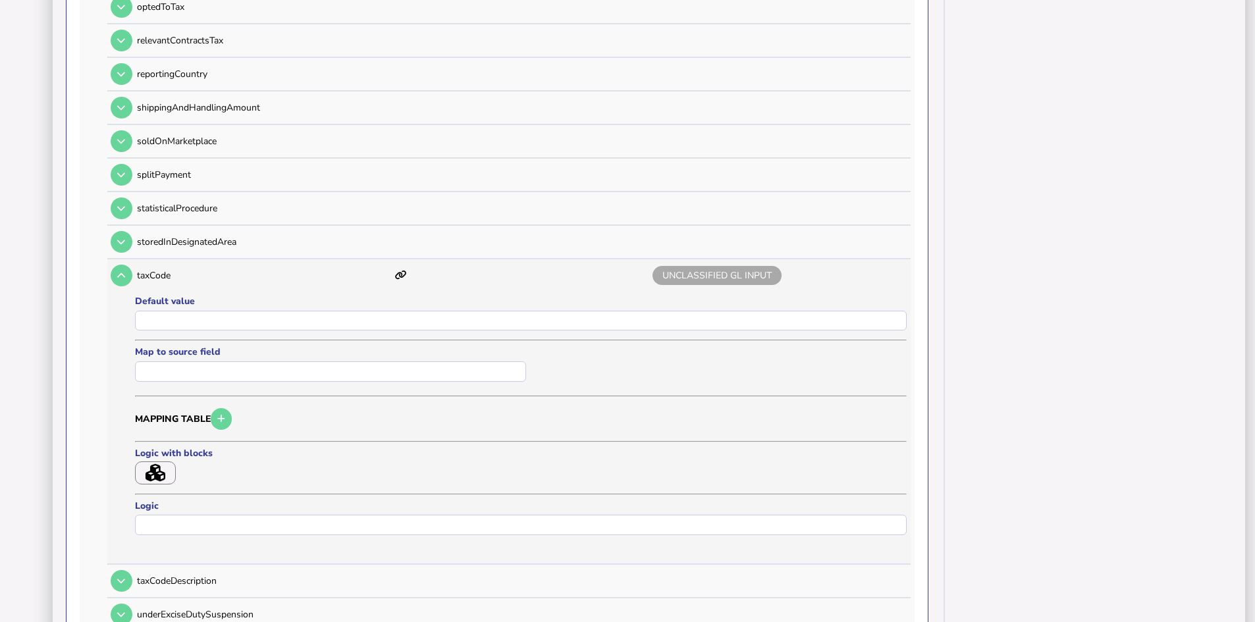
scroll to position [1515, 0]
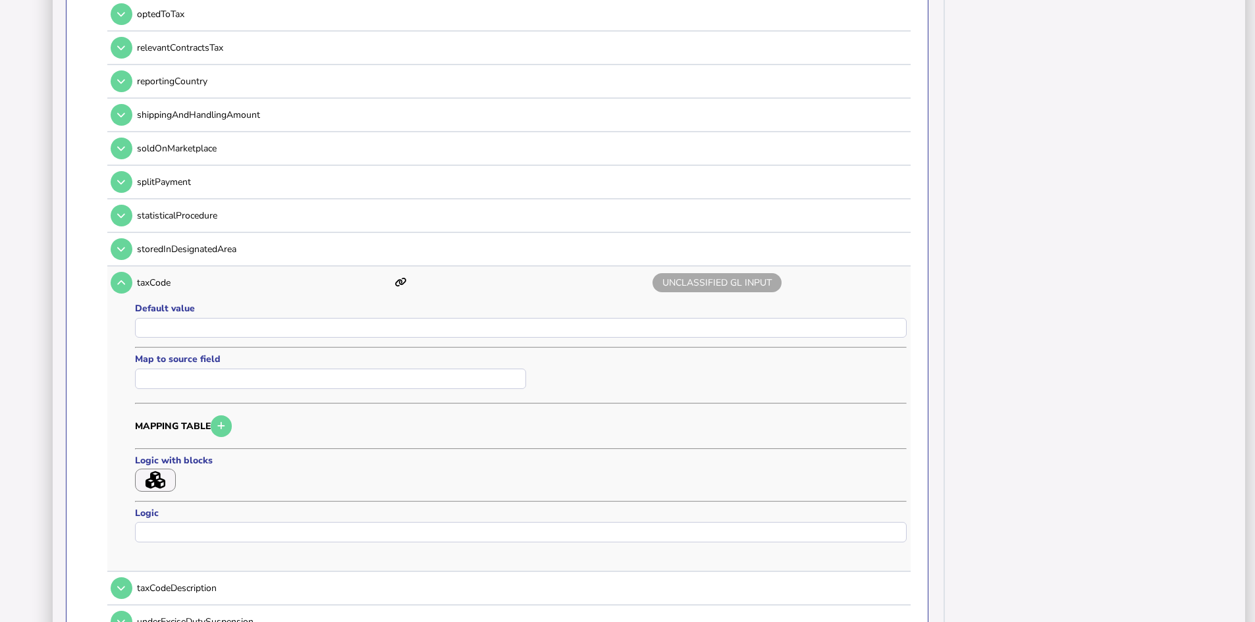
click at [152, 474] on icon "button" at bounding box center [156, 481] width 20 height 18
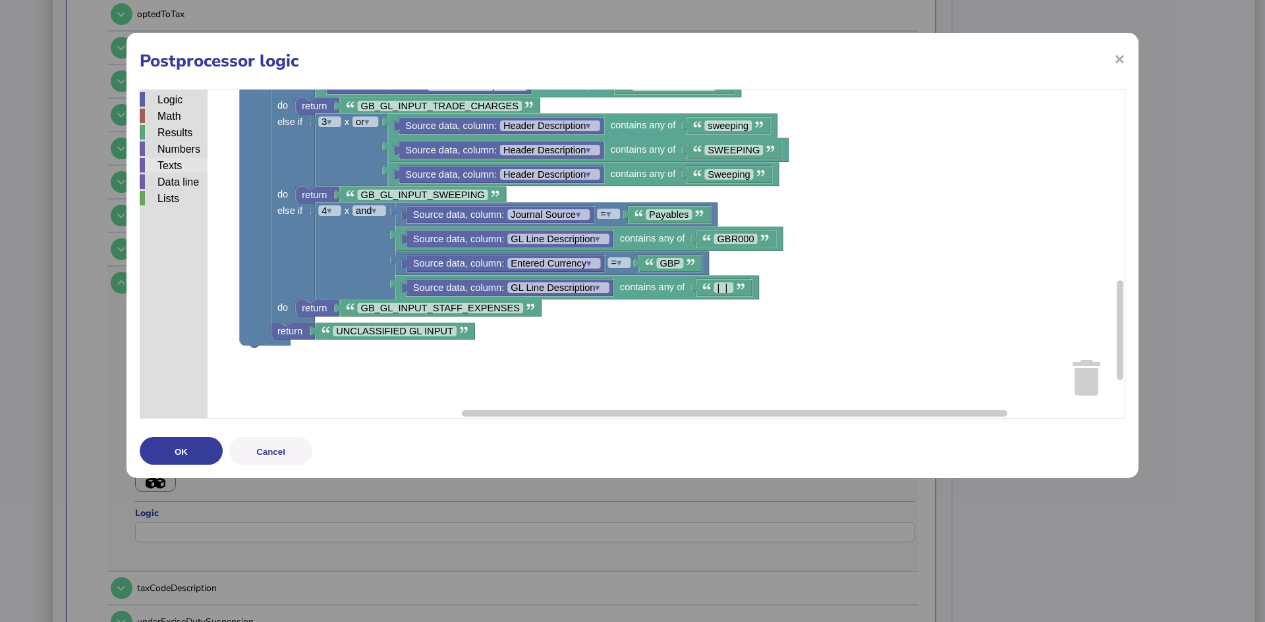
click at [169, 166] on div "Texts" at bounding box center [174, 165] width 68 height 14
click at [630, 327] on rect "Blockly Workspace" at bounding box center [632, 254] width 985 height 329
click at [183, 450] on button "OK" at bounding box center [181, 451] width 83 height 28
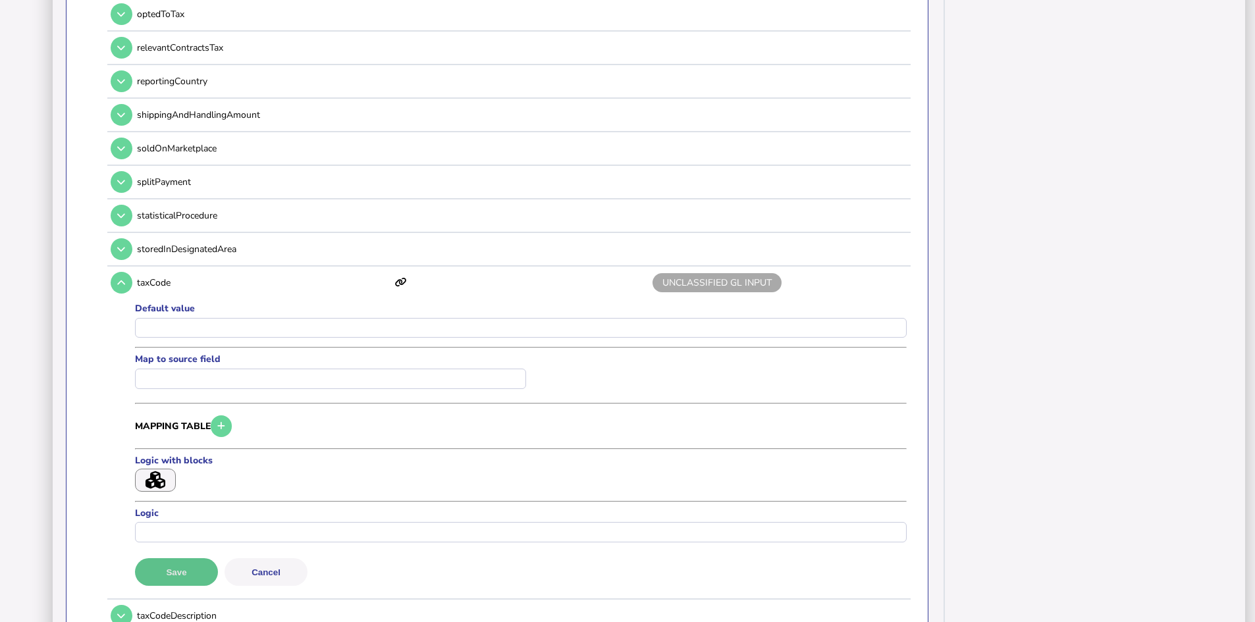
click at [162, 568] on button "Save" at bounding box center [176, 573] width 83 height 28
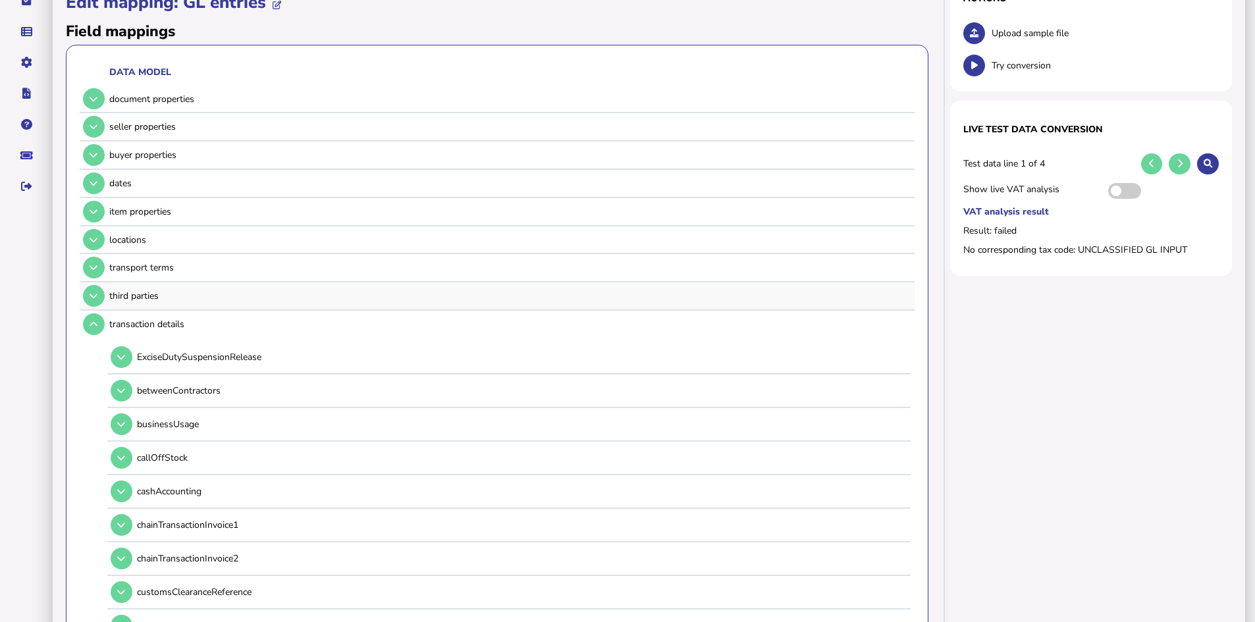
scroll to position [0, 0]
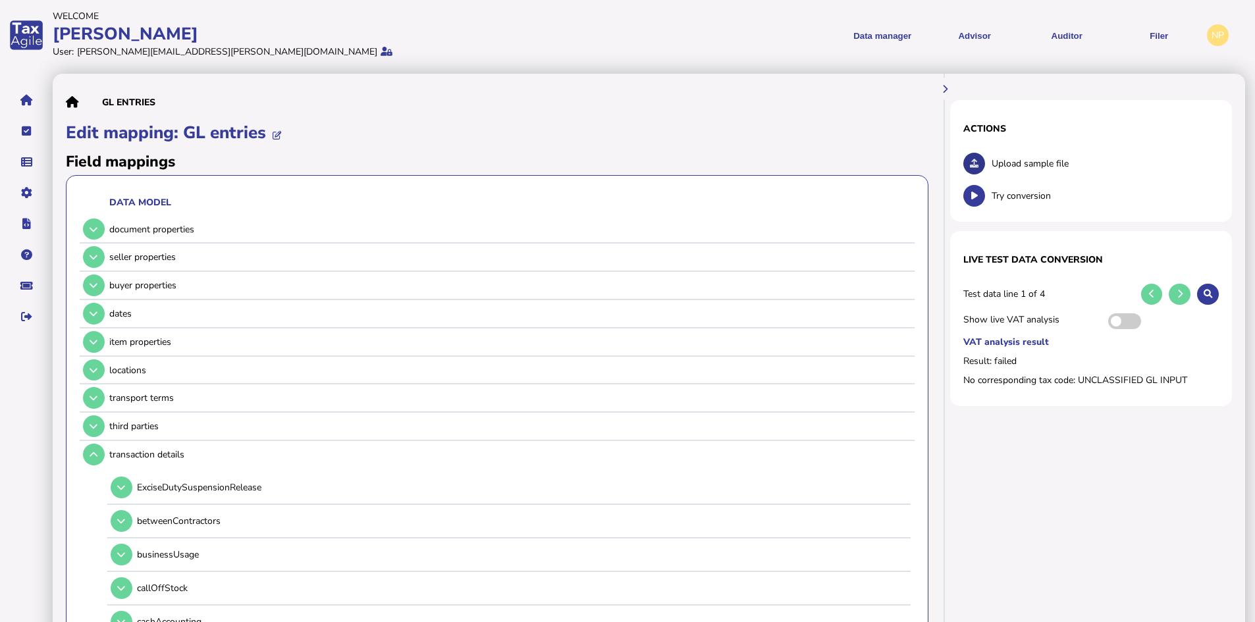
click at [973, 156] on button at bounding box center [975, 164] width 22 height 22
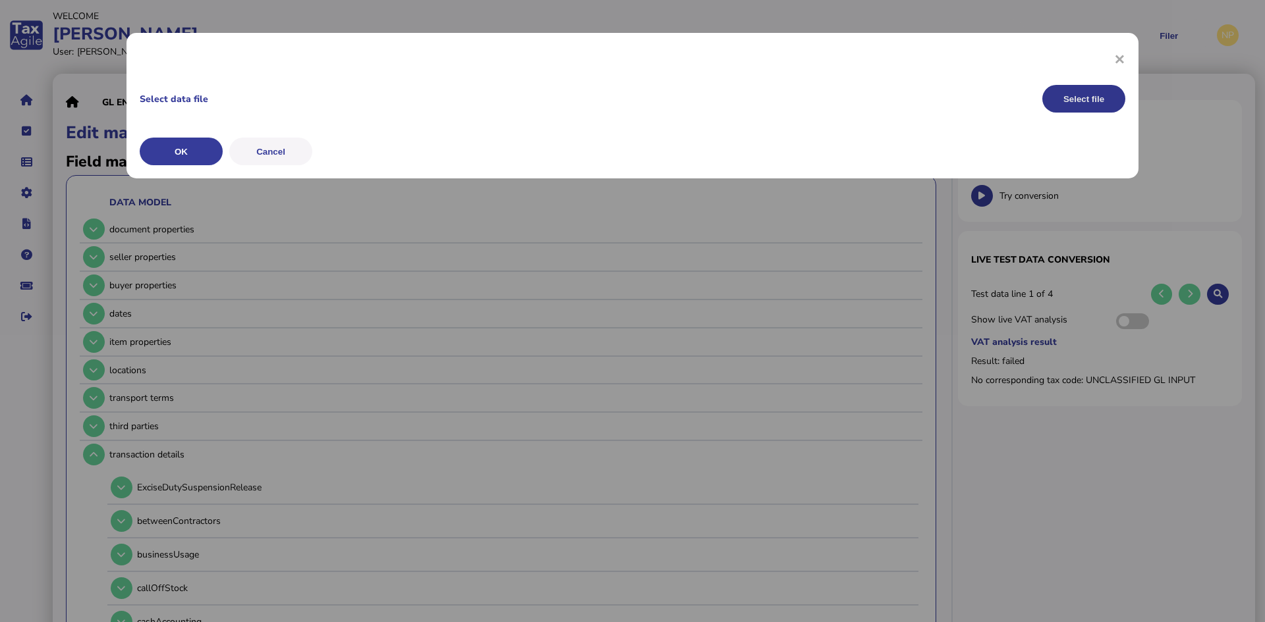
click at [1054, 100] on button "Select file" at bounding box center [1083, 99] width 83 height 28
click at [175, 151] on button "OK" at bounding box center [181, 152] width 83 height 28
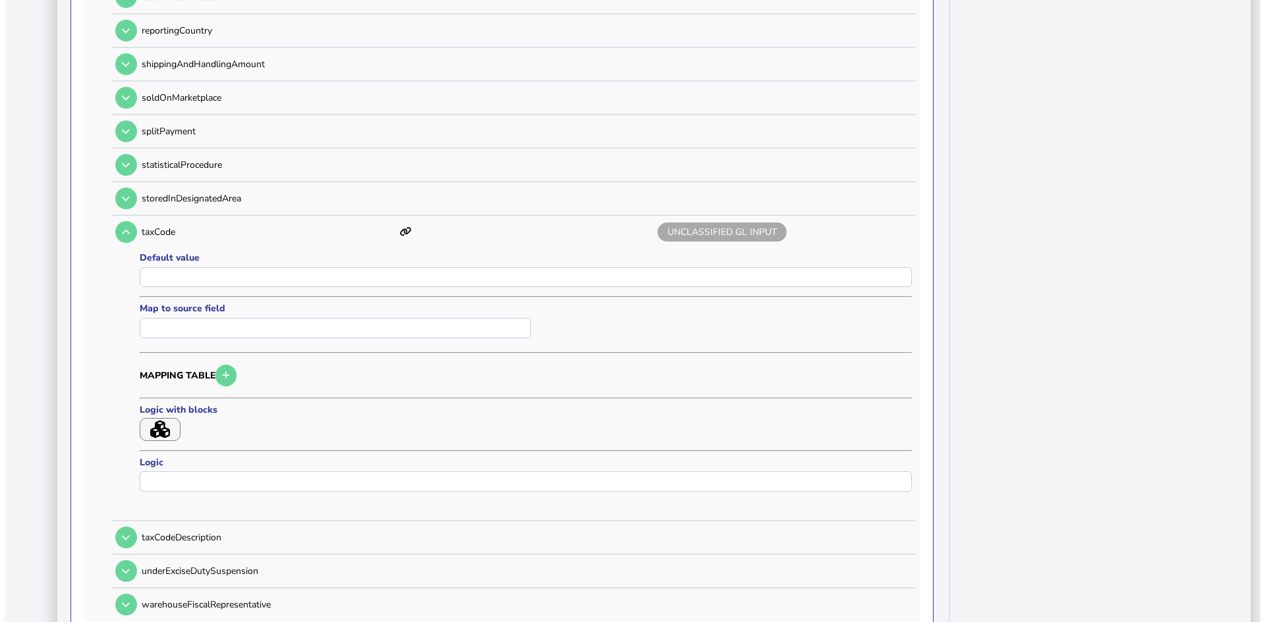
scroll to position [1647, 0]
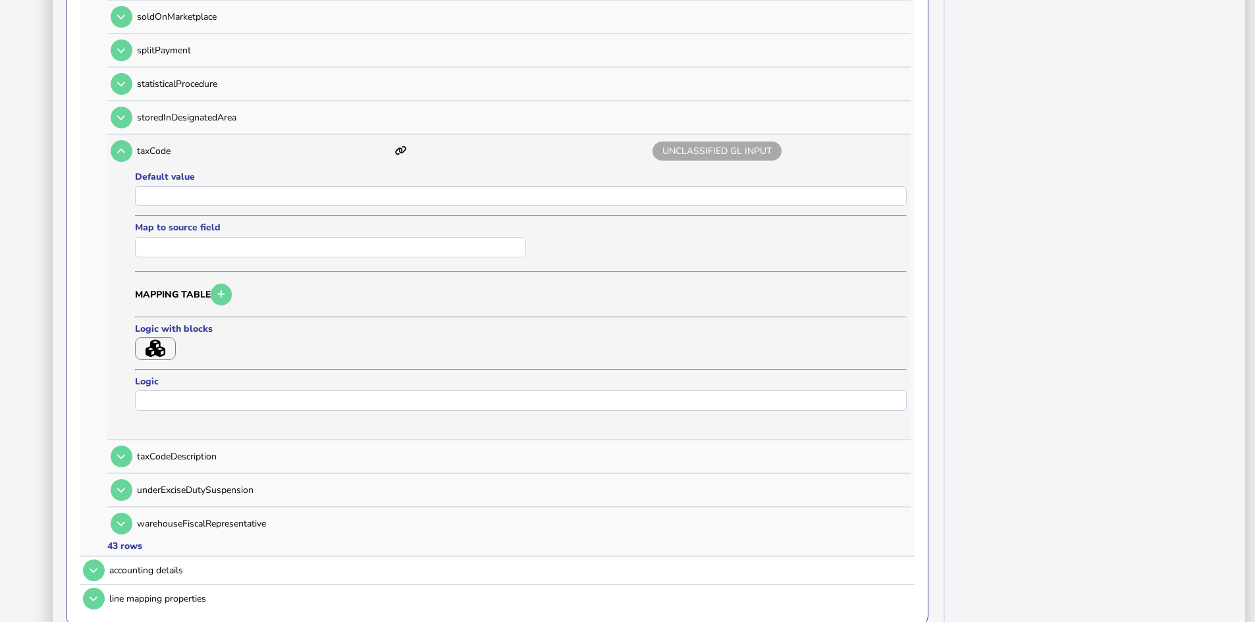
click at [152, 344] on icon "button" at bounding box center [156, 349] width 20 height 18
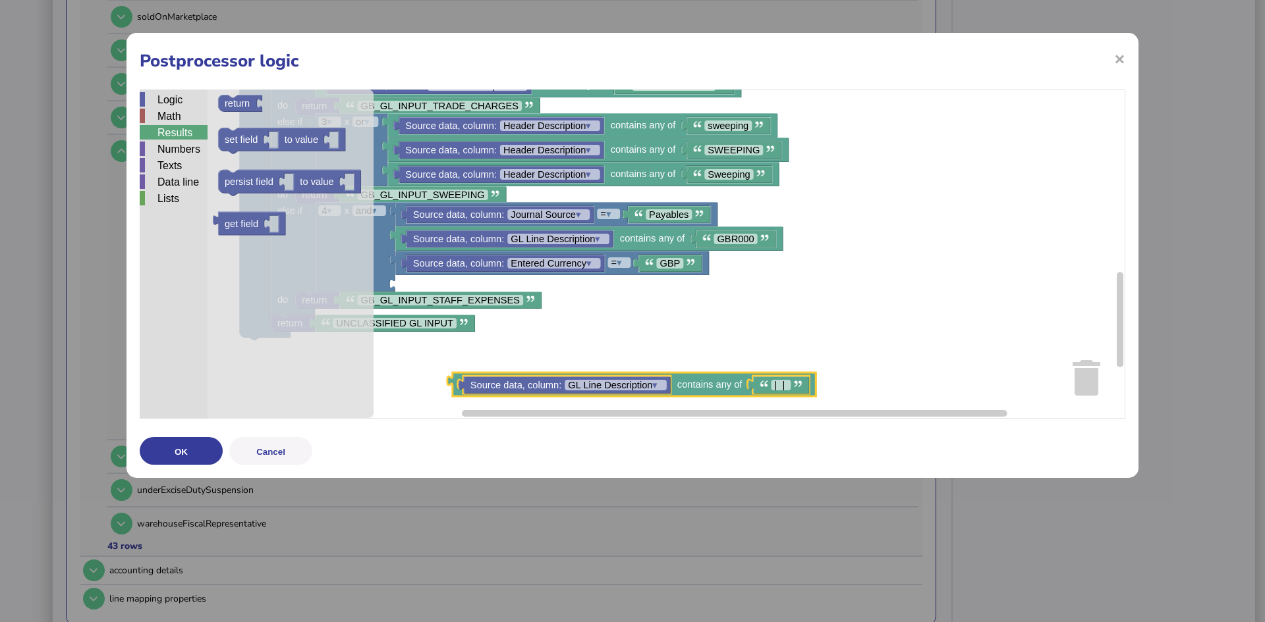
click at [168, 134] on div "Results" at bounding box center [174, 132] width 68 height 14
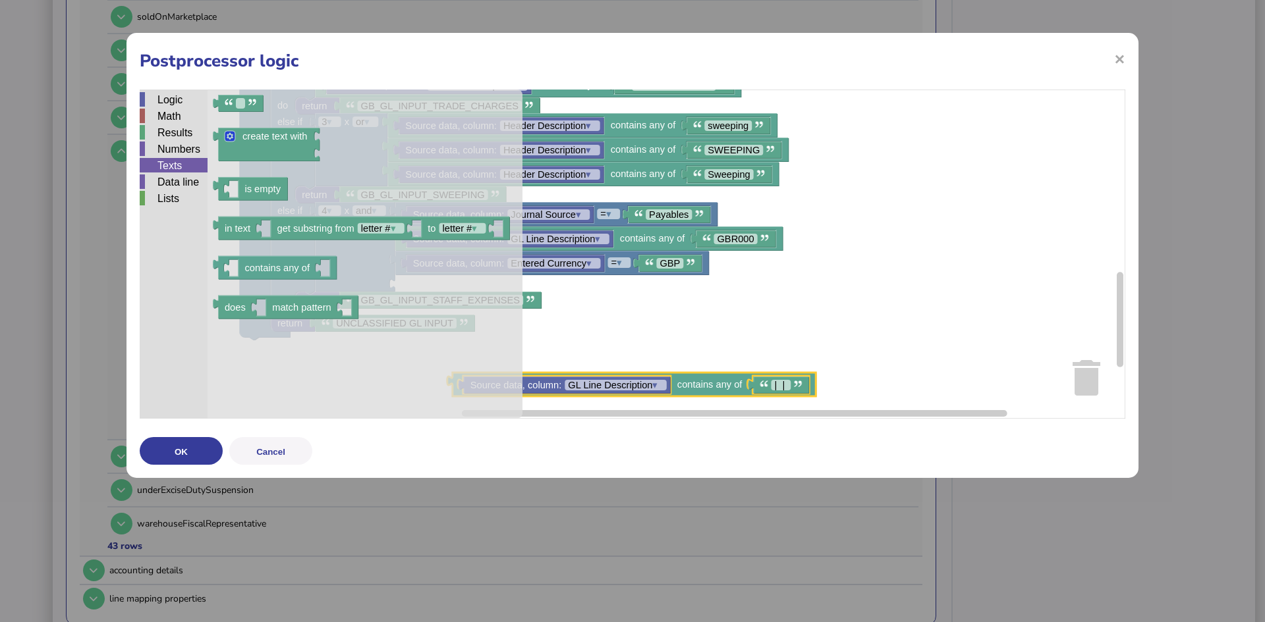
click at [163, 166] on div "Texts" at bounding box center [174, 165] width 68 height 14
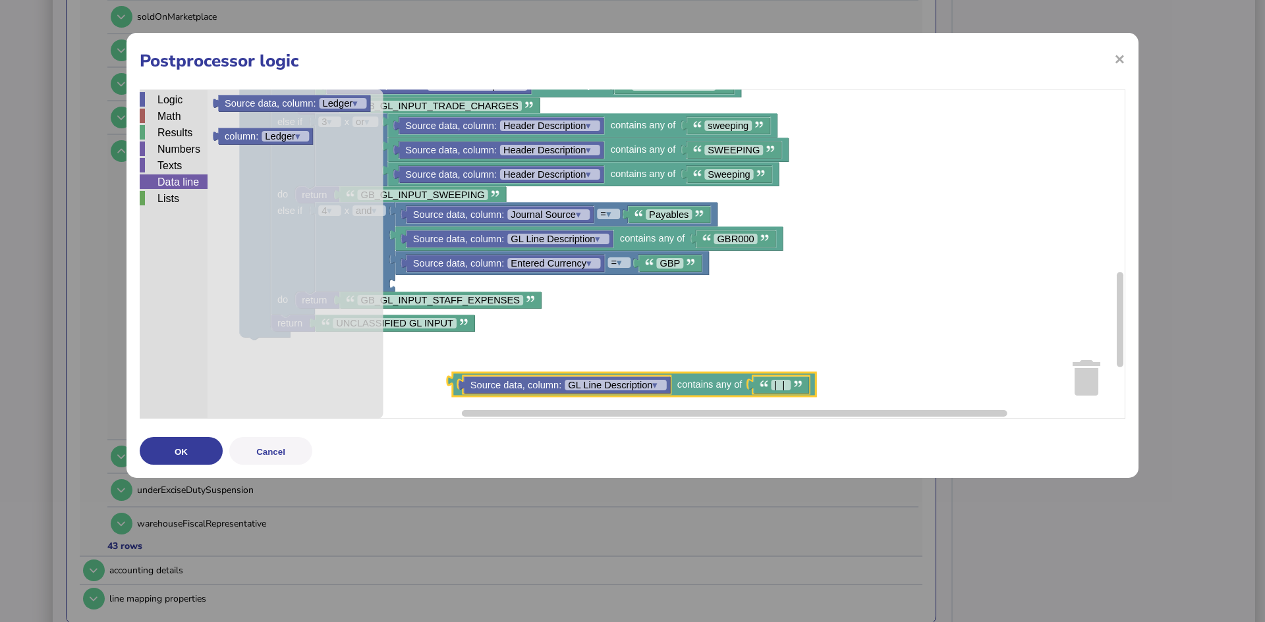
click at [163, 177] on div "Data line" at bounding box center [174, 182] width 68 height 14
click at [165, 97] on div "Logic" at bounding box center [174, 99] width 68 height 14
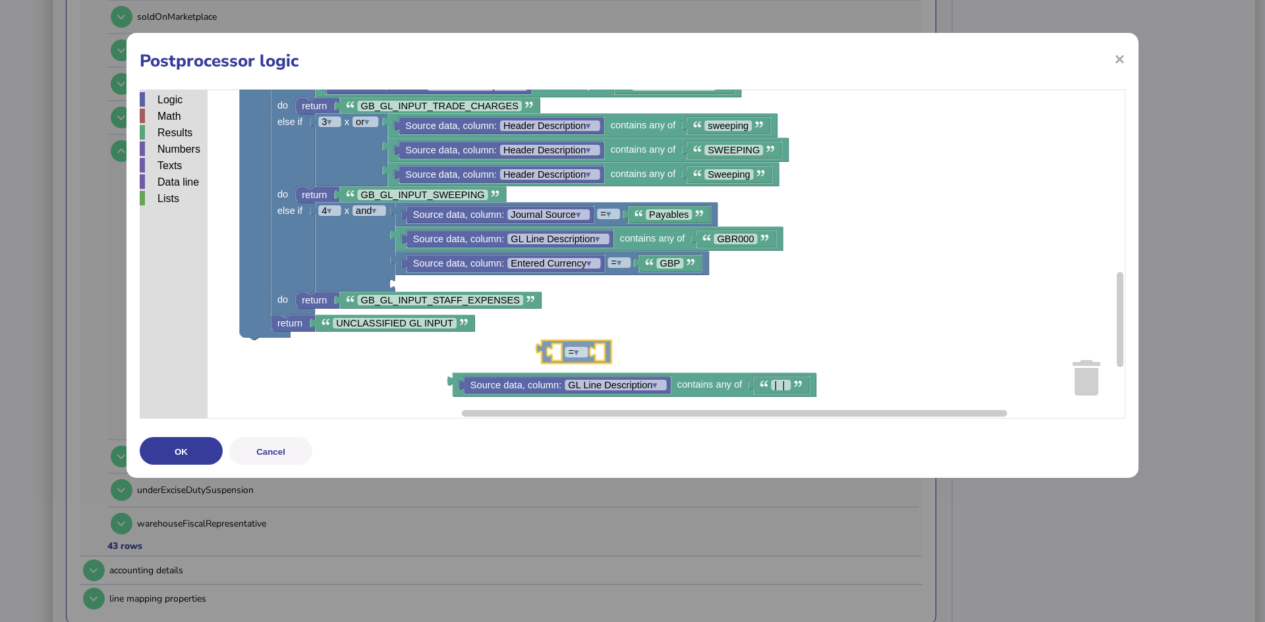
click at [546, 347] on div "Logic Math Results Numbers Texts Data line Lists Direction get field Output = ▾…" at bounding box center [632, 254] width 985 height 329
click at [161, 180] on div "Data line" at bounding box center [174, 182] width 68 height 14
click at [587, 355] on div "Logic Math Results Numbers Texts Data line Lists Direction get field Output = ▾…" at bounding box center [632, 254] width 985 height 329
click at [692, 354] on tspan "▾" at bounding box center [689, 353] width 5 height 11
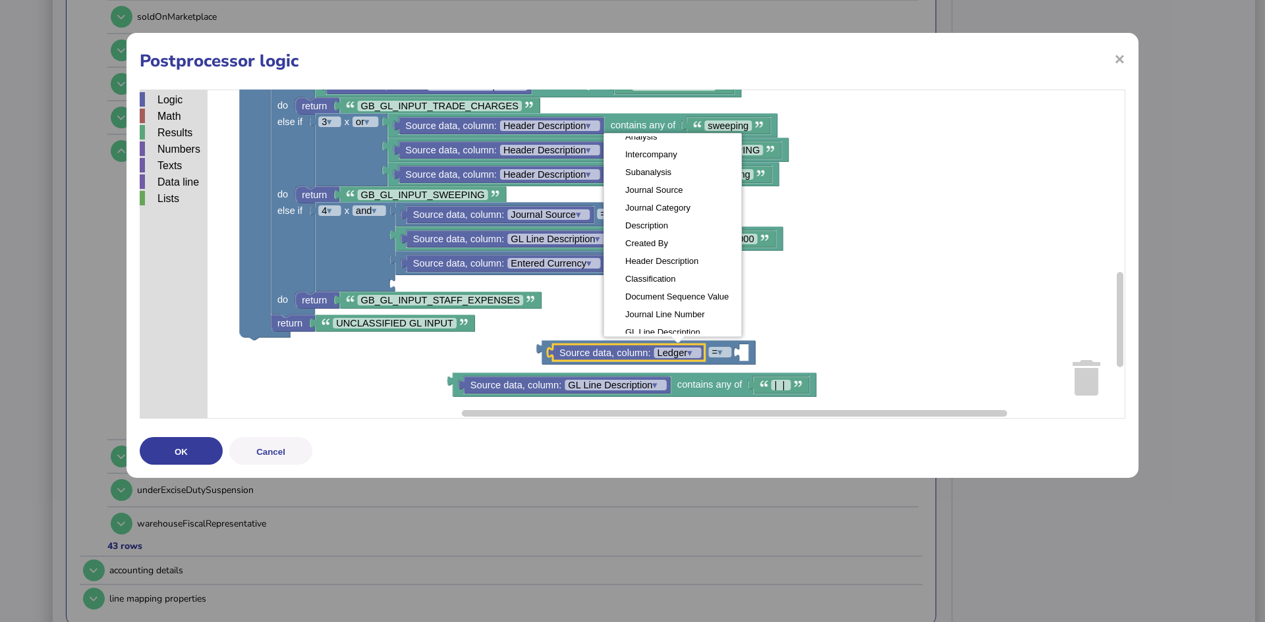
scroll to position [247, 0]
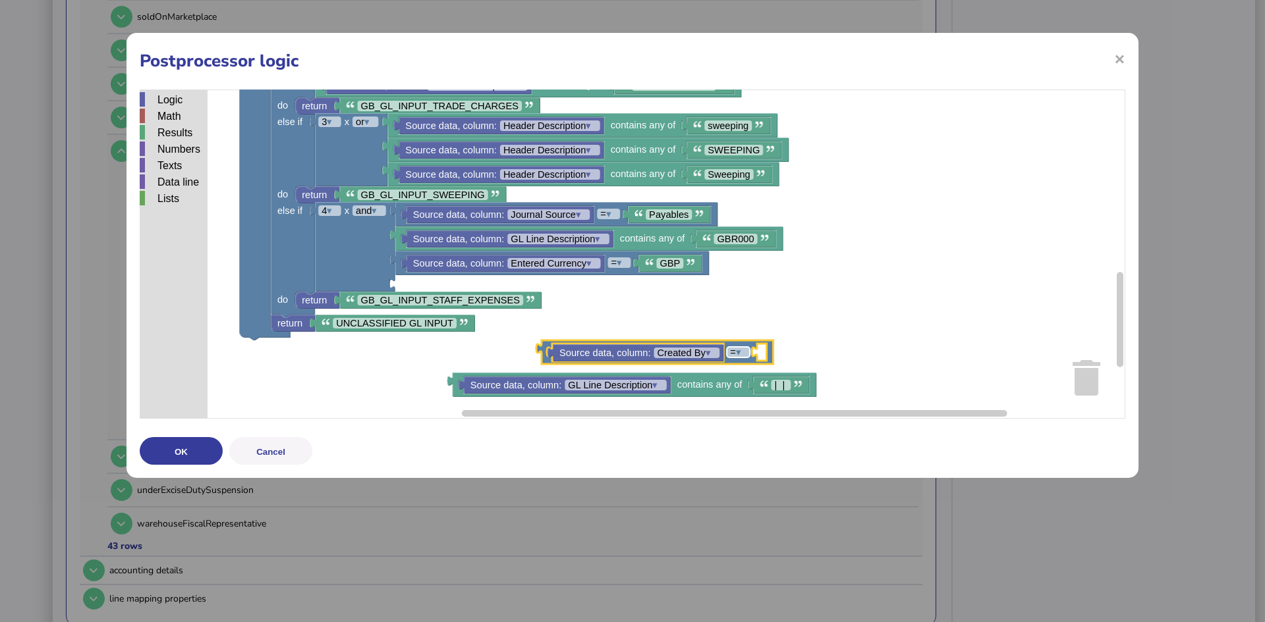
click at [741, 353] on tspan "▾" at bounding box center [738, 352] width 5 height 11
click at [740, 353] on tspan "▾" at bounding box center [737, 352] width 5 height 11
click at [759, 350] on rect "Blockly Workspace" at bounding box center [632, 254] width 985 height 329
click at [760, 350] on rect "Blockly Workspace" at bounding box center [632, 254] width 985 height 329
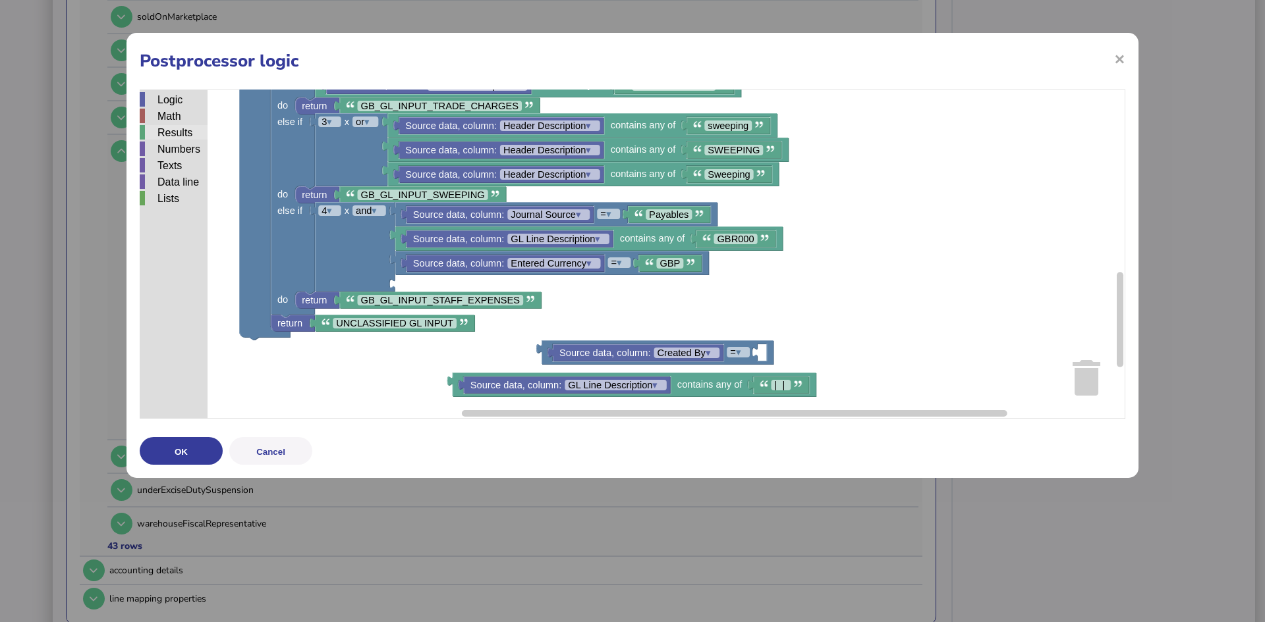
click at [171, 129] on div "Results" at bounding box center [174, 132] width 68 height 14
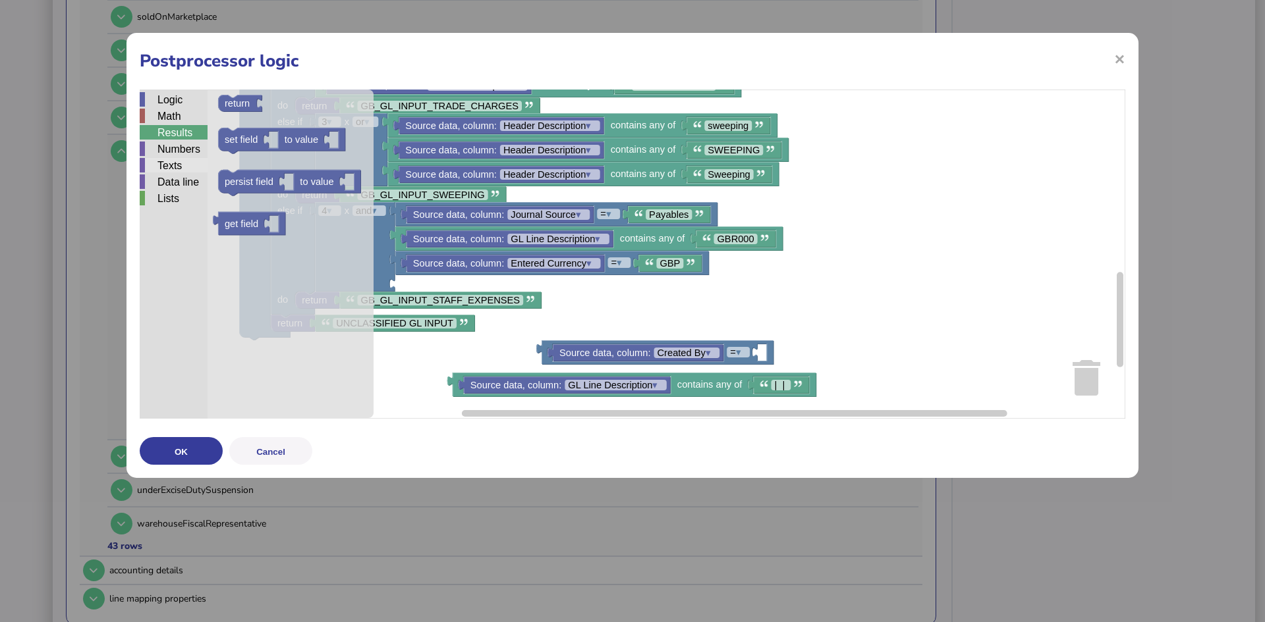
click at [160, 164] on div "Texts" at bounding box center [174, 165] width 68 height 14
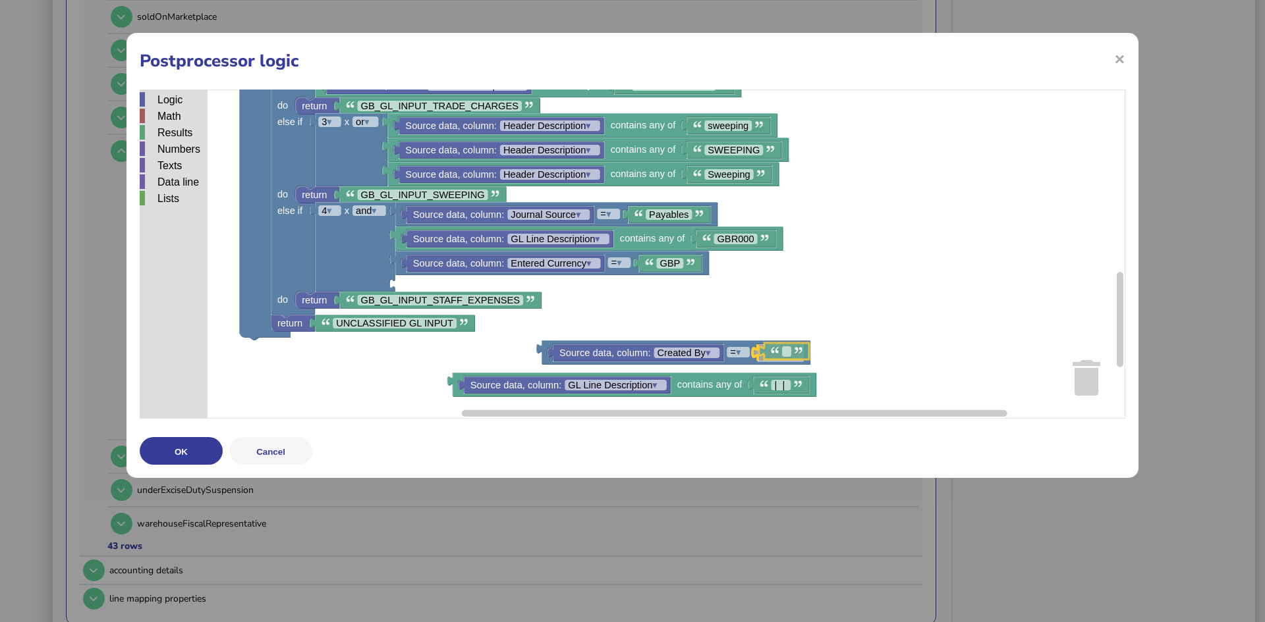
click at [774, 352] on div "Logic Math Results Numbers Texts Data line Lists Direction get field Output = ▾…" at bounding box center [632, 254] width 985 height 329
click at [781, 354] on text "Blockly Workspace" at bounding box center [780, 353] width 3 height 11
type input "**********"
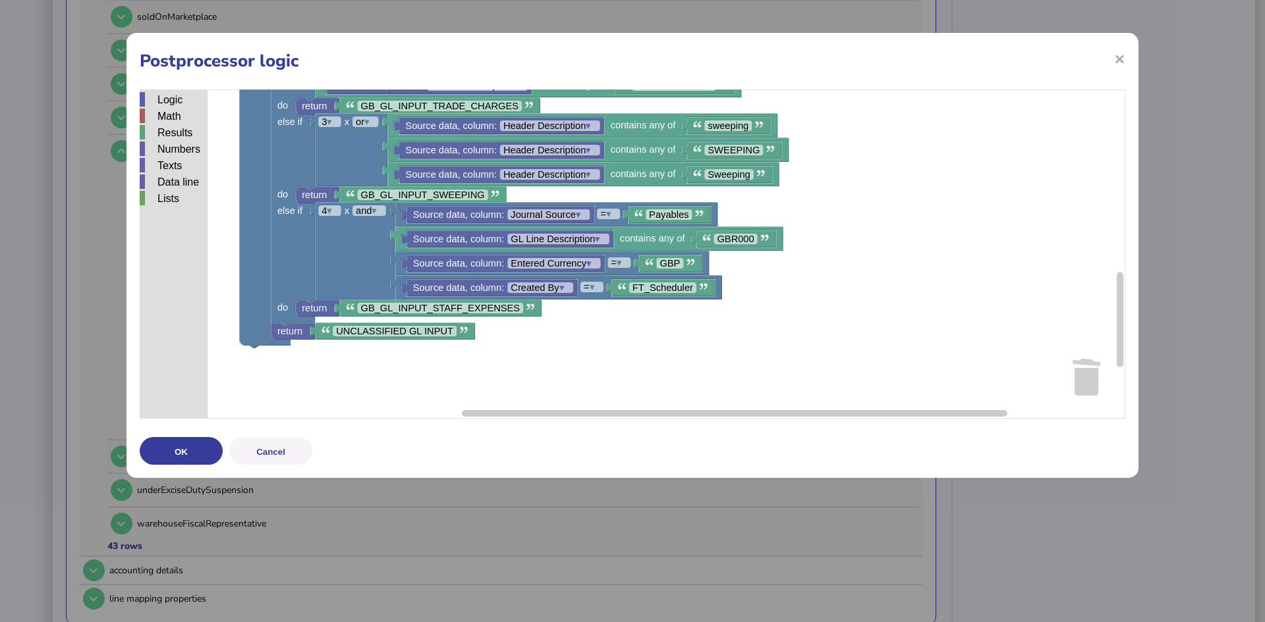
click at [181, 449] on button "OK" at bounding box center [181, 451] width 83 height 28
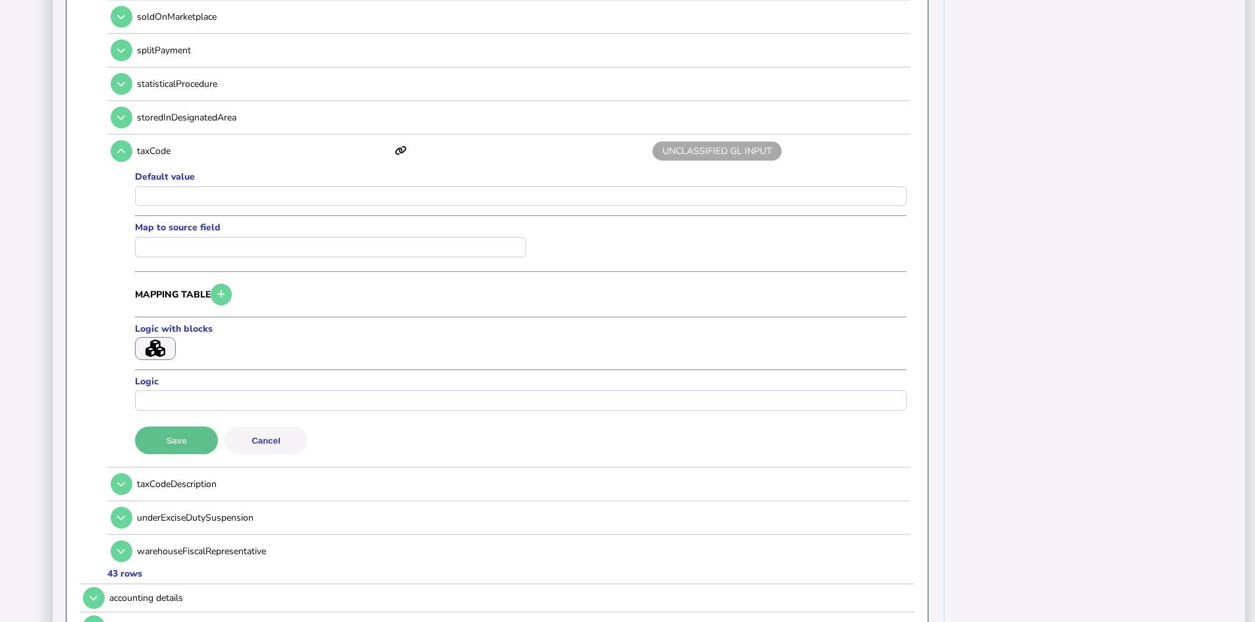
click at [166, 435] on button "Save" at bounding box center [176, 441] width 83 height 28
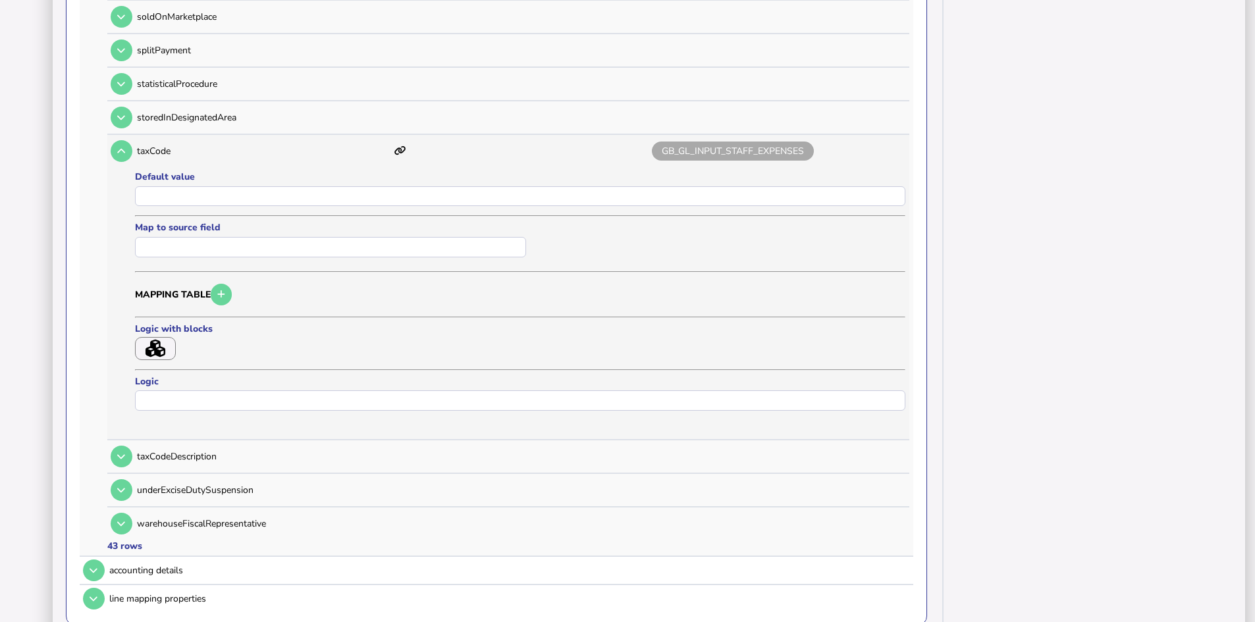
click at [153, 346] on icon "button" at bounding box center [156, 349] width 20 height 18
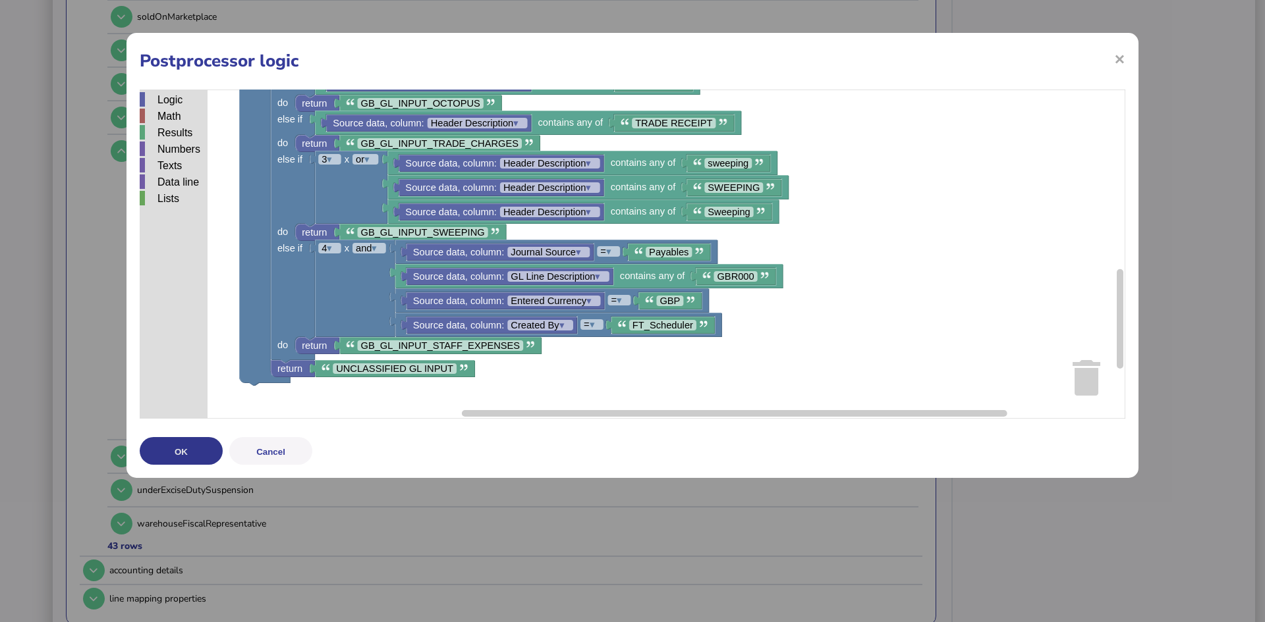
click at [163, 451] on button "OK" at bounding box center [181, 451] width 83 height 28
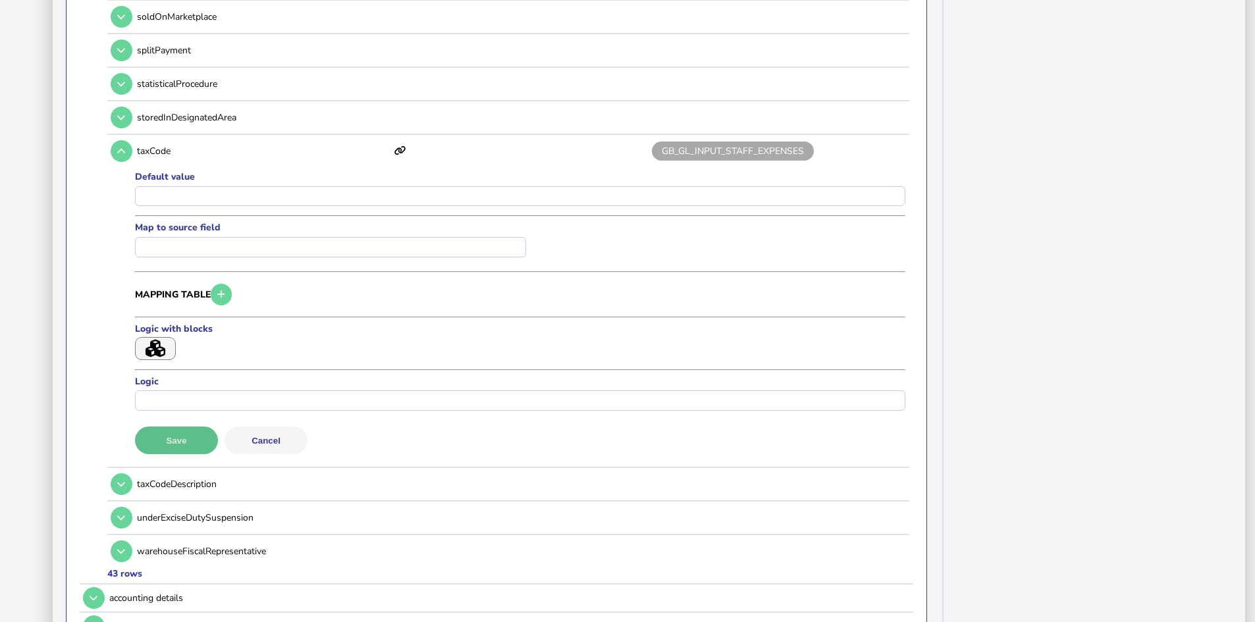
click at [179, 442] on button "Save" at bounding box center [176, 441] width 83 height 28
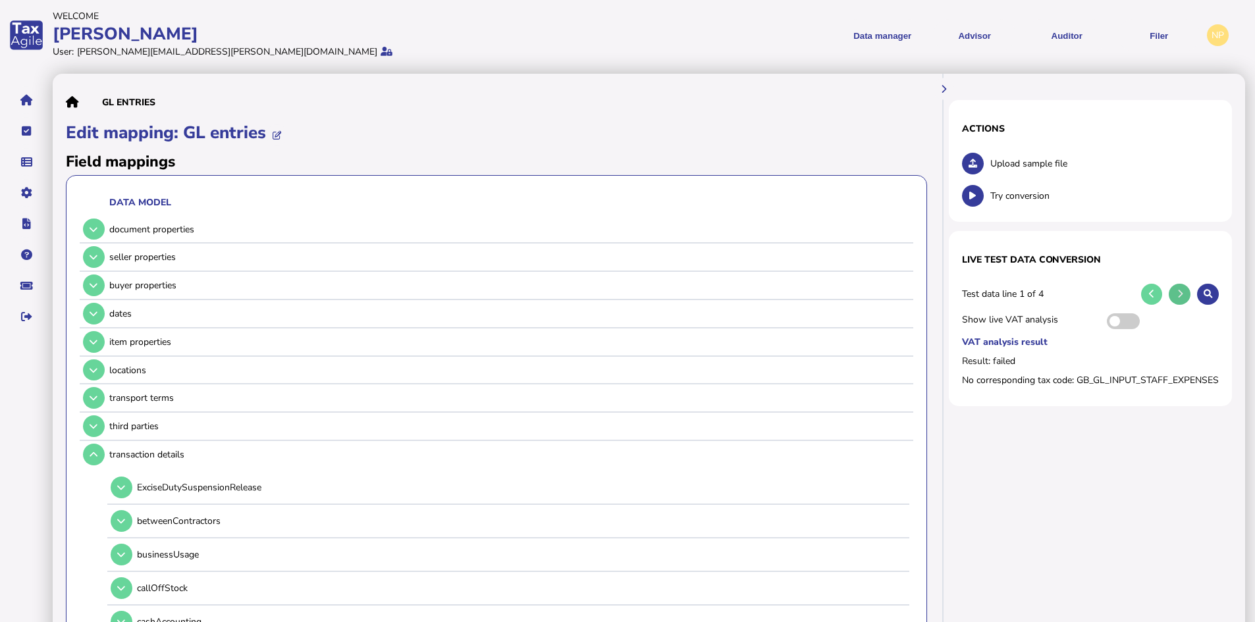
click at [1178, 293] on icon at bounding box center [1180, 294] width 5 height 9
click at [1180, 292] on icon at bounding box center [1180, 294] width 5 height 9
click at [1182, 297] on icon at bounding box center [1180, 294] width 5 height 9
click at [70, 198] on link "Upload list" at bounding box center [91, 203] width 101 height 20
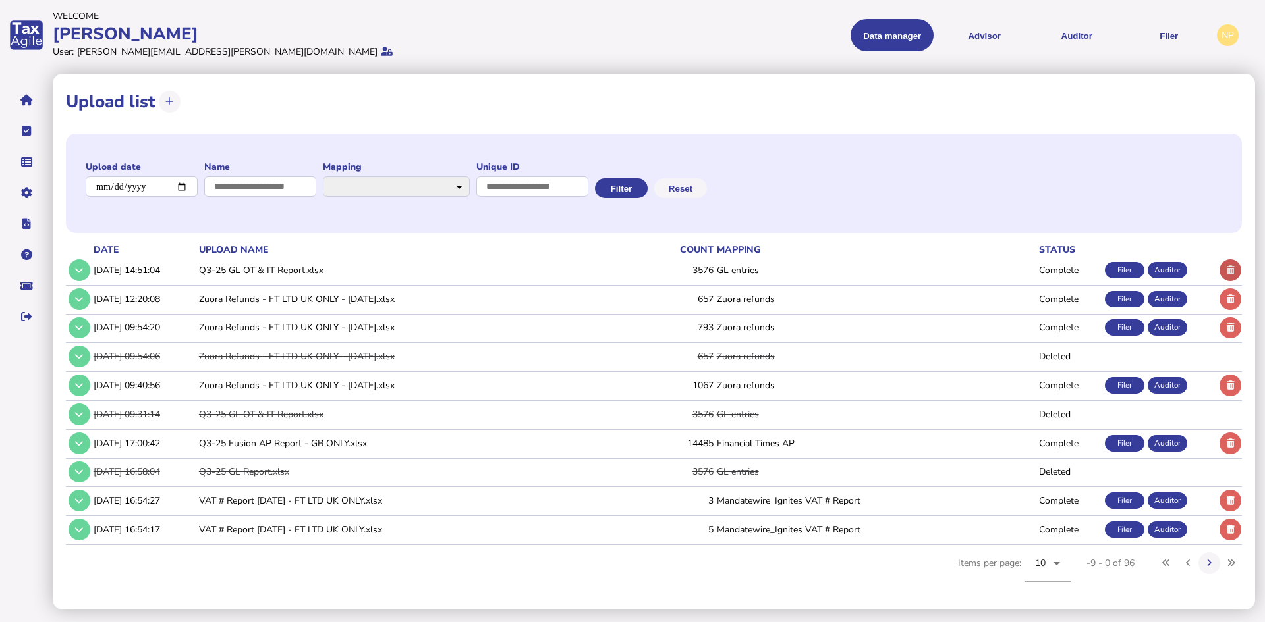
click at [1229, 266] on icon at bounding box center [1230, 270] width 8 height 9
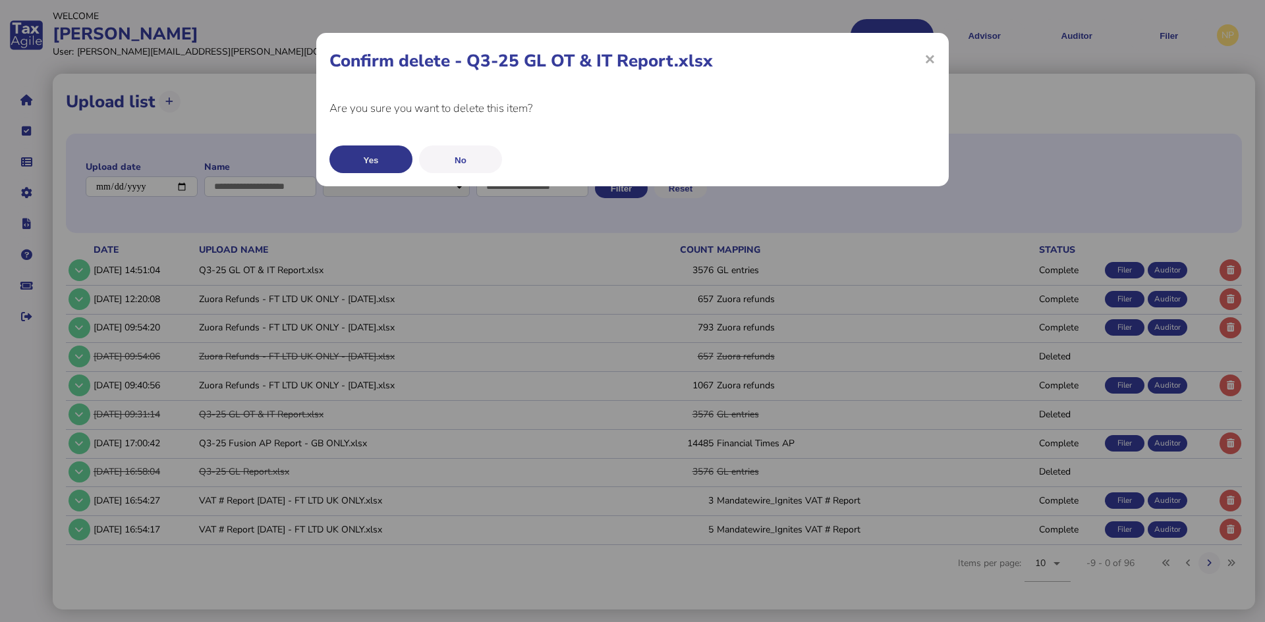
click at [372, 155] on button "Yes" at bounding box center [370, 160] width 83 height 28
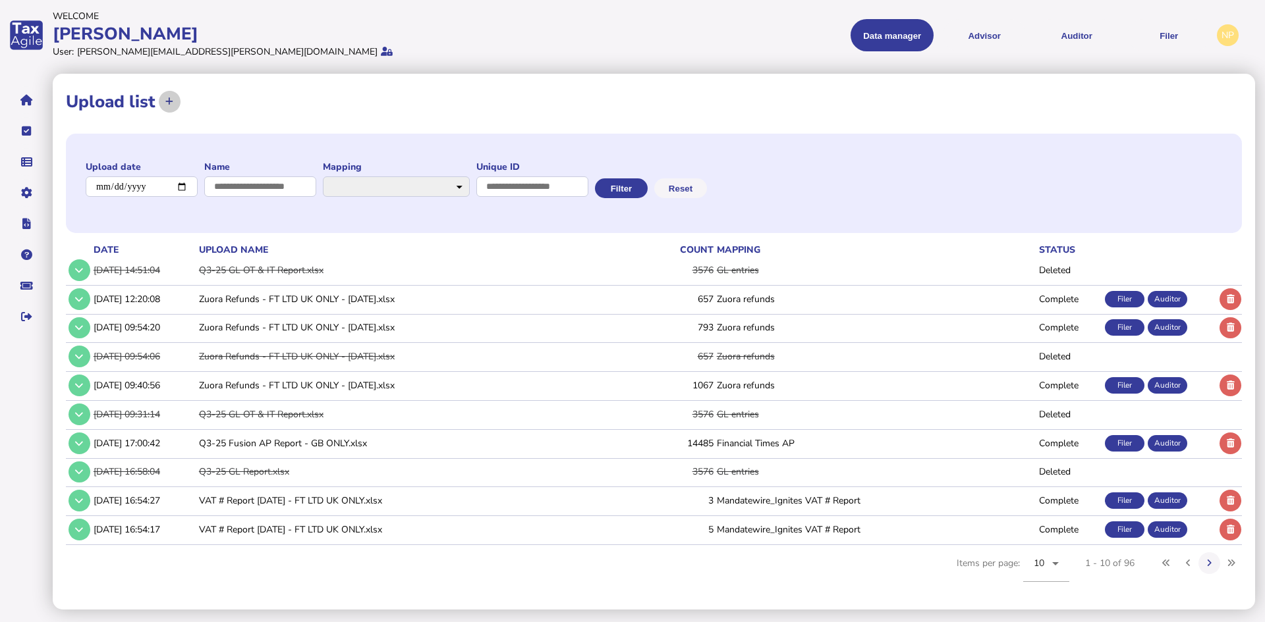
click at [167, 103] on icon at bounding box center [169, 101] width 8 height 9
select select "**********"
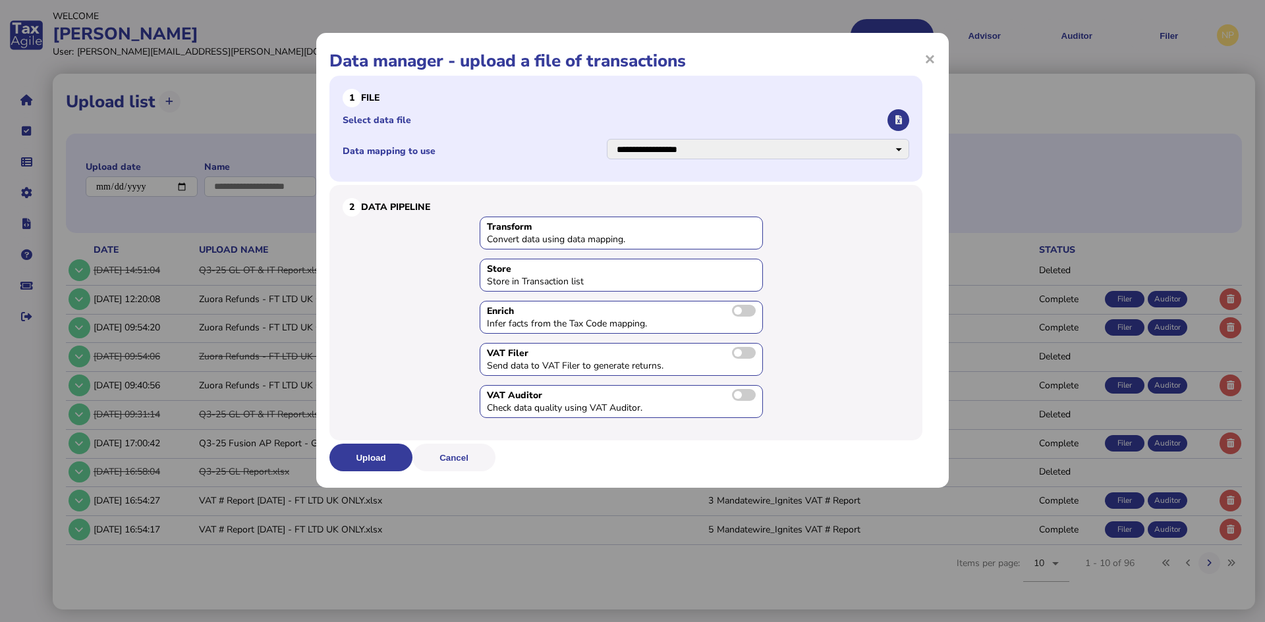
click at [904, 116] on button "button" at bounding box center [898, 120] width 22 height 22
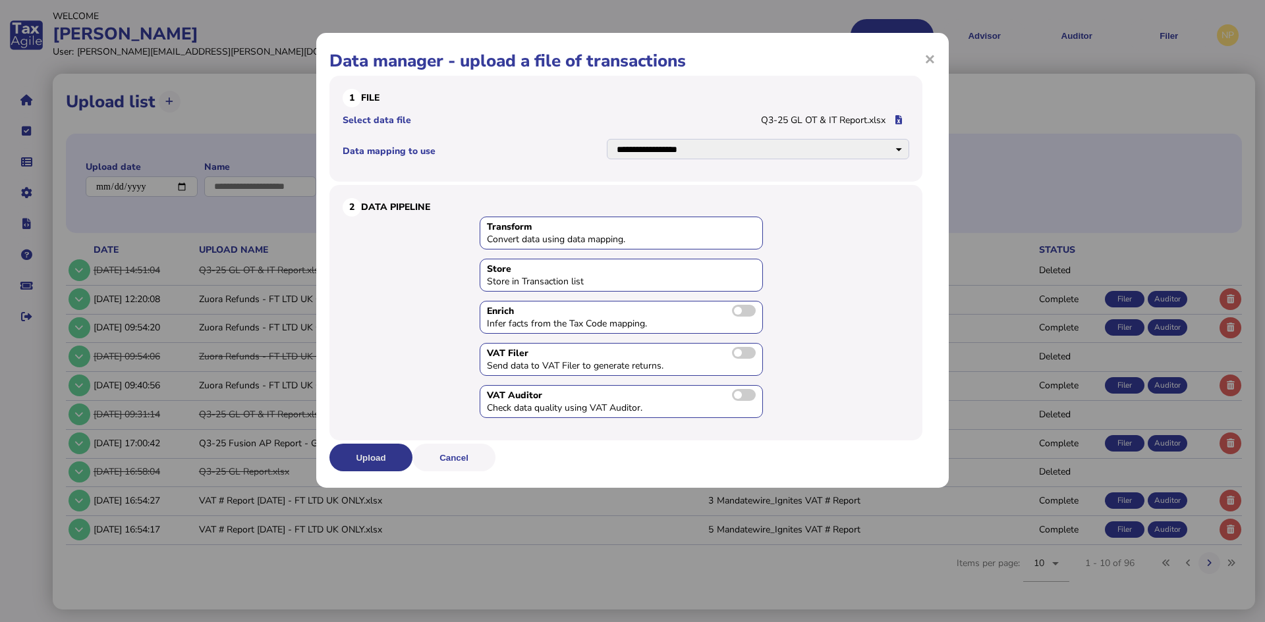
click at [360, 455] on button "Upload" at bounding box center [370, 458] width 83 height 28
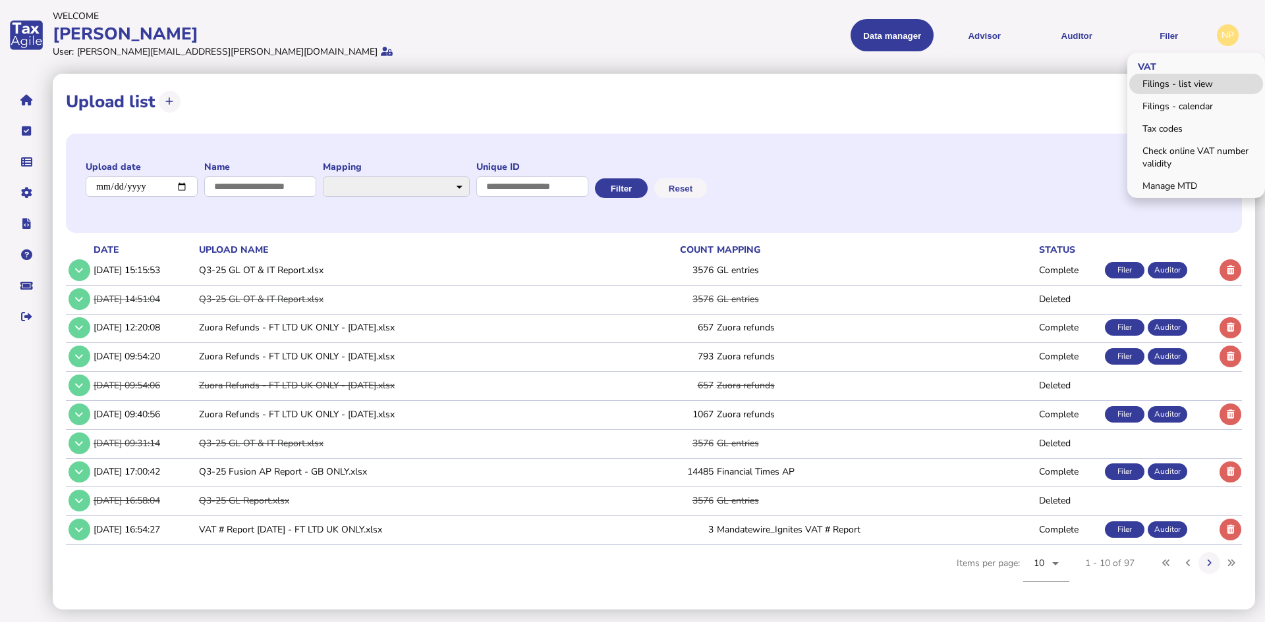
click at [1153, 80] on link "Filings - list view" at bounding box center [1196, 84] width 134 height 20
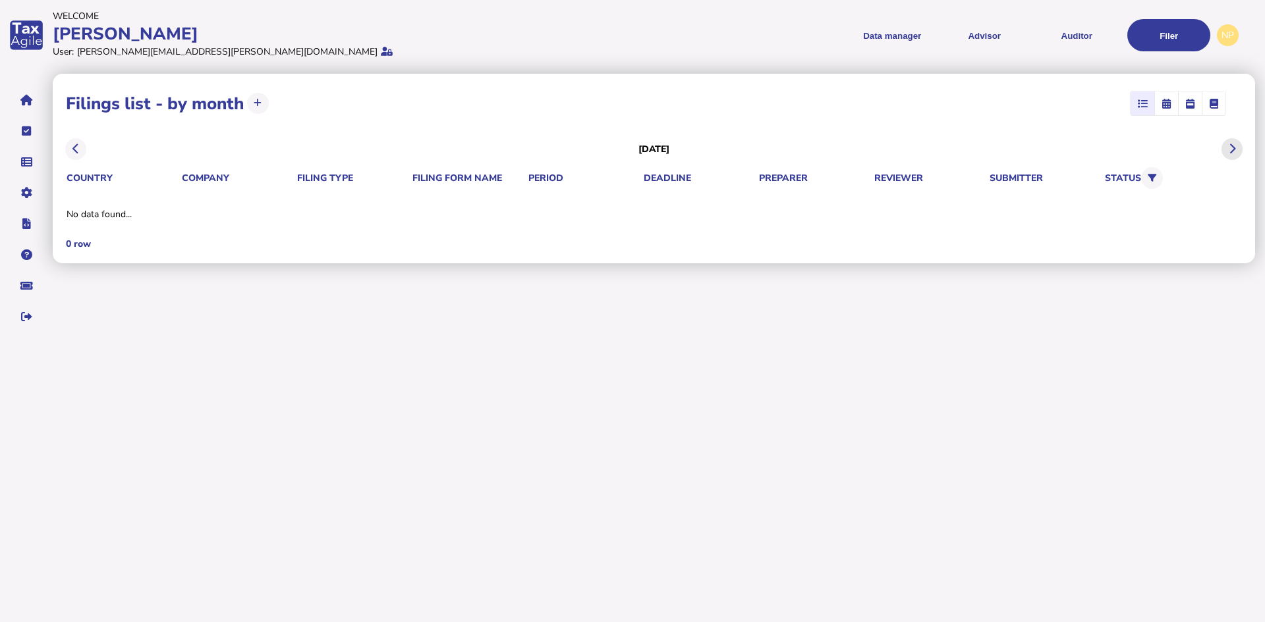
click at [1229, 149] on icon at bounding box center [1231, 149] width 7 height 1
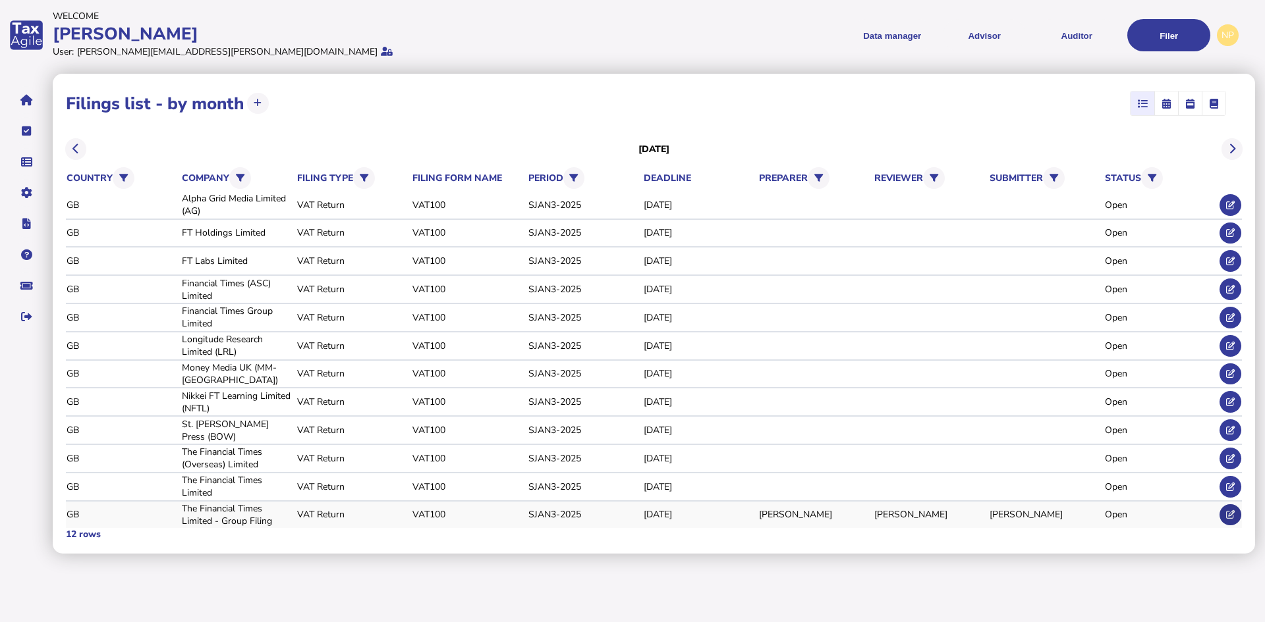
click at [1228, 516] on icon at bounding box center [1230, 514] width 9 height 9
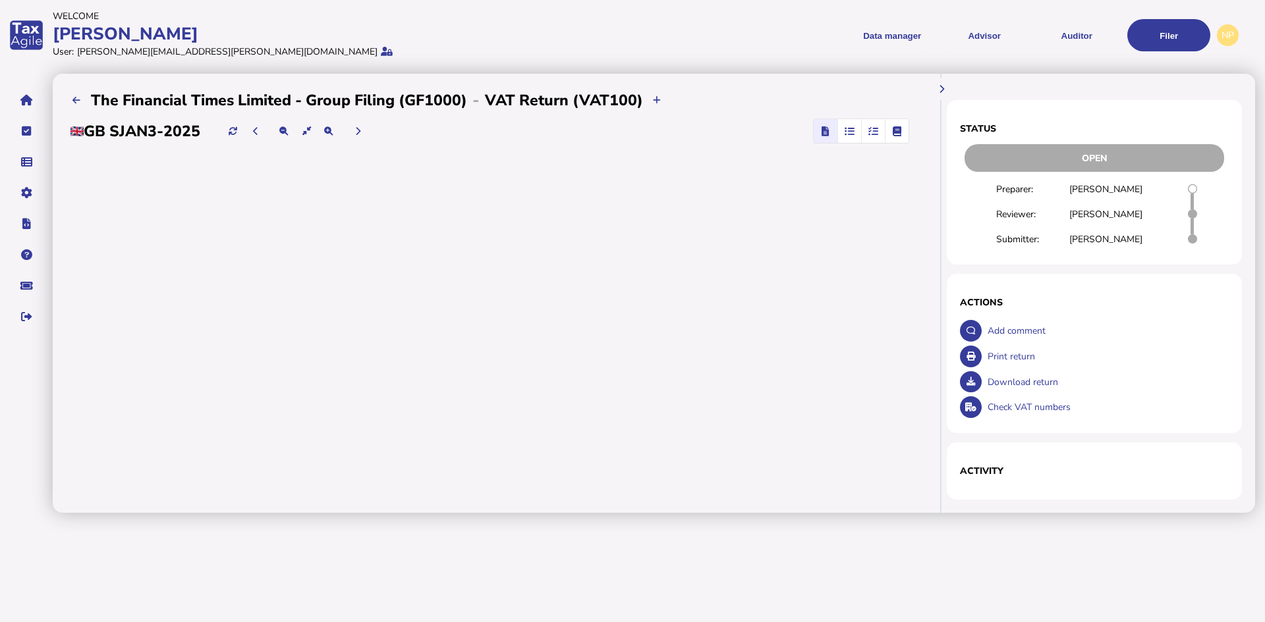
click at [878, 131] on icon "button" at bounding box center [873, 131] width 10 height 1
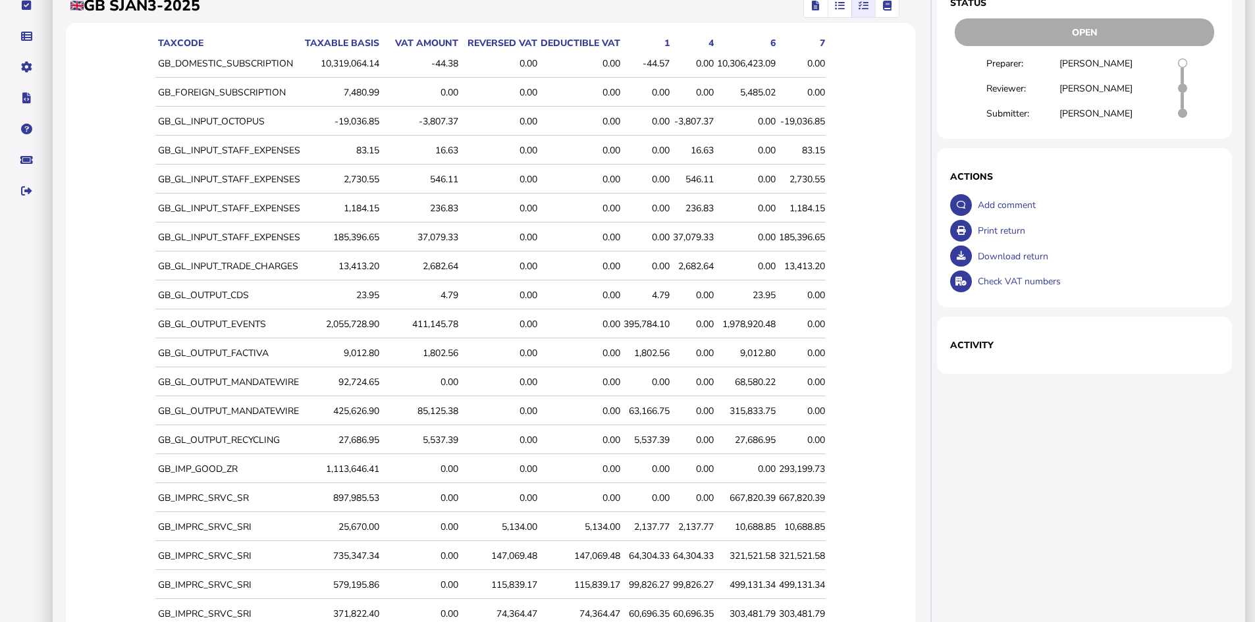
scroll to position [224, 0]
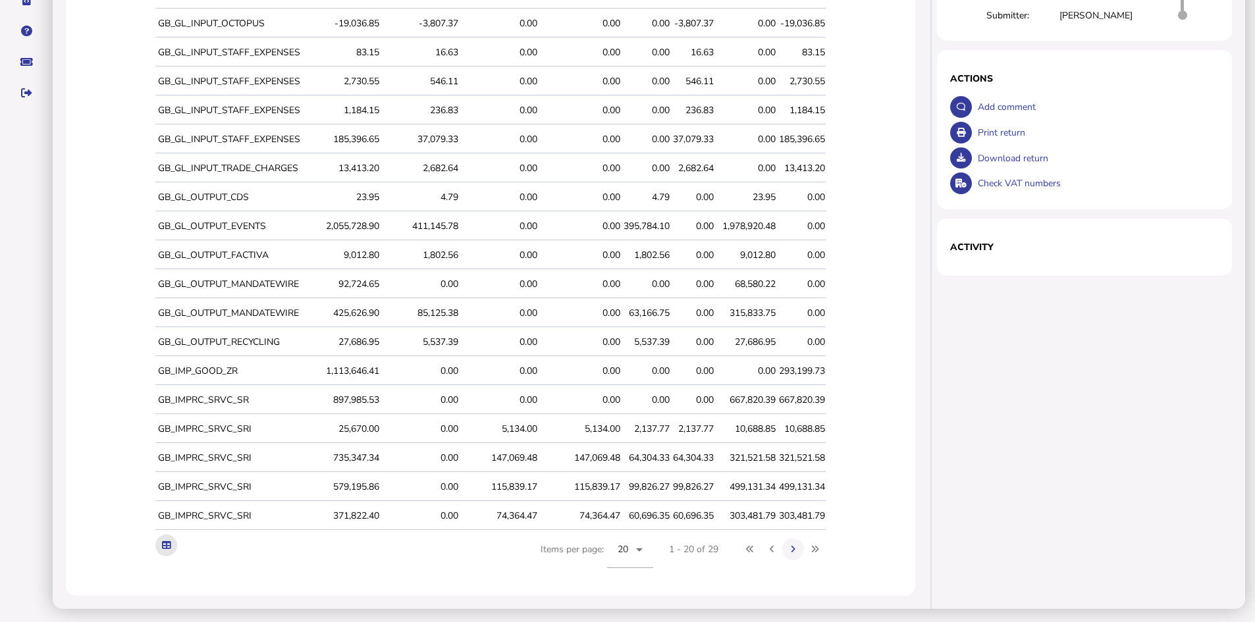
click at [169, 545] on icon at bounding box center [166, 545] width 9 height 9
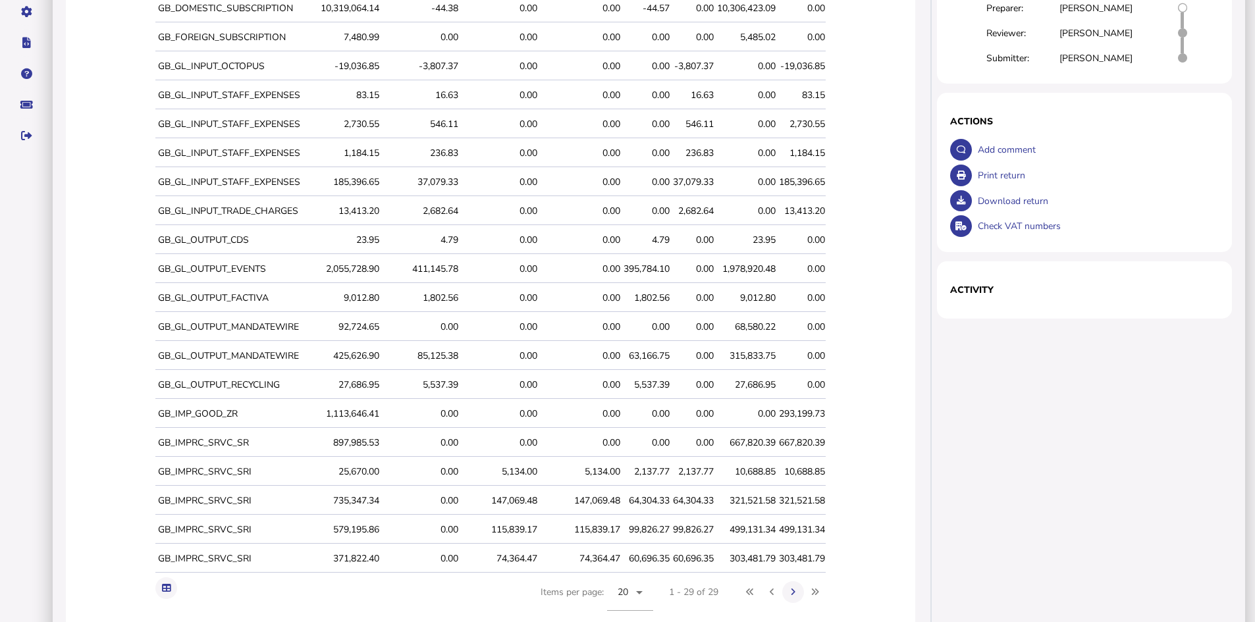
scroll to position [158, 0]
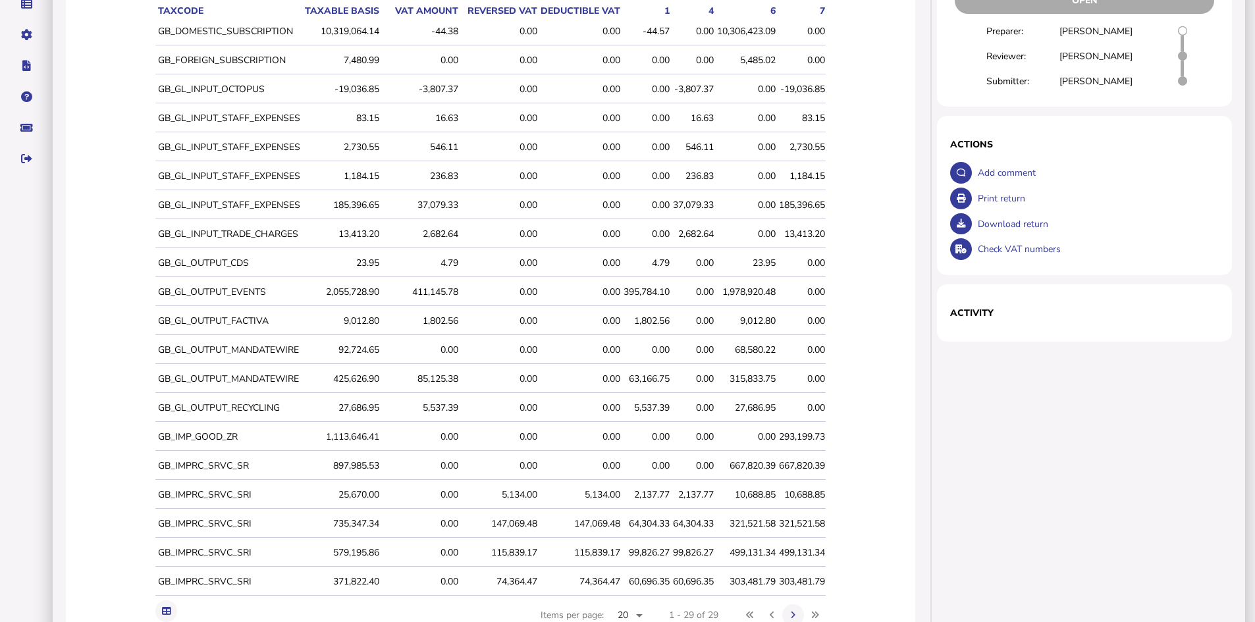
click at [705, 147] on div "546.11" at bounding box center [693, 147] width 41 height 13
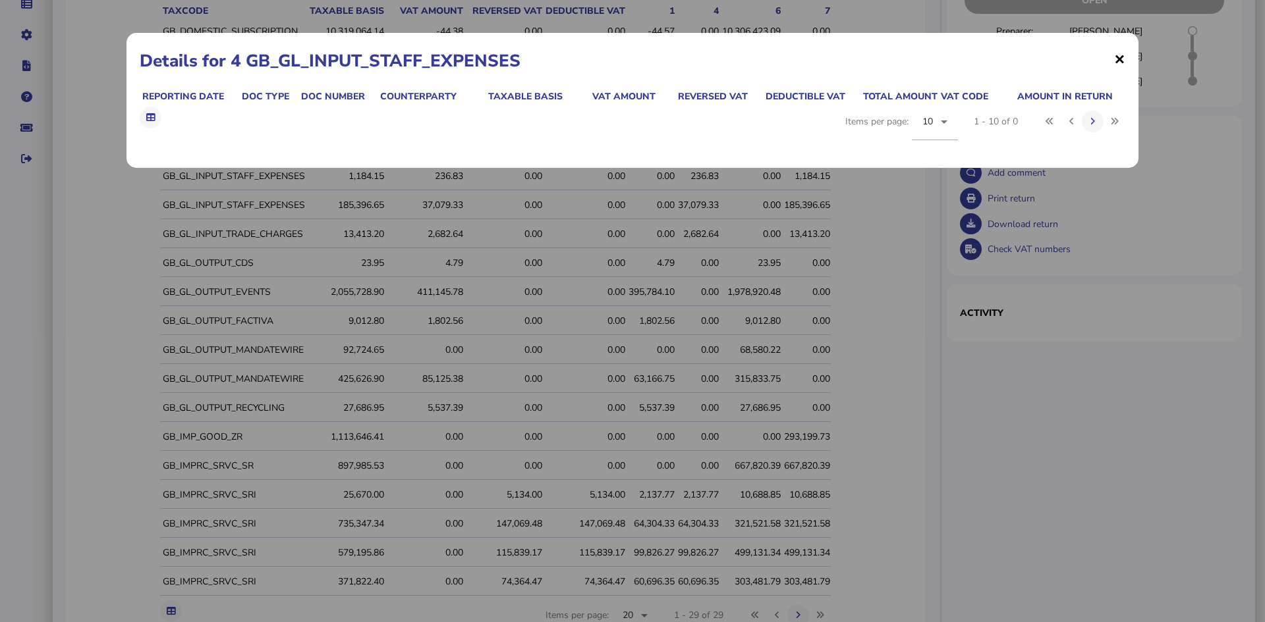
click at [1118, 60] on span "×" at bounding box center [1119, 58] width 11 height 25
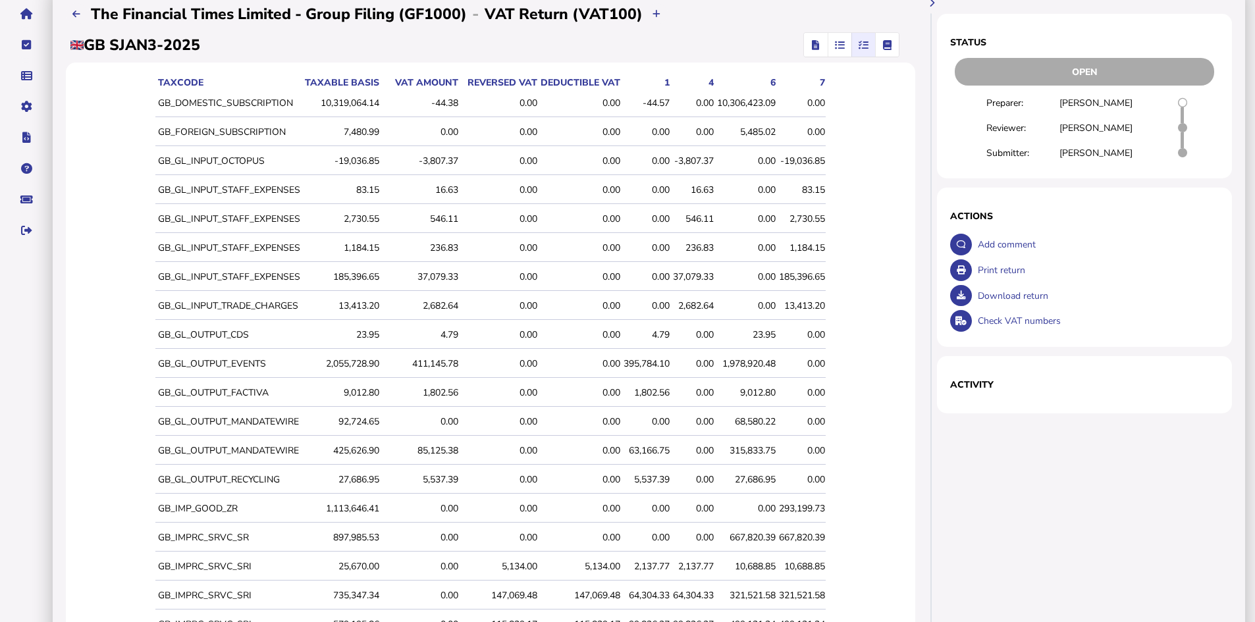
scroll to position [0, 0]
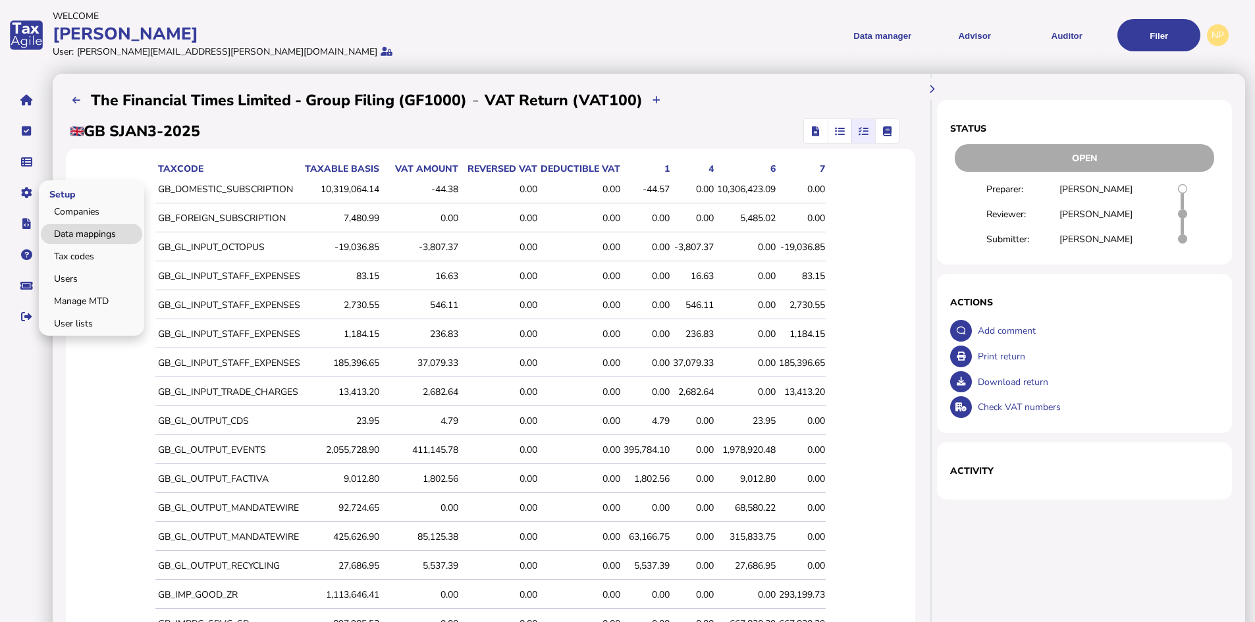
click at [82, 231] on link "Data mappings" at bounding box center [91, 234] width 101 height 20
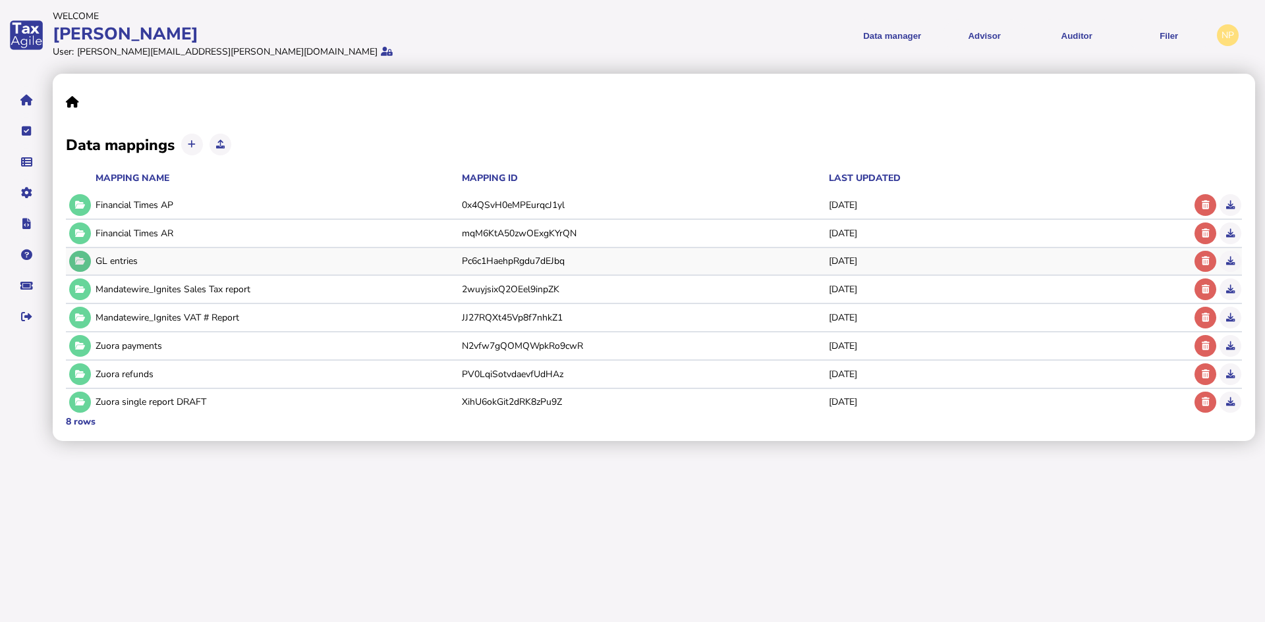
click at [81, 262] on icon at bounding box center [80, 261] width 10 height 9
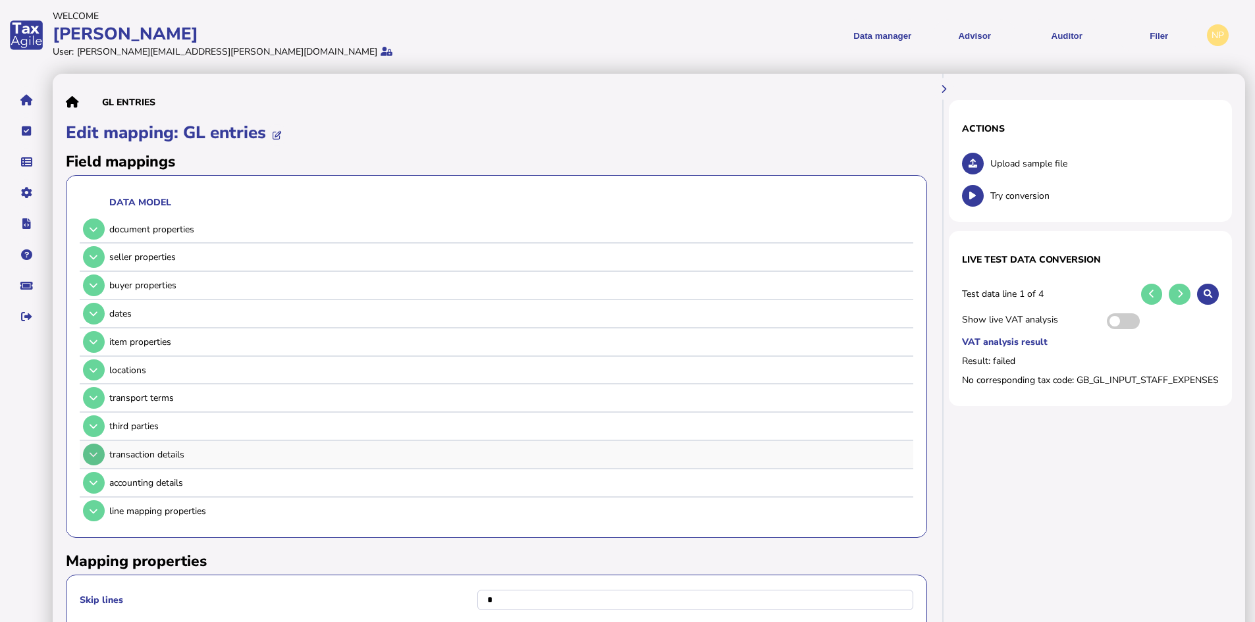
click at [90, 451] on icon at bounding box center [94, 455] width 8 height 9
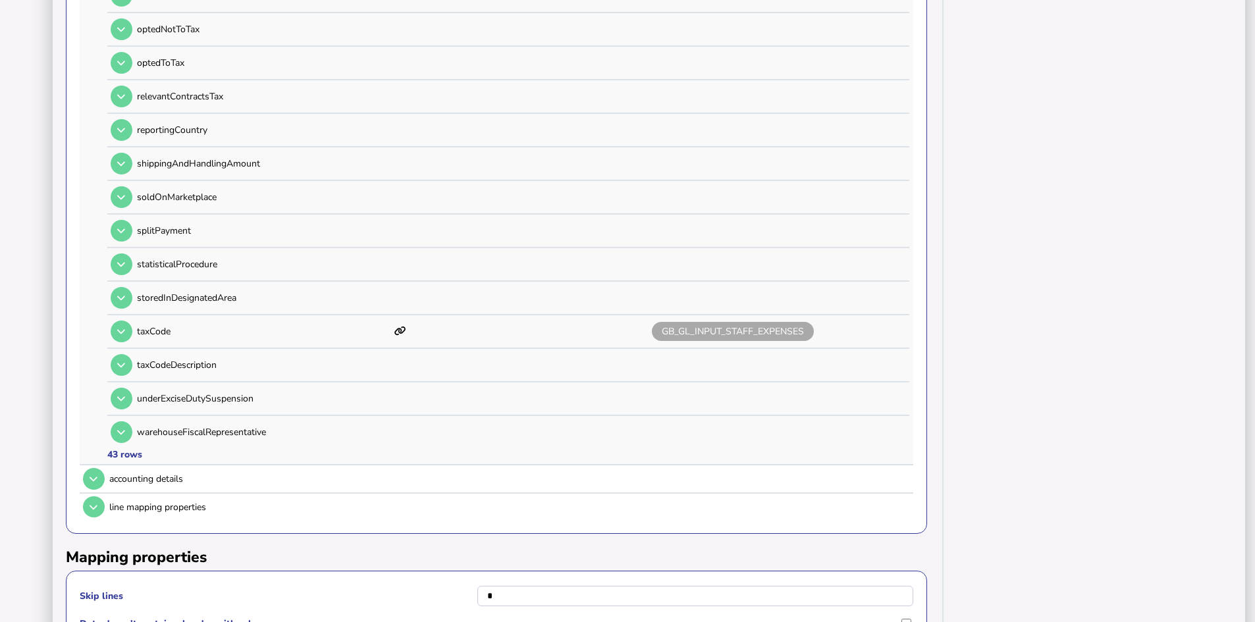
scroll to position [1515, 0]
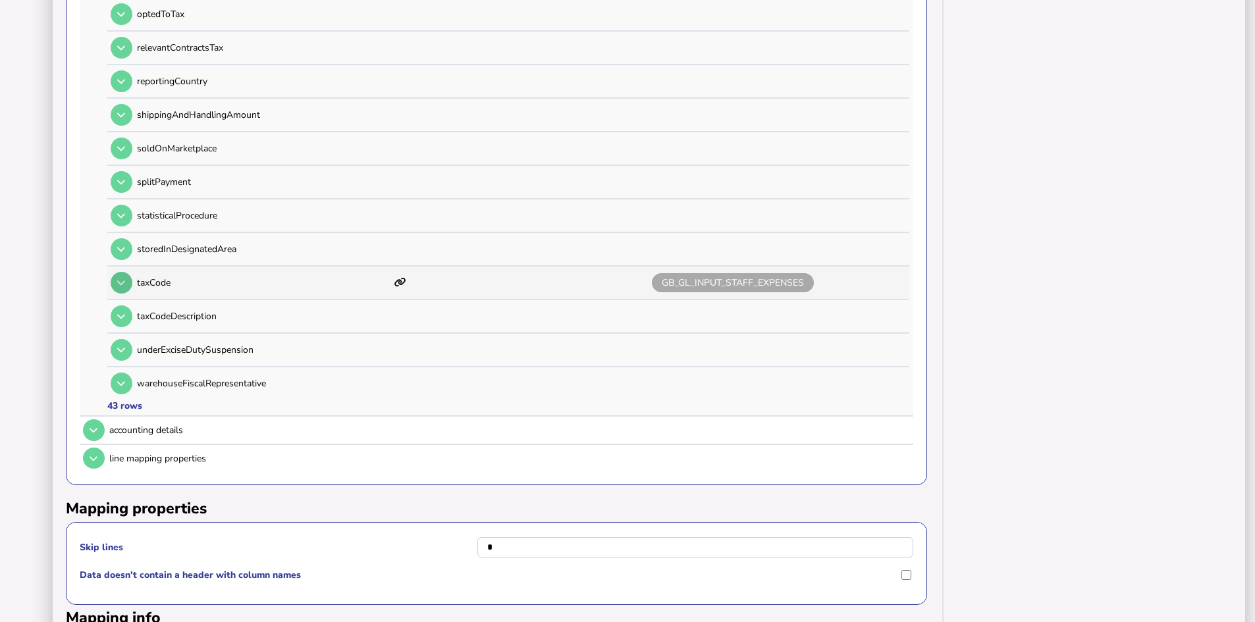
click at [123, 286] on icon at bounding box center [121, 283] width 8 height 9
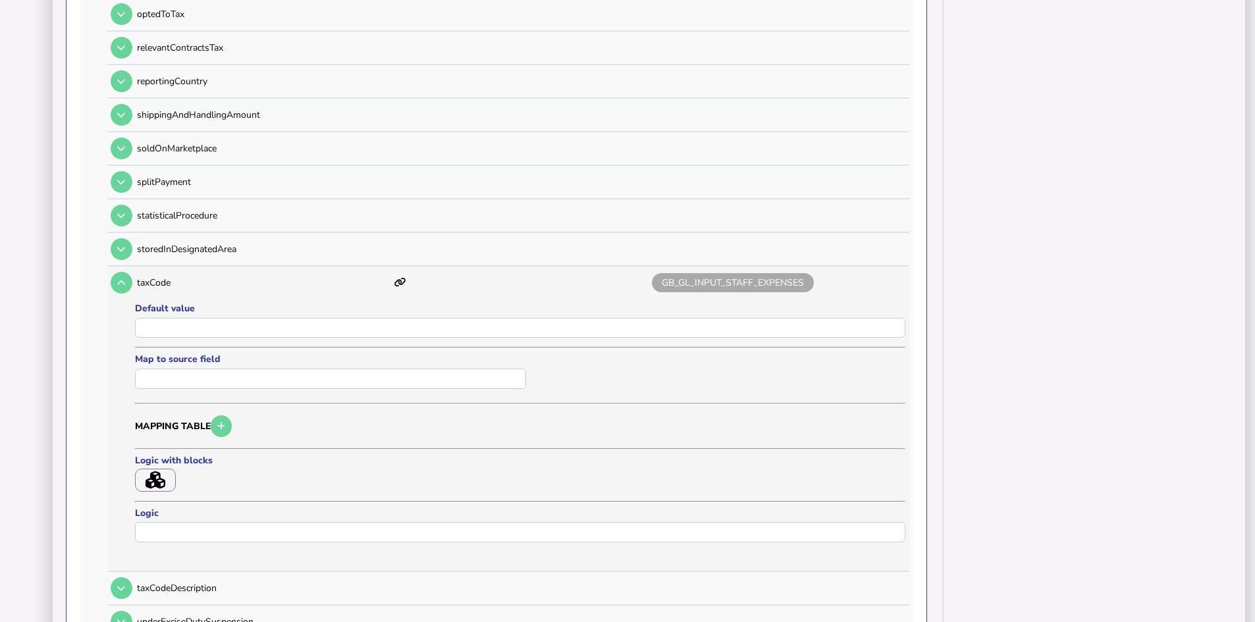
click at [155, 481] on icon "button" at bounding box center [156, 481] width 20 height 18
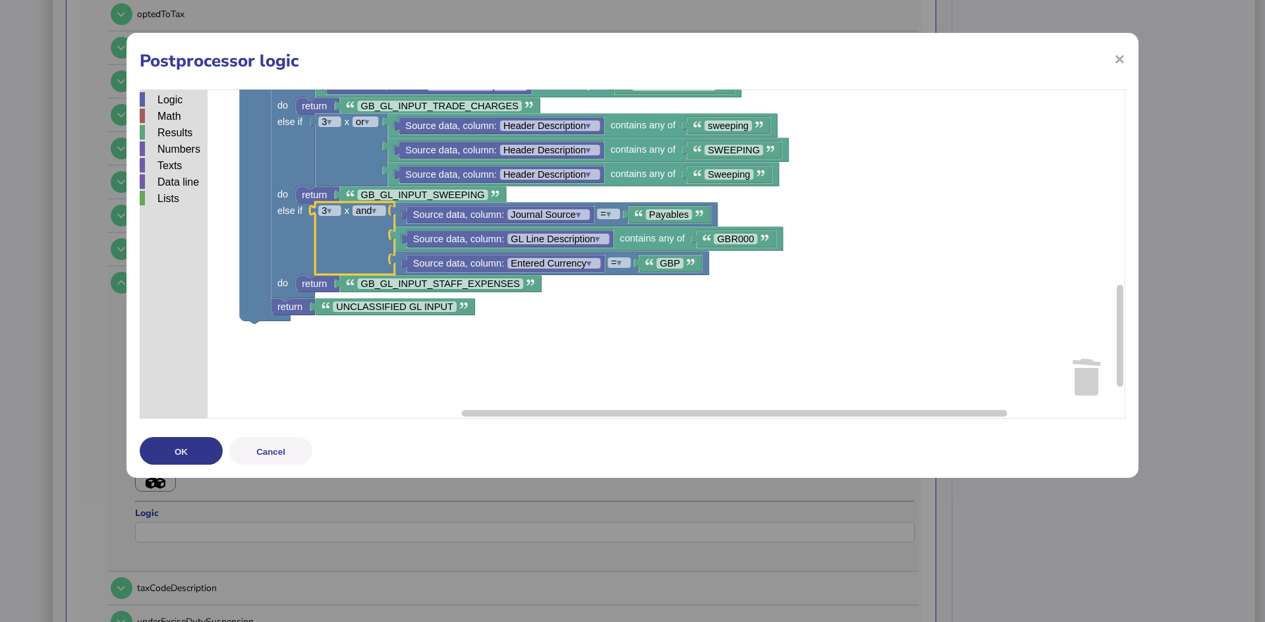
click at [177, 449] on button "OK" at bounding box center [181, 451] width 83 height 28
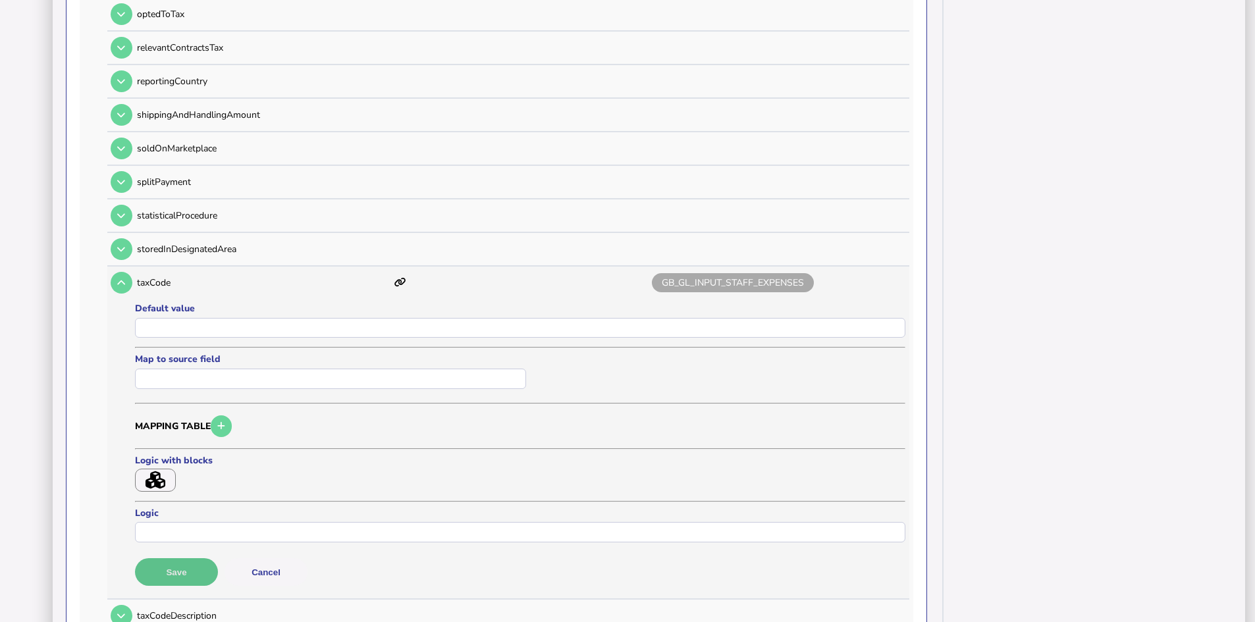
click at [173, 569] on button "Save" at bounding box center [176, 573] width 83 height 28
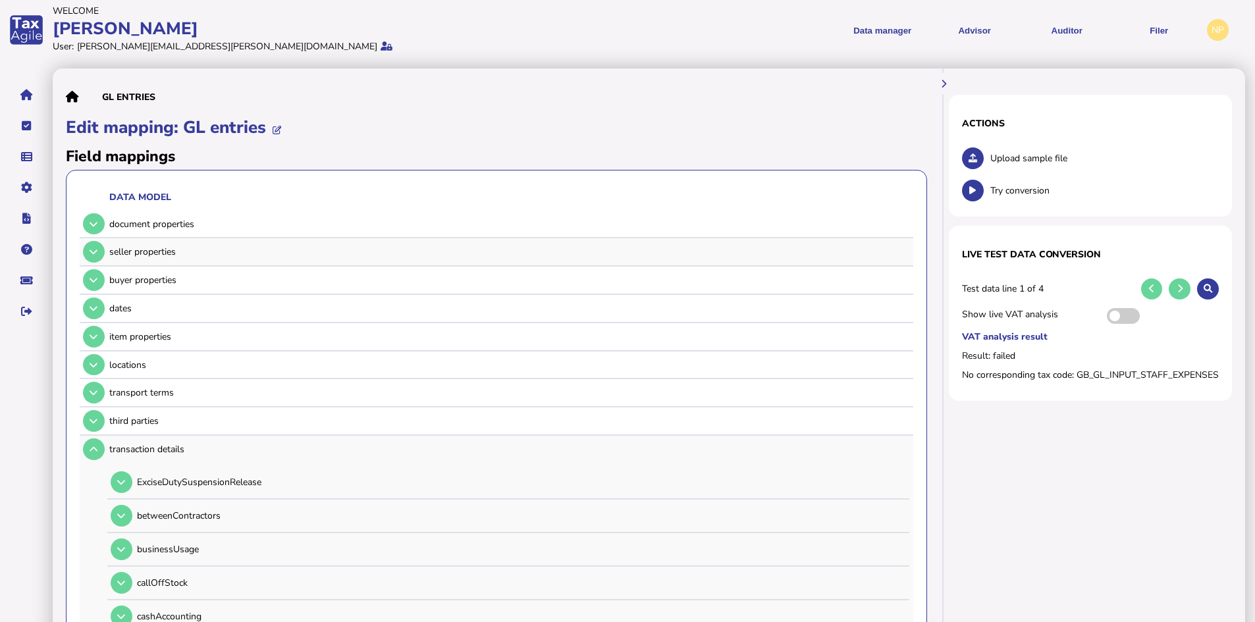
scroll to position [0, 0]
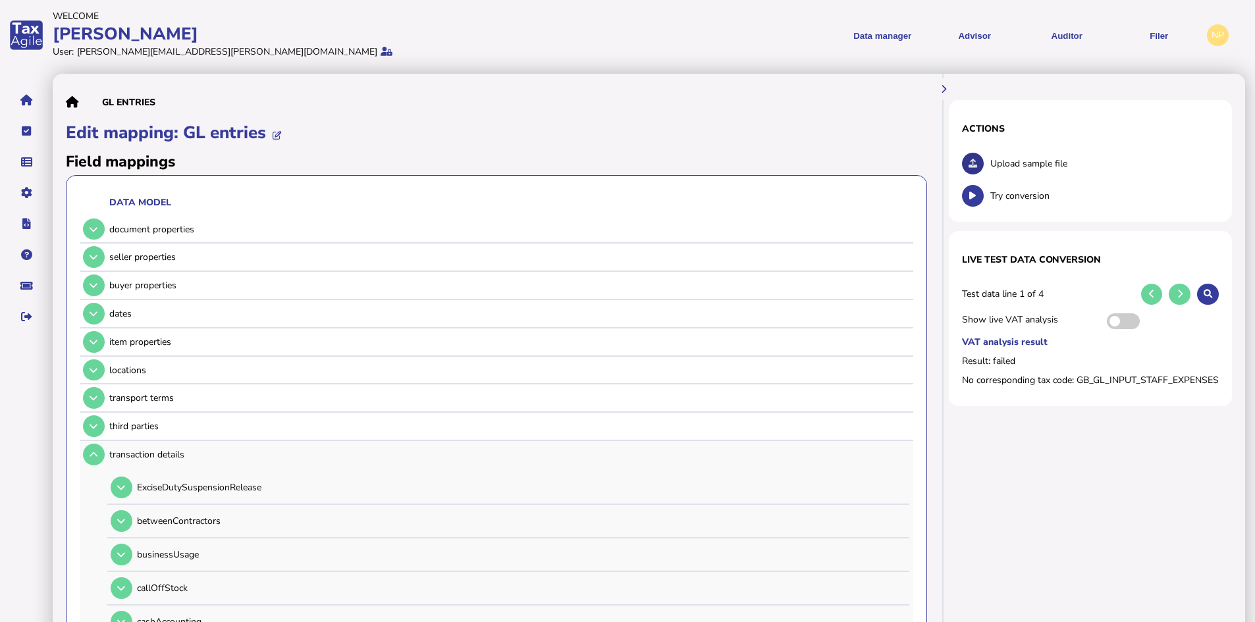
click at [976, 157] on button at bounding box center [973, 164] width 22 height 22
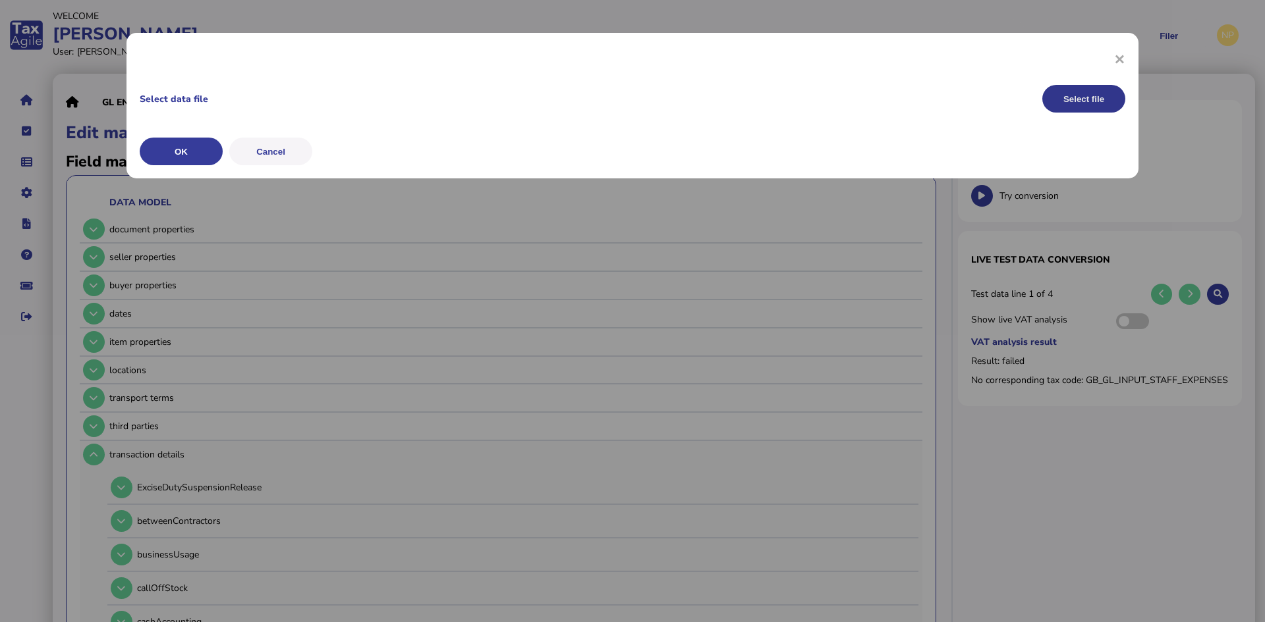
click at [1072, 99] on button "Select file" at bounding box center [1083, 99] width 83 height 28
click at [173, 148] on button "OK" at bounding box center [181, 152] width 83 height 28
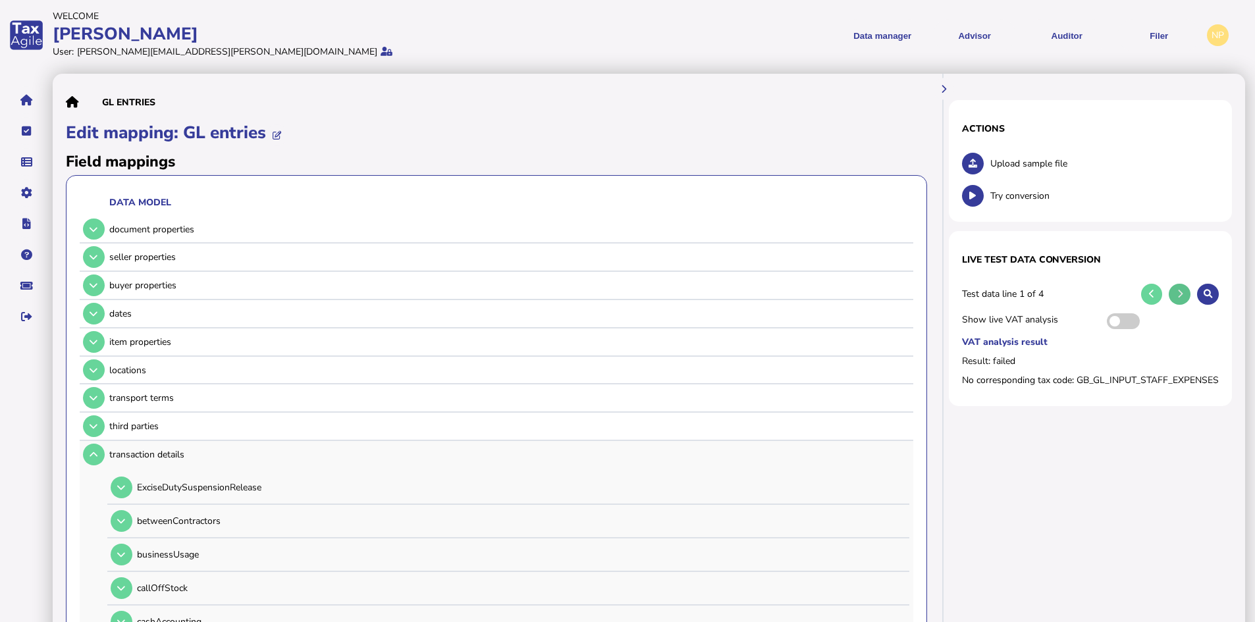
click at [1183, 292] on button at bounding box center [1180, 295] width 22 height 22
click at [1180, 291] on icon at bounding box center [1180, 294] width 5 height 9
click at [61, 197] on link "Upload list" at bounding box center [91, 203] width 101 height 20
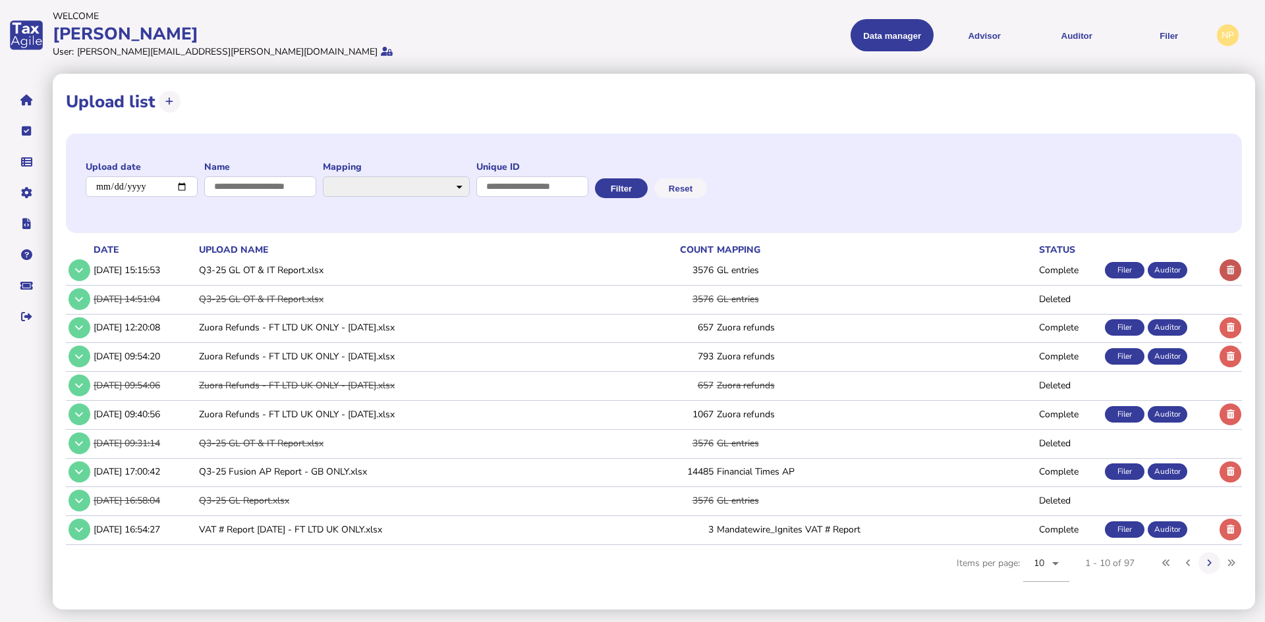
click at [1232, 268] on icon at bounding box center [1230, 270] width 8 height 9
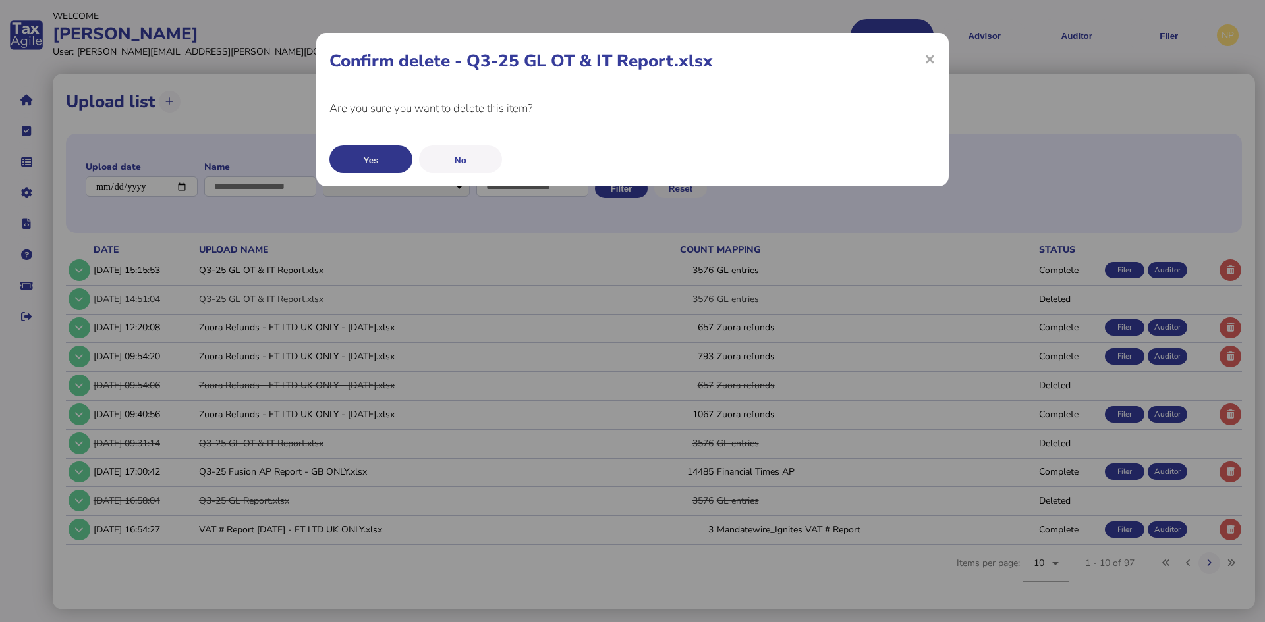
click at [364, 153] on button "Yes" at bounding box center [370, 160] width 83 height 28
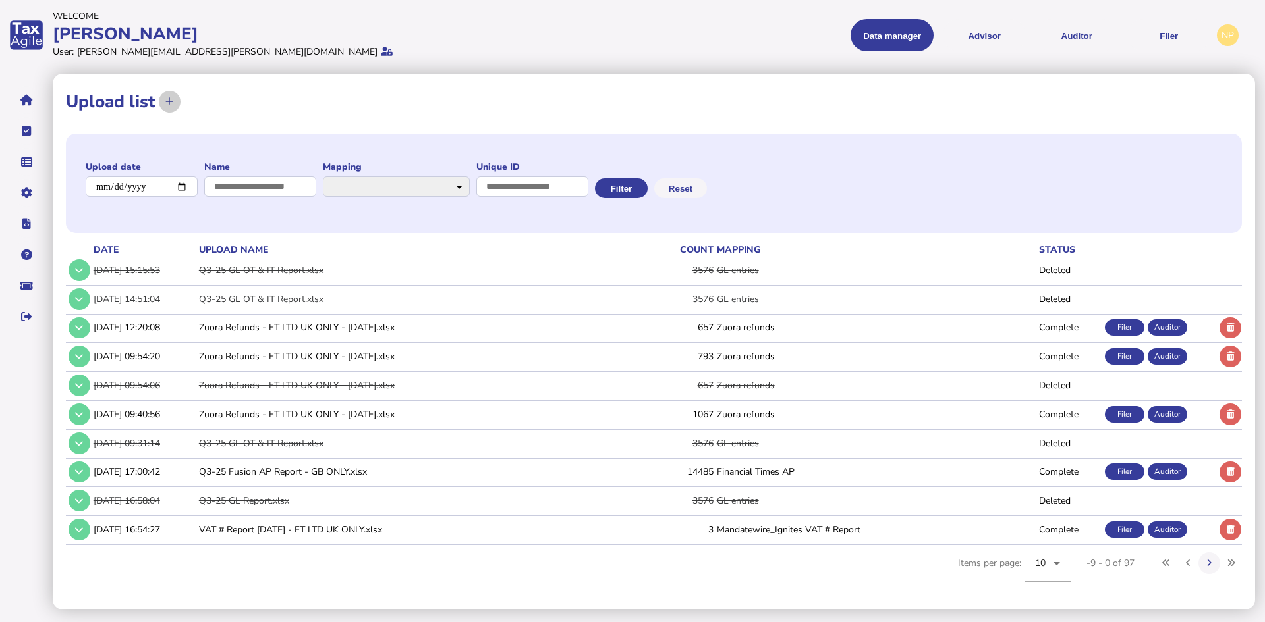
click at [165, 100] on icon at bounding box center [169, 101] width 8 height 9
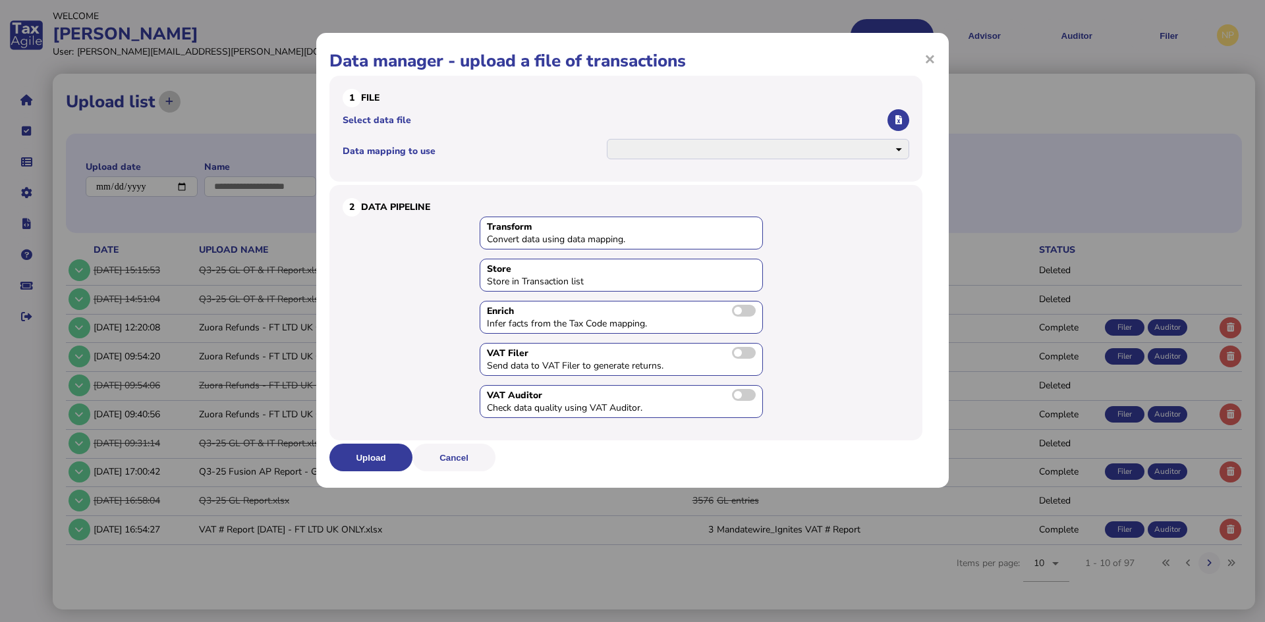
select select "**********"
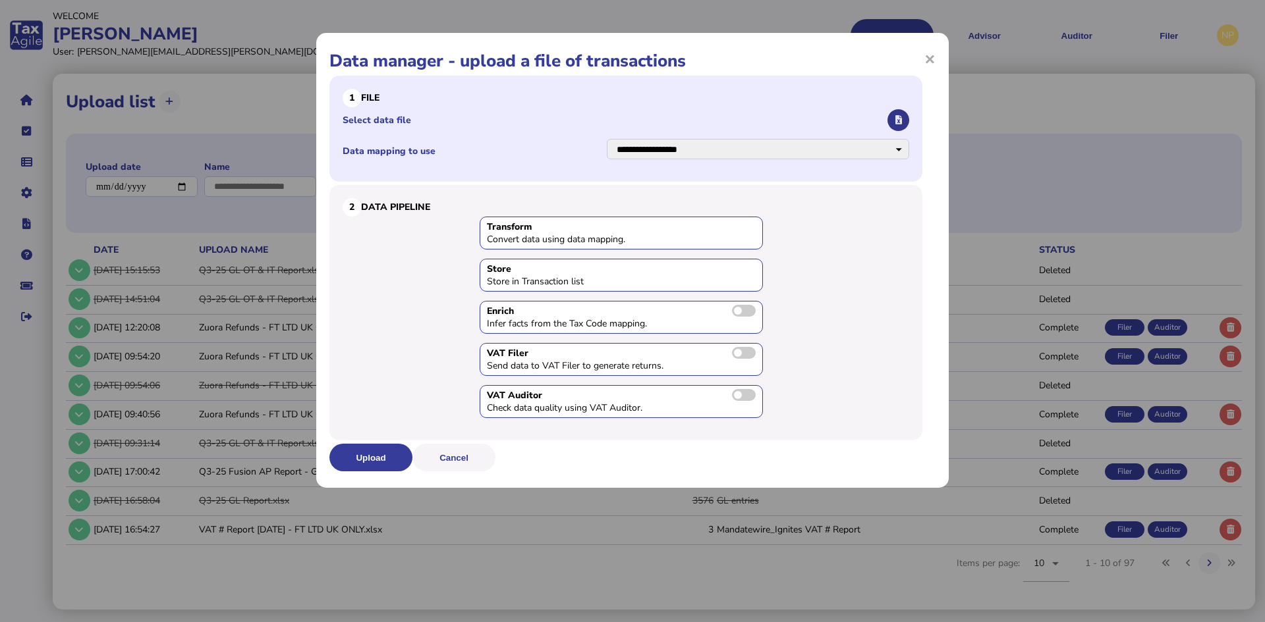
click at [895, 121] on icon "button" at bounding box center [898, 120] width 7 height 9
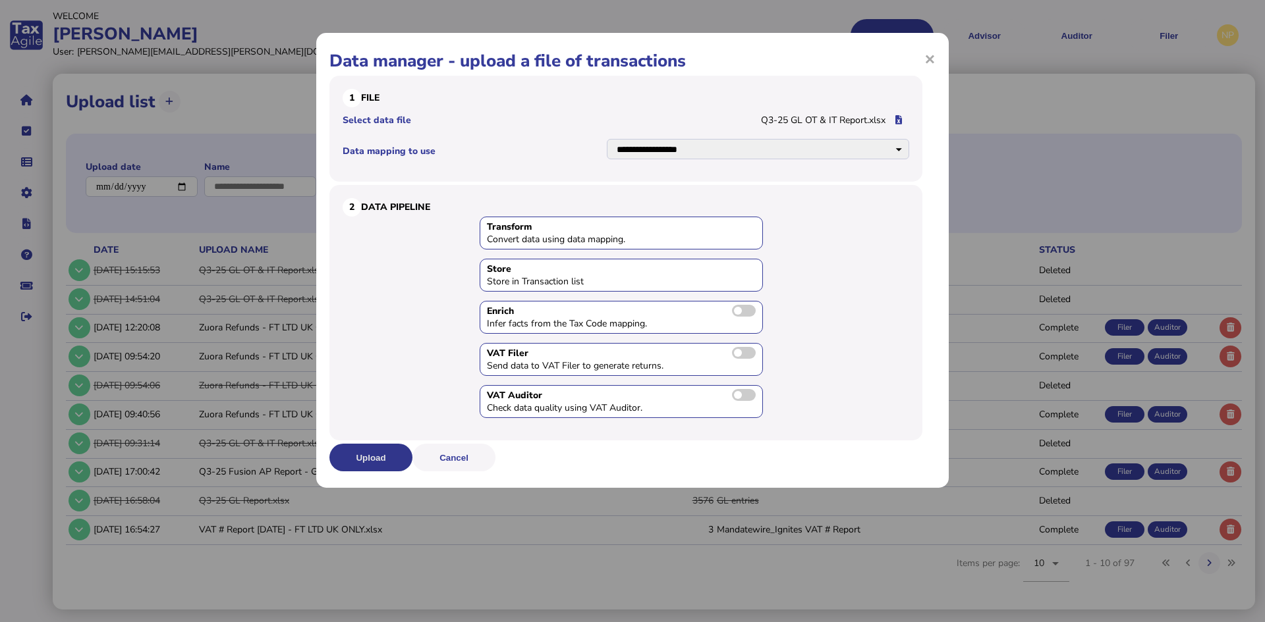
click at [355, 452] on button "Upload" at bounding box center [370, 458] width 83 height 28
